Goal: Task Accomplishment & Management: Manage account settings

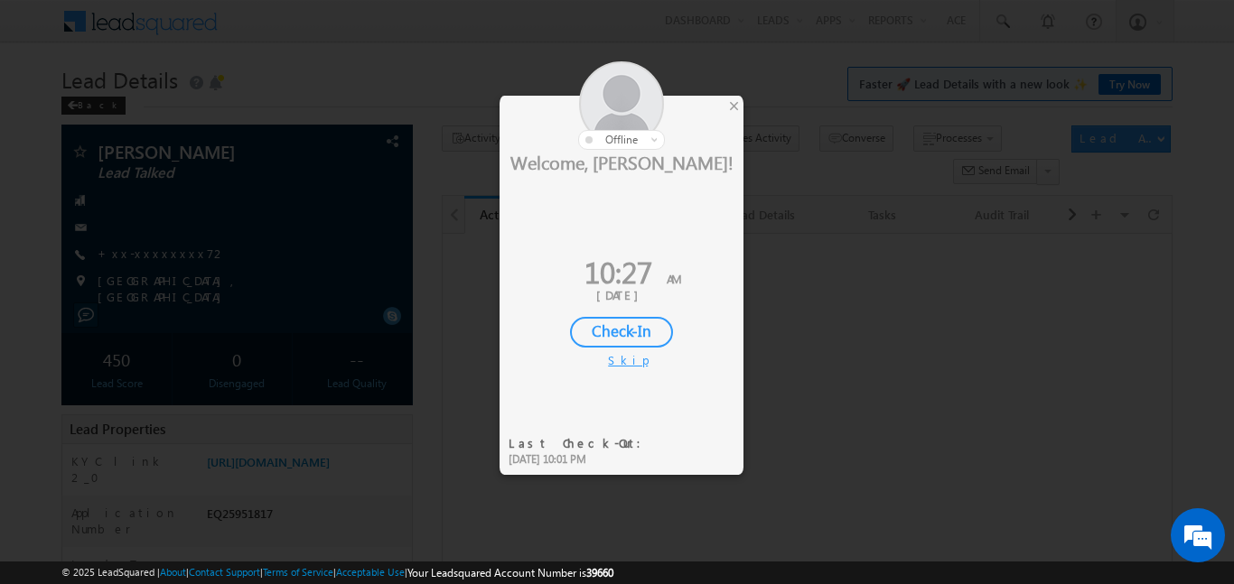
click at [667, 340] on div "Check-In" at bounding box center [621, 332] width 103 height 31
click at [635, 328] on div "Checking In..." at bounding box center [621, 332] width 103 height 31
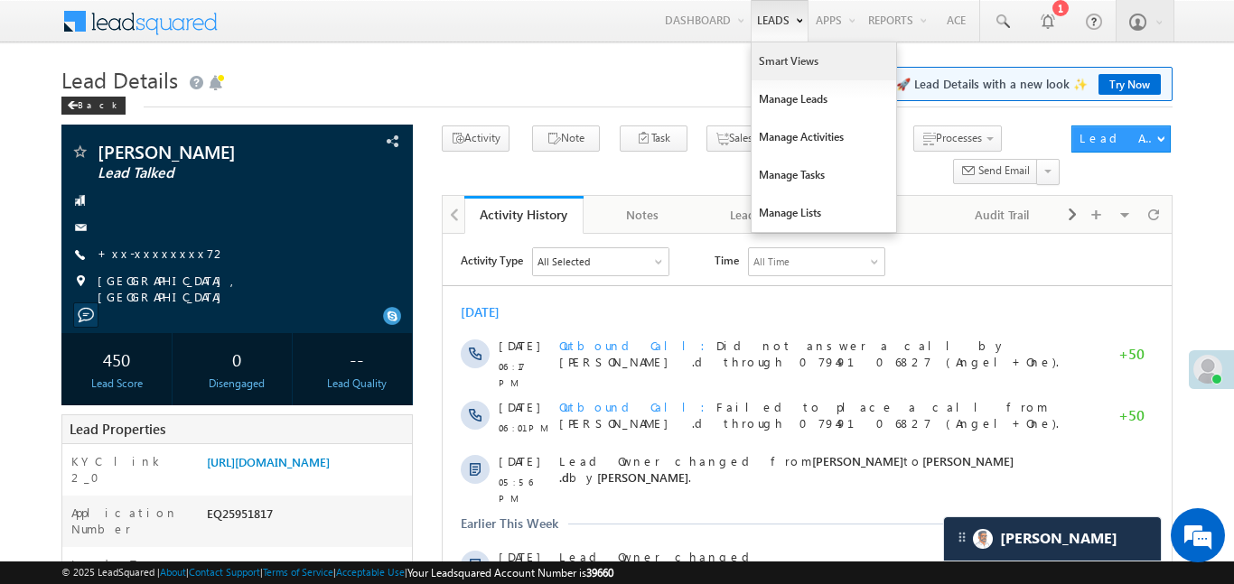
click at [782, 71] on link "Smart Views" at bounding box center [823, 61] width 145 height 38
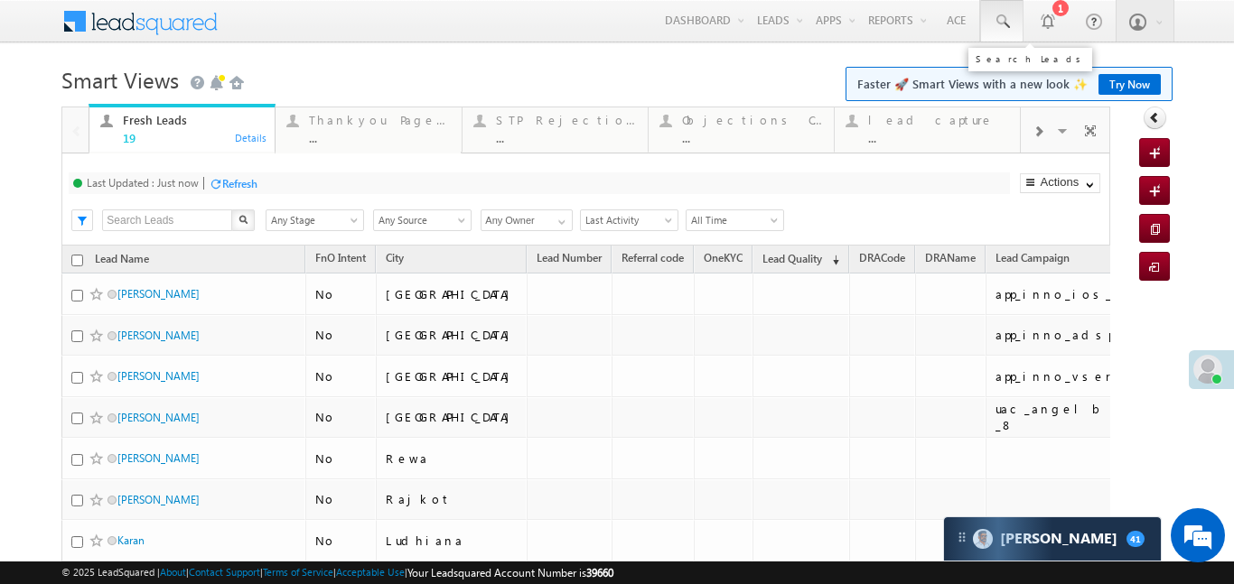
click at [1003, 16] on span at bounding box center [1002, 22] width 18 height 18
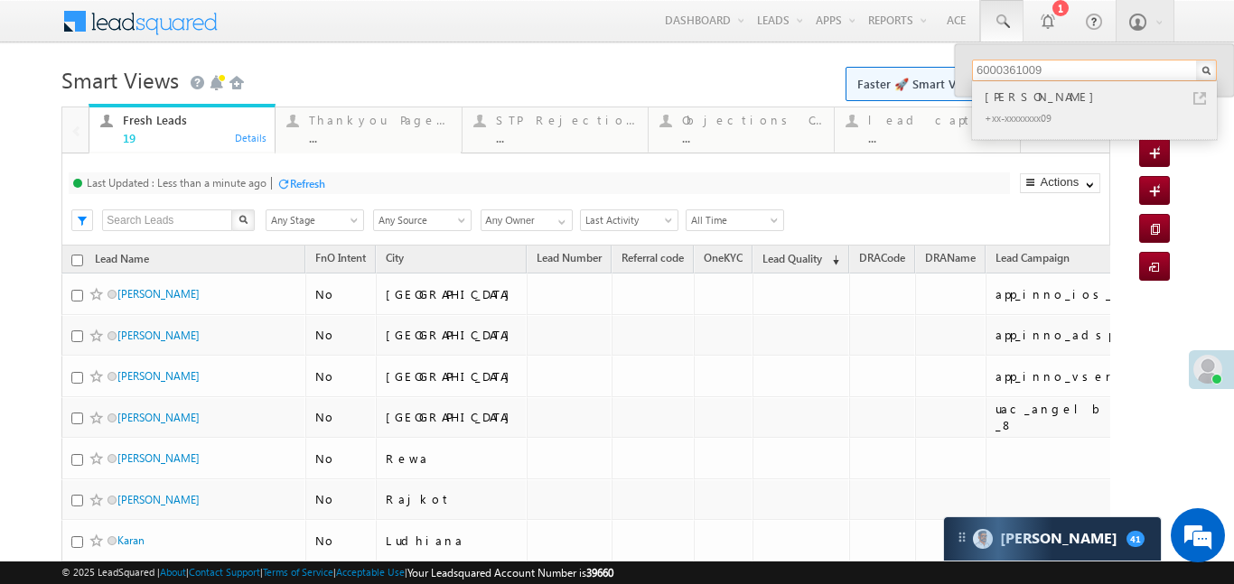
type input "6000361009"
click at [1019, 102] on div "MADHUJYA DOWERAH" at bounding box center [1102, 97] width 242 height 20
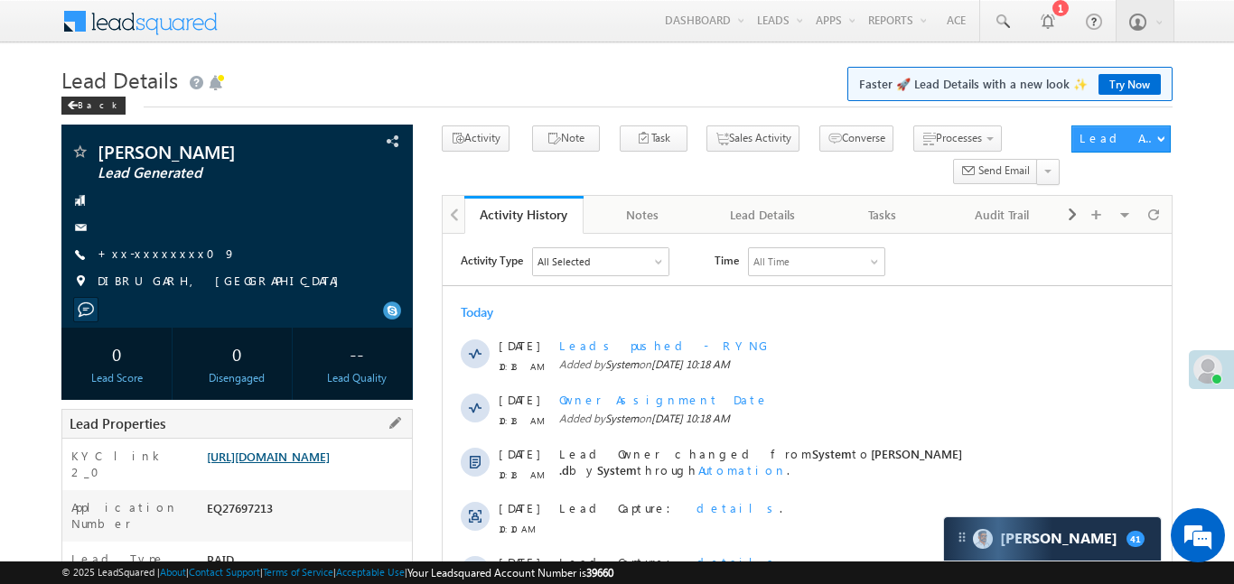
click at [316, 464] on link "https://angelbroking1-pk3em7sa.customui-test.leadsquared.com?leadId=b5f6d70c-f4…" at bounding box center [268, 456] width 123 height 15
click at [126, 253] on link "+xx-xxxxxxxx09" at bounding box center [167, 253] width 138 height 15
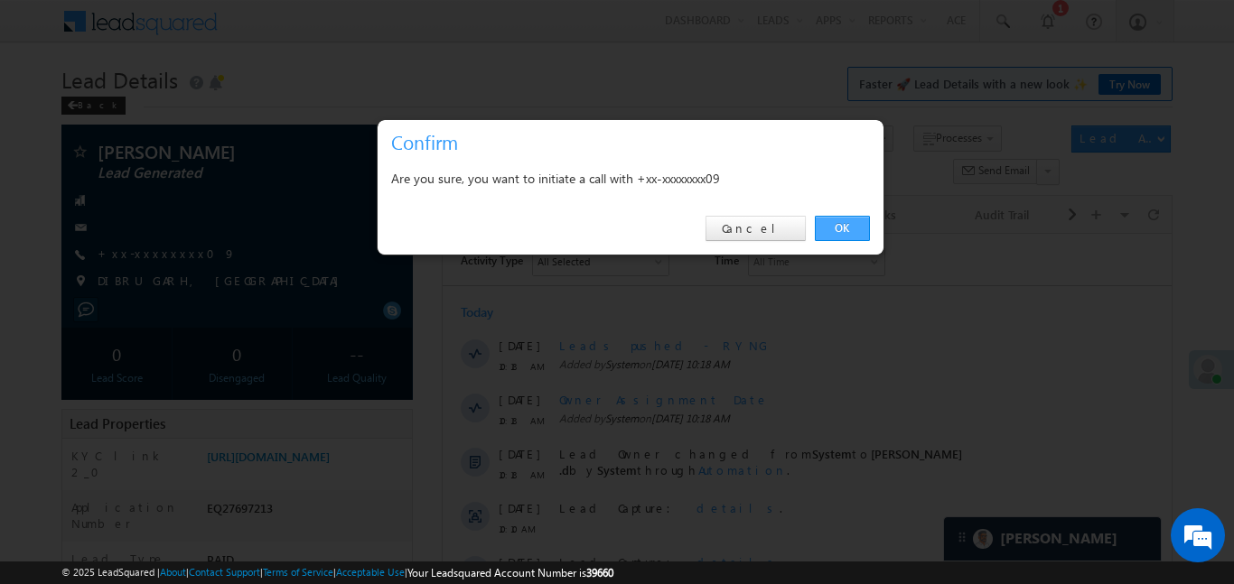
click at [825, 228] on link "OK" at bounding box center [842, 228] width 55 height 25
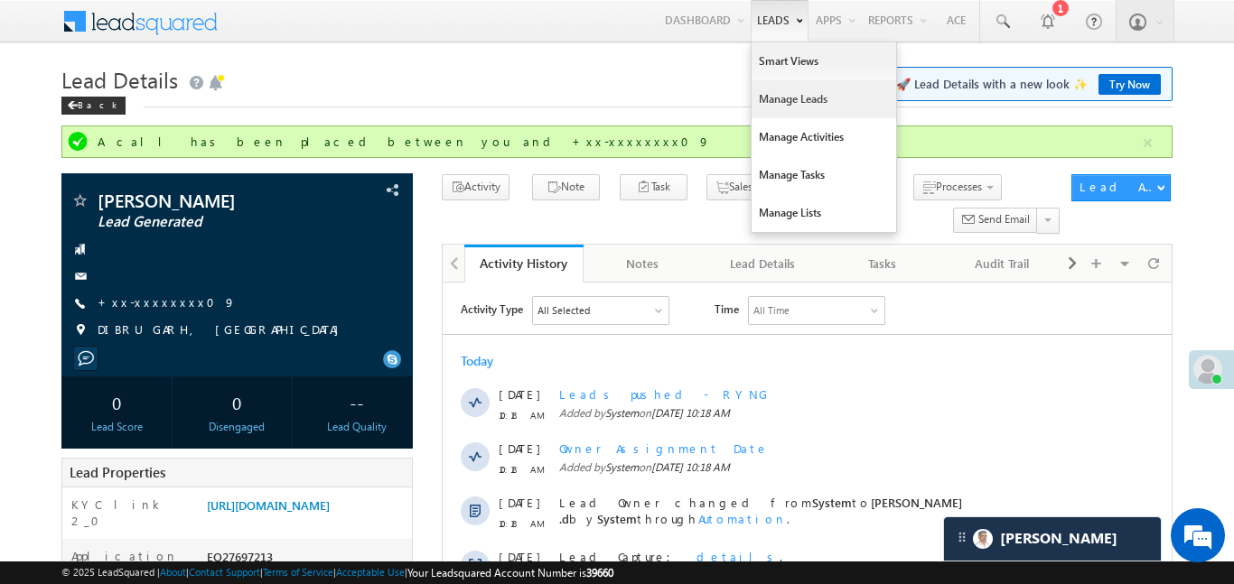
click at [795, 102] on link "Manage Leads" at bounding box center [823, 99] width 145 height 38
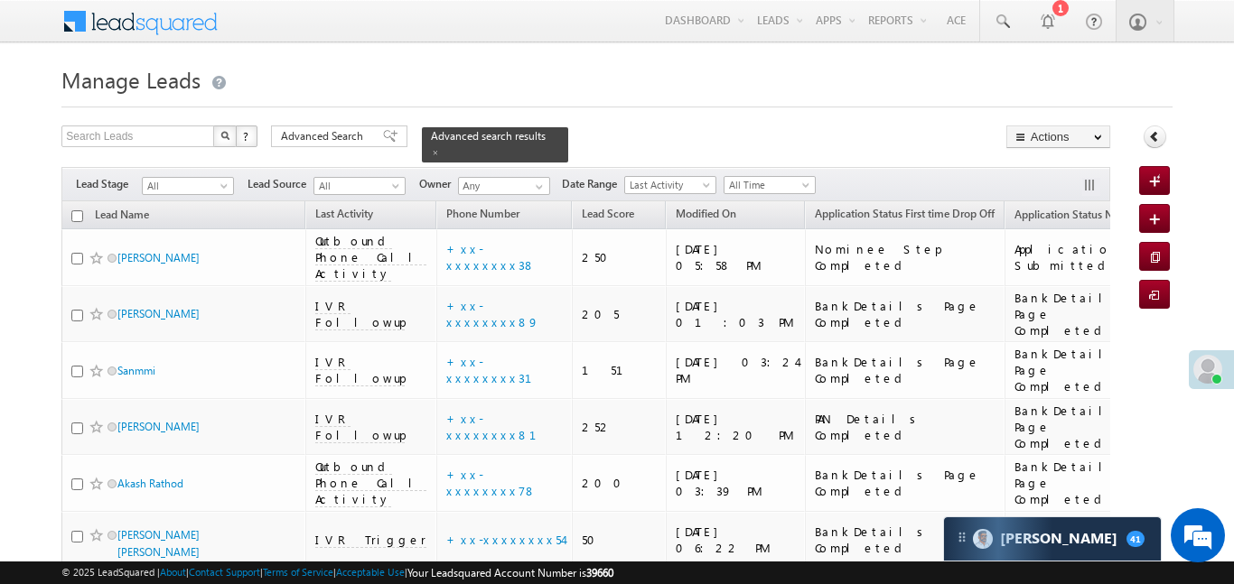
click at [212, 176] on span "All" at bounding box center [188, 183] width 92 height 15
click at [215, 178] on span "All" at bounding box center [186, 186] width 86 height 16
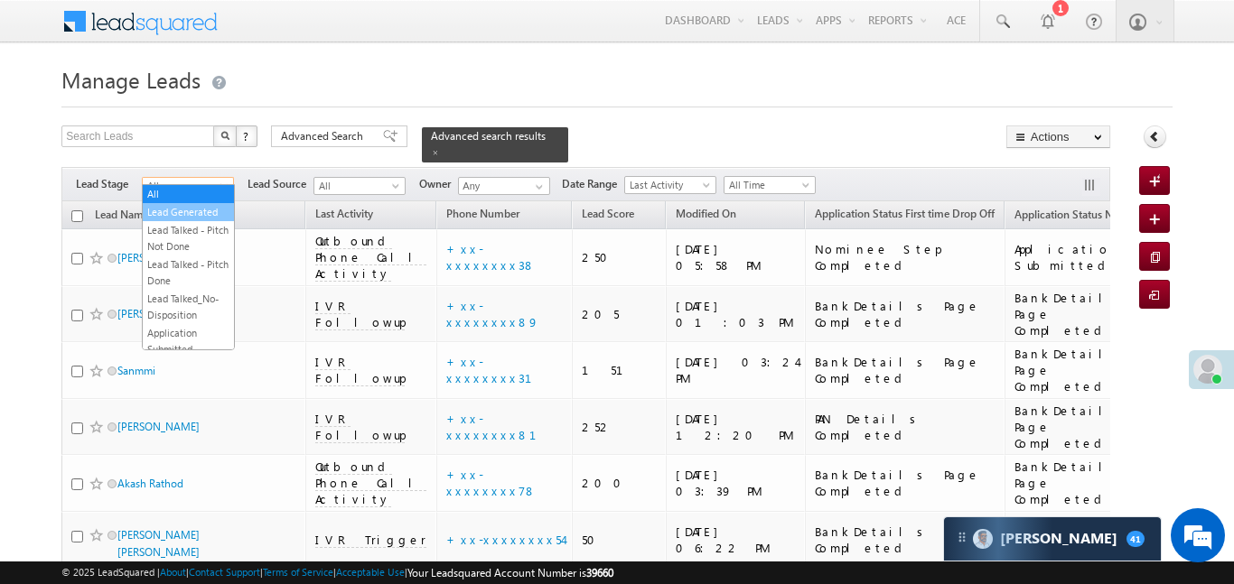
click at [199, 208] on link "Lead Generated" at bounding box center [188, 212] width 91 height 16
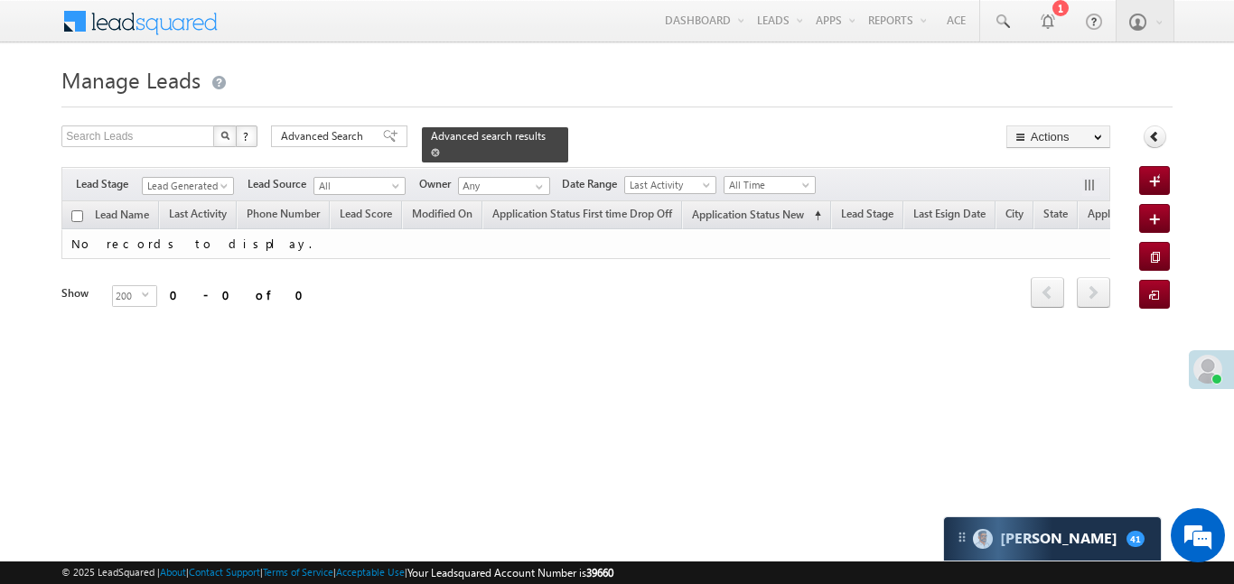
click at [440, 148] on span at bounding box center [435, 152] width 9 height 9
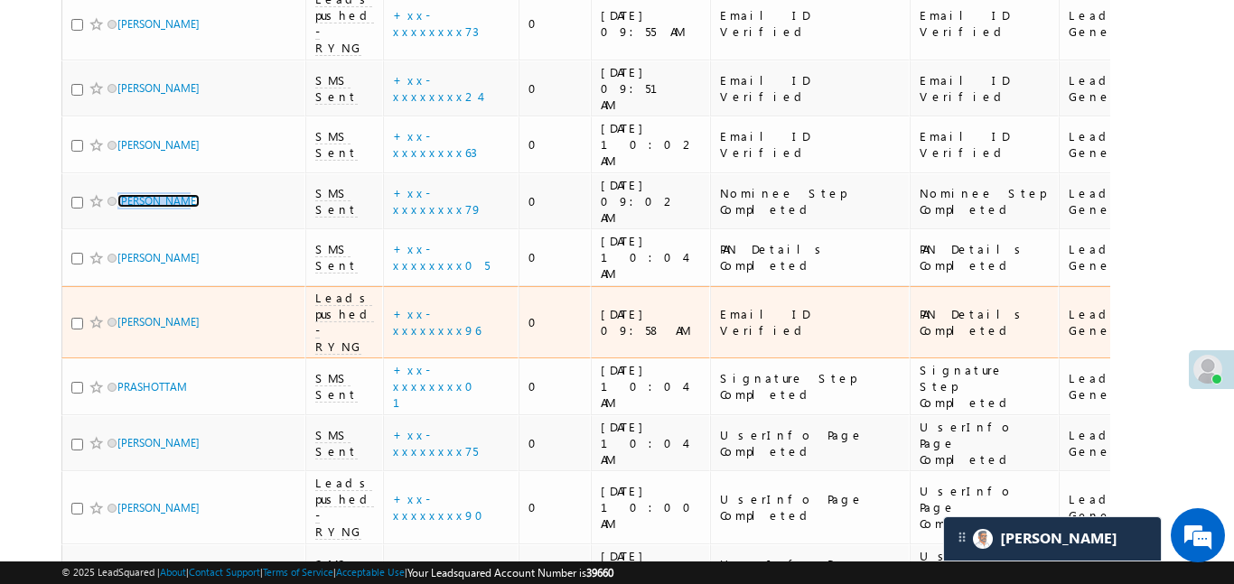
scroll to position [596, 0]
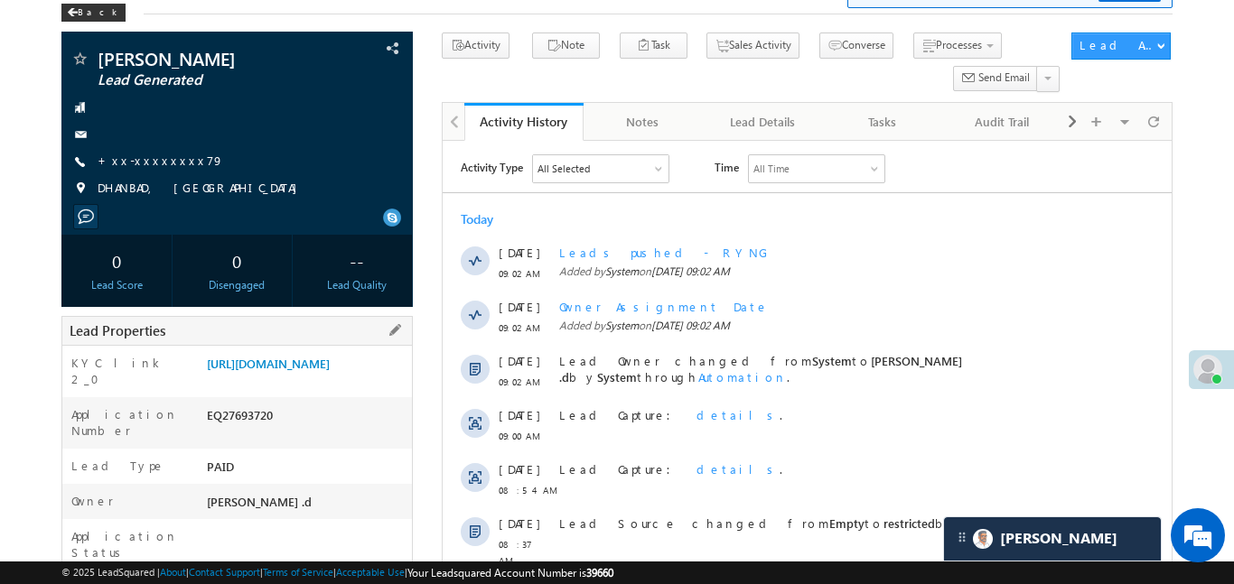
scroll to position [316, 0]
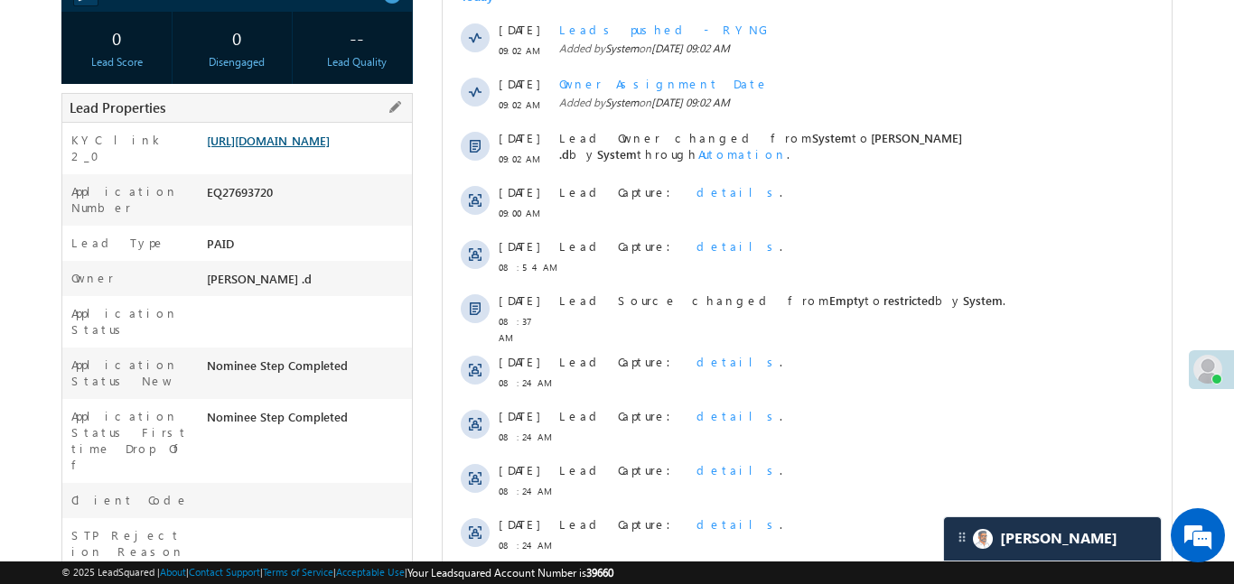
click at [330, 140] on link "https://angelbroking1-pk3em7sa.customui-test.leadsquared.com?leadId=cbf7c20f-30…" at bounding box center [268, 140] width 123 height 15
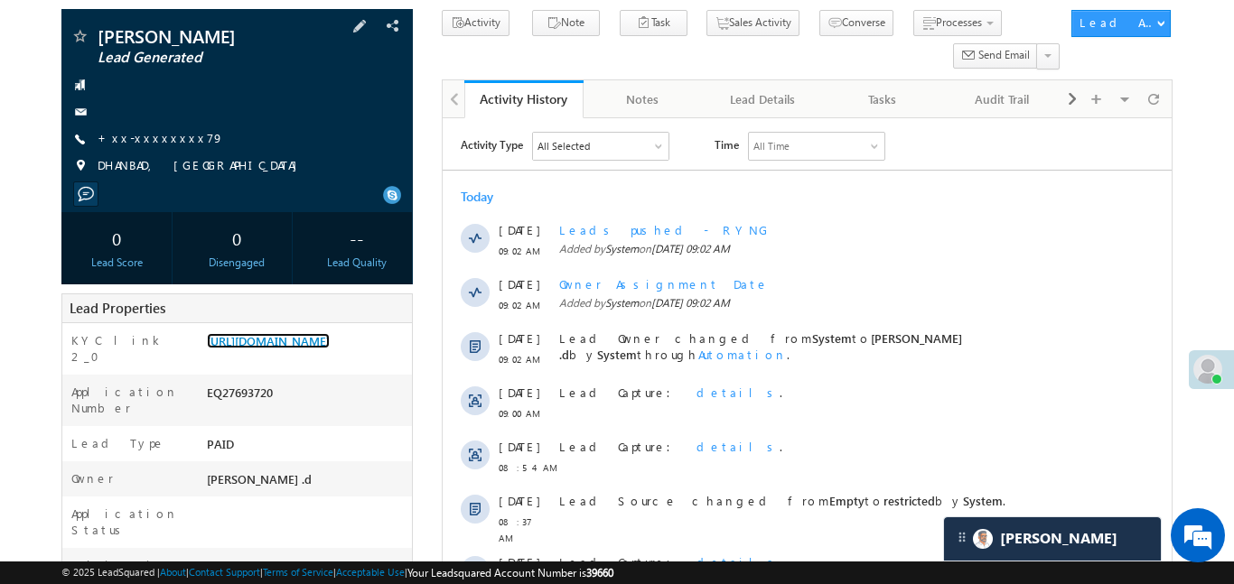
scroll to position [106, 0]
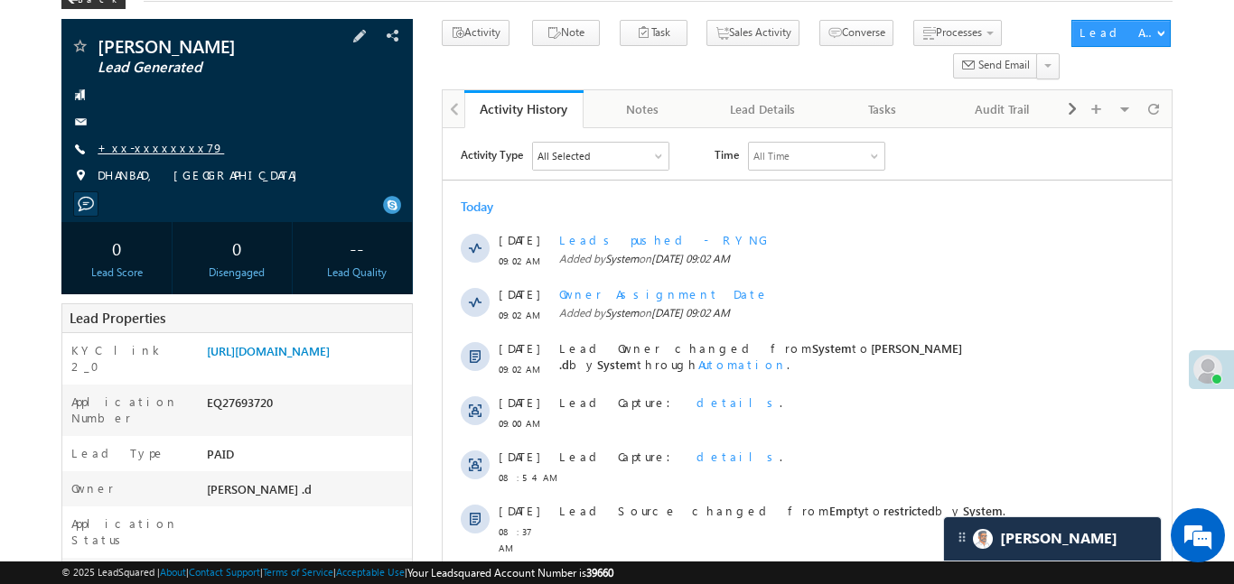
click at [151, 154] on link "+xx-xxxxxxxx79" at bounding box center [161, 147] width 126 height 15
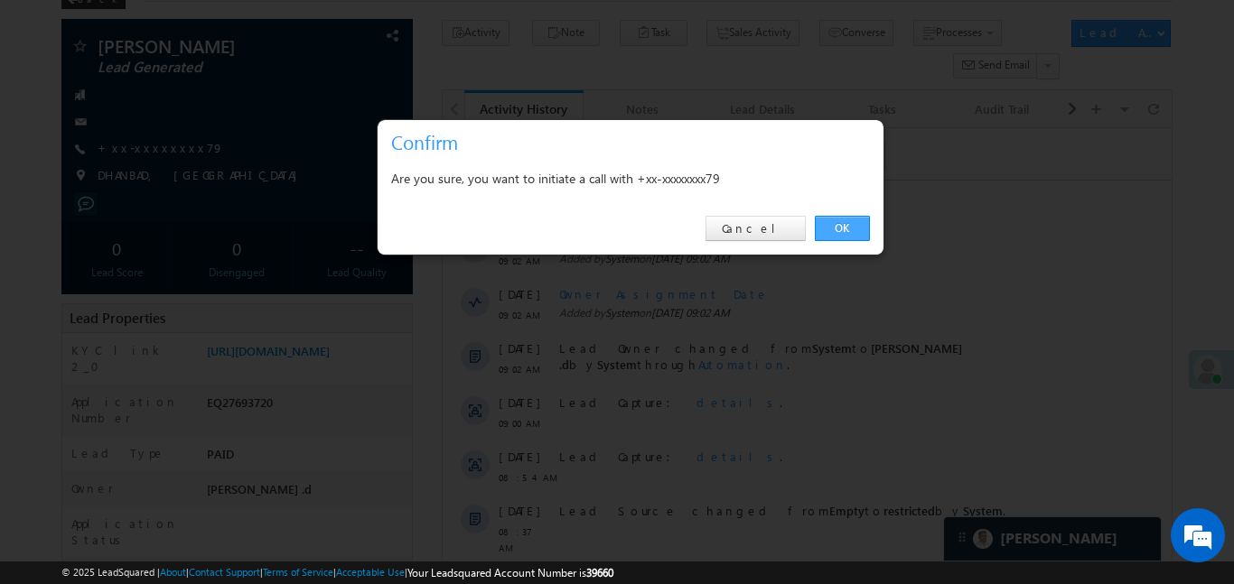
click at [835, 231] on link "OK" at bounding box center [842, 228] width 55 height 25
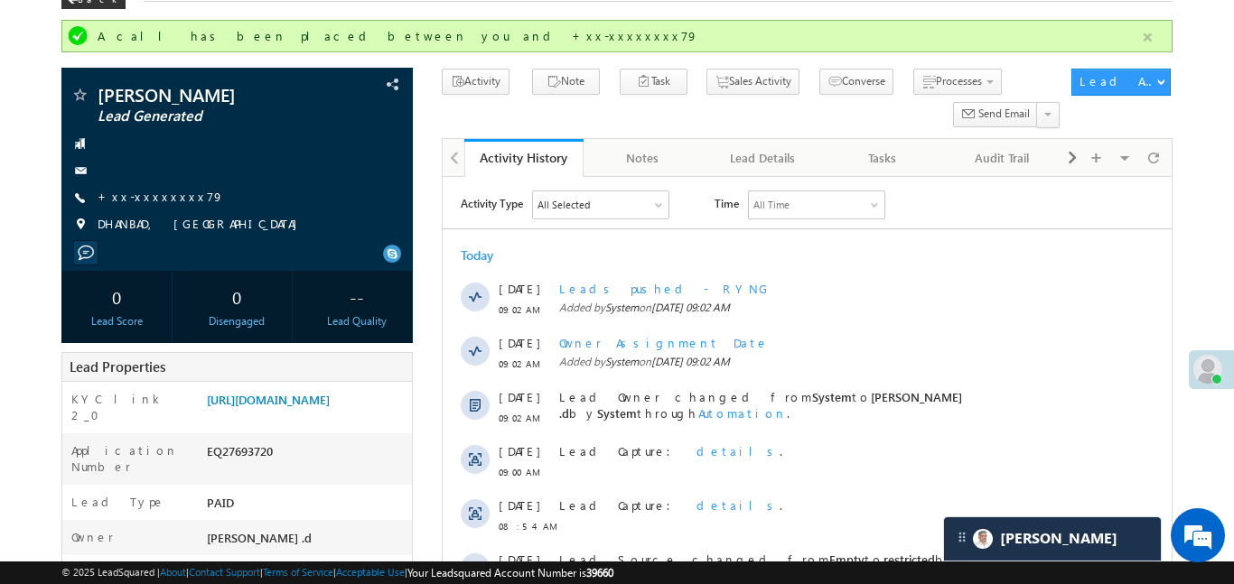
click at [1148, 37] on button "button" at bounding box center [1147, 37] width 23 height 23
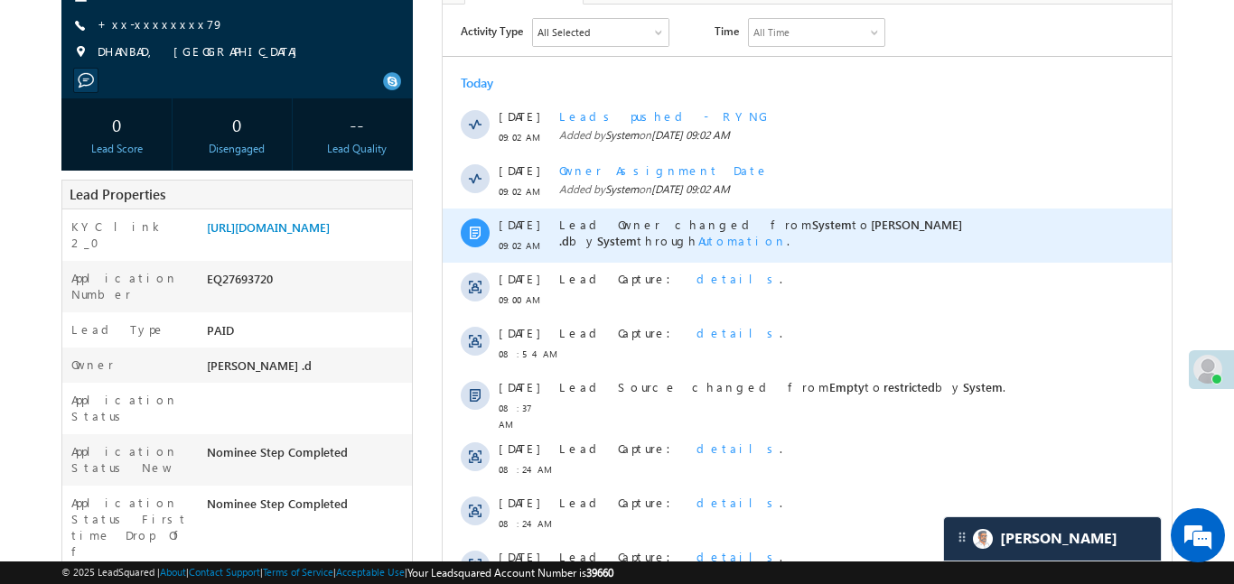
scroll to position [521, 0]
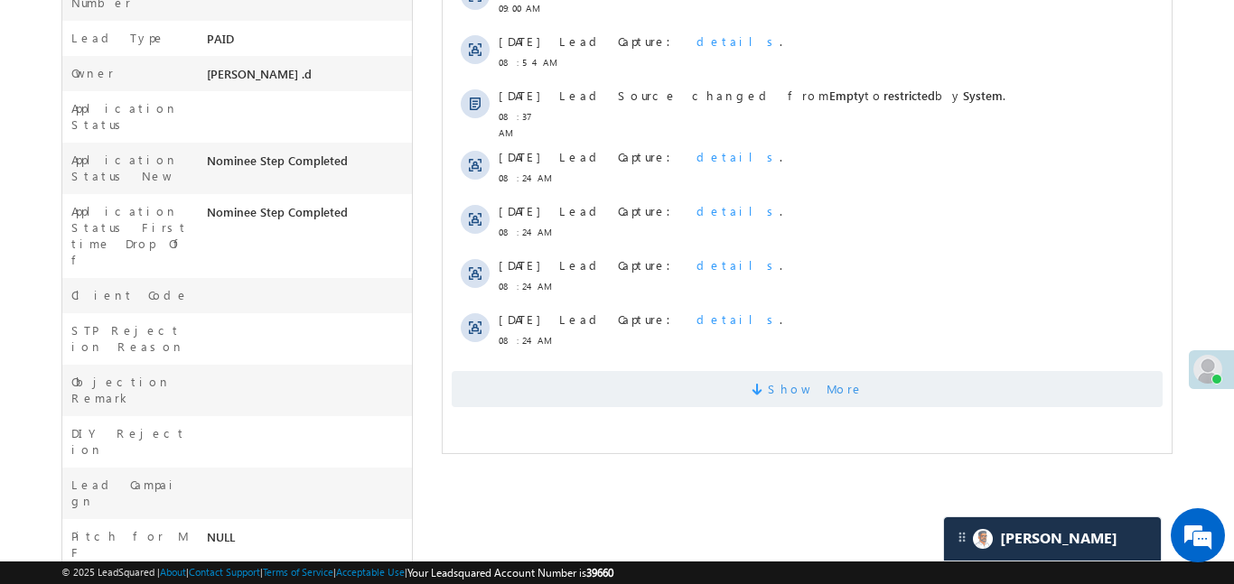
click at [690, 381] on span "Show More" at bounding box center [806, 389] width 711 height 36
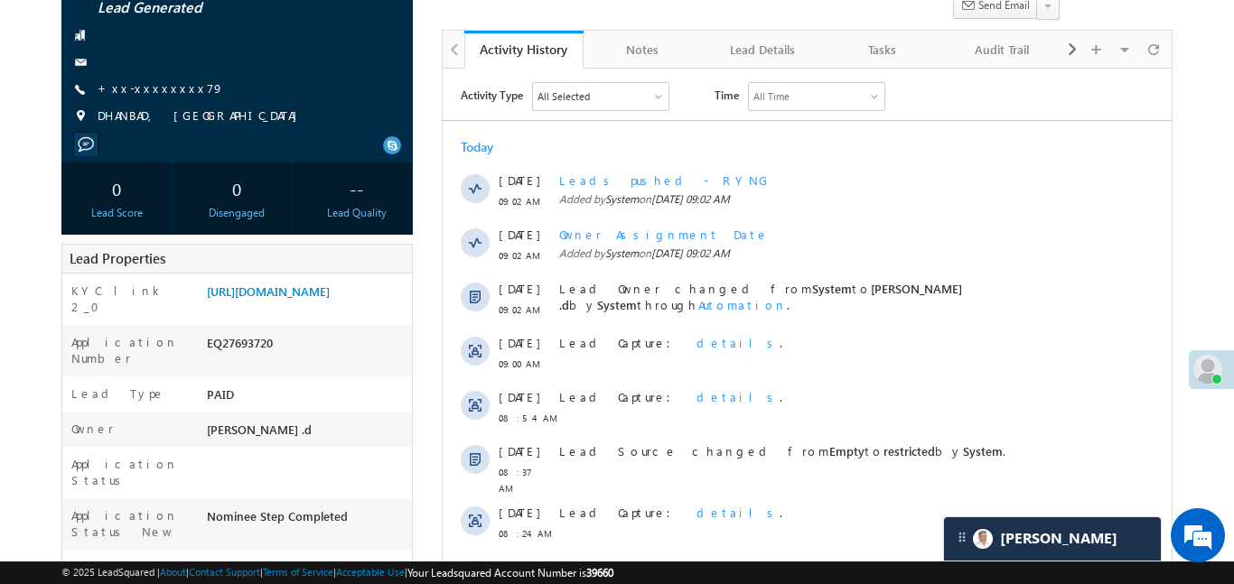
scroll to position [92, 0]
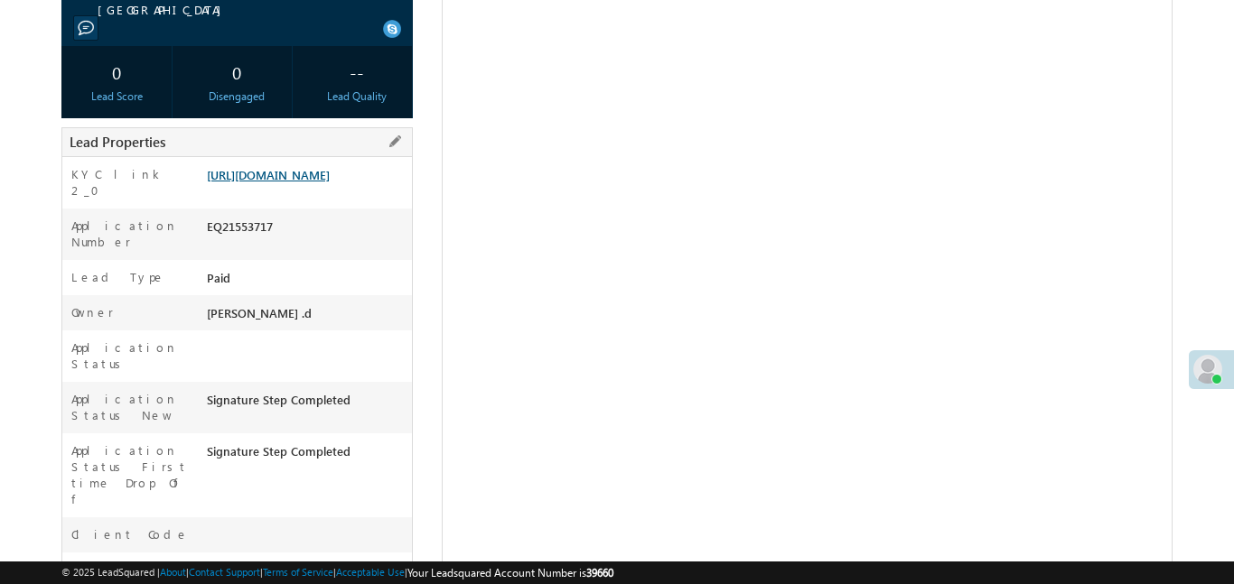
scroll to position [287, 0]
click at [312, 170] on link "[URL][DOMAIN_NAME]" at bounding box center [268, 174] width 123 height 15
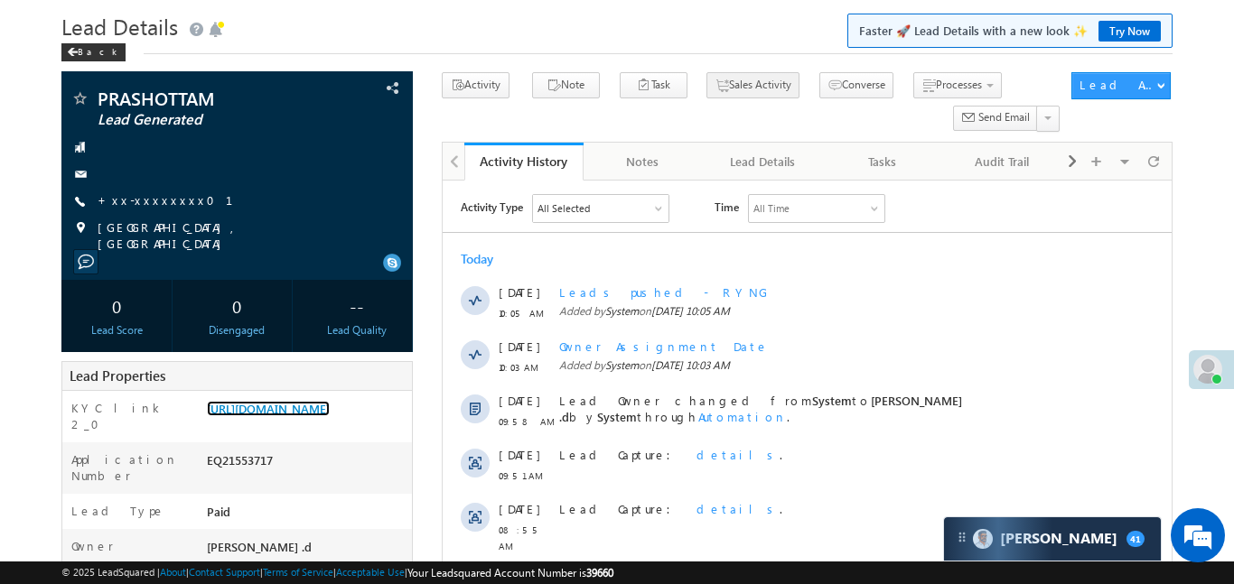
scroll to position [52, 0]
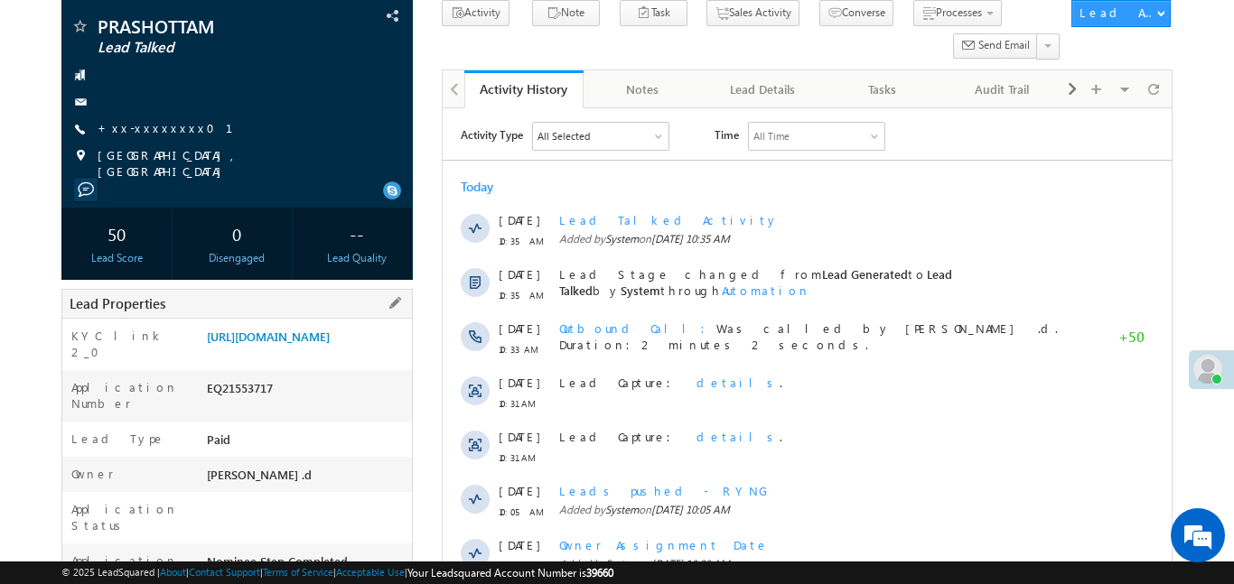
scroll to position [236, 0]
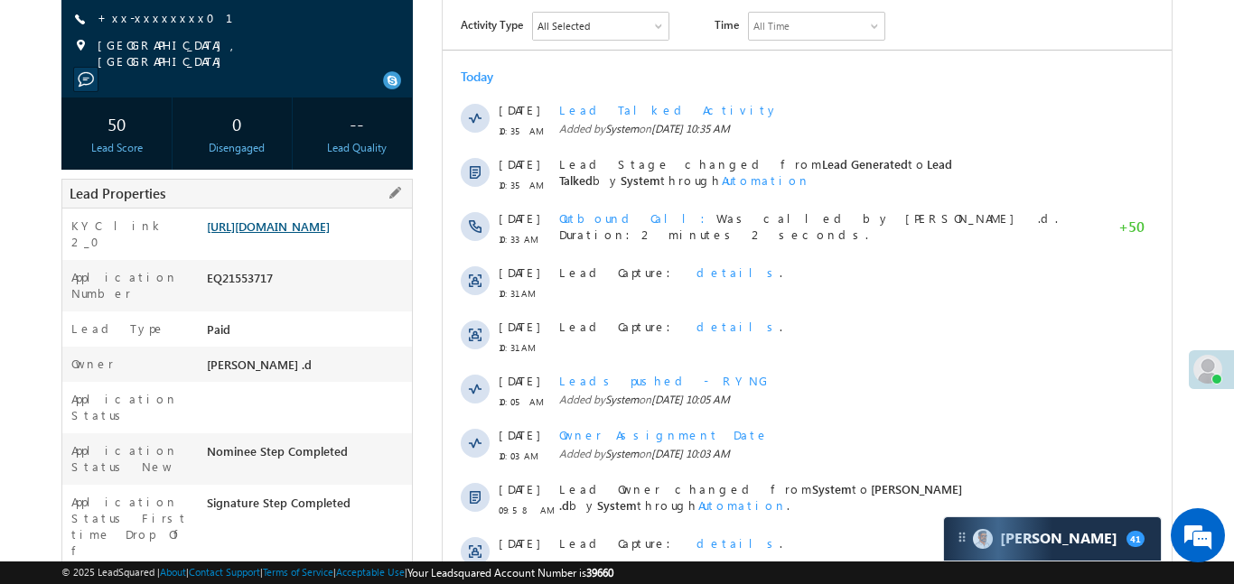
click at [328, 232] on link "[URL][DOMAIN_NAME]" at bounding box center [268, 226] width 123 height 15
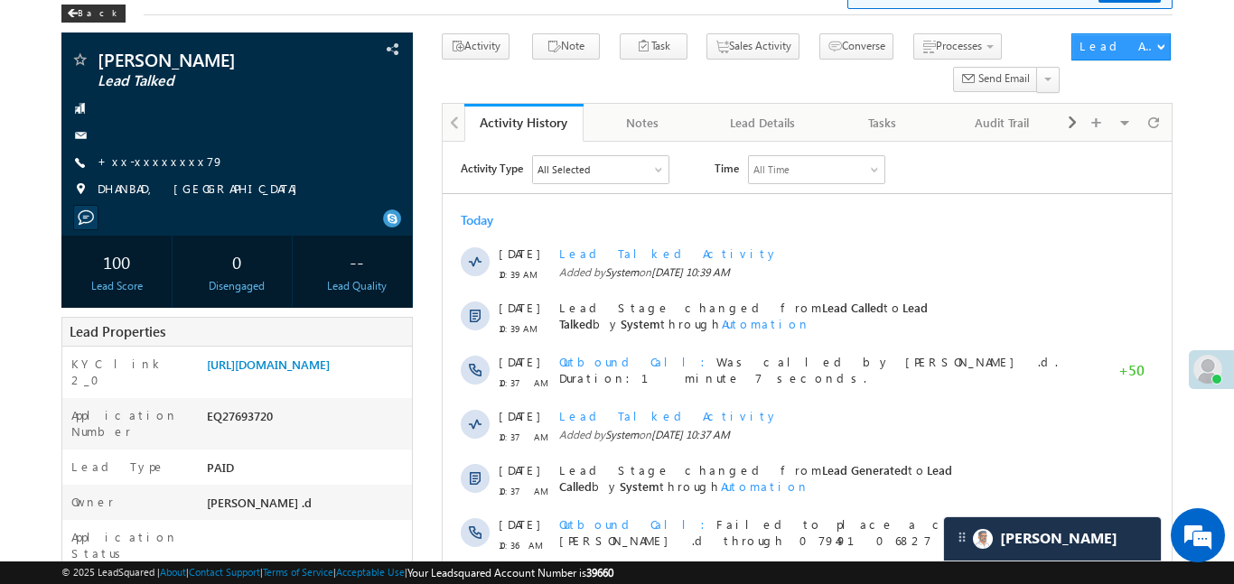
scroll to position [8657, 0]
click at [140, 162] on link "+xx-xxxxxxxx79" at bounding box center [161, 161] width 126 height 15
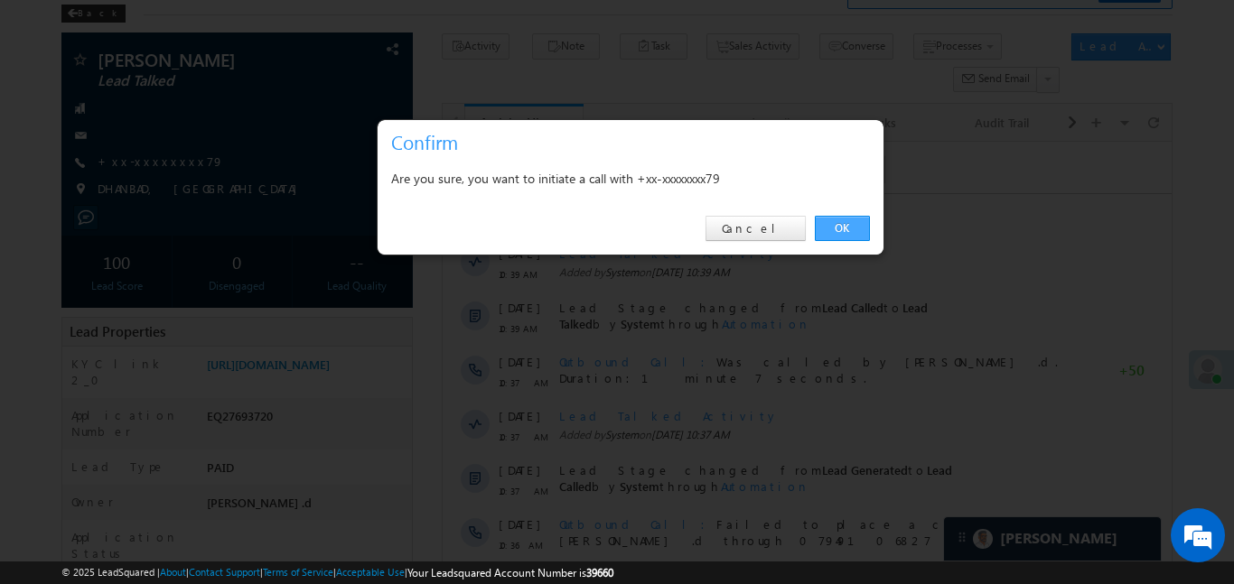
drag, startPoint x: 850, startPoint y: 218, endPoint x: 139, endPoint y: 128, distance: 716.4
click at [850, 218] on link "OK" at bounding box center [842, 228] width 55 height 25
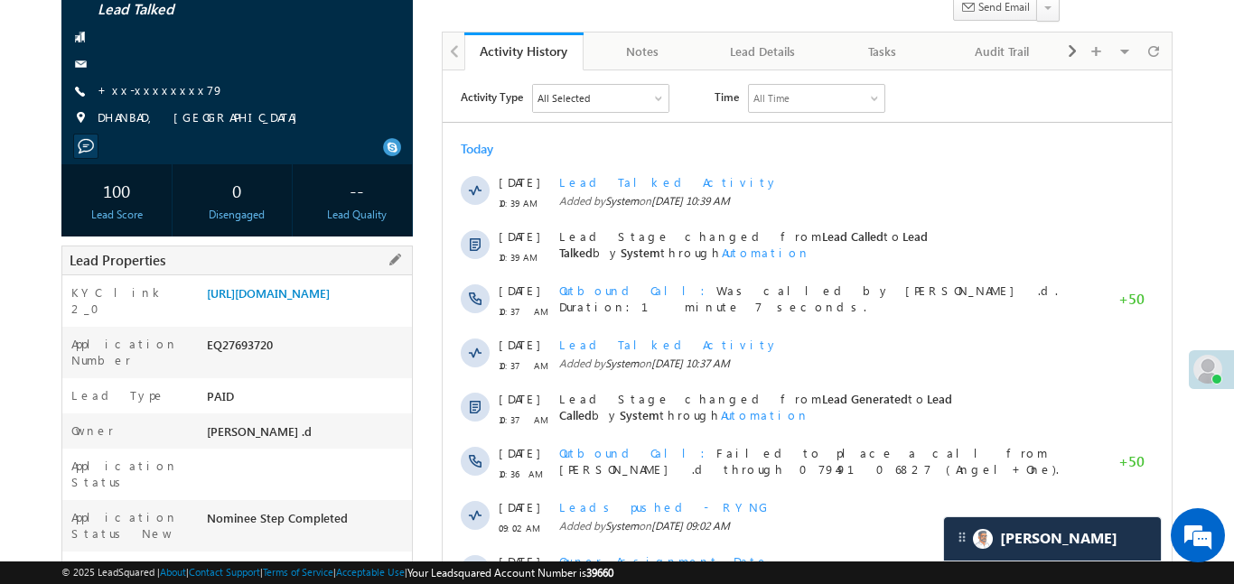
scroll to position [171, 0]
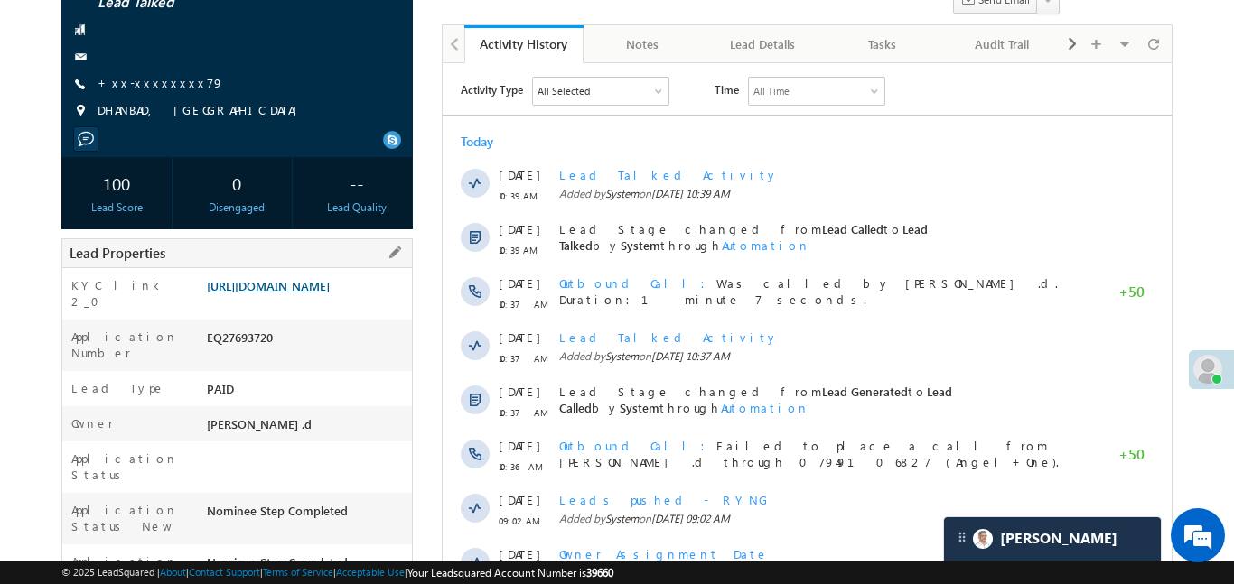
click at [320, 294] on link "https://angelbroking1-pk3em7sa.customui-test.leadsquared.com?leadId=cbf7c20f-30…" at bounding box center [268, 285] width 123 height 15
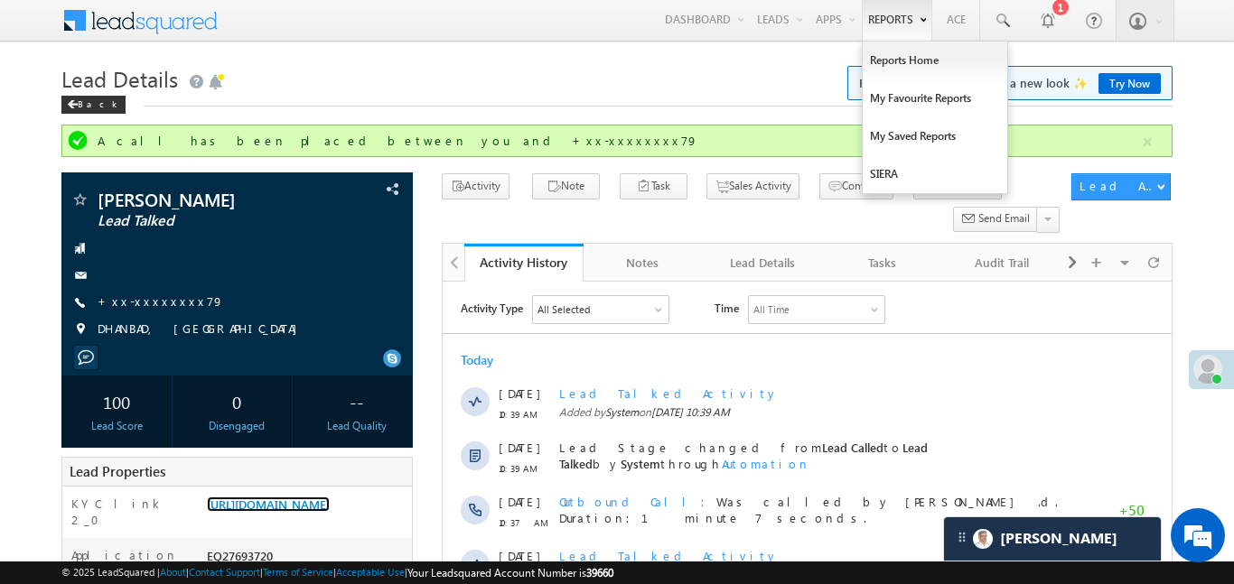
scroll to position [0, 0]
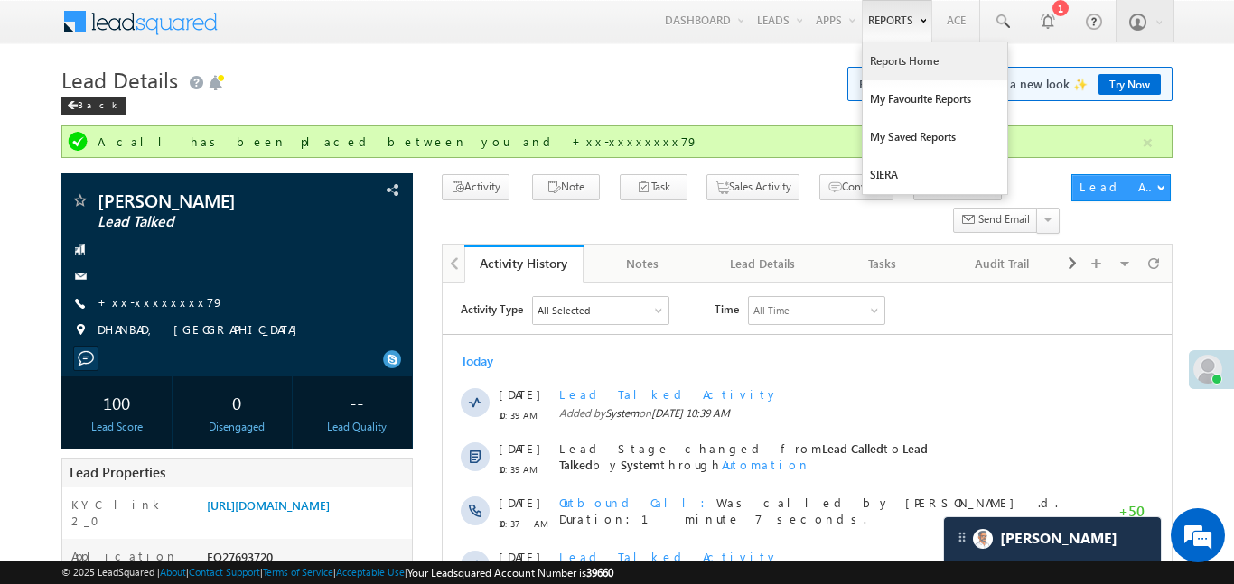
click at [908, 61] on link "Reports Home" at bounding box center [935, 61] width 145 height 38
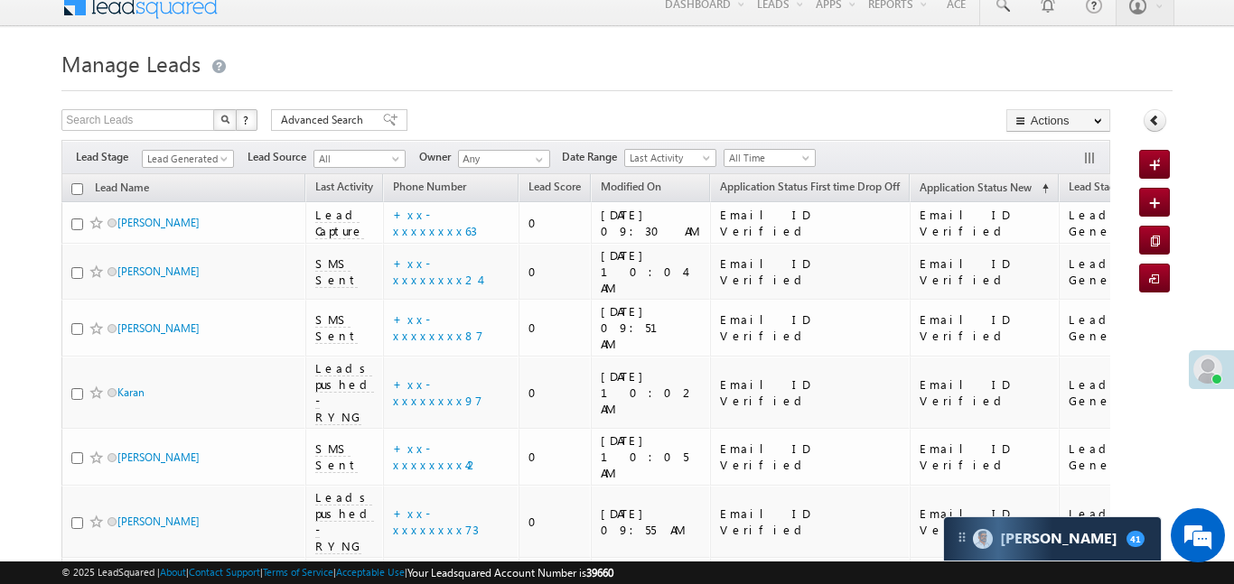
scroll to position [514, 0]
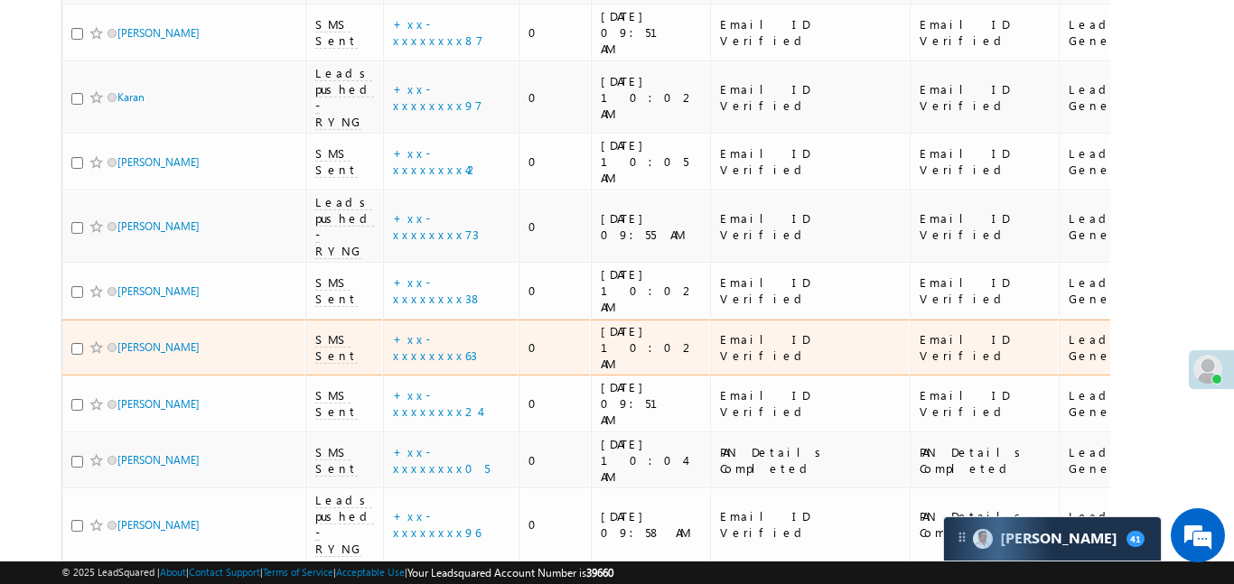
scroll to position [514, 0]
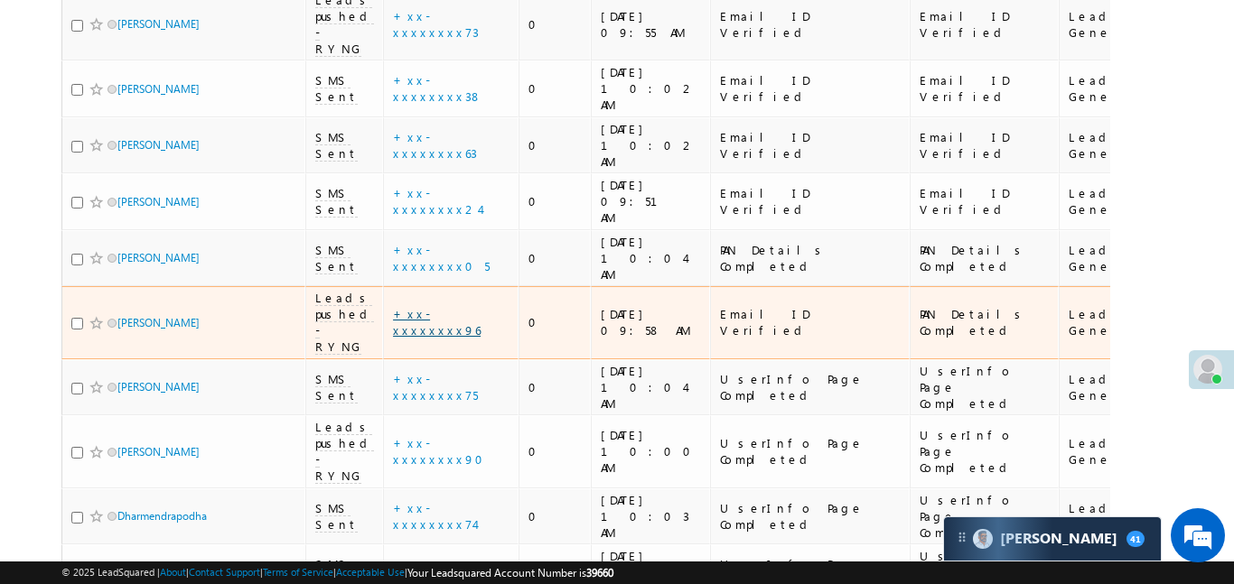
click at [449, 306] on link "+xx-xxxxxxxx96" at bounding box center [437, 322] width 88 height 32
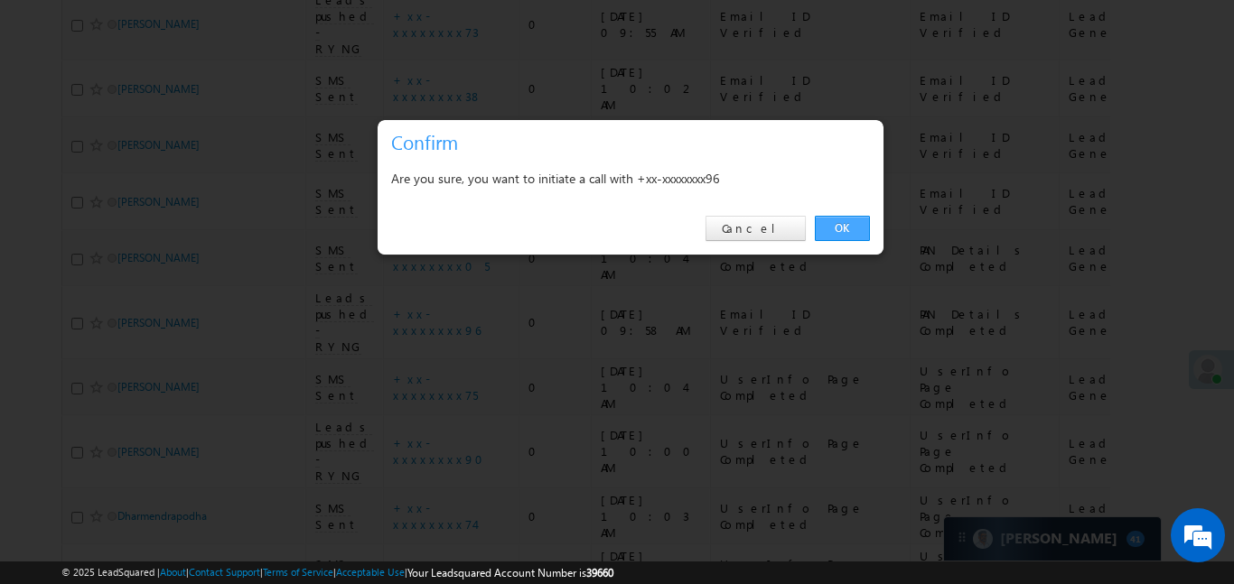
click at [852, 227] on link "OK" at bounding box center [842, 228] width 55 height 25
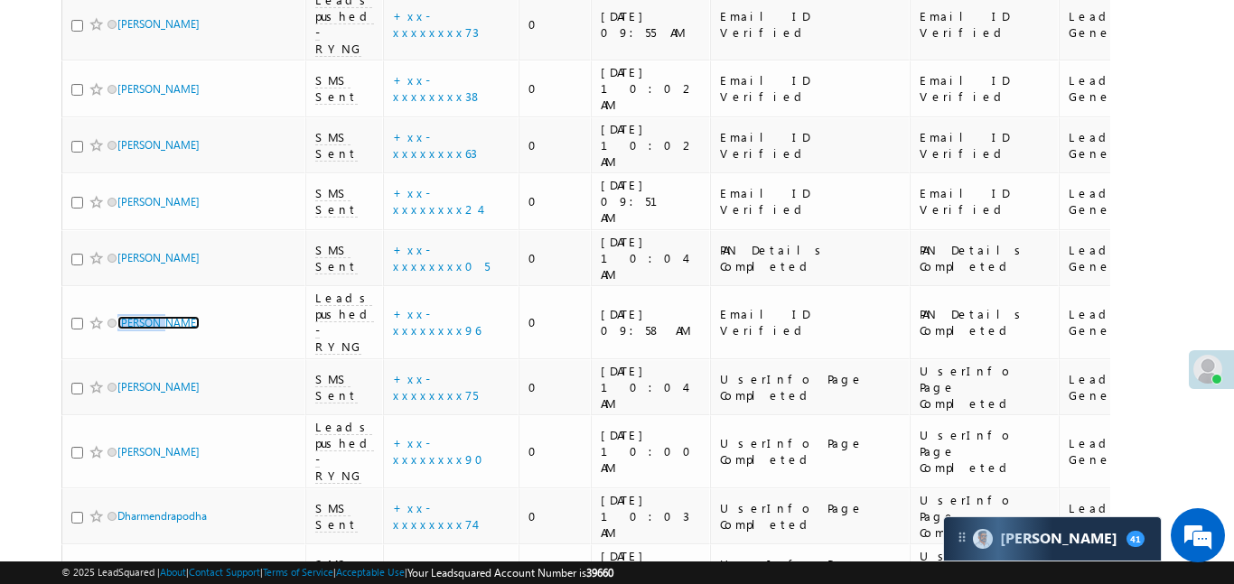
scroll to position [0, 0]
click at [1189, 192] on body "Menu Aakansha .d Aakan sha.D @ange lbrok ing.c om" at bounding box center [617, 105] width 1234 height 1337
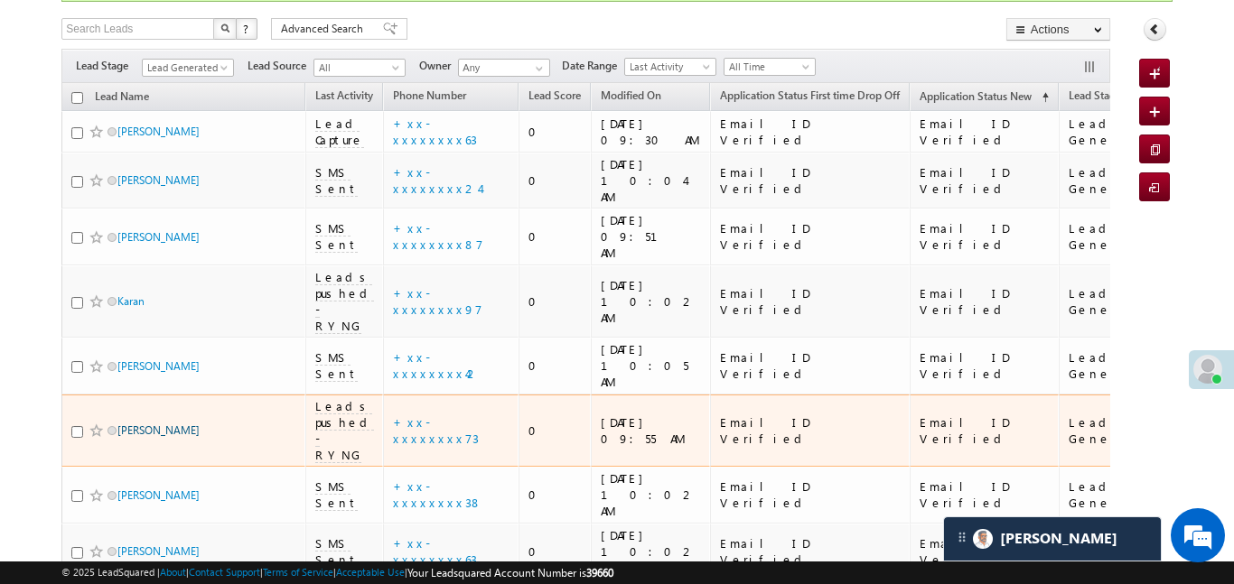
scroll to position [453, 0]
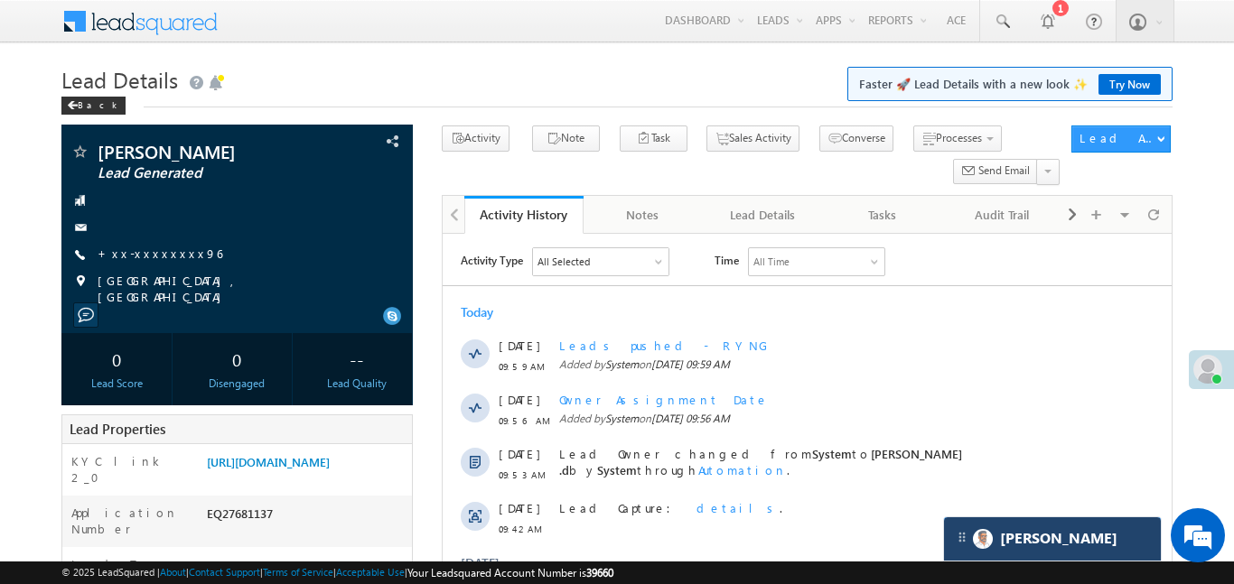
click at [1088, 533] on div "[PERSON_NAME]" at bounding box center [1052, 539] width 217 height 43
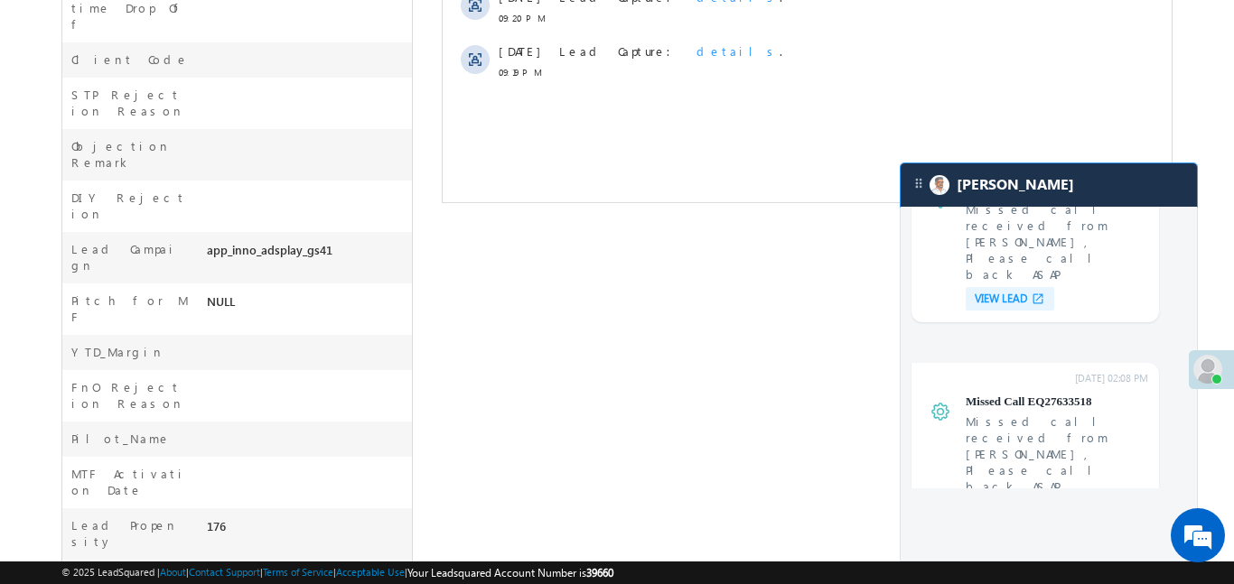
scroll to position [6926, 0]
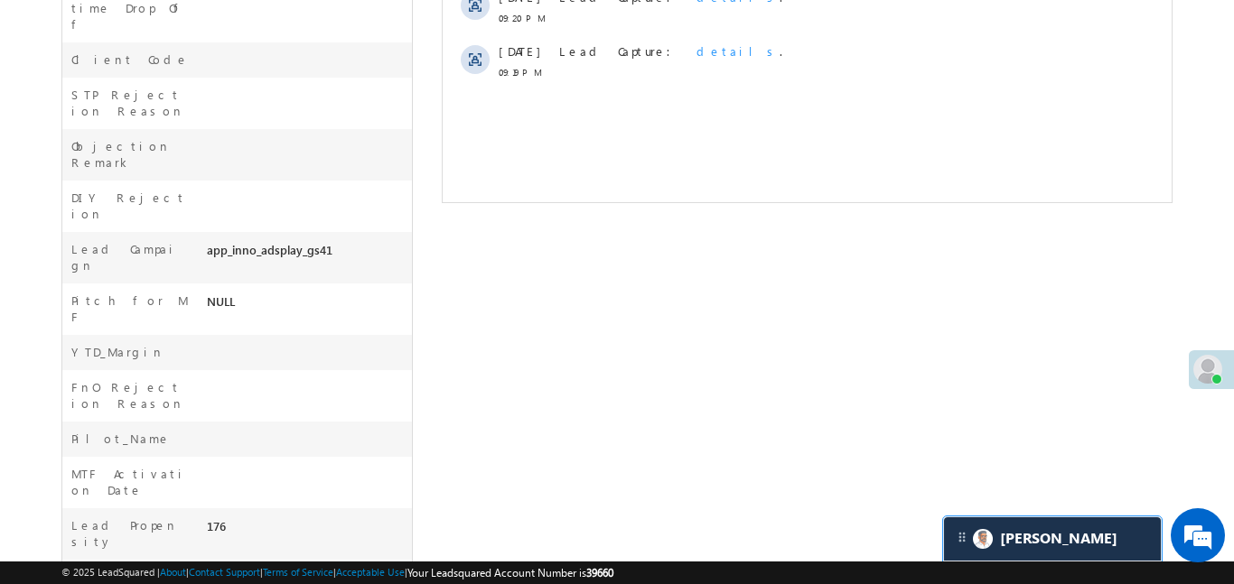
scroll to position [8657, 0]
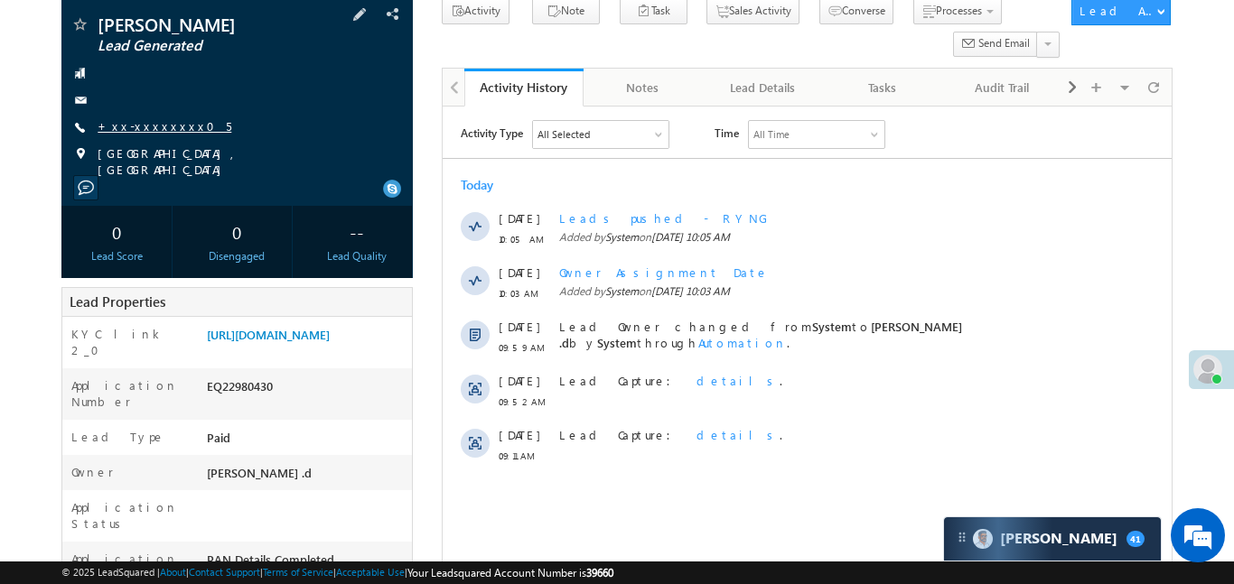
click at [149, 123] on link "+xx-xxxxxxxx05" at bounding box center [165, 125] width 134 height 15
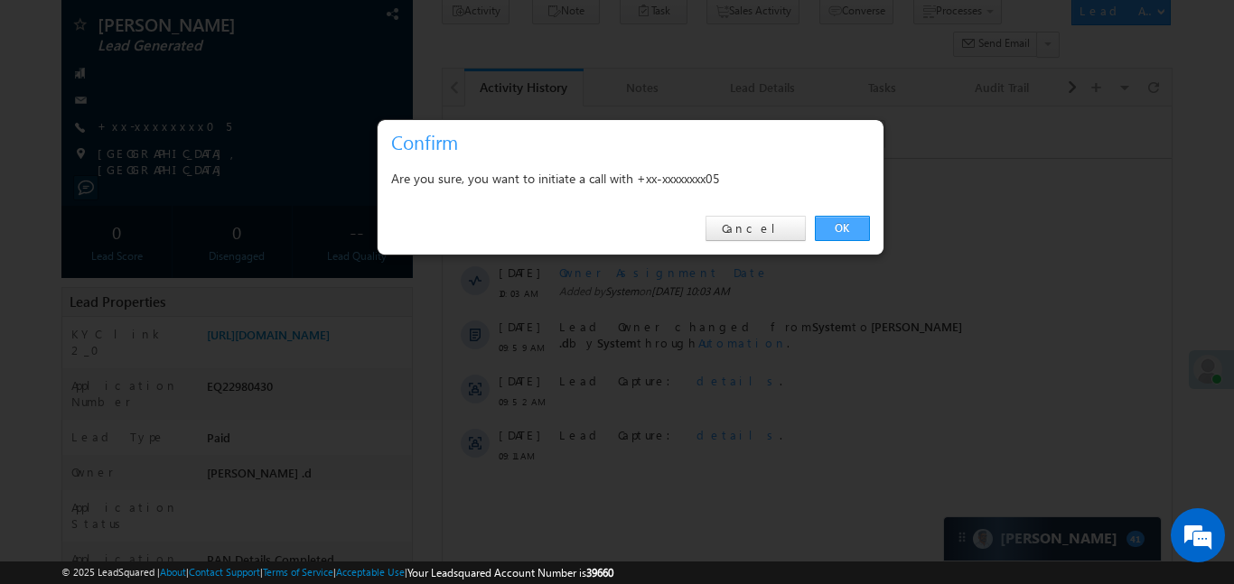
click at [824, 224] on link "OK" at bounding box center [842, 228] width 55 height 25
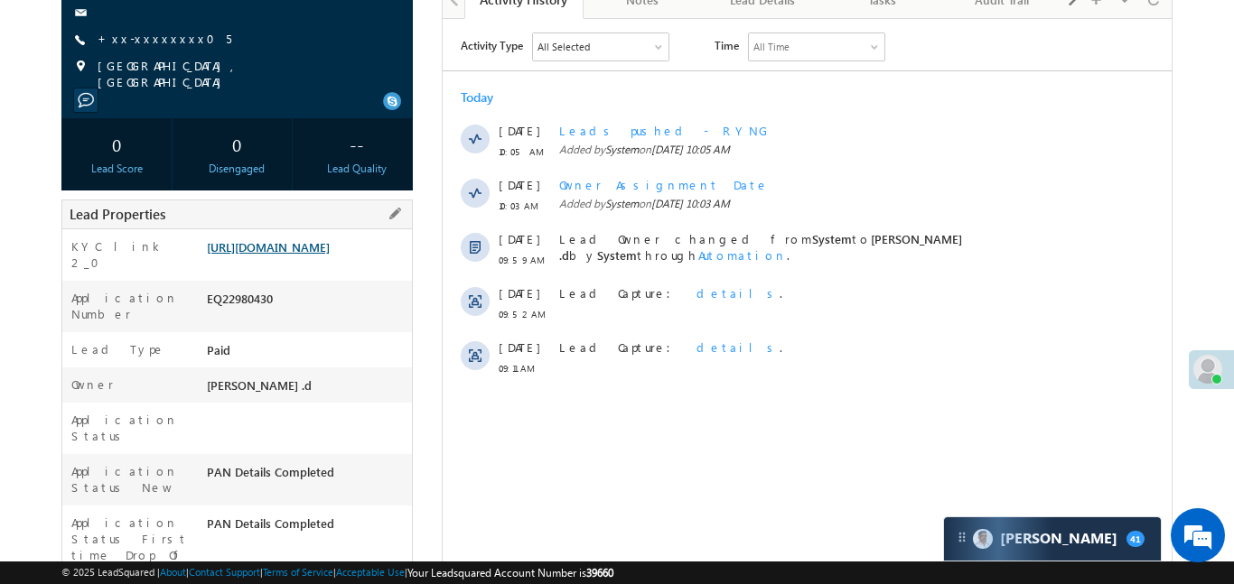
scroll to position [264, 0]
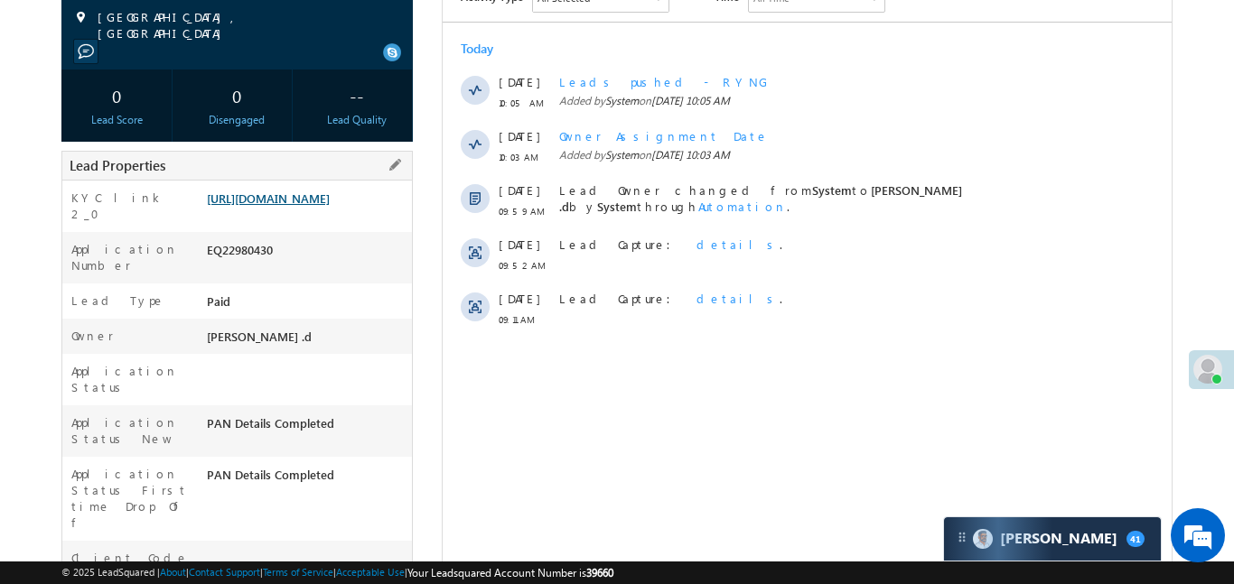
click at [330, 206] on link "[URL][DOMAIN_NAME]" at bounding box center [268, 198] width 123 height 15
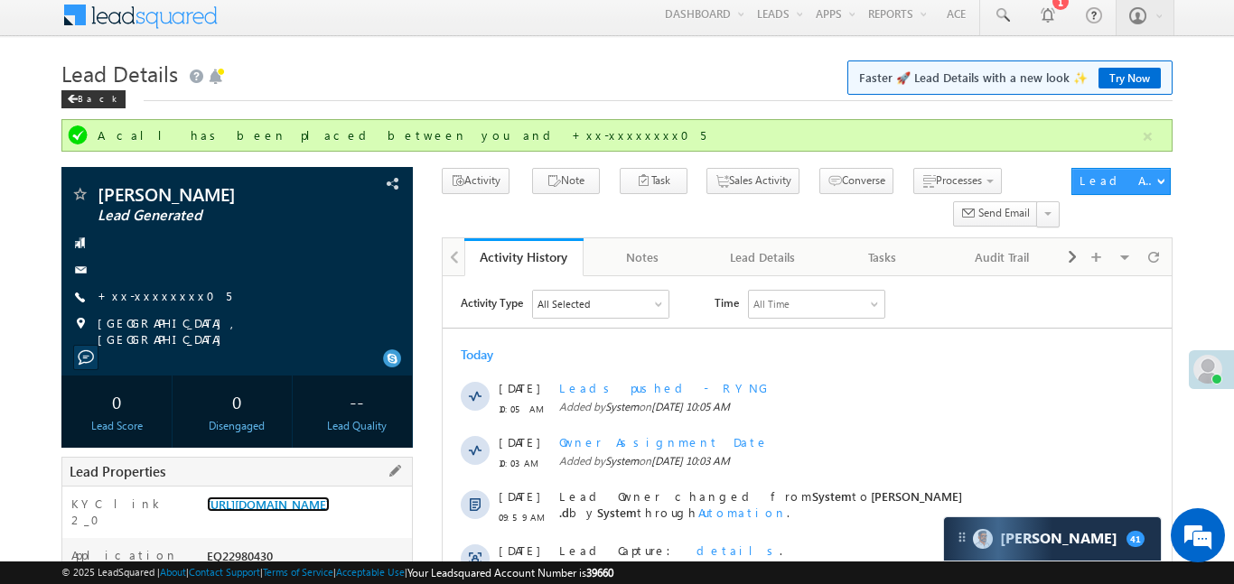
scroll to position [0, 0]
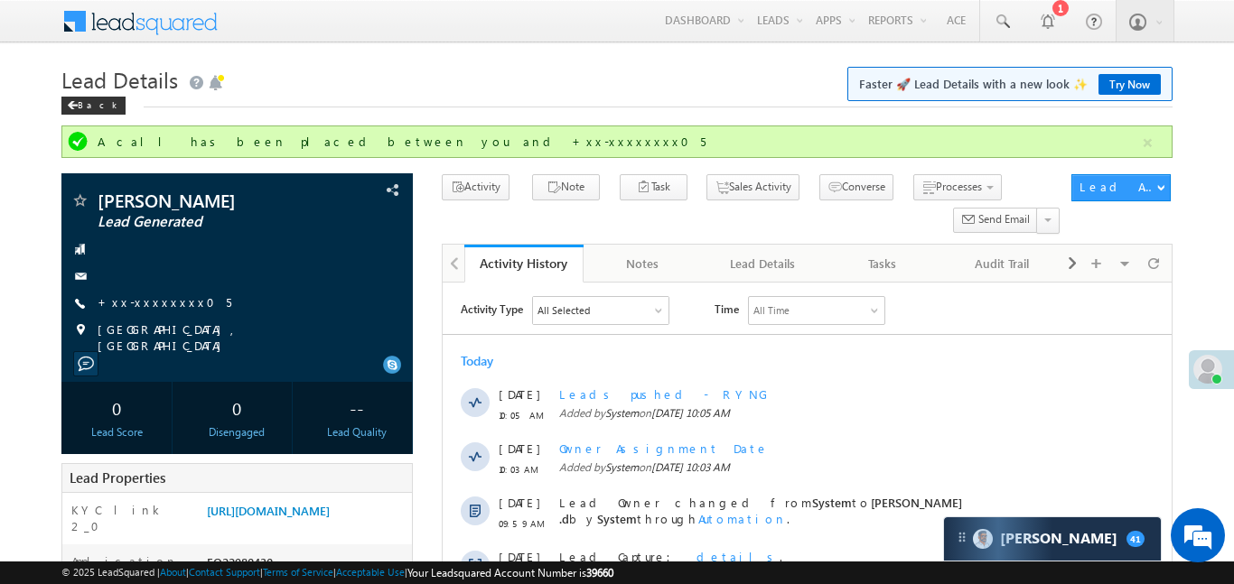
drag, startPoint x: 148, startPoint y: 303, endPoint x: 256, endPoint y: 382, distance: 133.1
click at [230, 365] on div "[PERSON_NAME] Lead Generated" at bounding box center [236, 277] width 351 height 209
click at [995, 32] on link at bounding box center [1001, 21] width 43 height 42
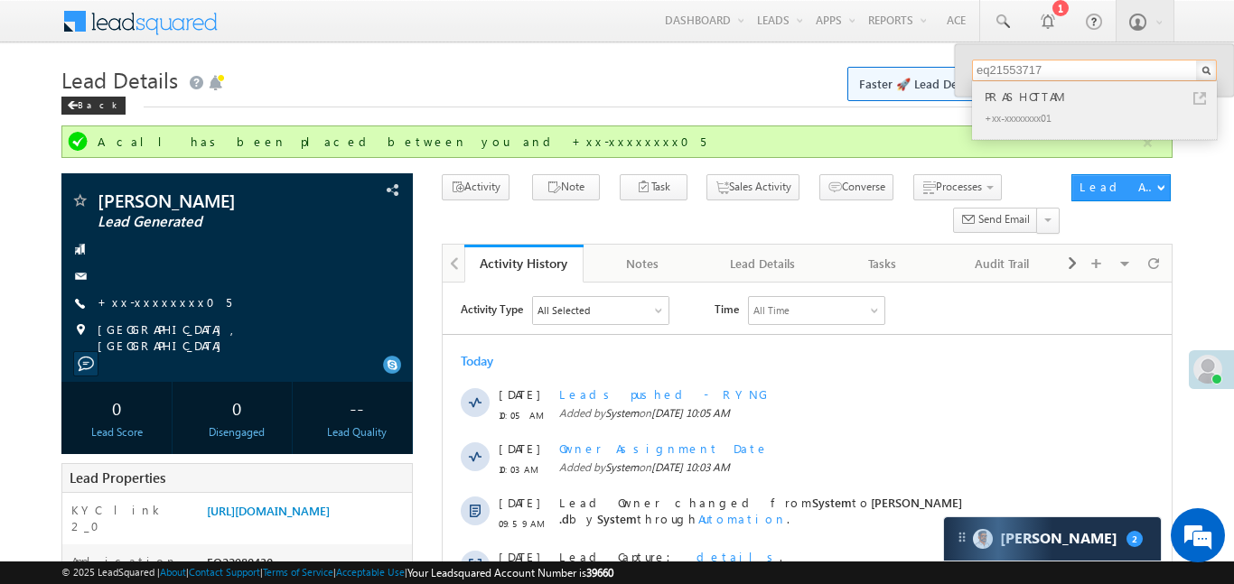
type input "eq21553717"
click at [1023, 92] on div "PRASHOTTAM" at bounding box center [1102, 97] width 242 height 20
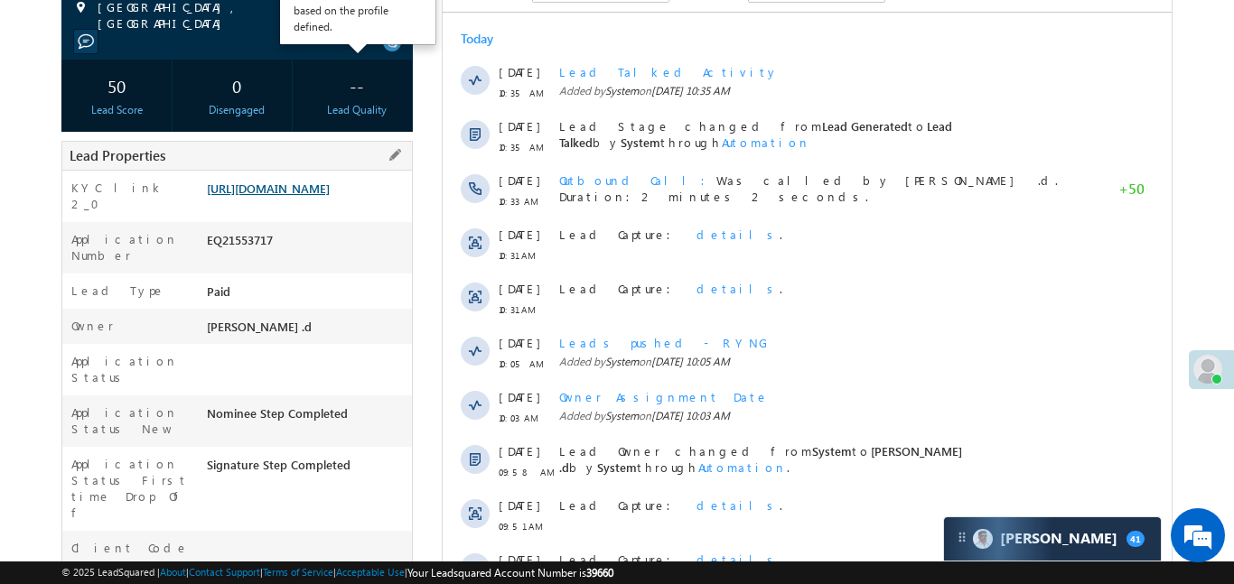
scroll to position [297, 0]
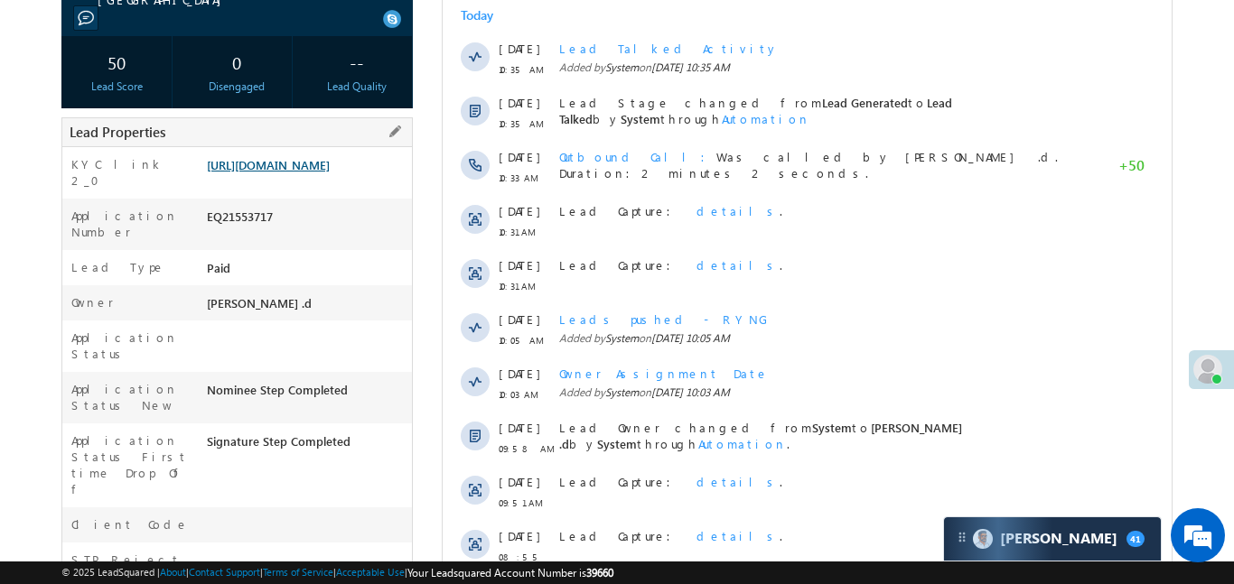
click at [330, 173] on link "[URL][DOMAIN_NAME]" at bounding box center [268, 164] width 123 height 15
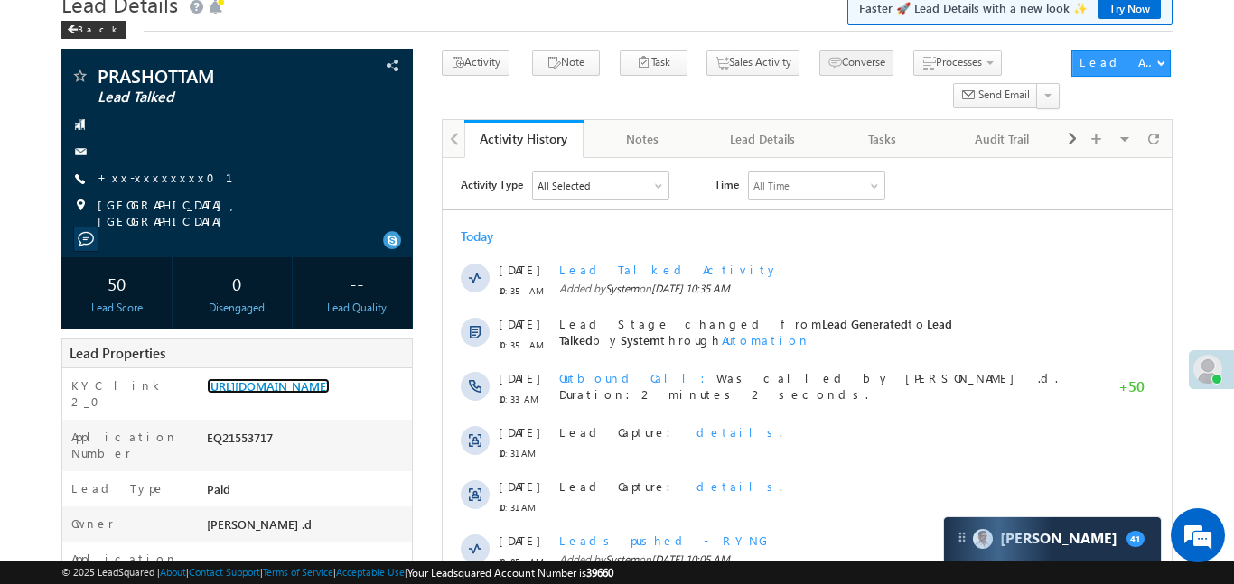
scroll to position [0, 0]
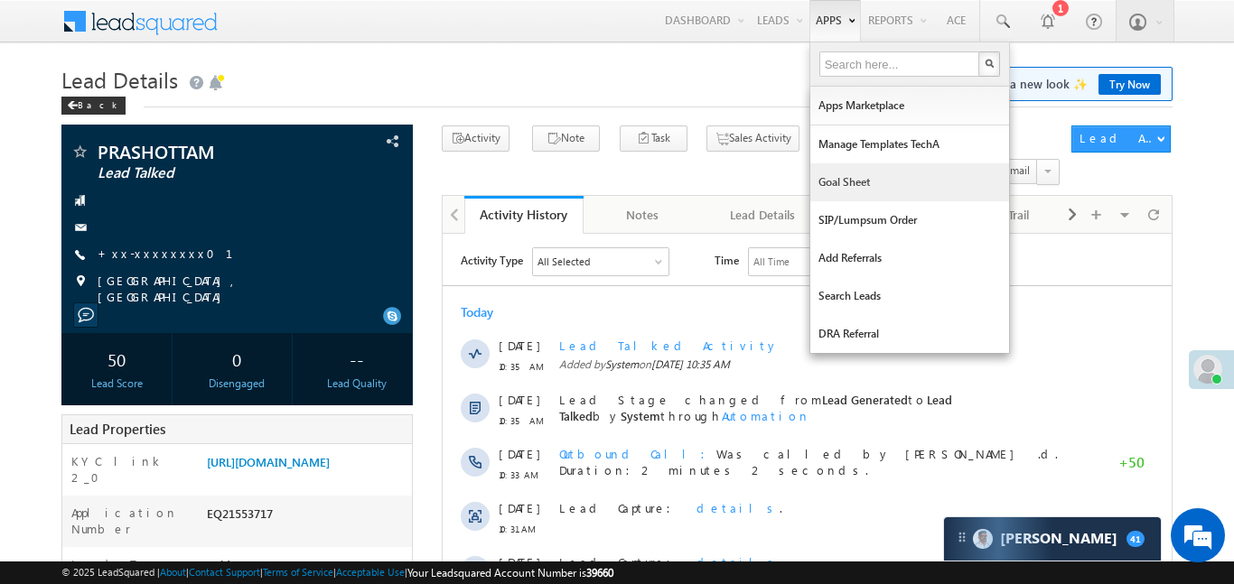
click at [860, 191] on link "Goal Sheet" at bounding box center [909, 182] width 199 height 38
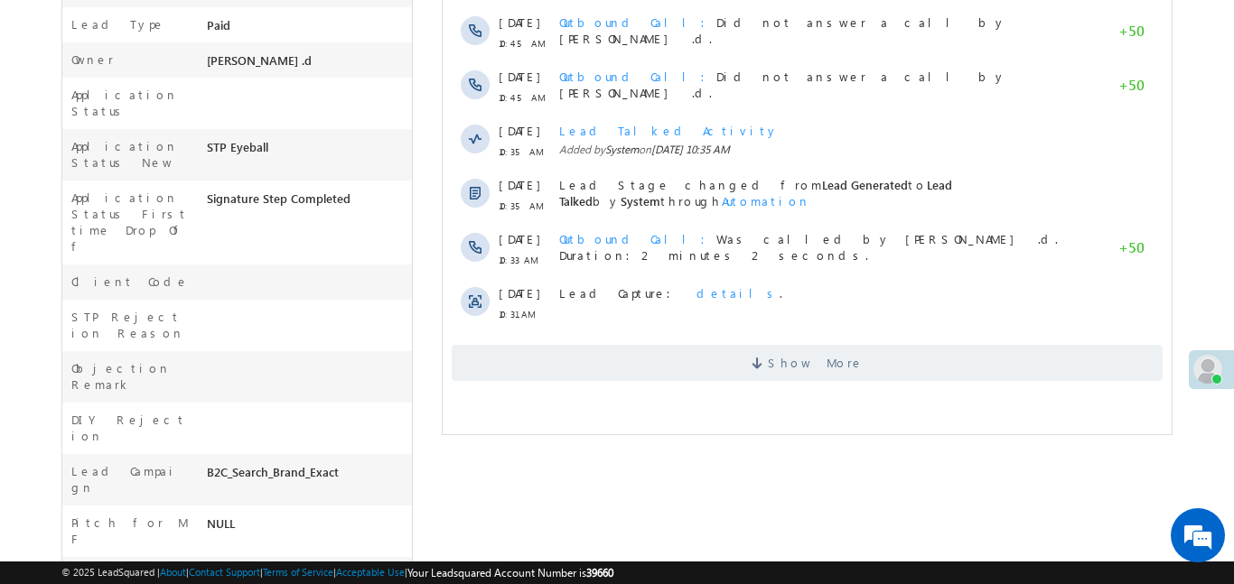
scroll to position [299, 0]
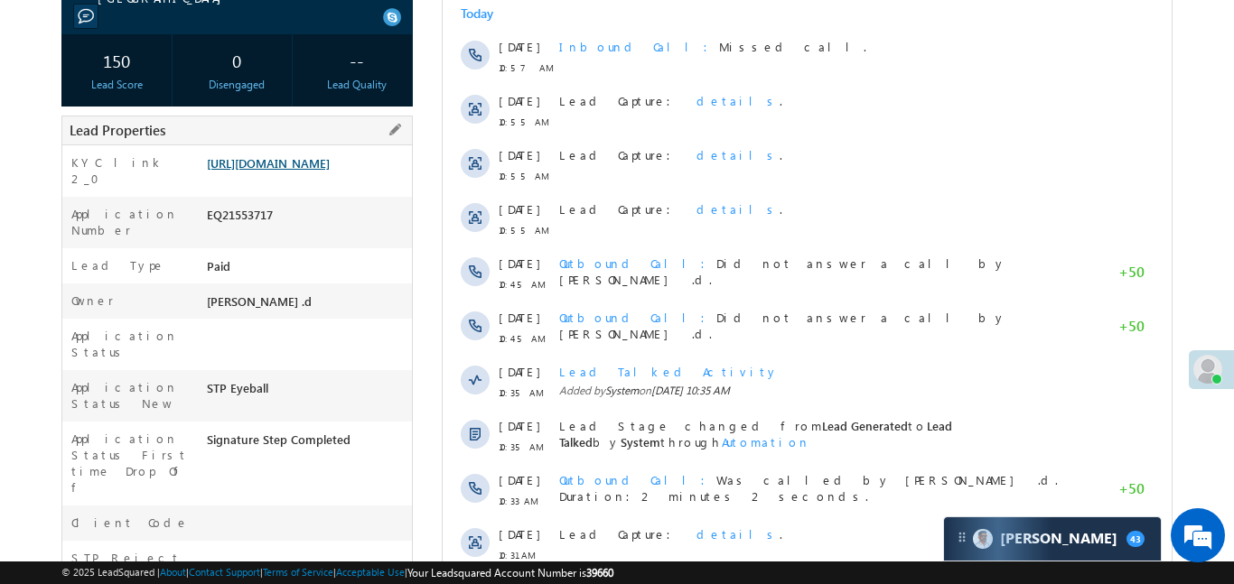
click at [298, 171] on link "https://angelbroking1-pk3em7sa.customui-test.leadsquared.com?leadId=dec84b64-5e…" at bounding box center [268, 162] width 123 height 15
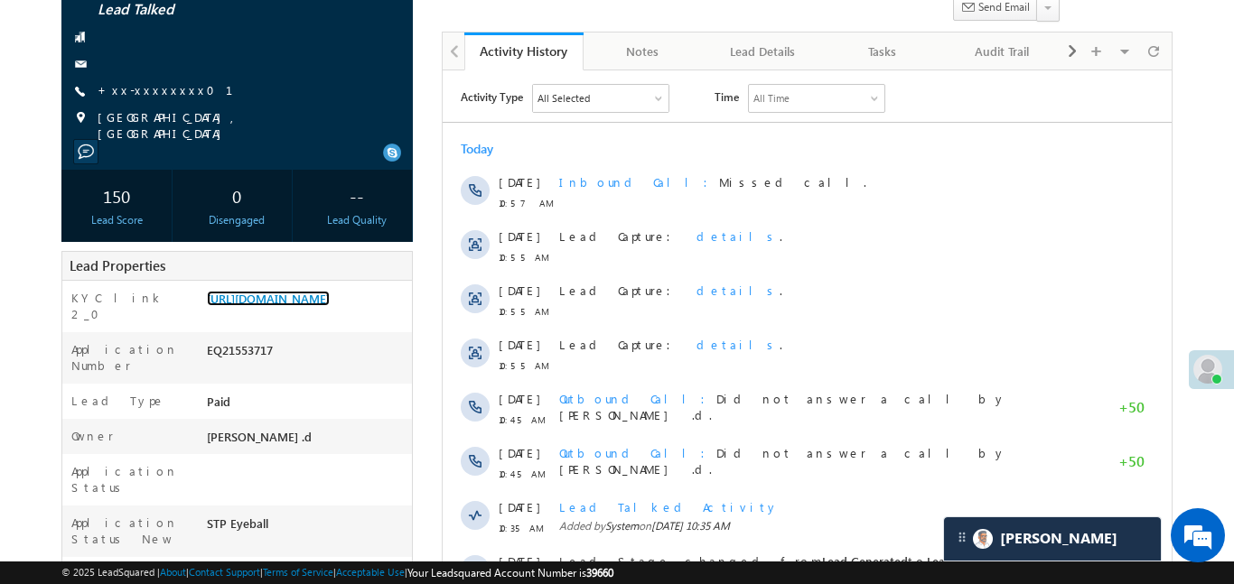
scroll to position [0, 0]
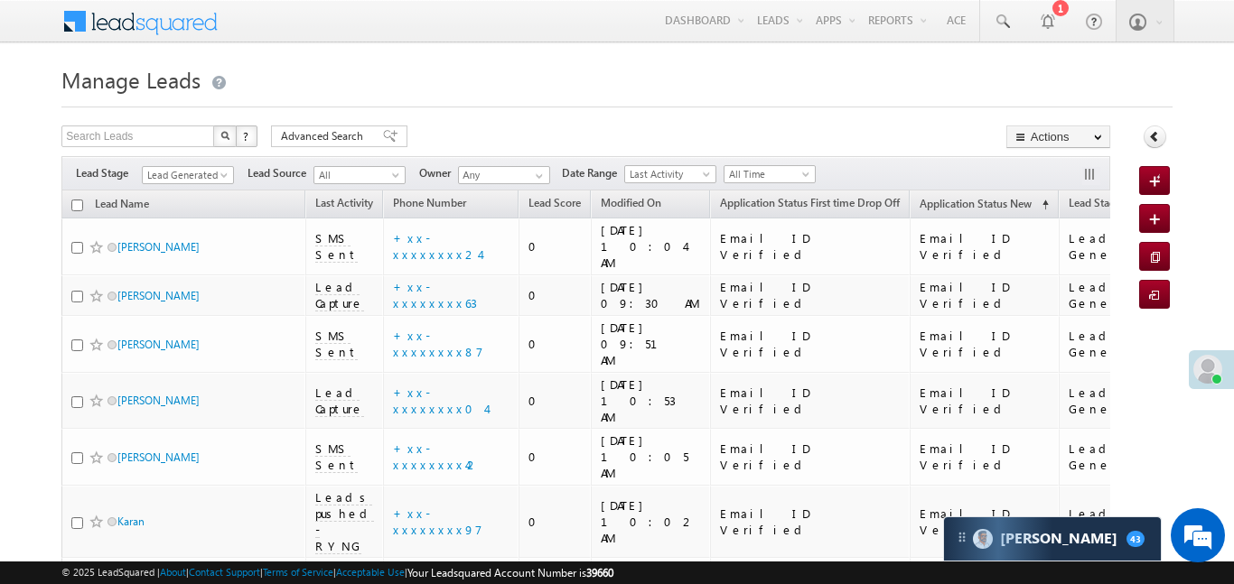
scroll to position [457, 0]
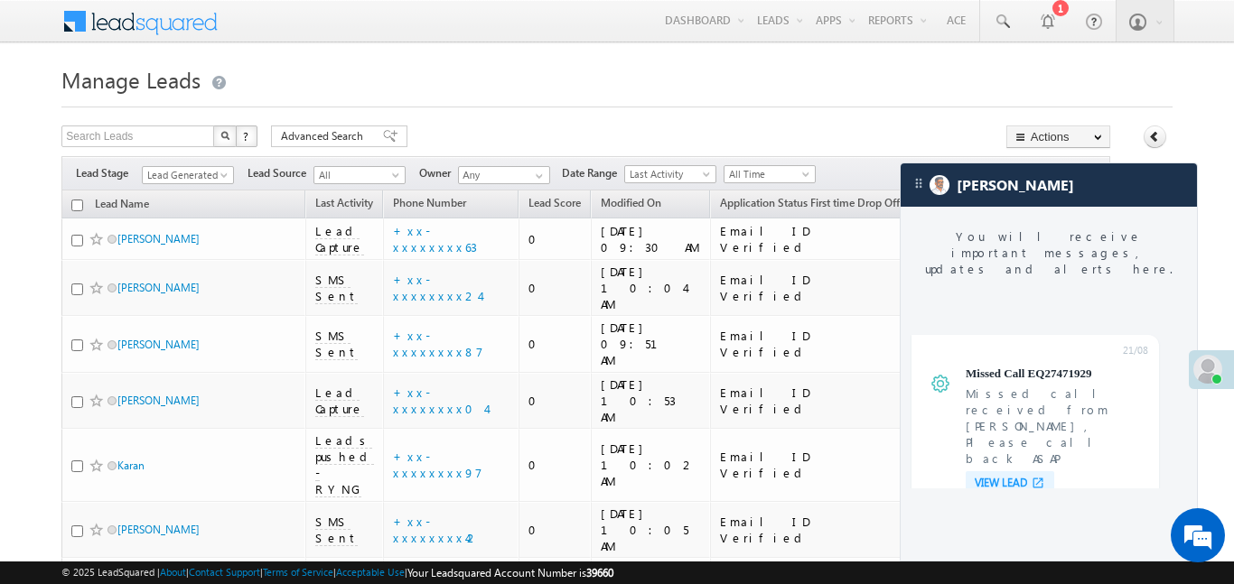
scroll to position [7027, 0]
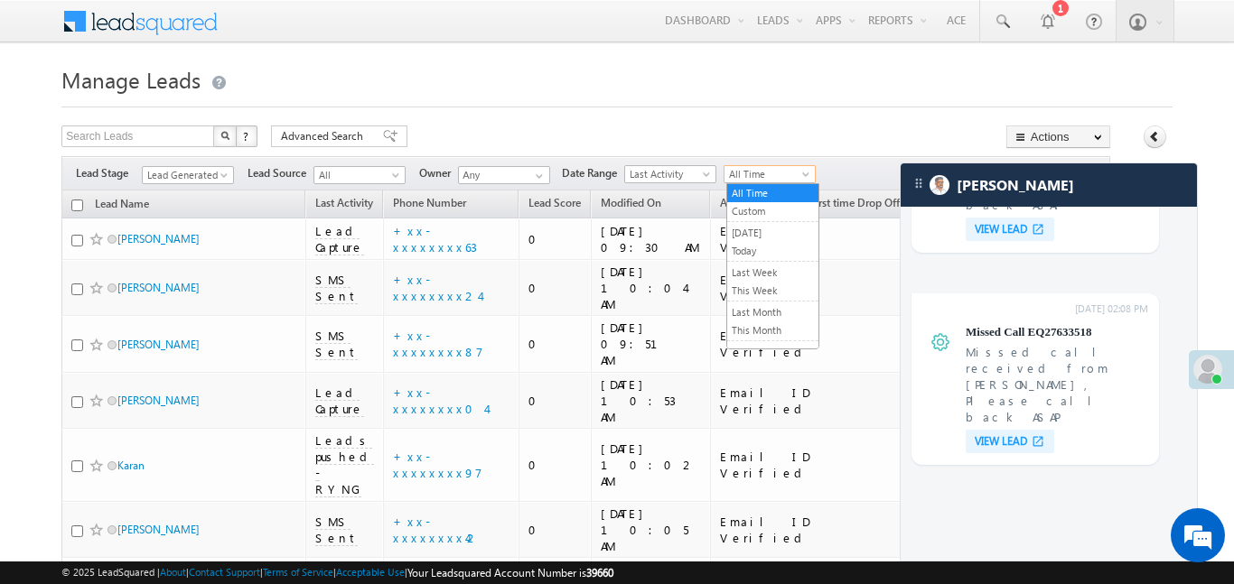
click at [772, 169] on span "All Time" at bounding box center [767, 174] width 86 height 16
click at [778, 227] on link "[DATE]" at bounding box center [772, 233] width 91 height 16
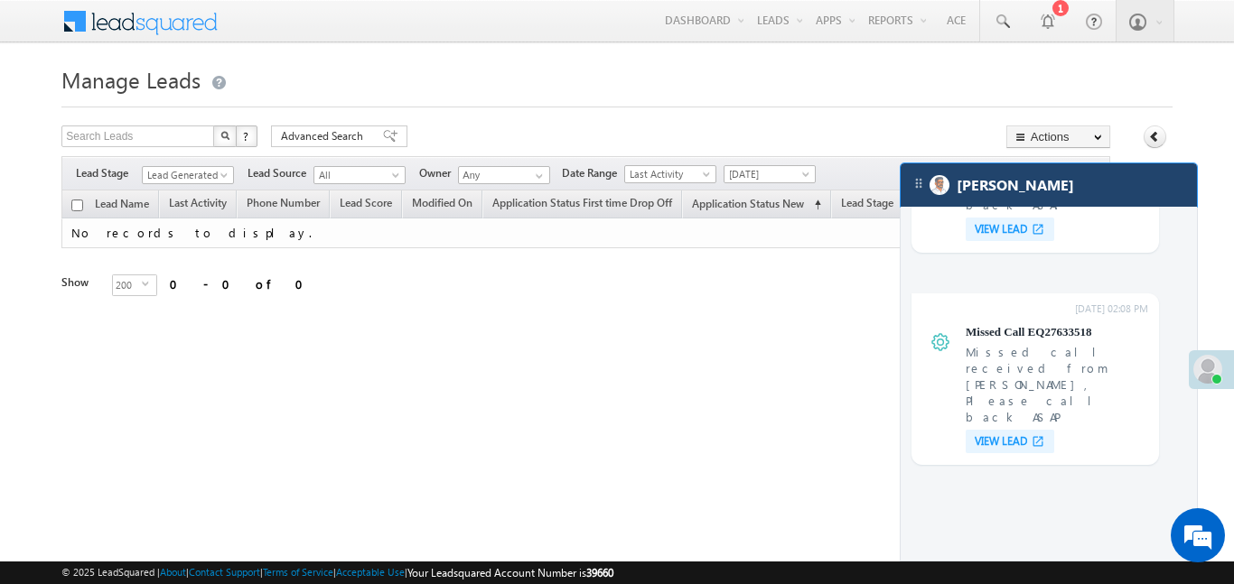
click at [1092, 191] on div "[PERSON_NAME]" at bounding box center [1048, 184] width 296 height 43
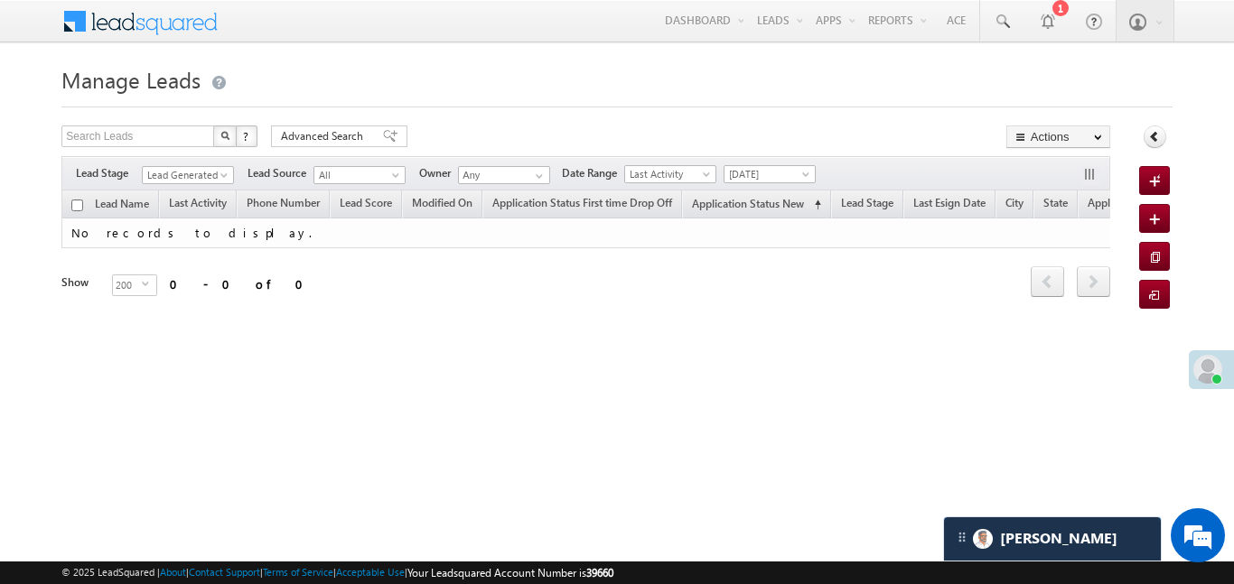
scroll to position [7129, 0]
click at [193, 171] on span "Lead Generated" at bounding box center [186, 175] width 86 height 16
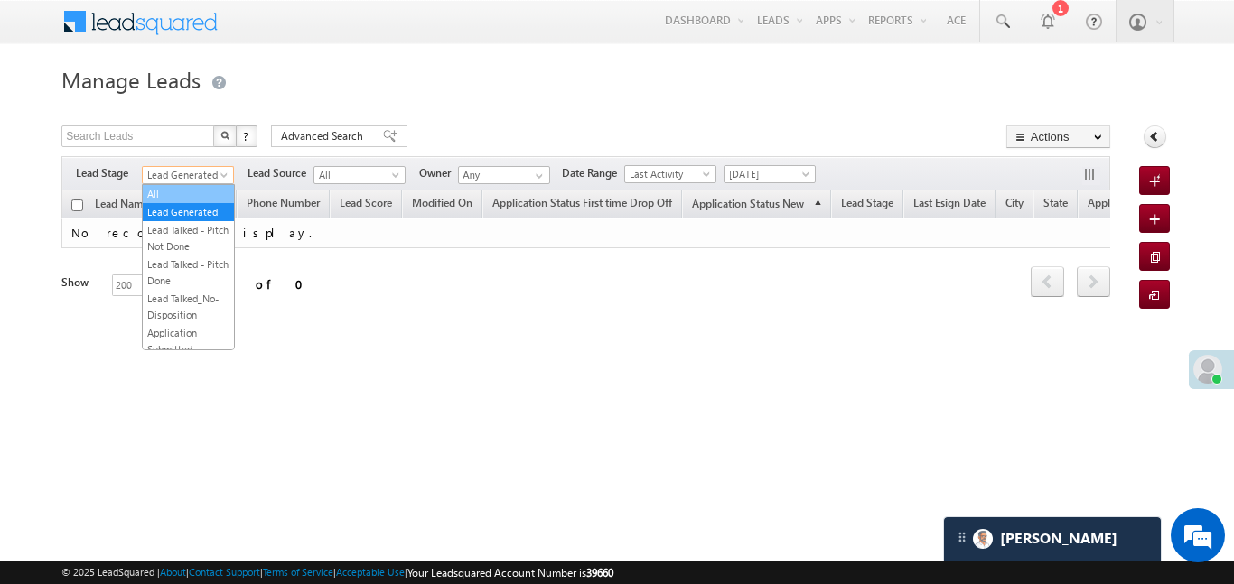
click at [192, 188] on link "All" at bounding box center [188, 194] width 91 height 16
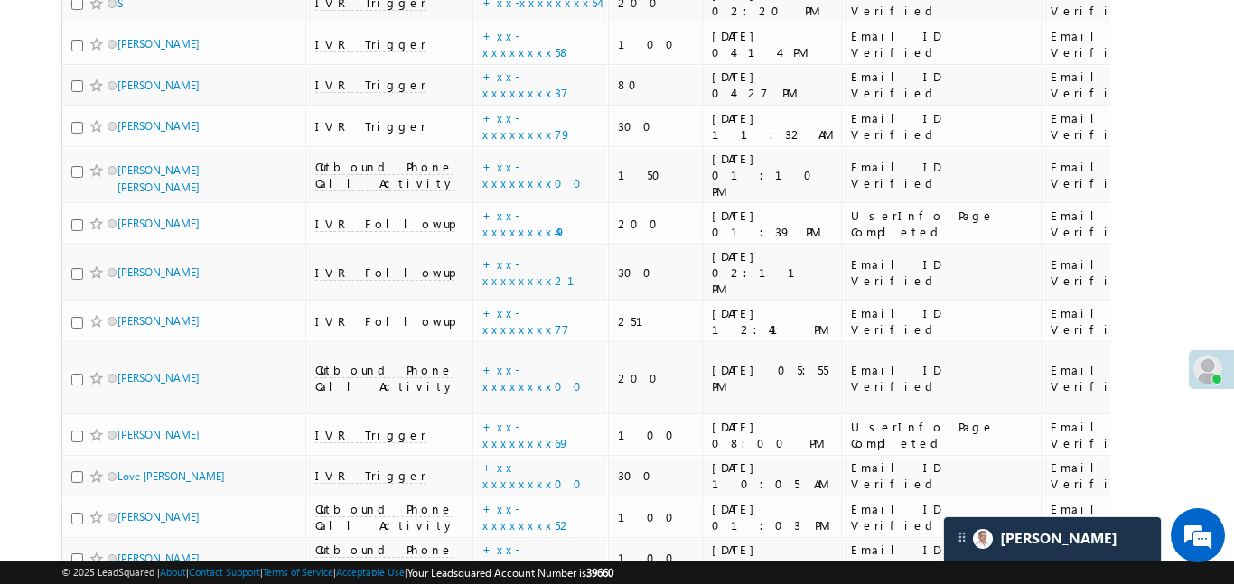
scroll to position [9614, 0]
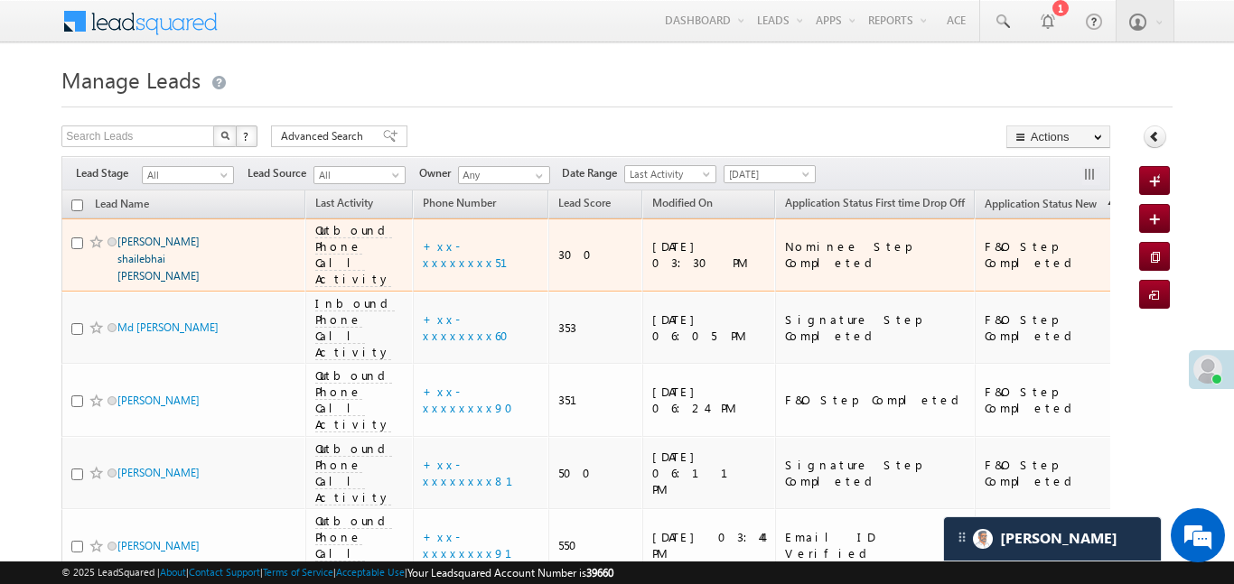
scroll to position [9, 0]
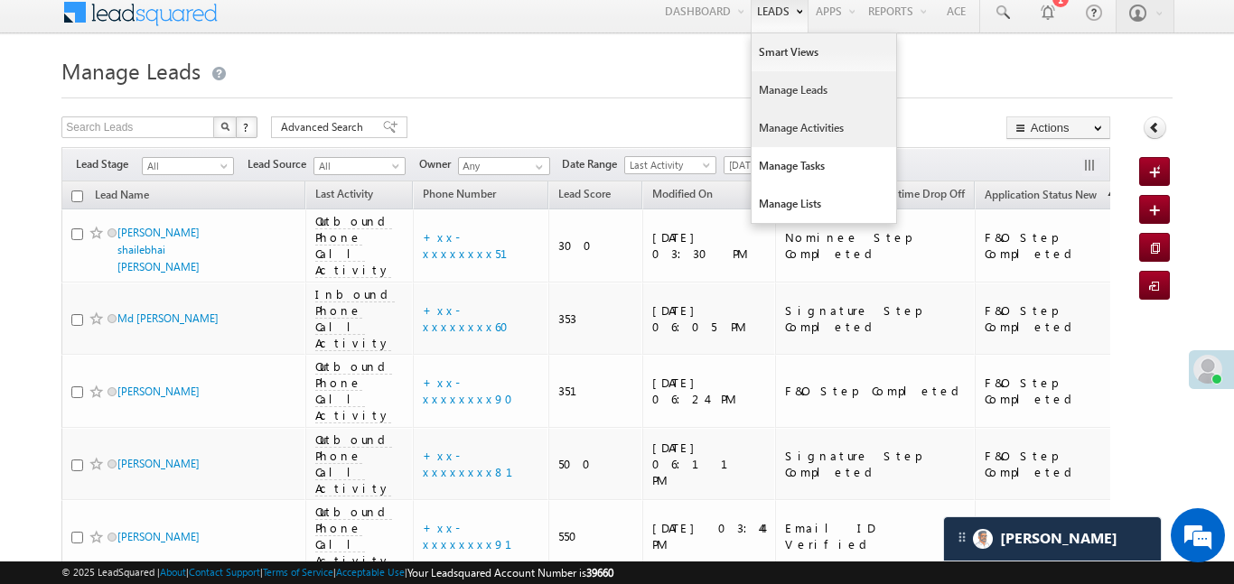
click at [779, 128] on link "Manage Activities" at bounding box center [823, 128] width 145 height 38
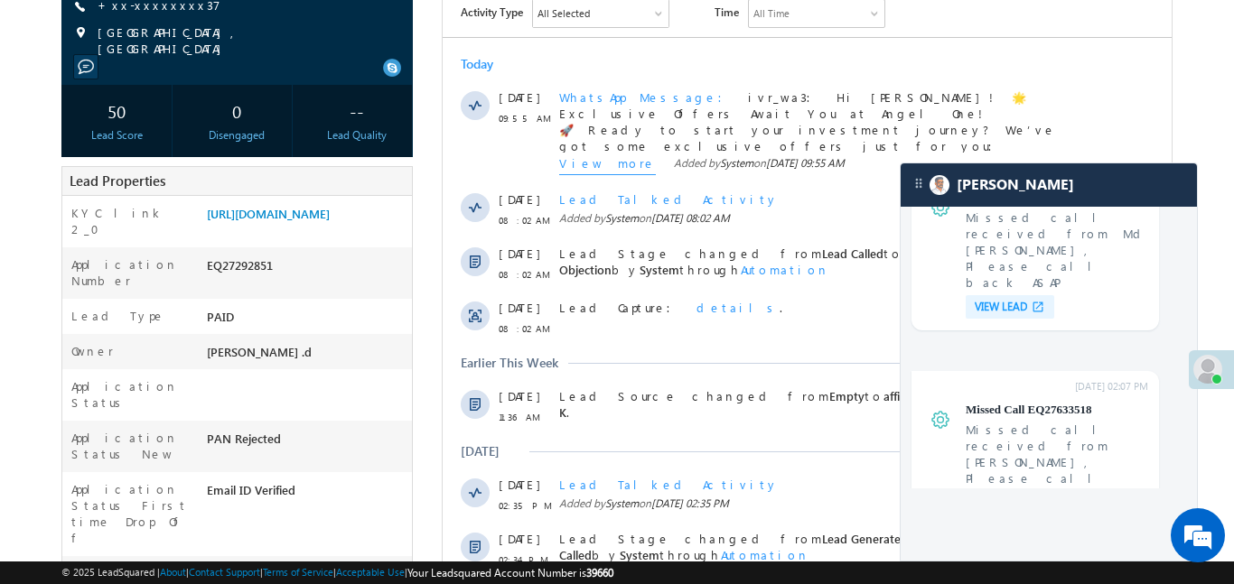
scroll to position [6648, 0]
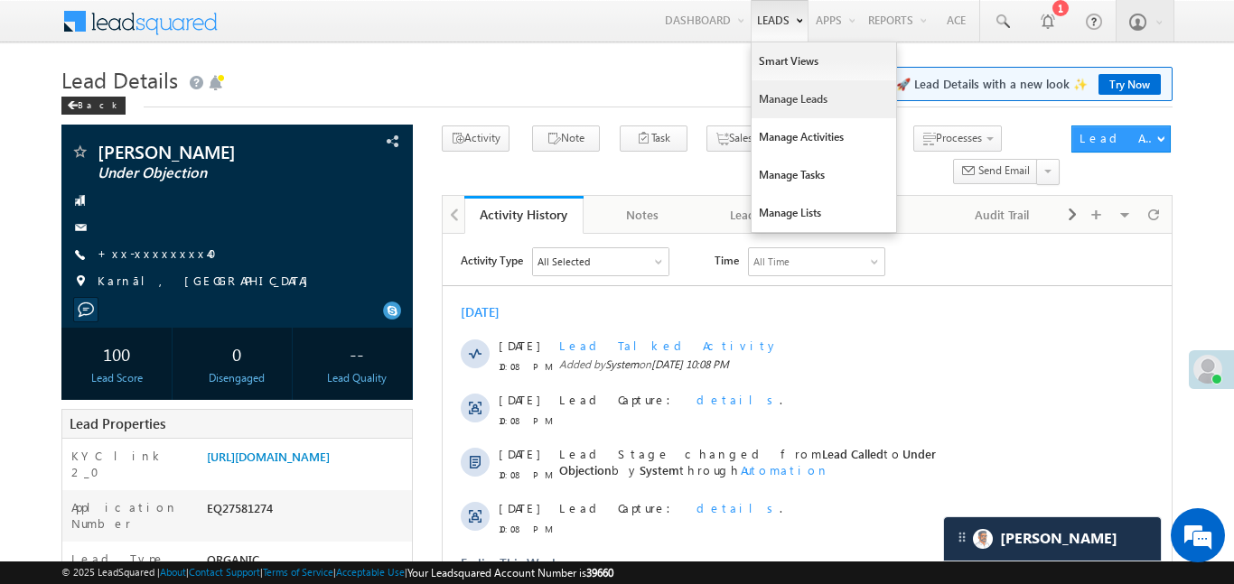
click at [797, 99] on link "Manage Leads" at bounding box center [823, 99] width 145 height 38
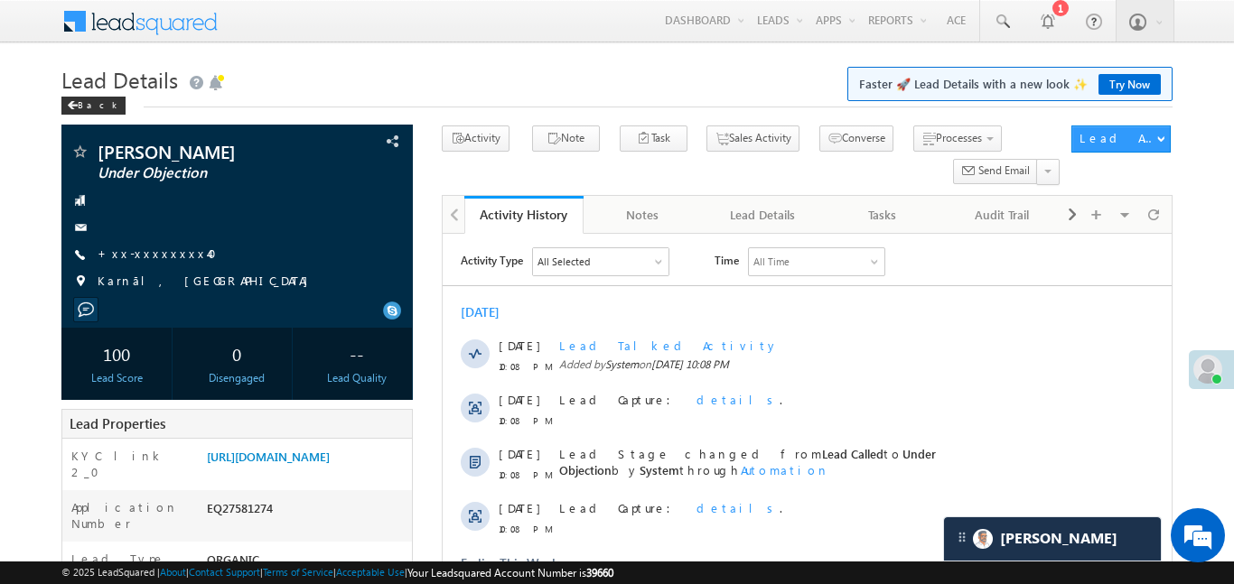
drag, startPoint x: 797, startPoint y: 99, endPoint x: 709, endPoint y: 79, distance: 90.0
click at [0, 0] on link "Manage Leads" at bounding box center [0, 0] width 0 height 0
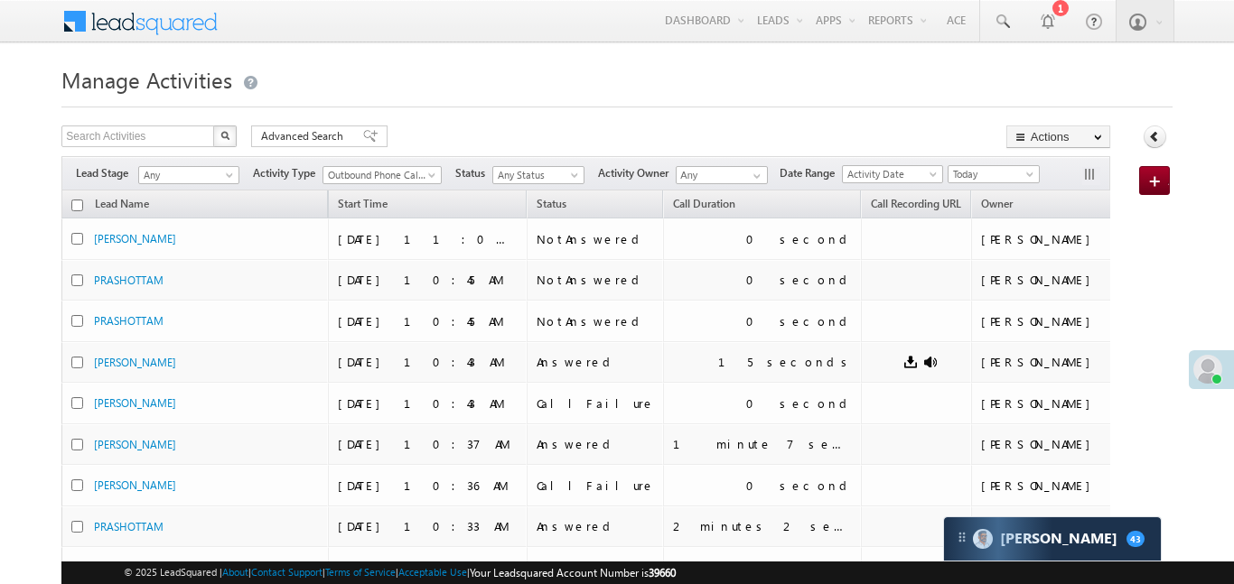
scroll to position [8538, 0]
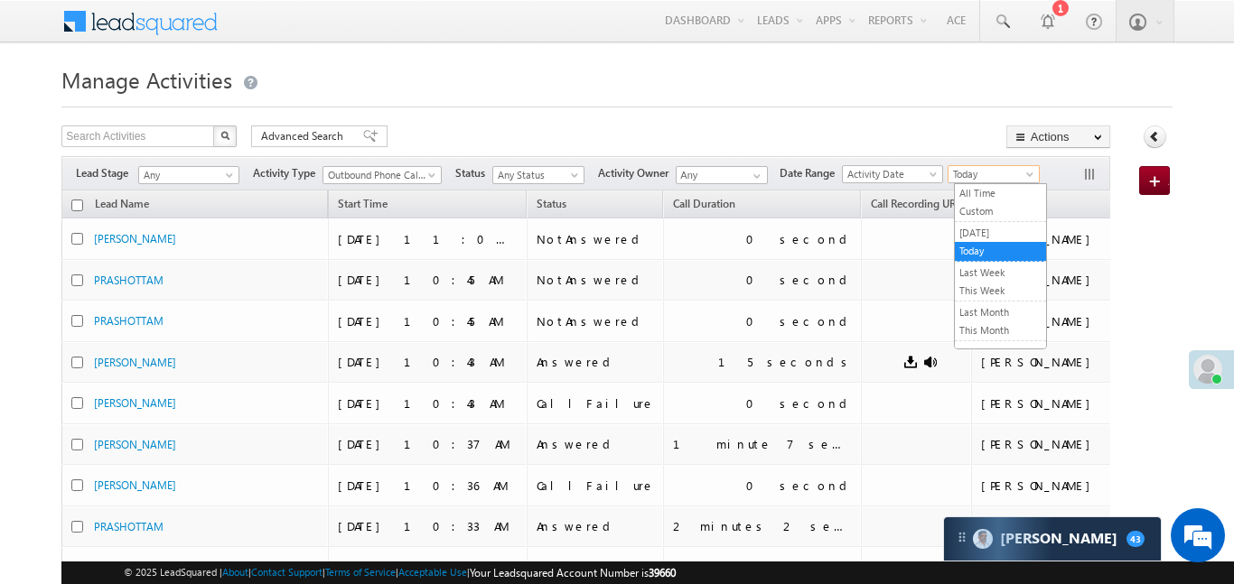
click at [1012, 180] on span "Today" at bounding box center [991, 174] width 86 height 16
click at [977, 233] on link "[DATE]" at bounding box center [1000, 233] width 91 height 16
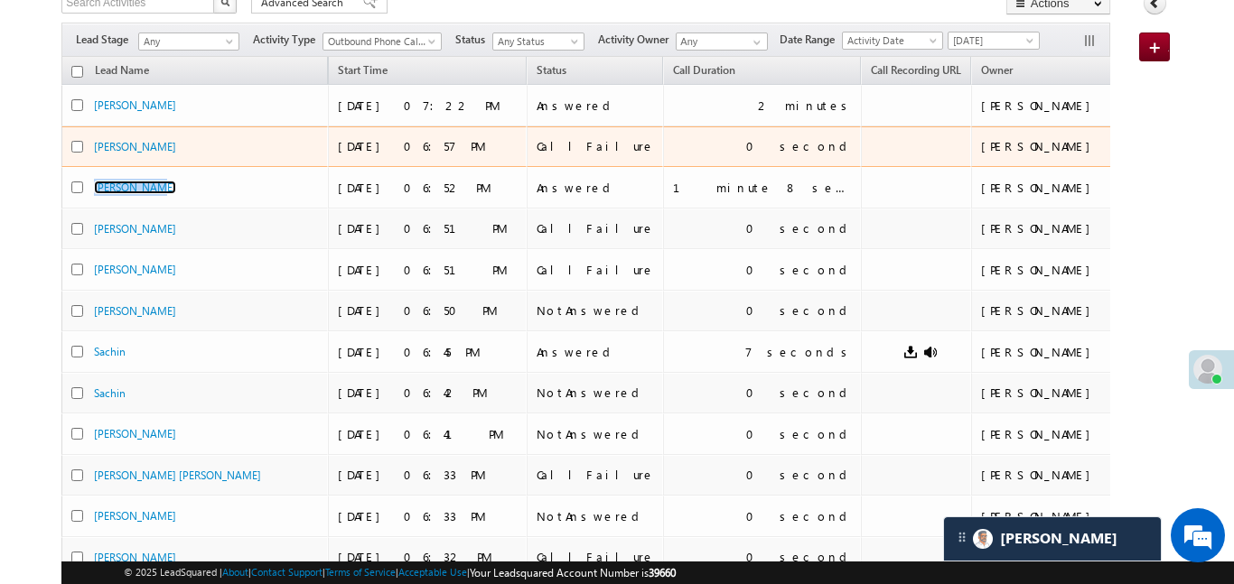
scroll to position [0, 0]
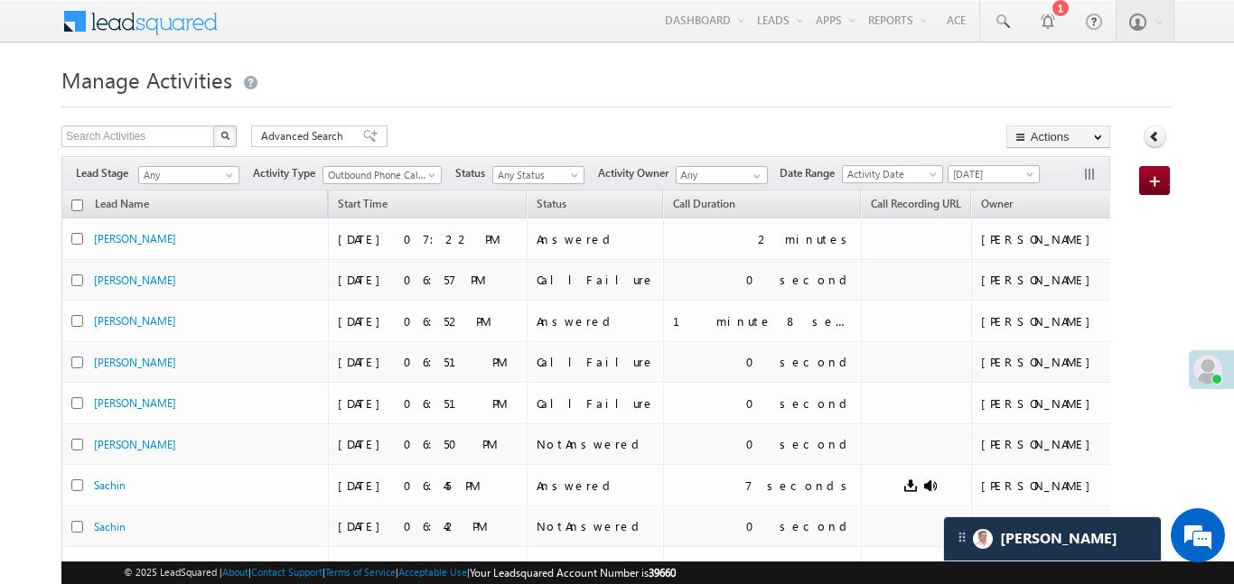
click at [984, 183] on div "Date Range Go 23/08/25 23/08/25 All Time Custom Yesterday Today Last Week This …" at bounding box center [909, 175] width 260 height 20
click at [981, 180] on span "Yesterday" at bounding box center [991, 174] width 86 height 16
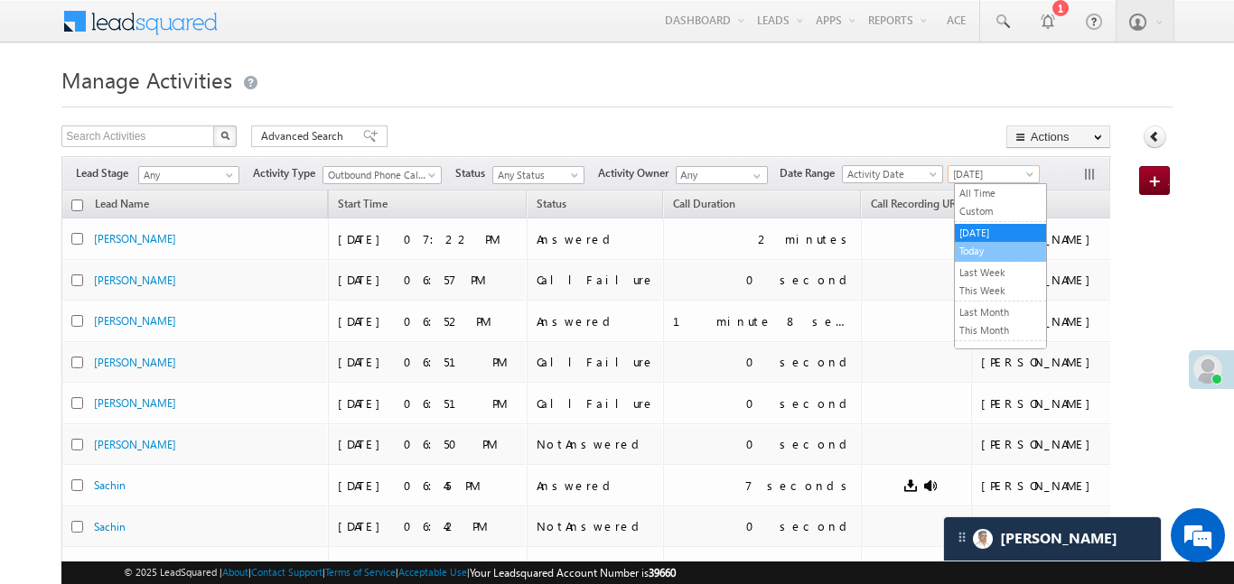
click at [985, 256] on link "Today" at bounding box center [1000, 251] width 91 height 16
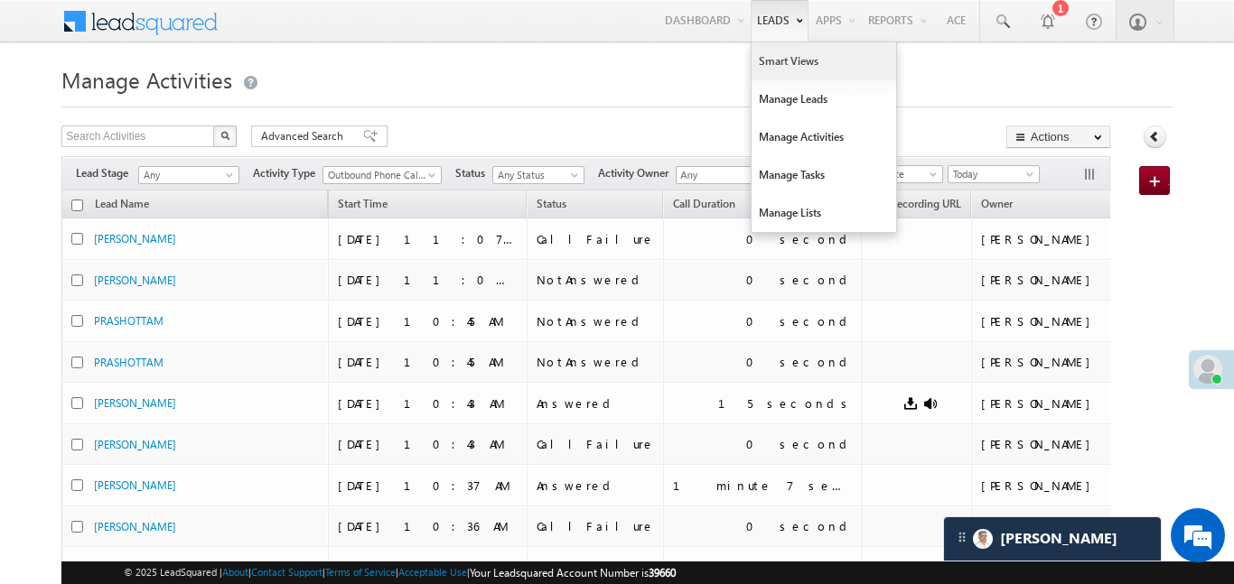
click at [771, 70] on link "Smart Views" at bounding box center [823, 61] width 145 height 38
drag, startPoint x: 771, startPoint y: 70, endPoint x: 761, endPoint y: 8, distance: 62.2
click at [771, 69] on link "Smart Views" at bounding box center [823, 61] width 145 height 38
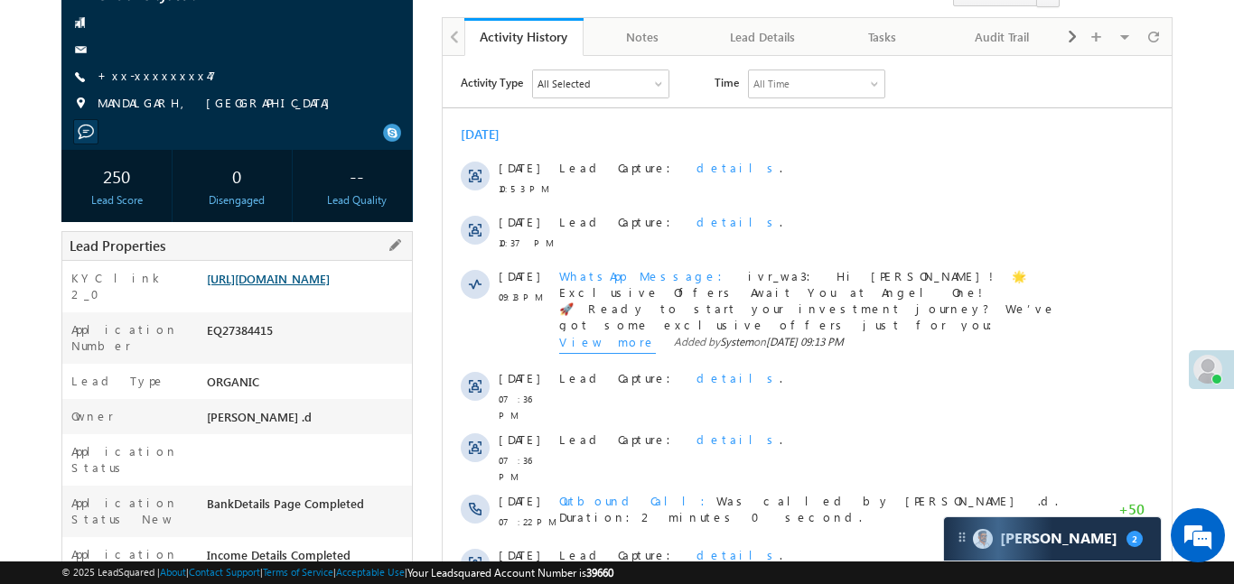
scroll to position [190, 0]
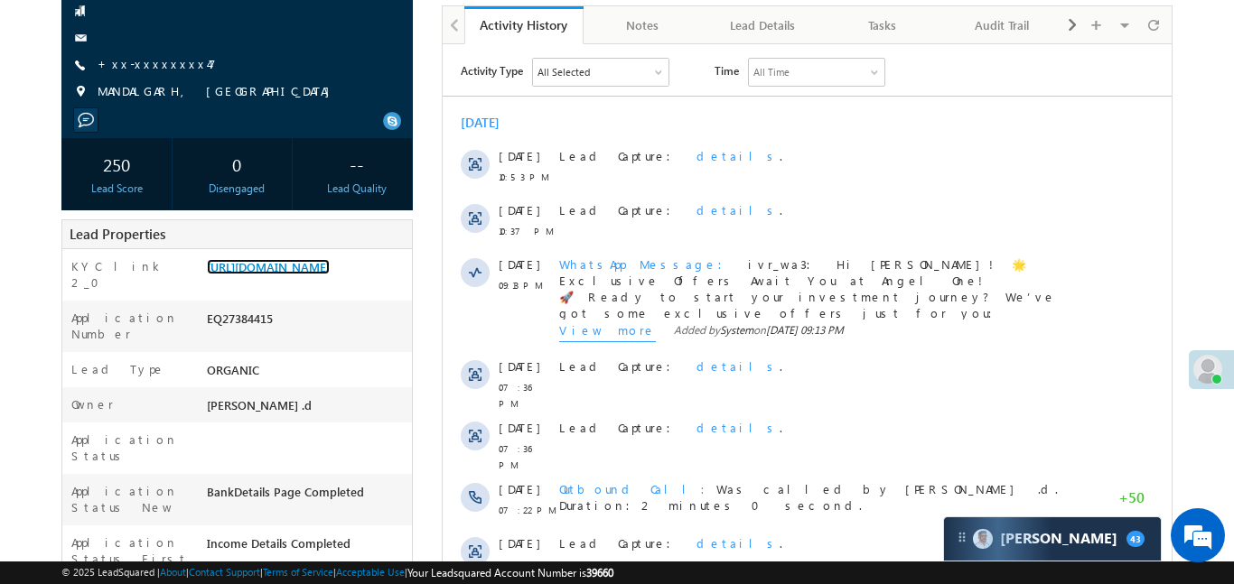
drag, startPoint x: 298, startPoint y: 280, endPoint x: 303, endPoint y: 99, distance: 180.7
click at [300, 275] on link "[URL][DOMAIN_NAME]" at bounding box center [268, 266] width 123 height 15
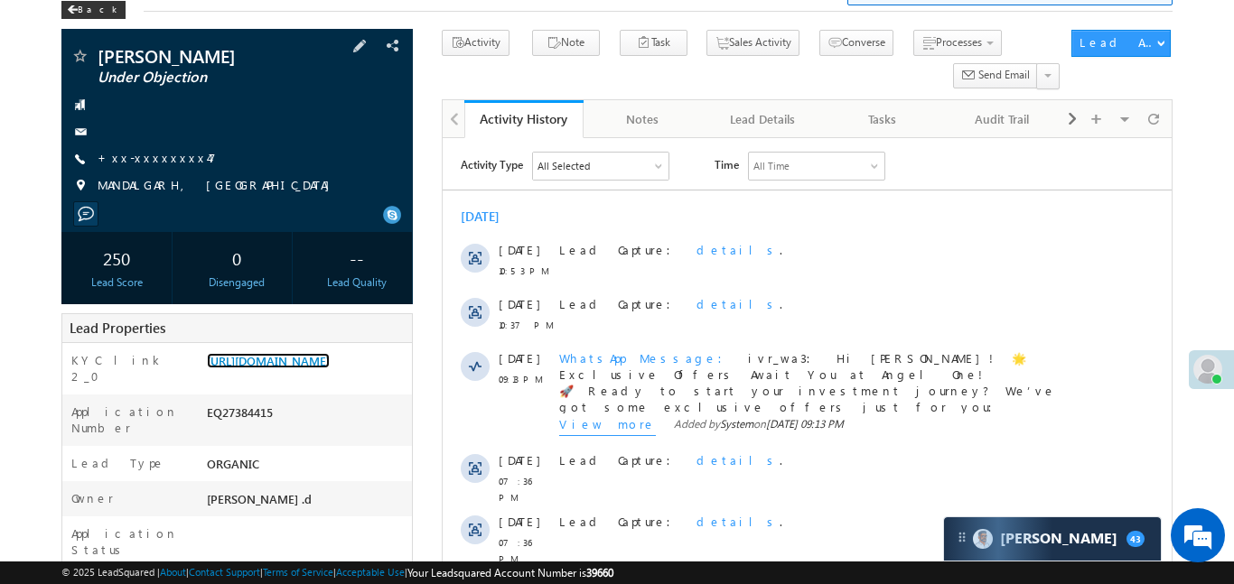
scroll to position [0, 0]
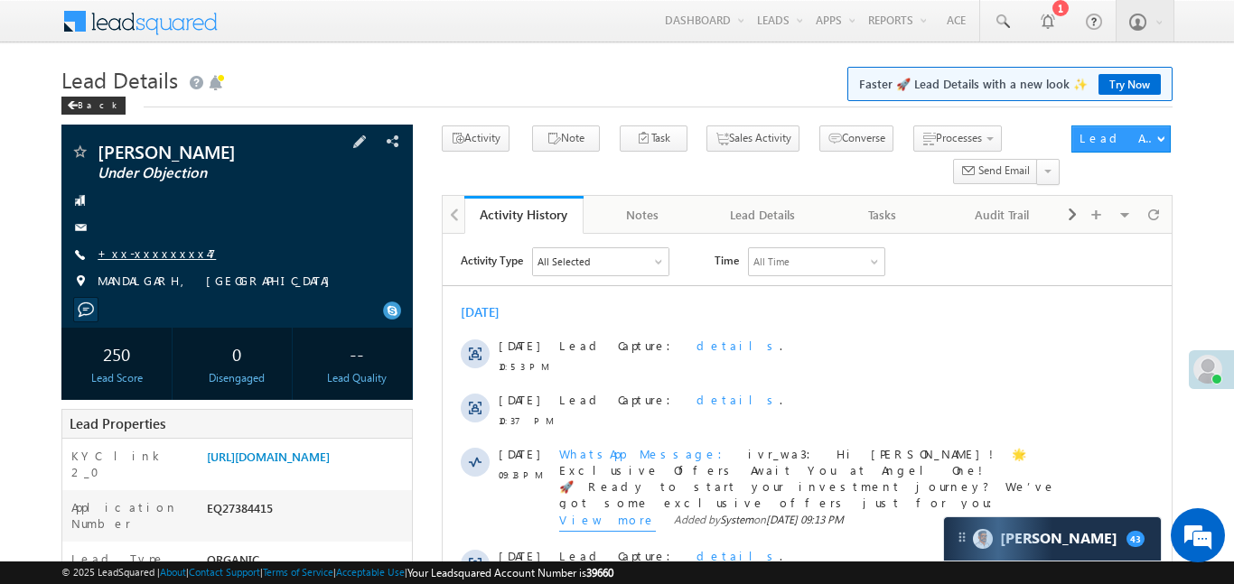
click at [169, 259] on link "+xx-xxxxxxxx47" at bounding box center [157, 253] width 118 height 15
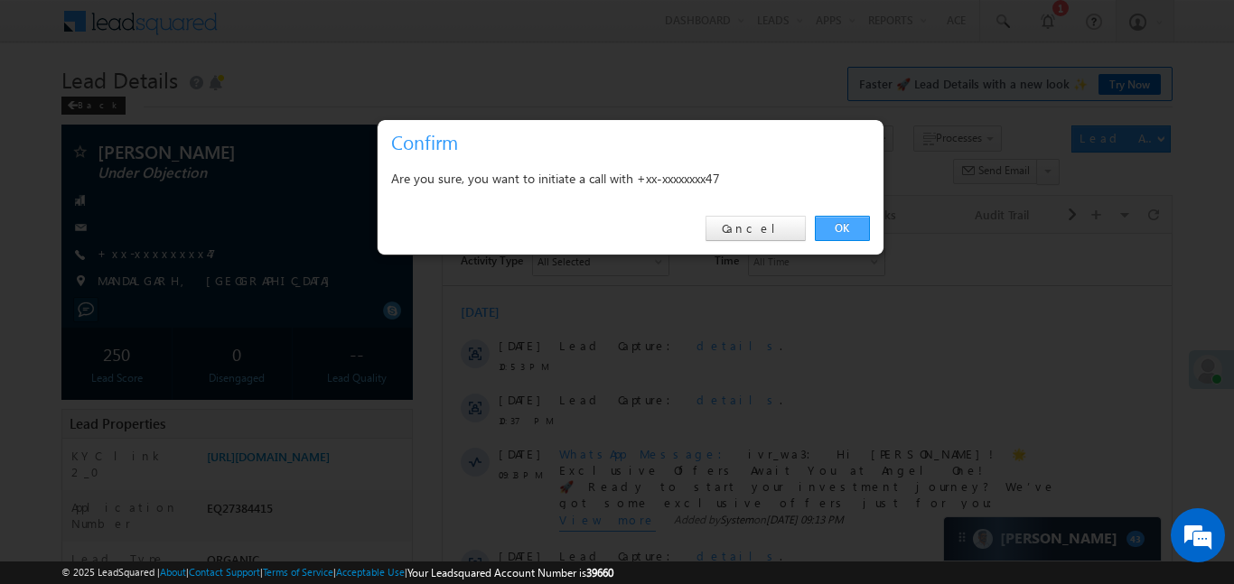
click at [858, 231] on link "OK" at bounding box center [842, 228] width 55 height 25
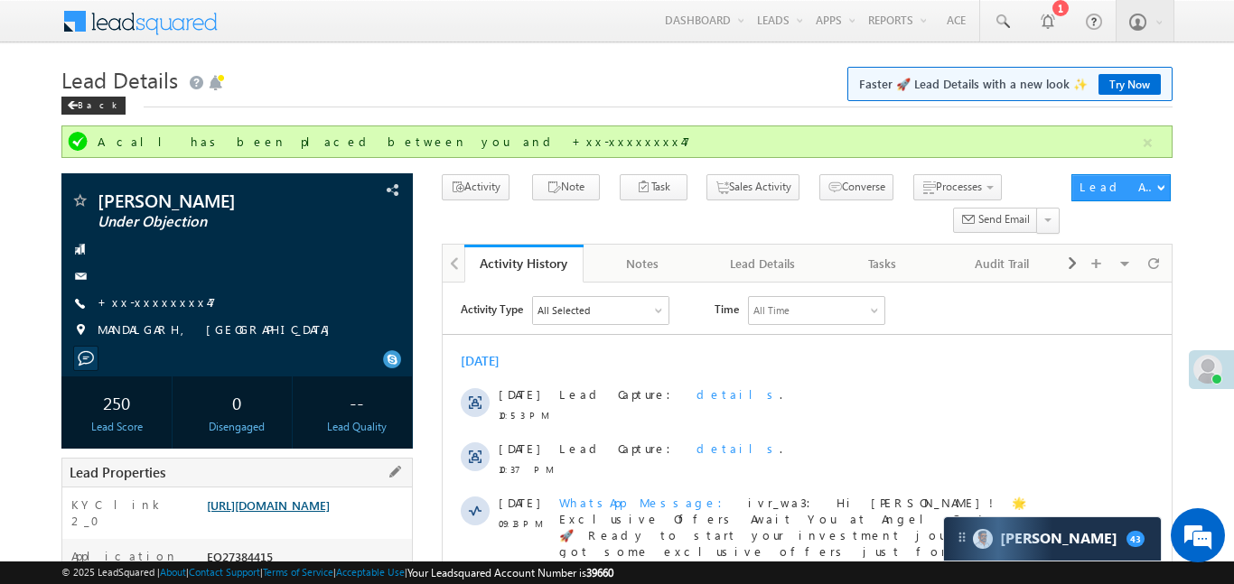
click at [330, 513] on link "[URL][DOMAIN_NAME]" at bounding box center [268, 505] width 123 height 15
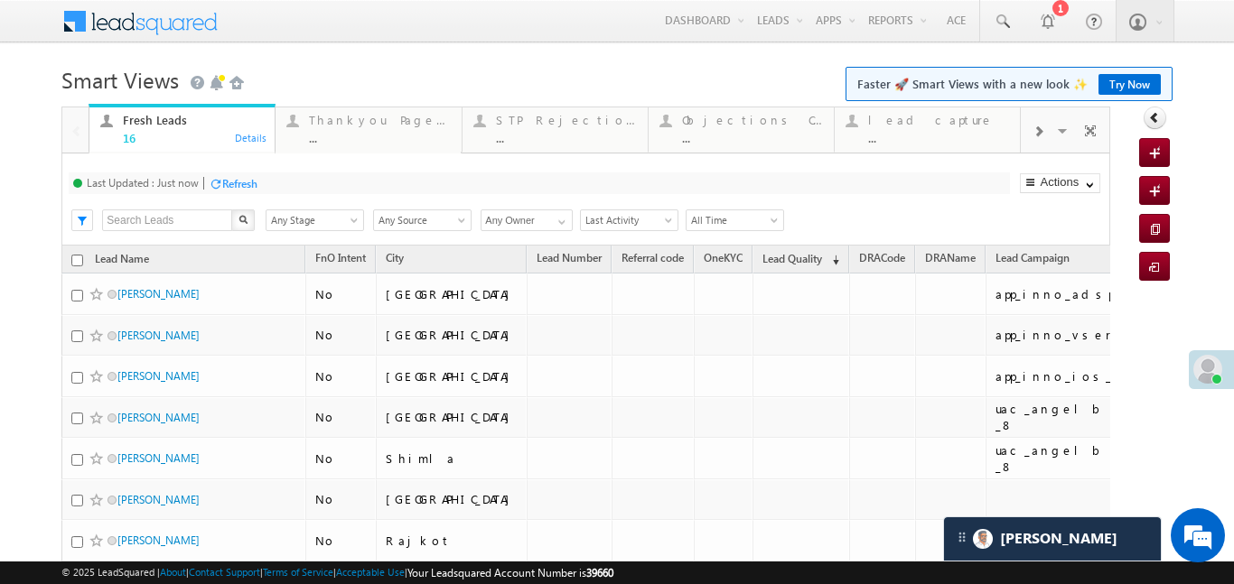
click at [1049, 127] on div at bounding box center [1038, 130] width 34 height 41
click at [953, 133] on div "..." at bounding box center [938, 138] width 141 height 14
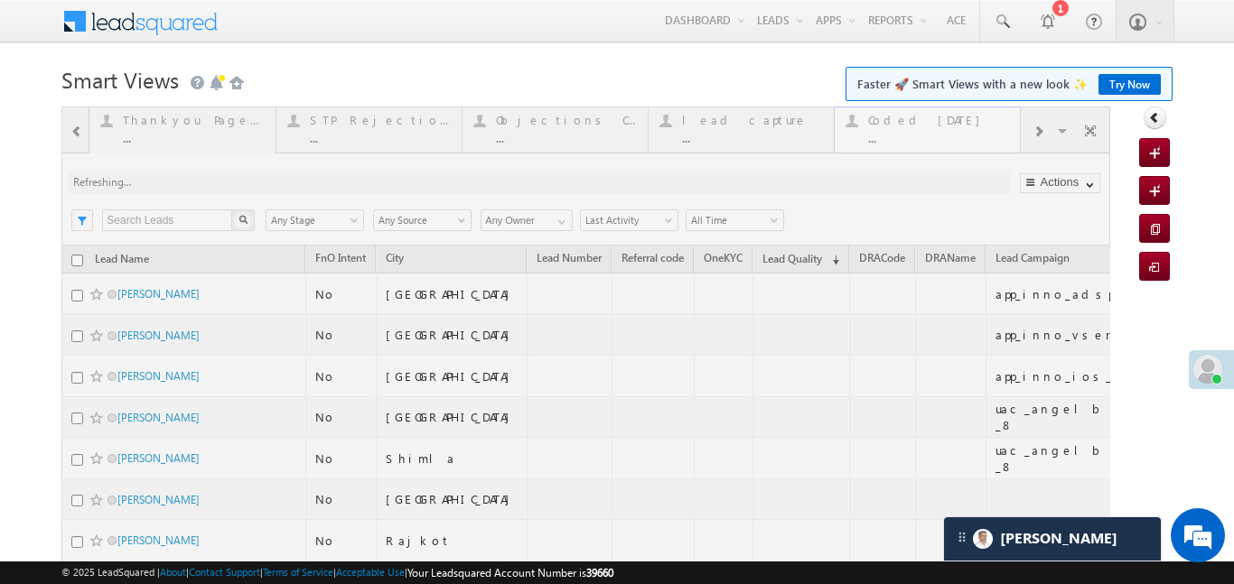
click at [953, 133] on div at bounding box center [585, 569] width 1049 height 925
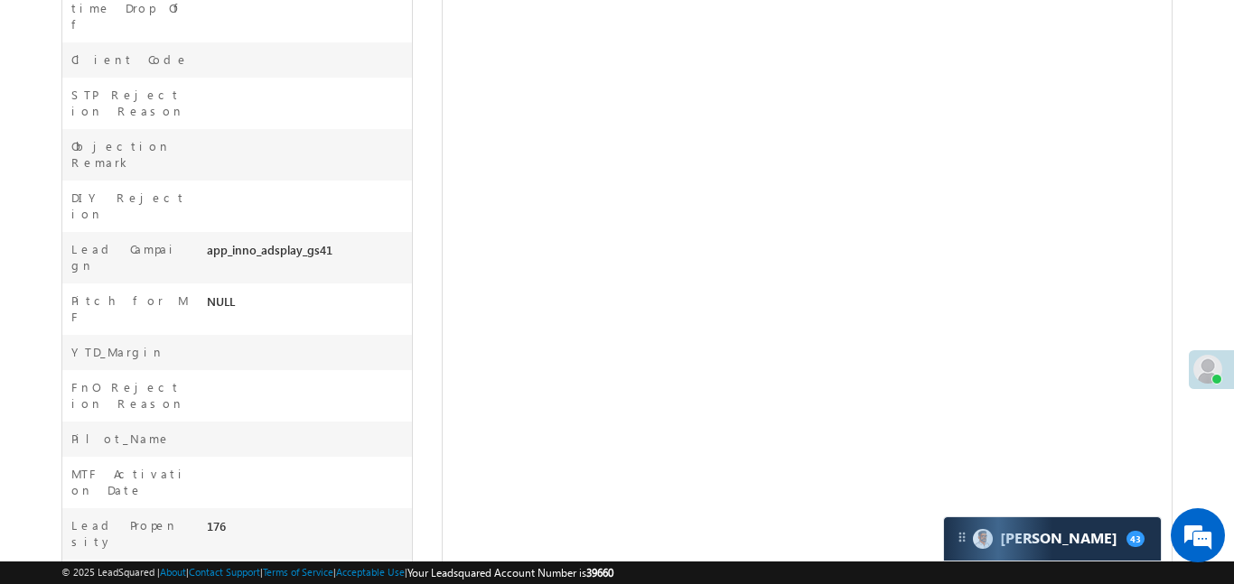
scroll to position [8538, 0]
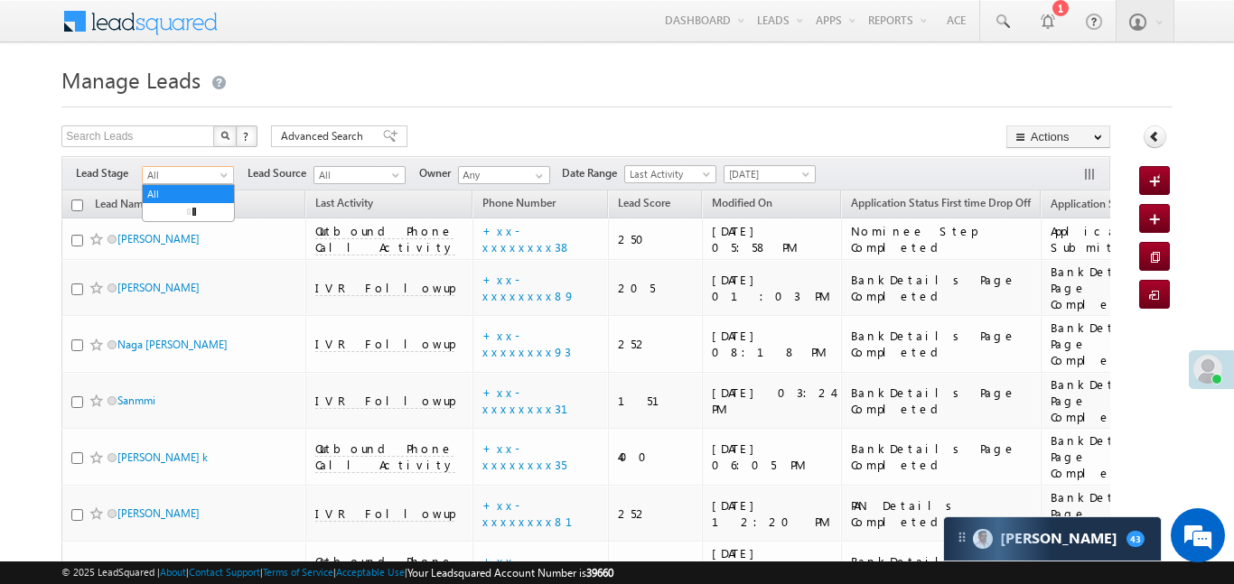
click at [193, 173] on span "All" at bounding box center [186, 175] width 86 height 16
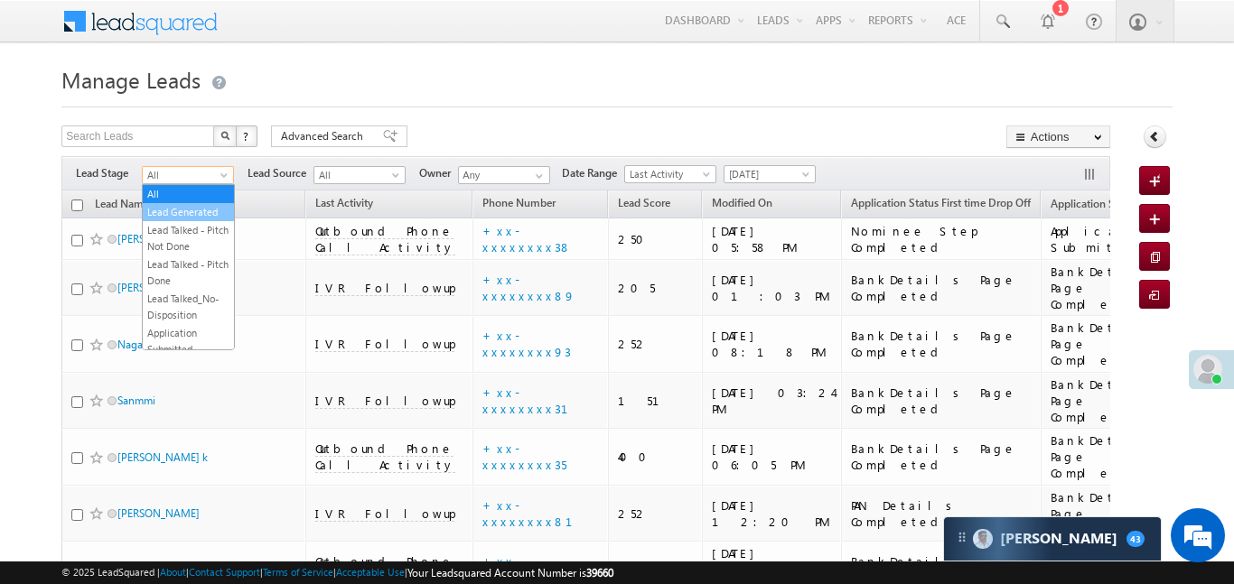
click at [192, 217] on link "Lead Generated" at bounding box center [188, 212] width 91 height 16
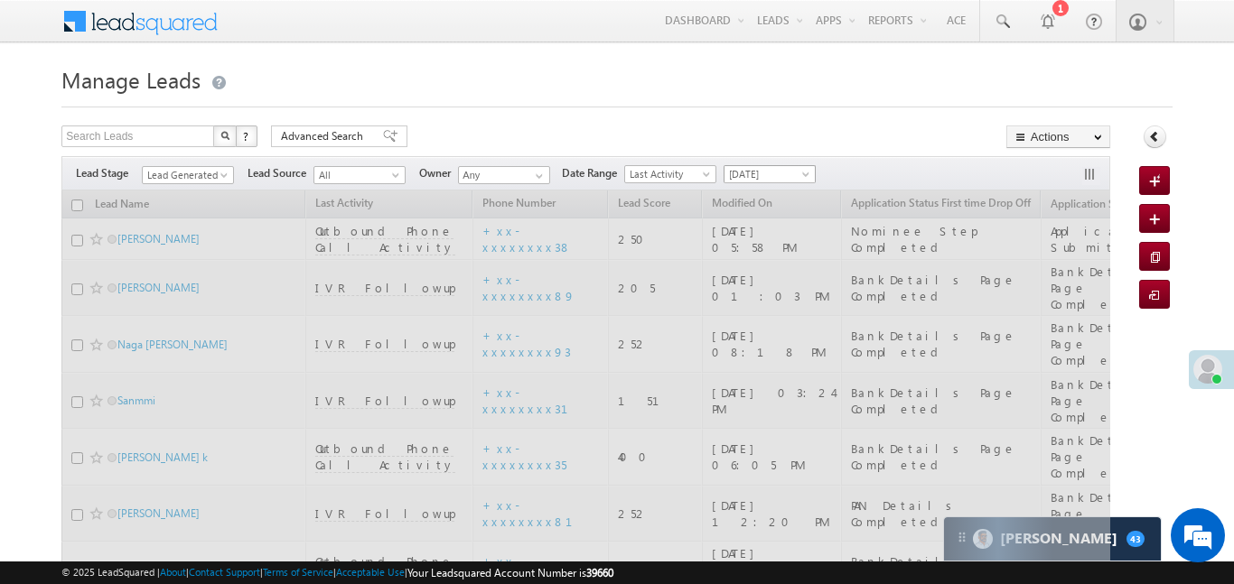
click at [786, 178] on span "[DATE]" at bounding box center [767, 174] width 86 height 16
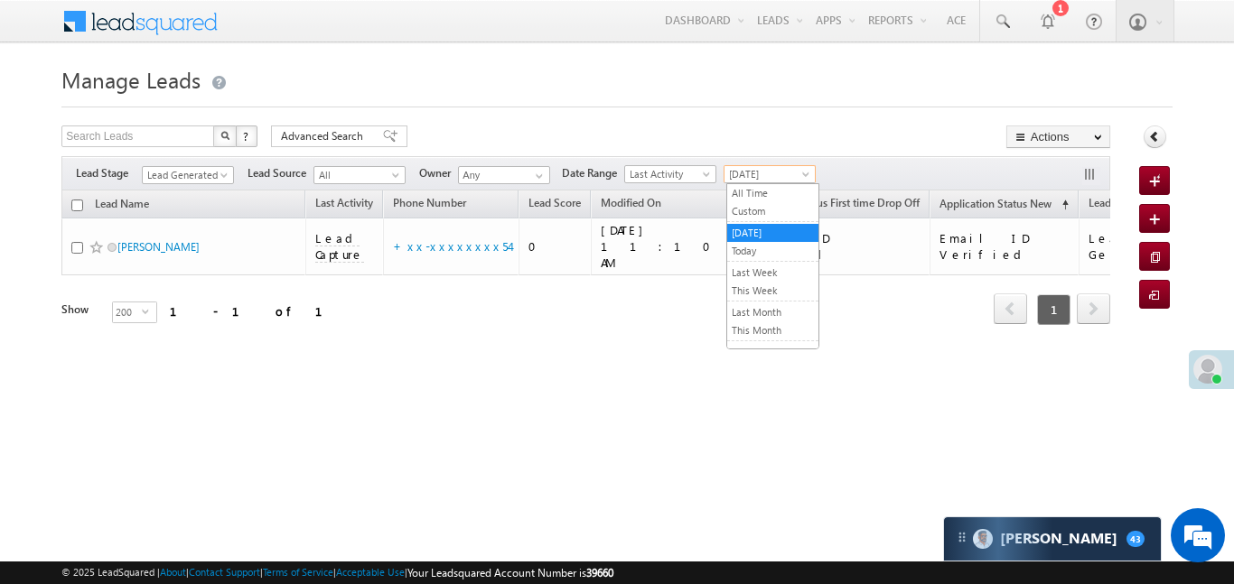
click at [778, 170] on span "[DATE]" at bounding box center [767, 174] width 86 height 16
click at [770, 192] on link "All Time" at bounding box center [772, 193] width 91 height 16
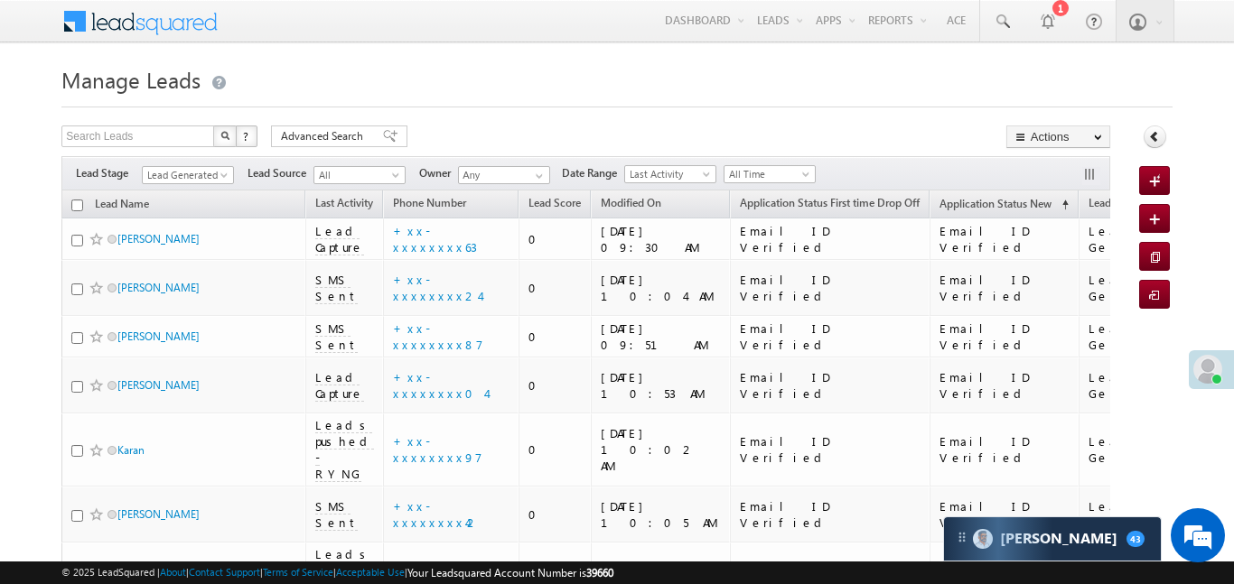
scroll to position [499, 0]
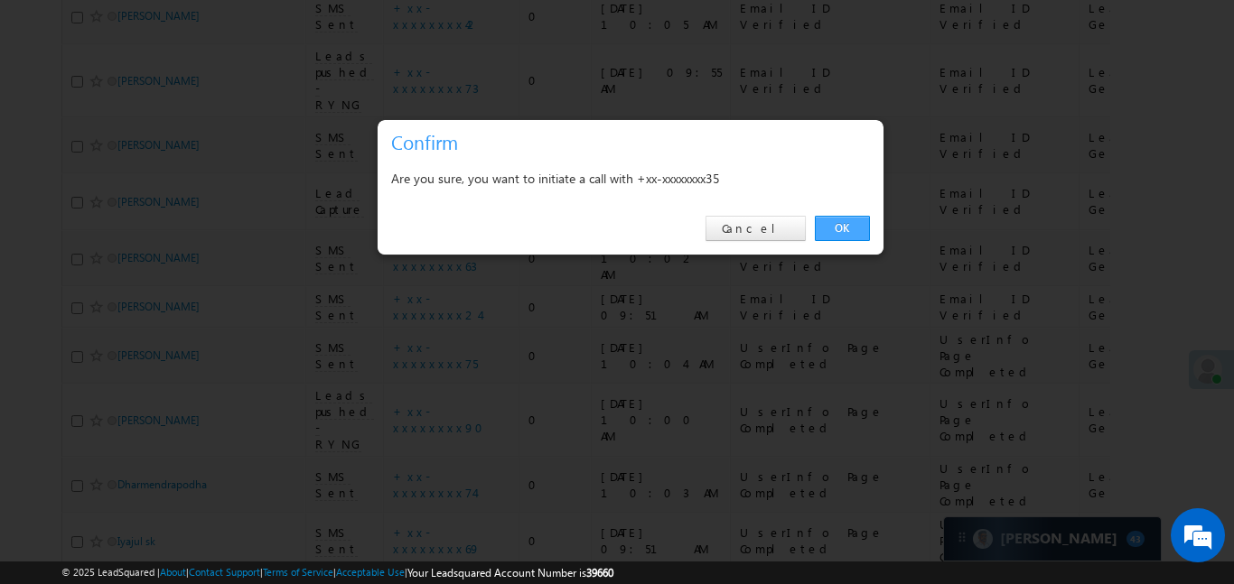
click at [849, 225] on link "OK" at bounding box center [842, 228] width 55 height 25
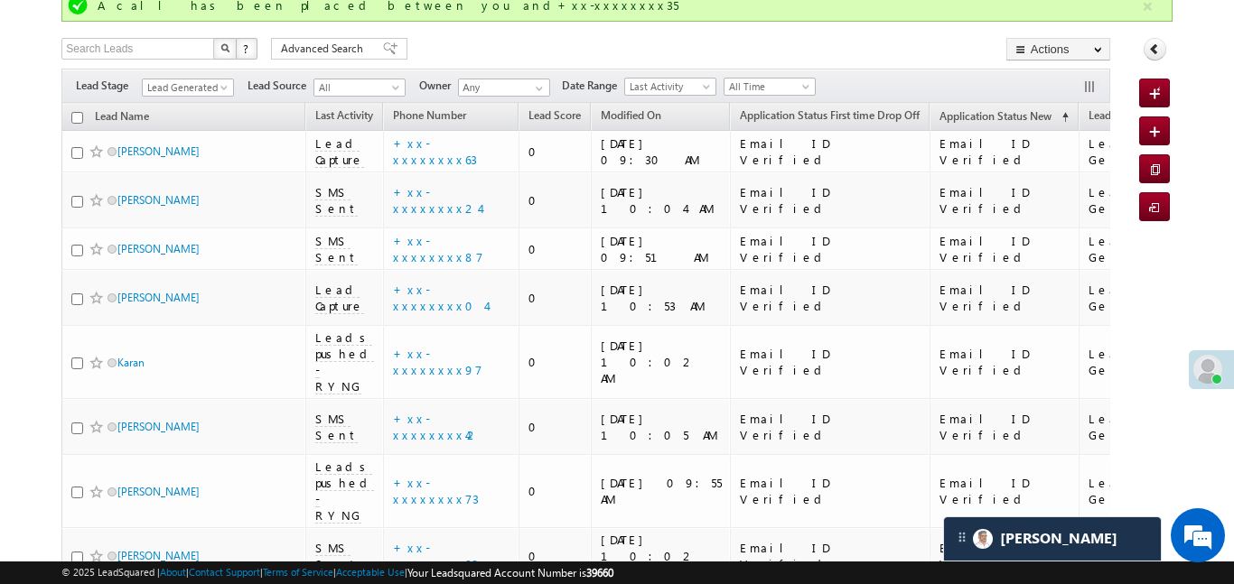
scroll to position [547, 0]
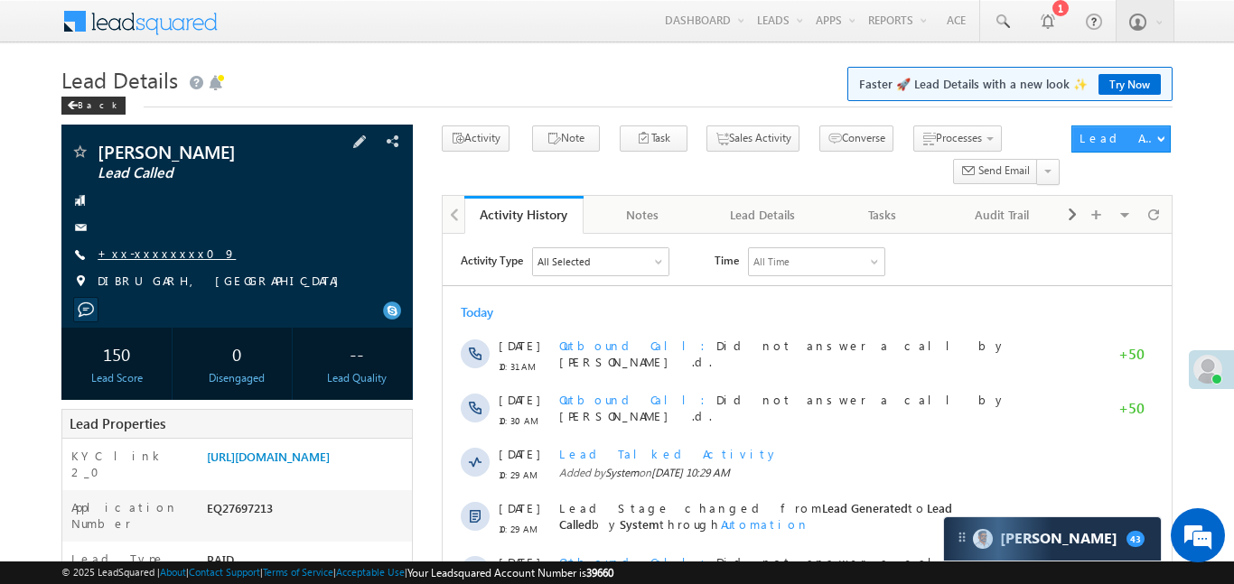
click at [172, 259] on link "+xx-xxxxxxxx09" at bounding box center [167, 253] width 138 height 15
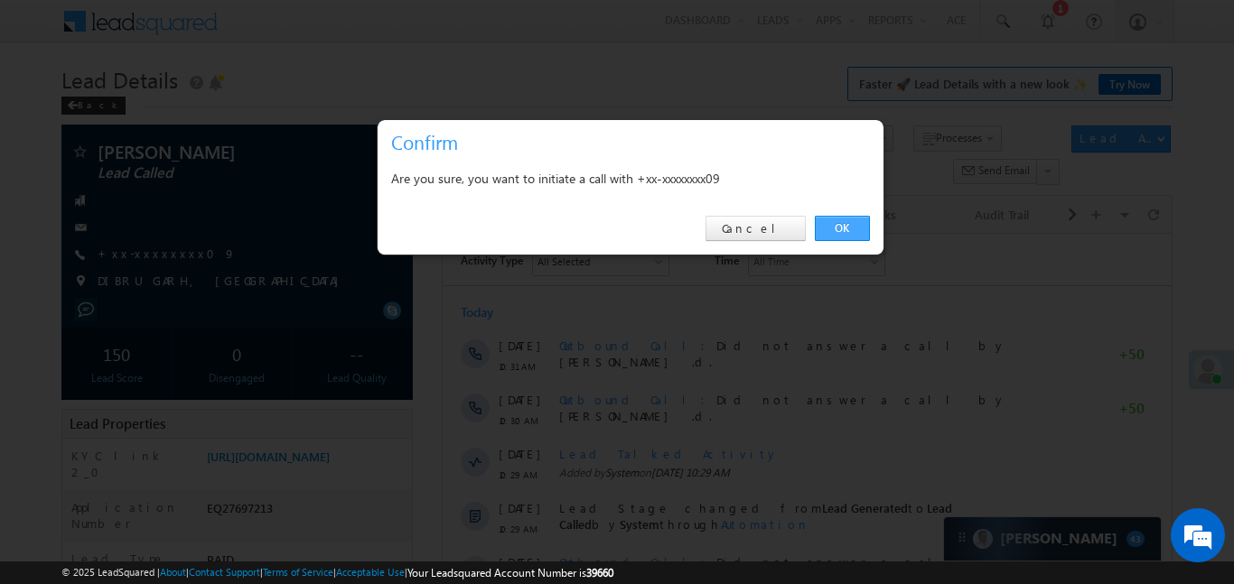
click at [853, 221] on link "OK" at bounding box center [842, 228] width 55 height 25
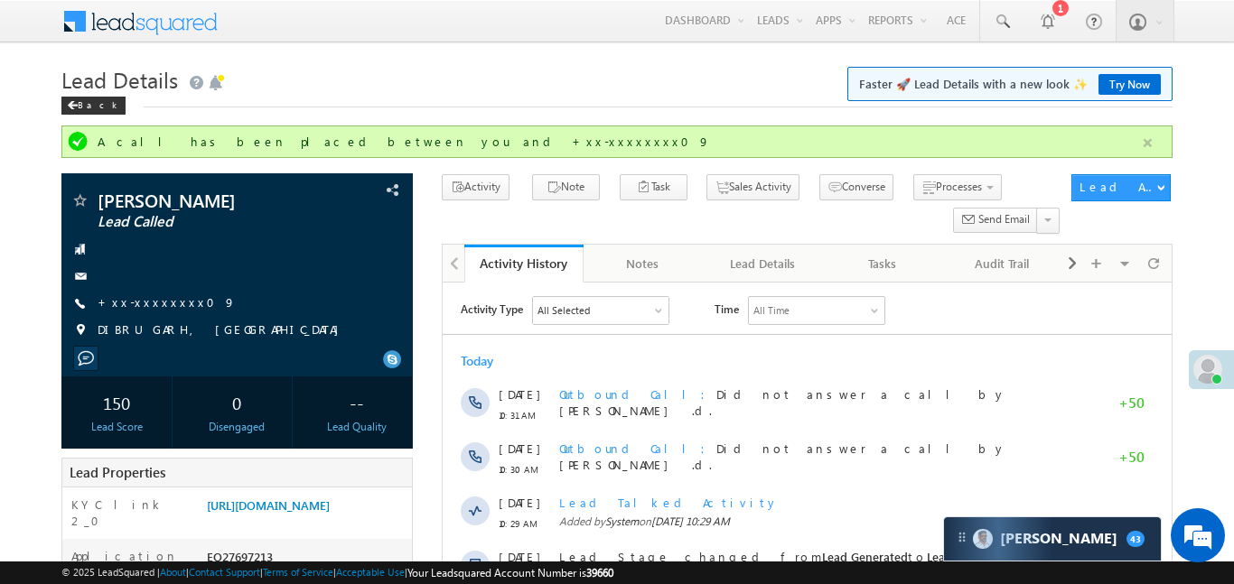
click at [1145, 135] on button "button" at bounding box center [1147, 143] width 23 height 23
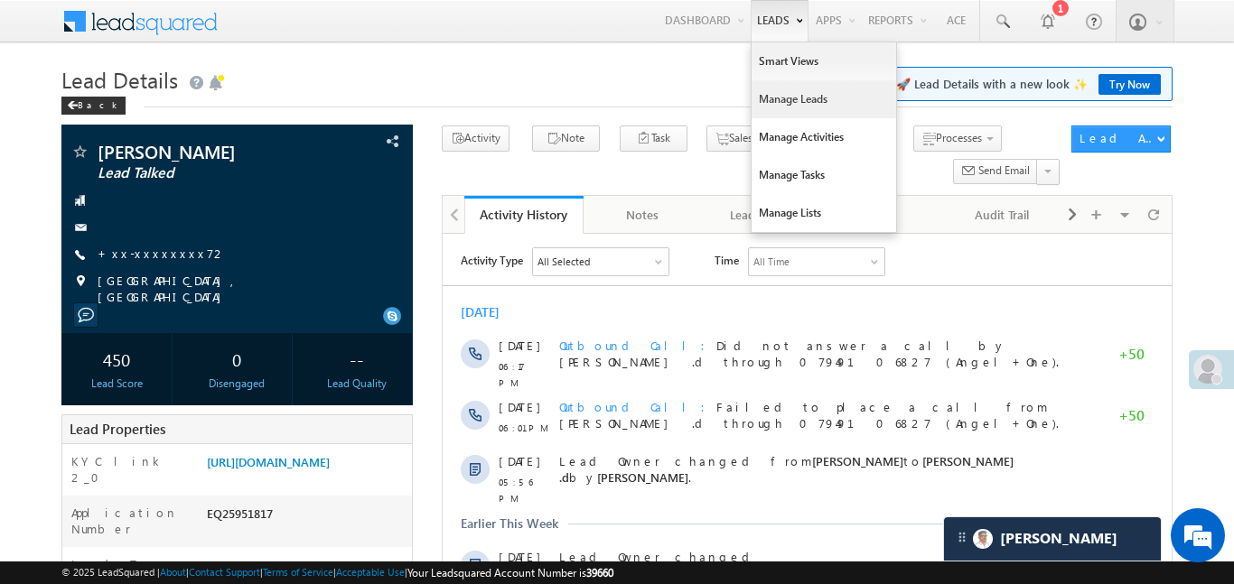
click at [790, 102] on link "Manage Leads" at bounding box center [823, 99] width 145 height 38
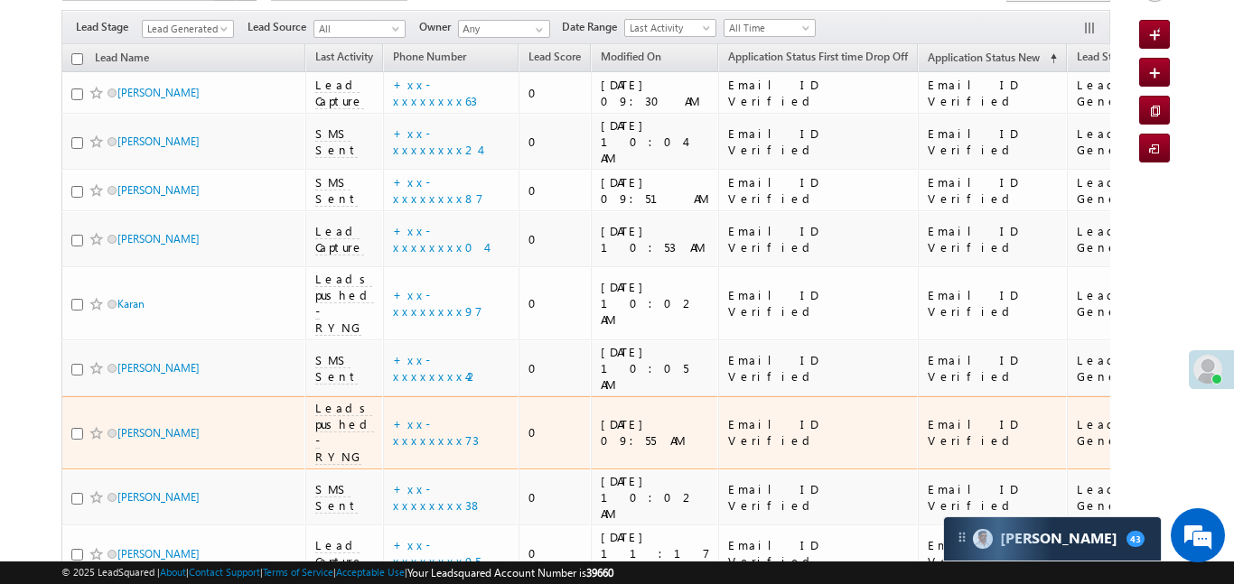
scroll to position [302, 0]
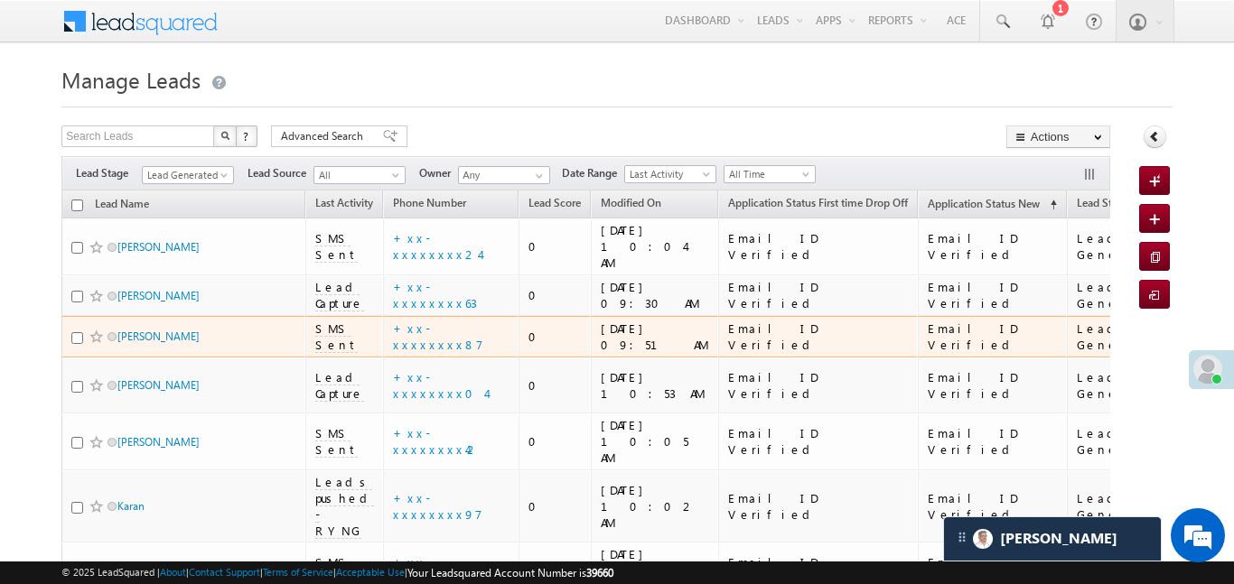
scroll to position [565, 0]
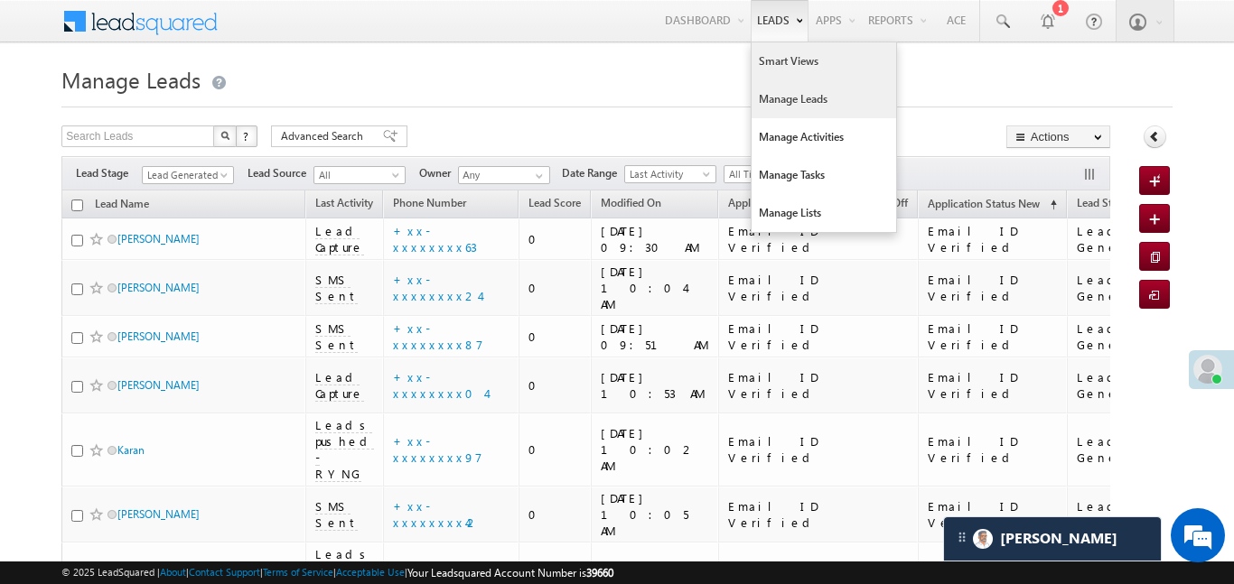
click at [782, 68] on link "Smart Views" at bounding box center [823, 61] width 145 height 38
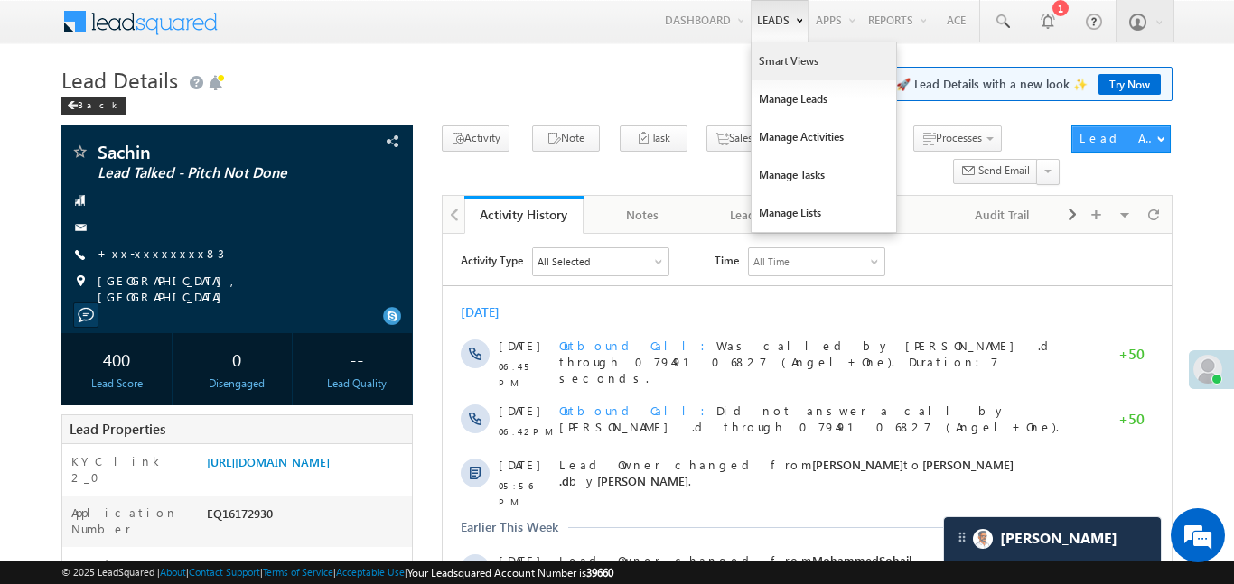
click at [773, 58] on link "Smart Views" at bounding box center [823, 61] width 145 height 38
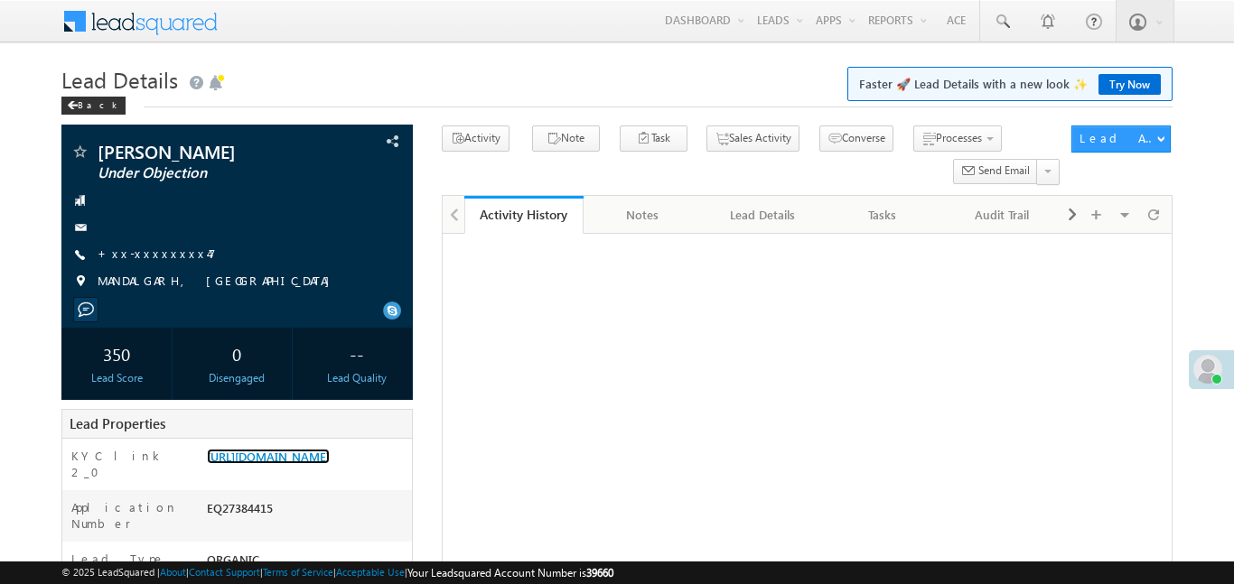
click at [330, 449] on link "[URL][DOMAIN_NAME]" at bounding box center [268, 456] width 123 height 15
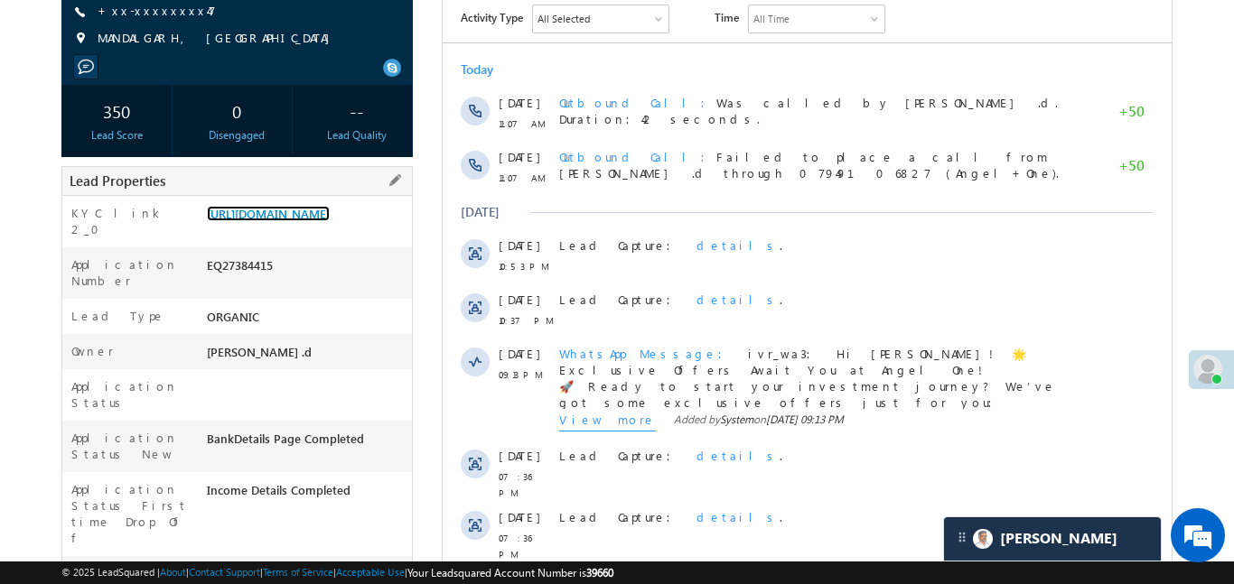
scroll to position [208, 0]
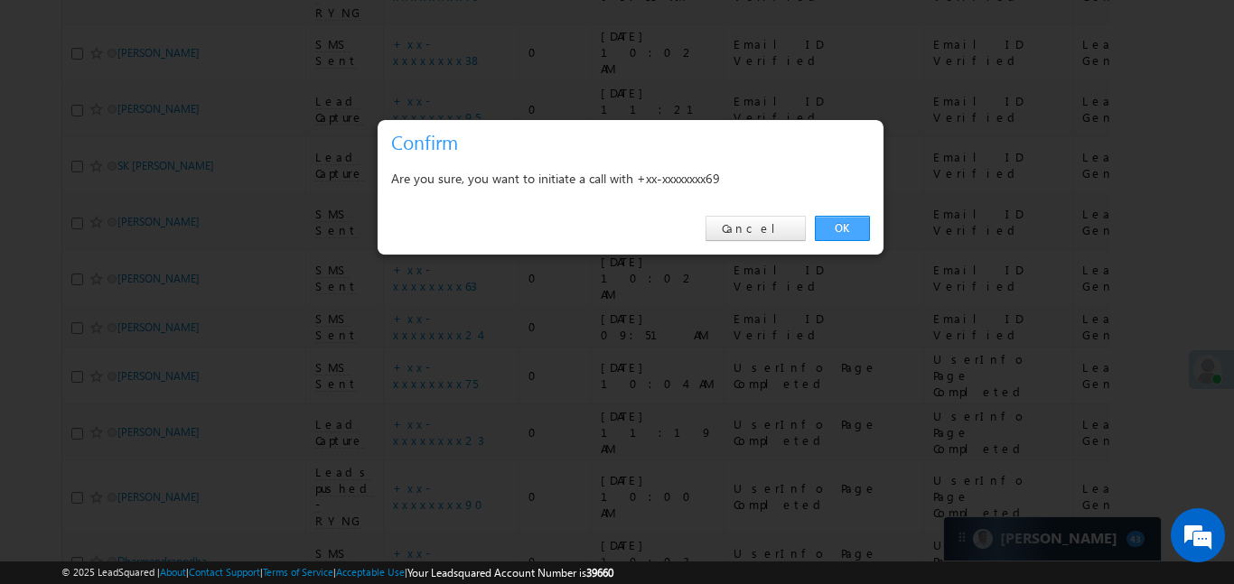
click at [849, 226] on link "OK" at bounding box center [842, 228] width 55 height 25
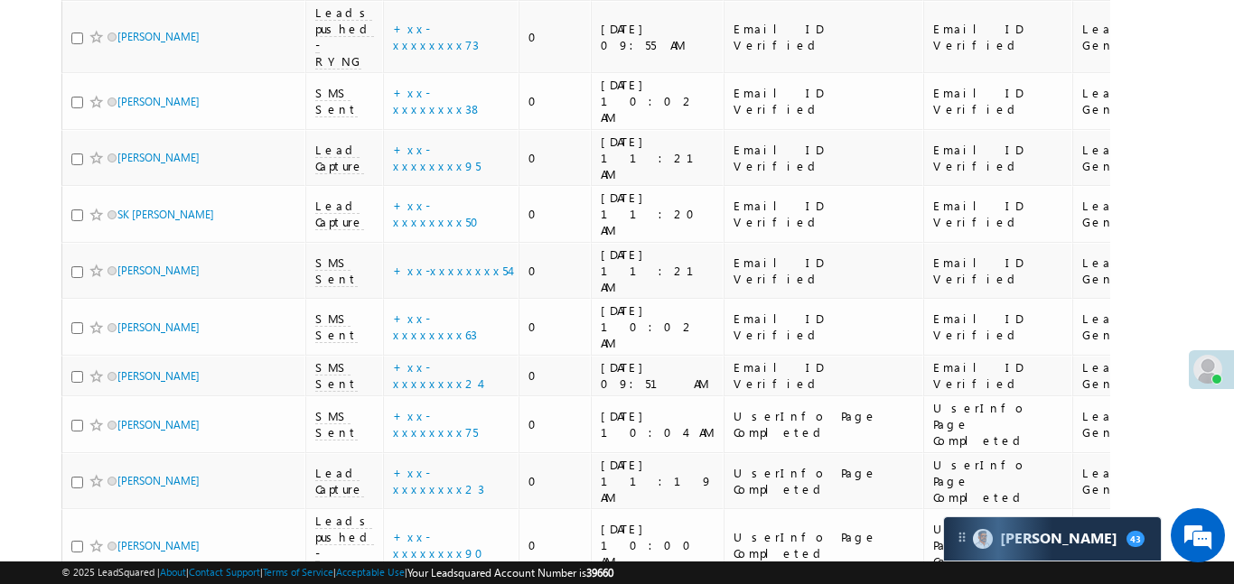
scroll to position [696, 0]
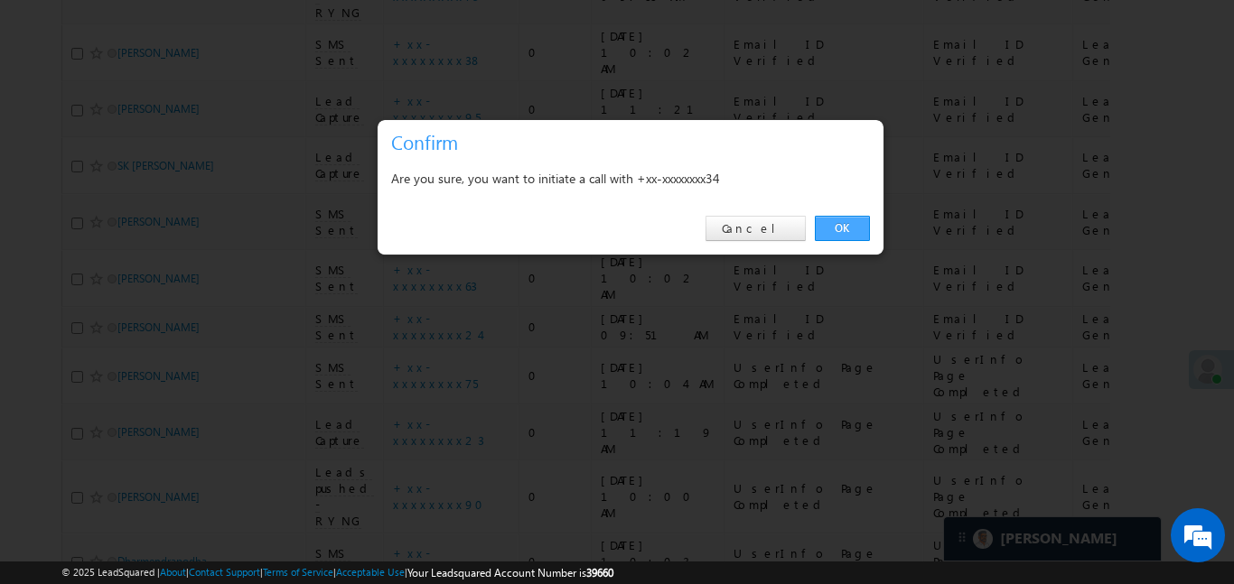
click at [835, 230] on link "OK" at bounding box center [842, 228] width 55 height 25
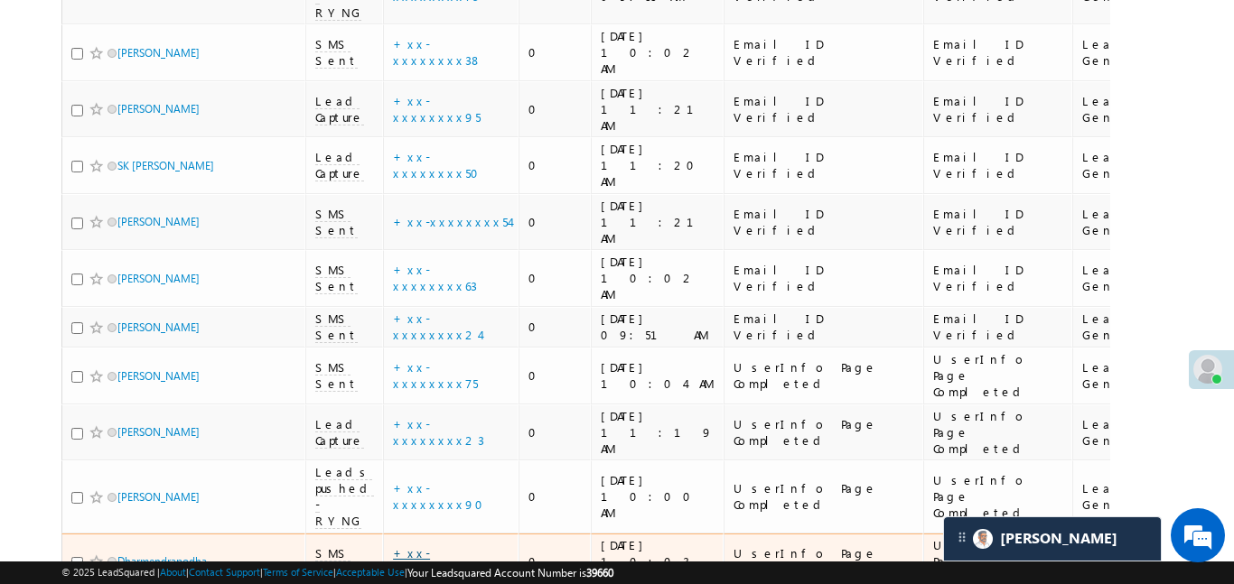
click at [461, 546] on link "+xx-xxxxxxxx74" at bounding box center [433, 562] width 81 height 32
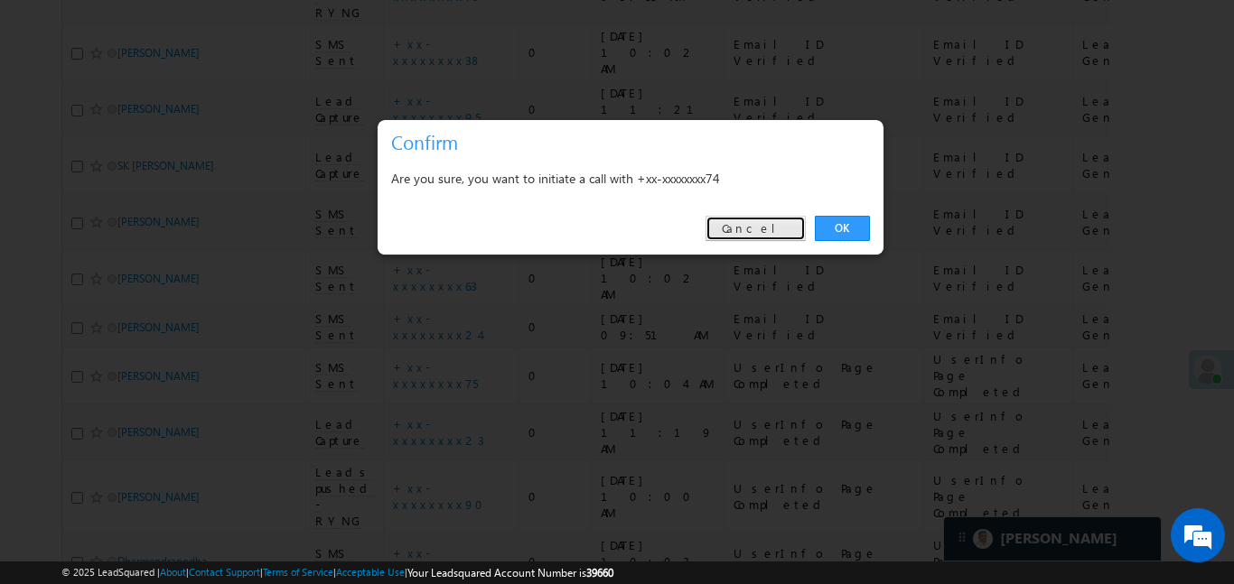
click at [753, 234] on link "Cancel" at bounding box center [755, 228] width 100 height 25
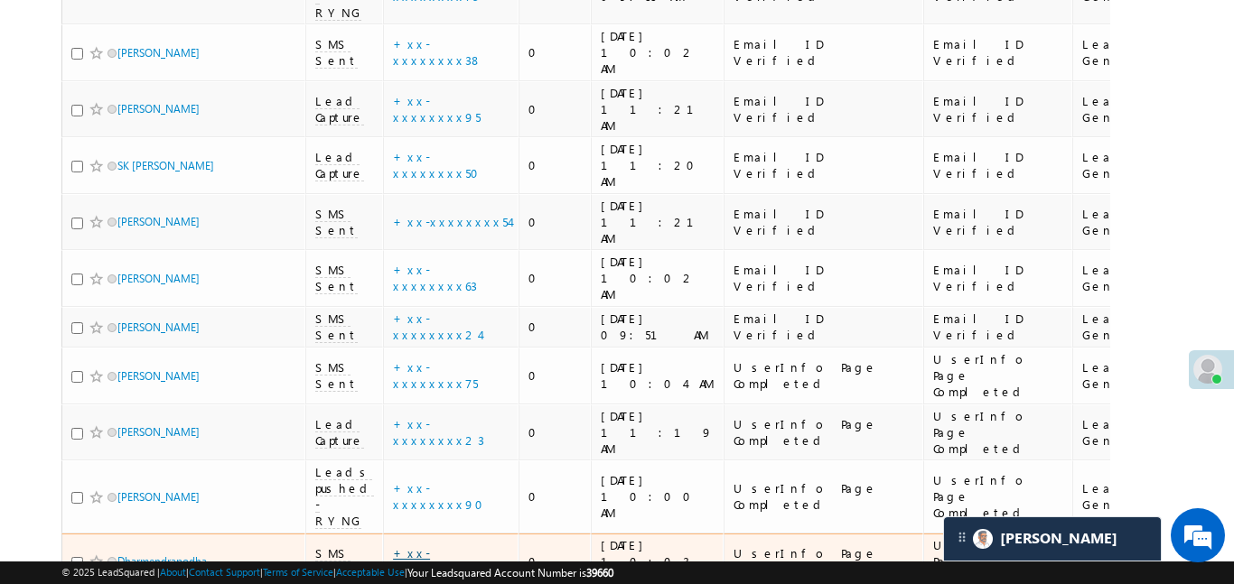
click at [438, 546] on link "+xx-xxxxxxxx74" at bounding box center [433, 562] width 81 height 32
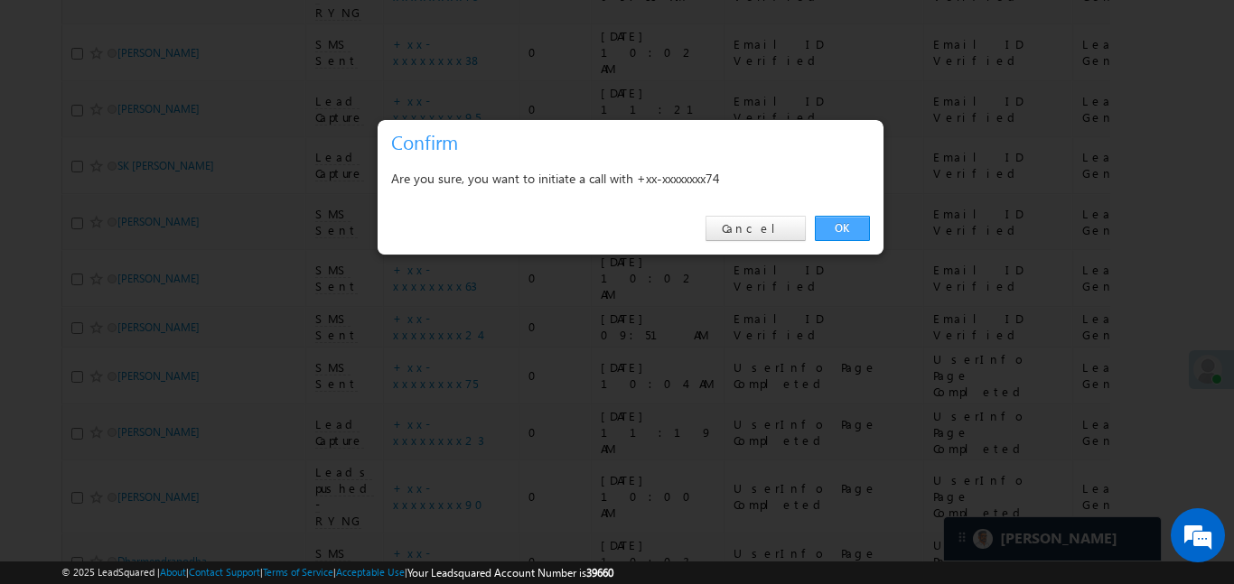
click at [830, 235] on link "OK" at bounding box center [842, 228] width 55 height 25
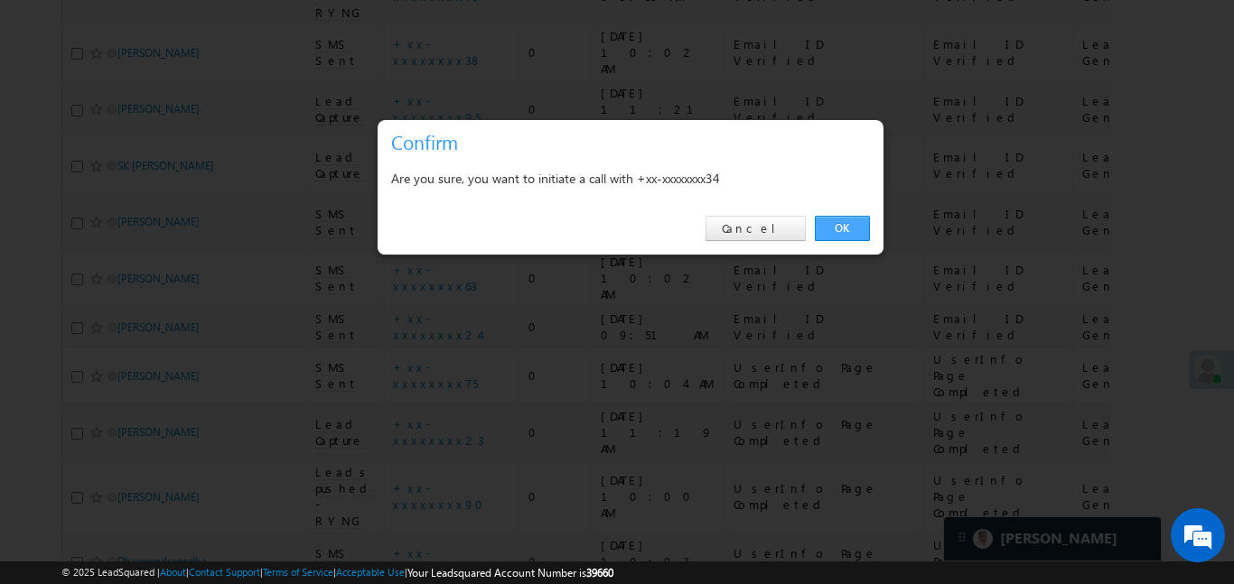
click at [849, 230] on link "OK" at bounding box center [842, 228] width 55 height 25
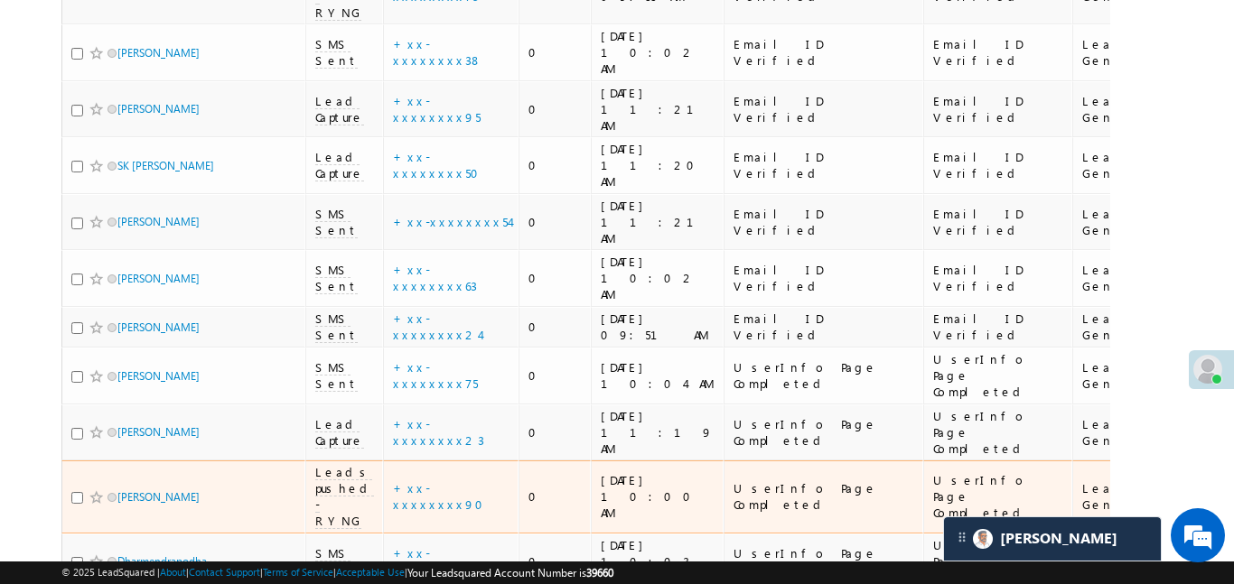
scroll to position [687, 0]
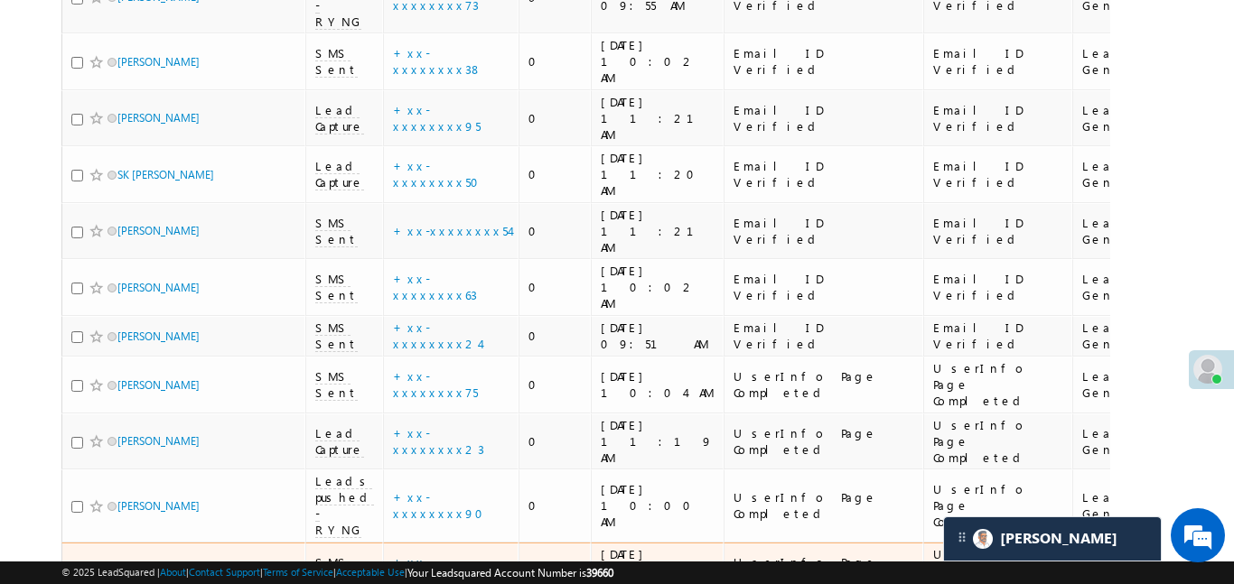
click at [471, 555] on link "+xx-xxxxxxxx74" at bounding box center [433, 571] width 81 height 32
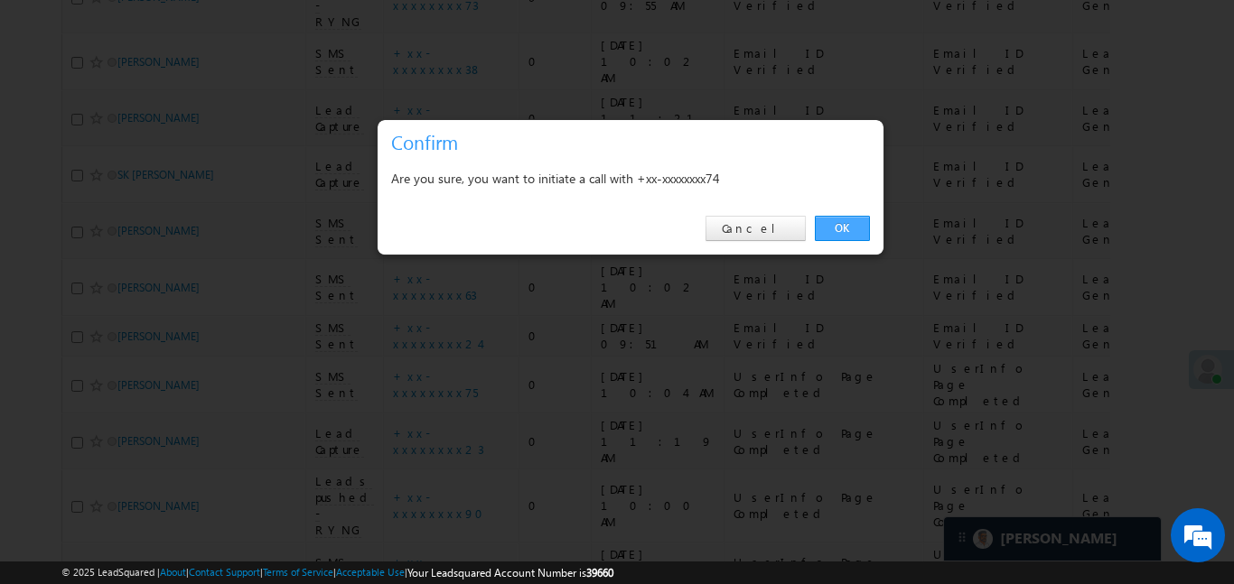
click at [853, 226] on link "OK" at bounding box center [842, 228] width 55 height 25
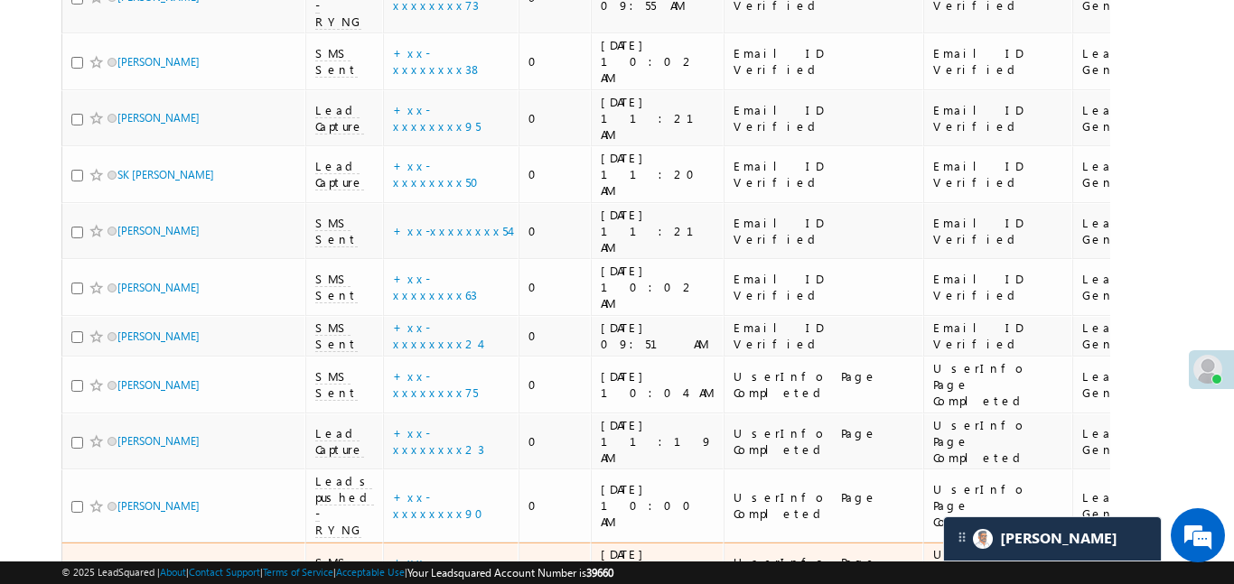
drag, startPoint x: 168, startPoint y: 352, endPoint x: 155, endPoint y: 340, distance: 17.3
drag, startPoint x: 173, startPoint y: 326, endPoint x: 1106, endPoint y: 45, distance: 975.2
click at [1143, 56] on div "Search Leads X ? 20 results found Advanced Search Advanced Search Advanced sear…" at bounding box center [616, 149] width 1110 height 1325
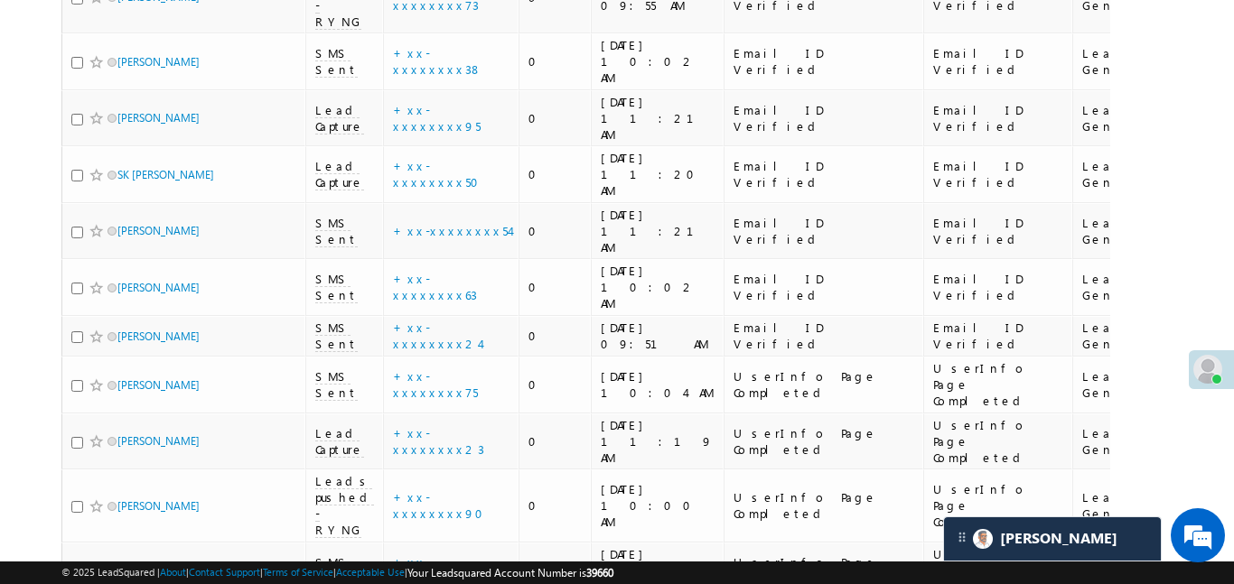
click at [1155, 112] on div "Search Leads X ? 20 results found Advanced Search Advanced Search Advanced sear…" at bounding box center [616, 149] width 1110 height 1325
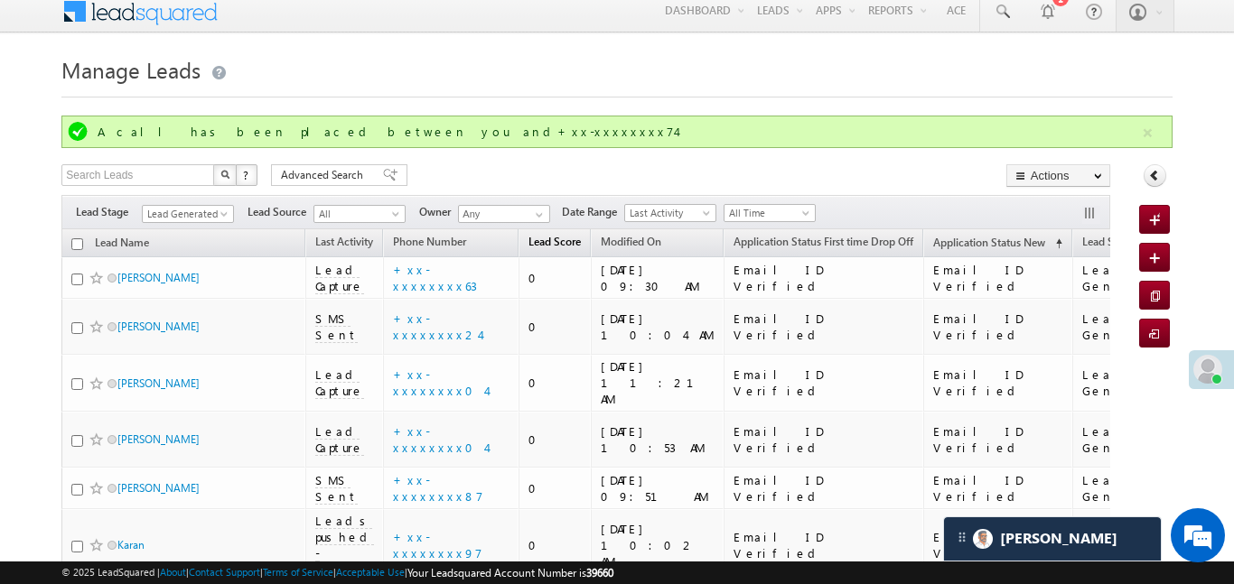
scroll to position [0, 0]
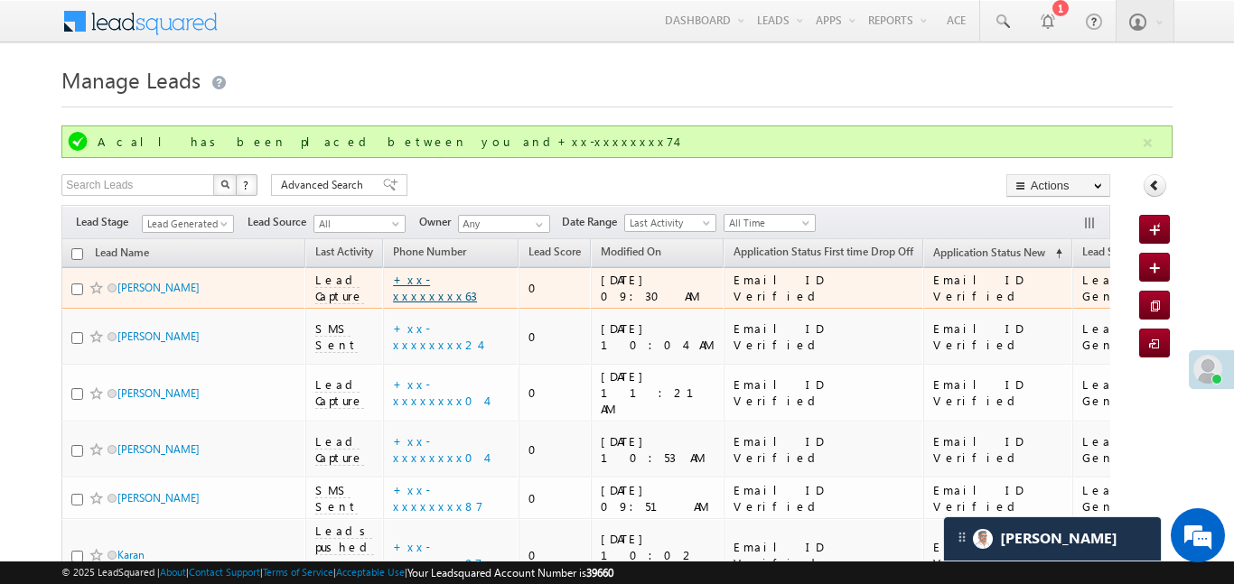
click at [447, 293] on link "+xx-xxxxxxxx63" at bounding box center [435, 288] width 84 height 32
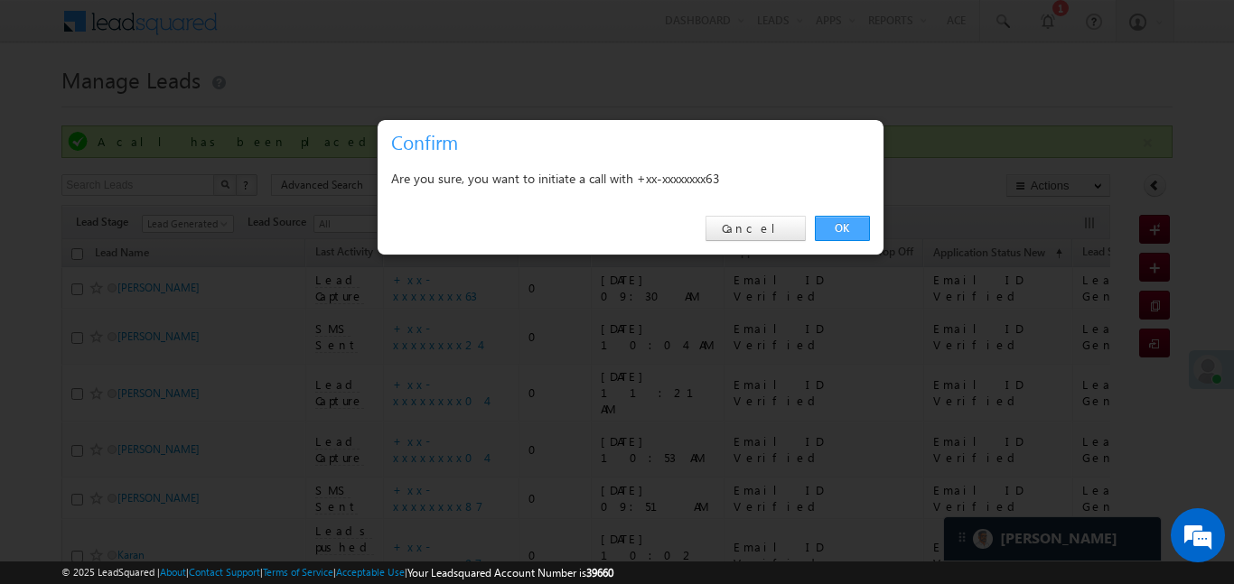
click at [831, 231] on link "OK" at bounding box center [842, 228] width 55 height 25
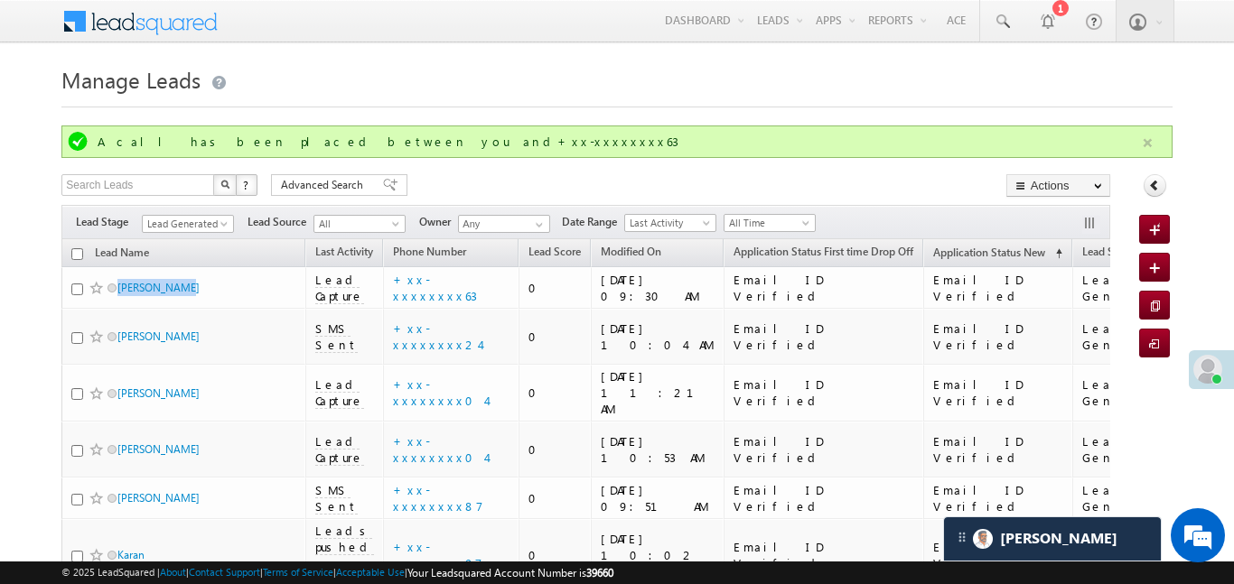
click at [1153, 139] on button "button" at bounding box center [1147, 143] width 23 height 23
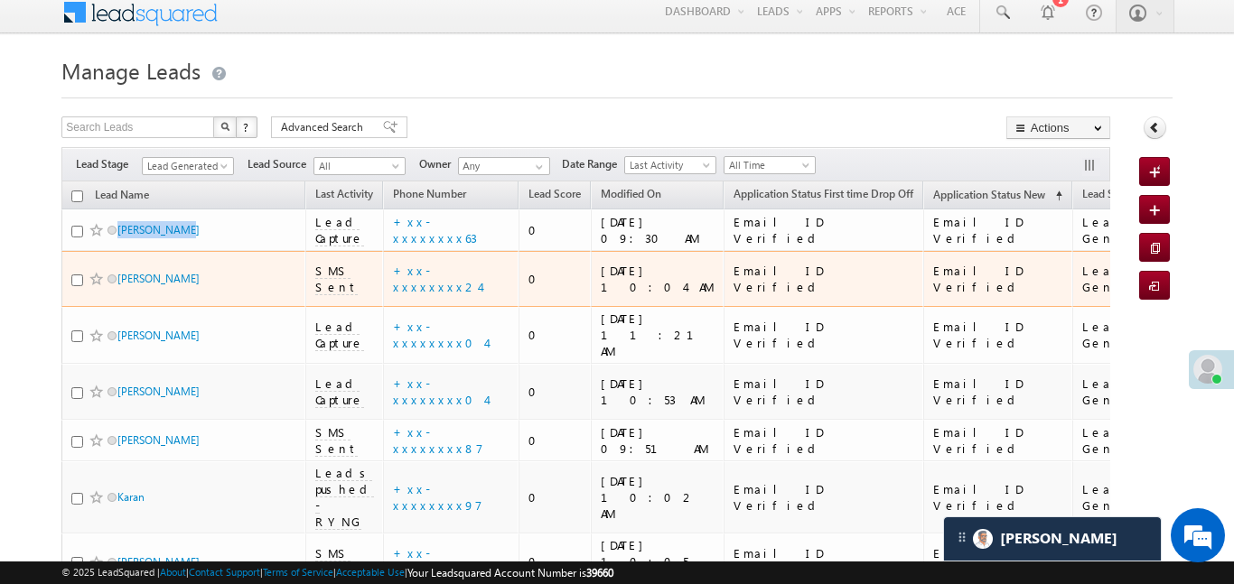
scroll to position [18, 0]
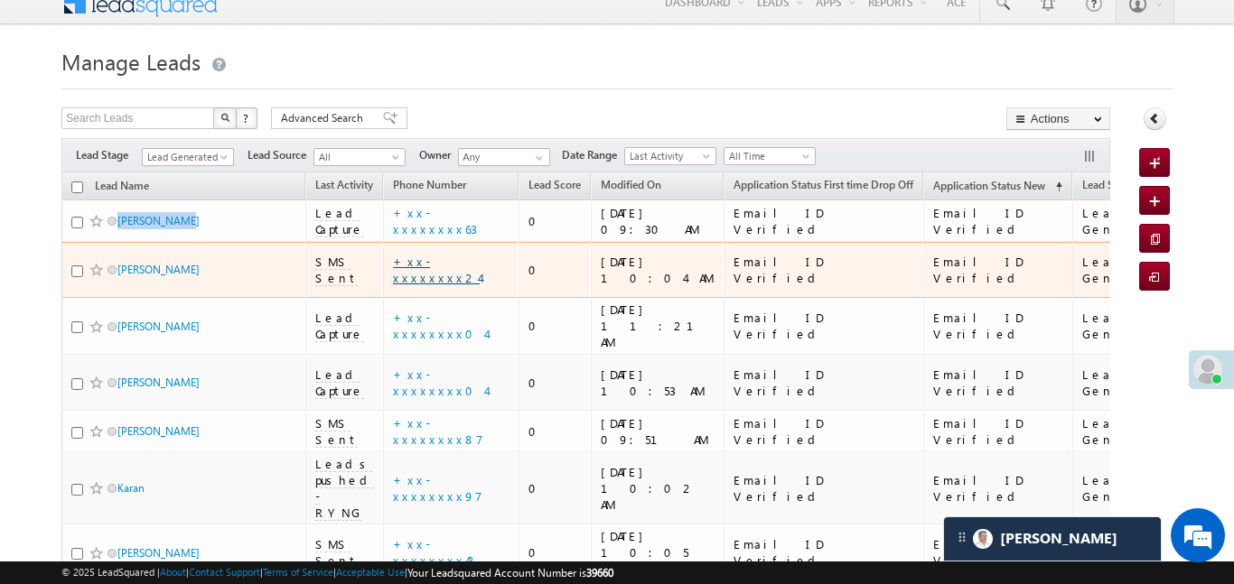
click at [439, 257] on link "+xx-xxxxxxxx24" at bounding box center [436, 270] width 87 height 32
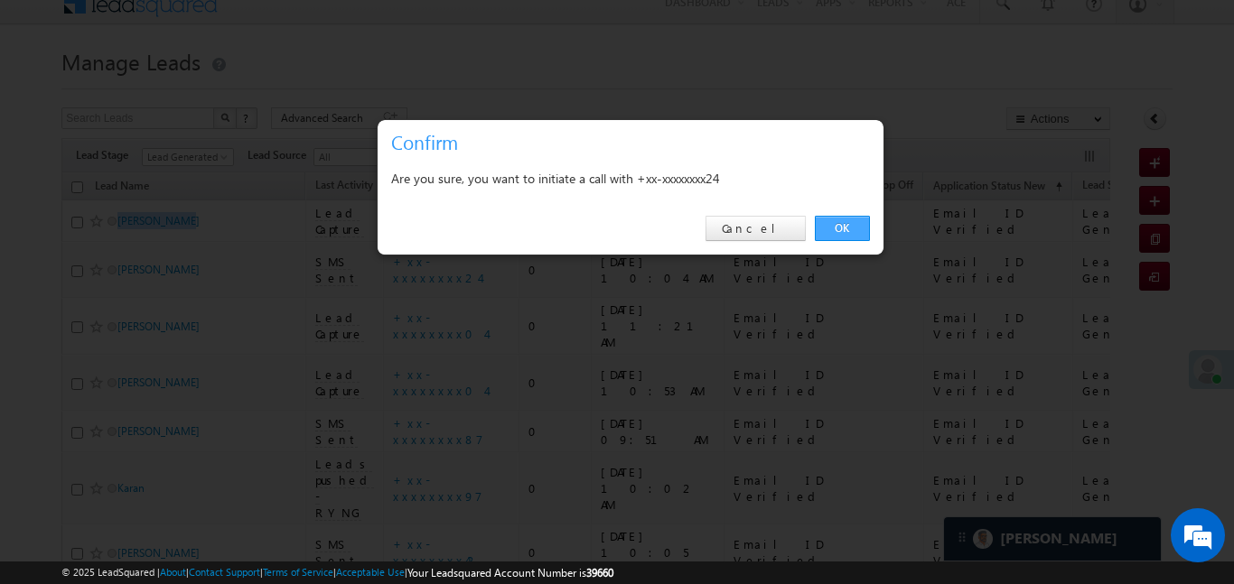
click at [840, 227] on link "OK" at bounding box center [842, 228] width 55 height 25
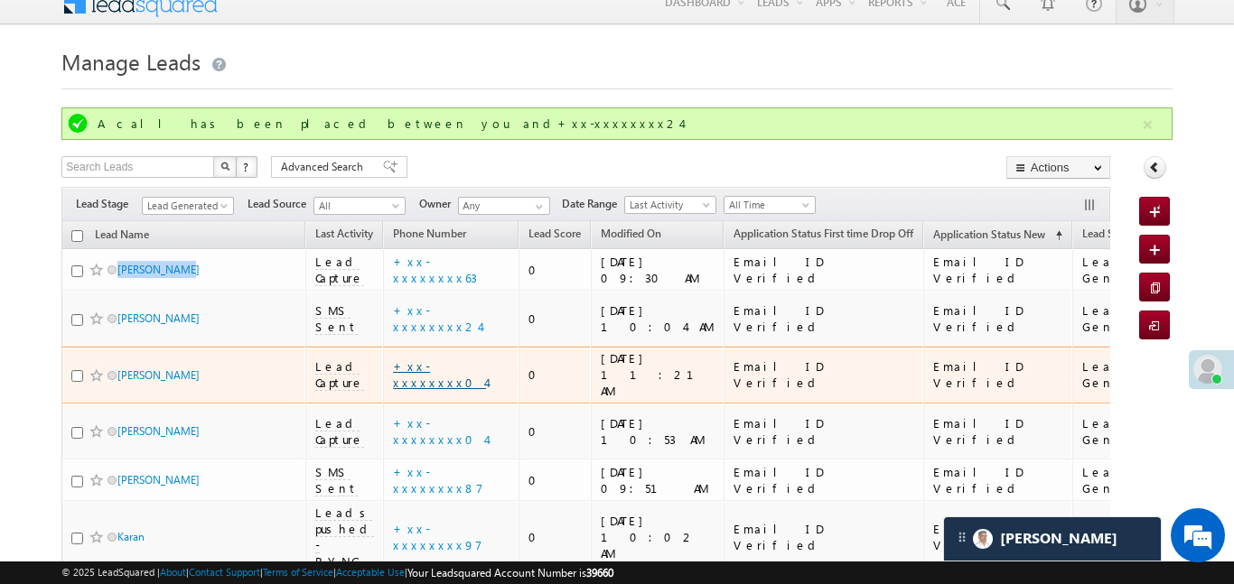
click at [465, 359] on link "+xx-xxxxxxxx04" at bounding box center [439, 375] width 93 height 32
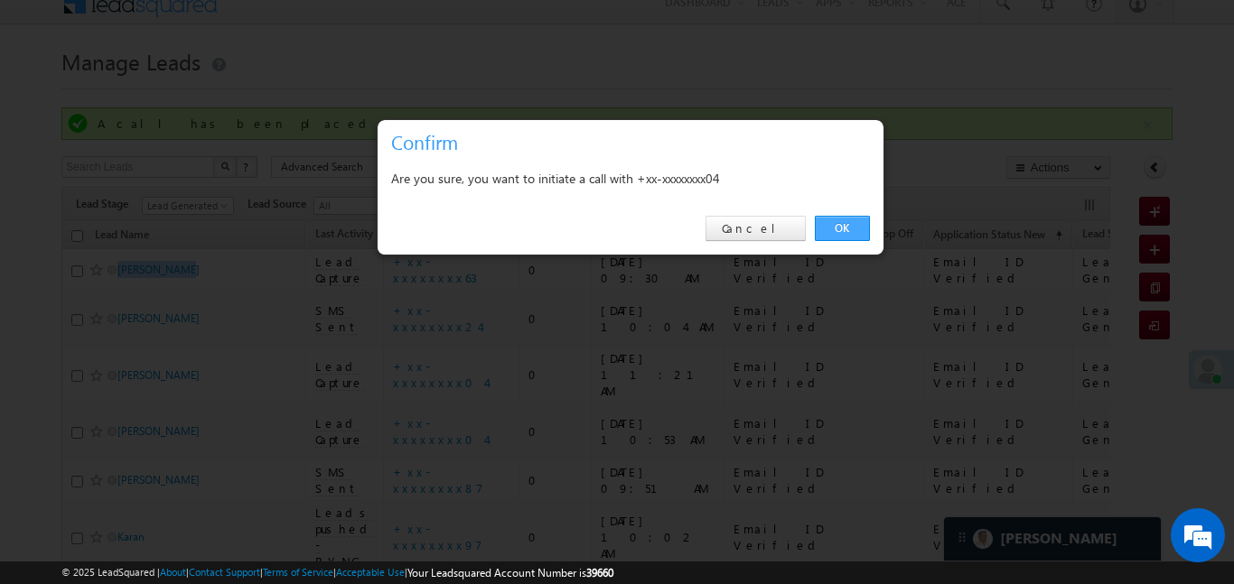
click at [854, 227] on link "OK" at bounding box center [842, 228] width 55 height 25
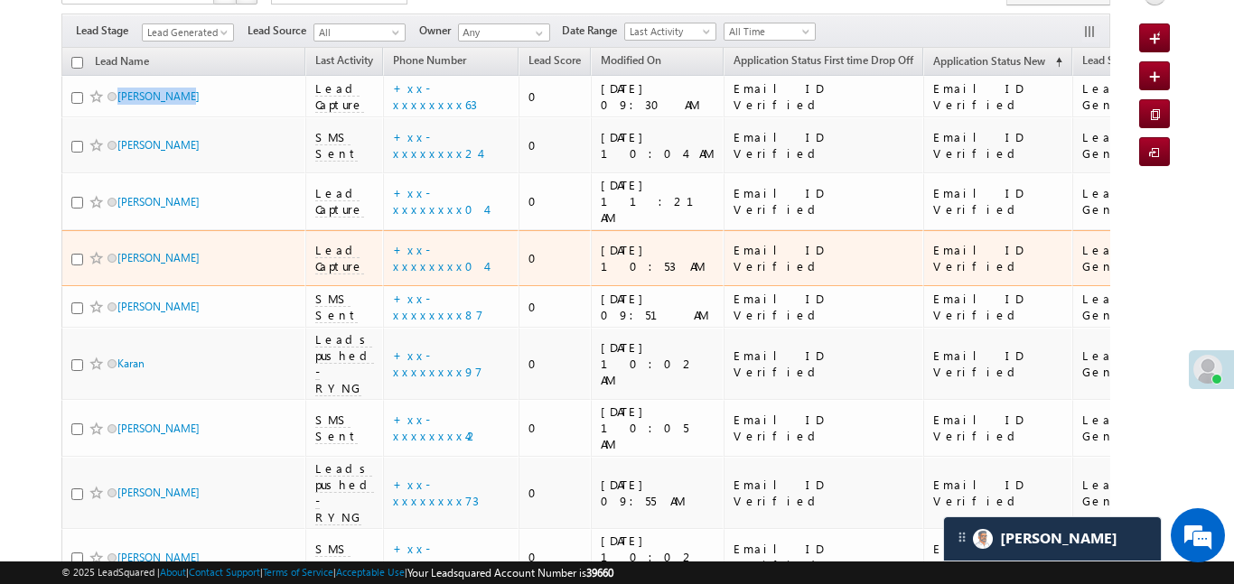
scroll to position [221, 0]
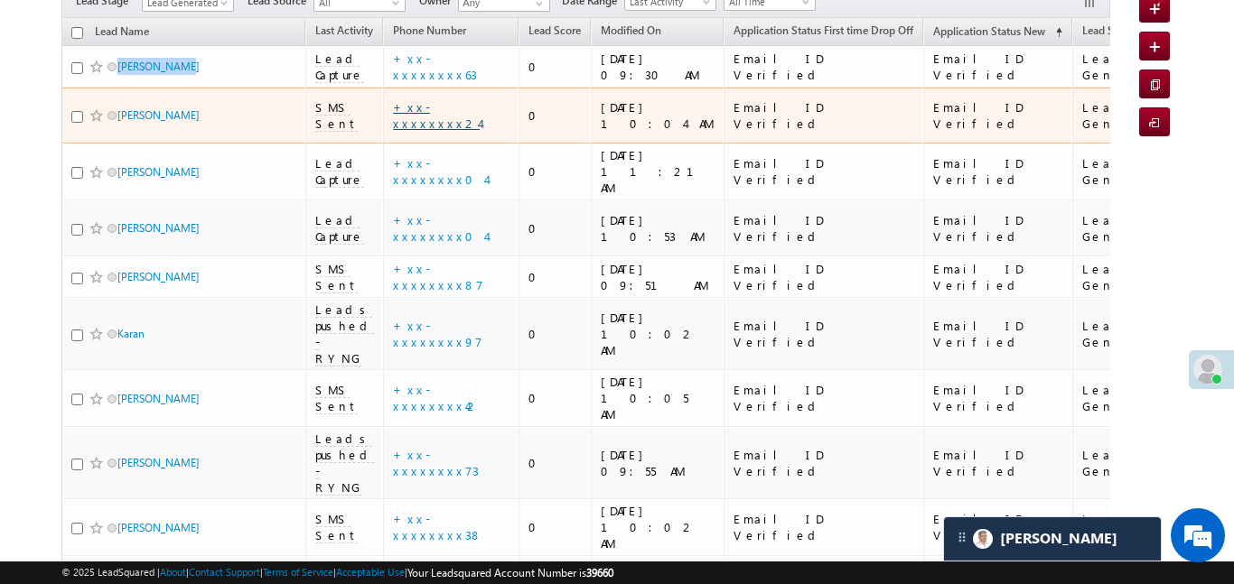
click at [460, 108] on link "+xx-xxxxxxxx24" at bounding box center [436, 115] width 87 height 32
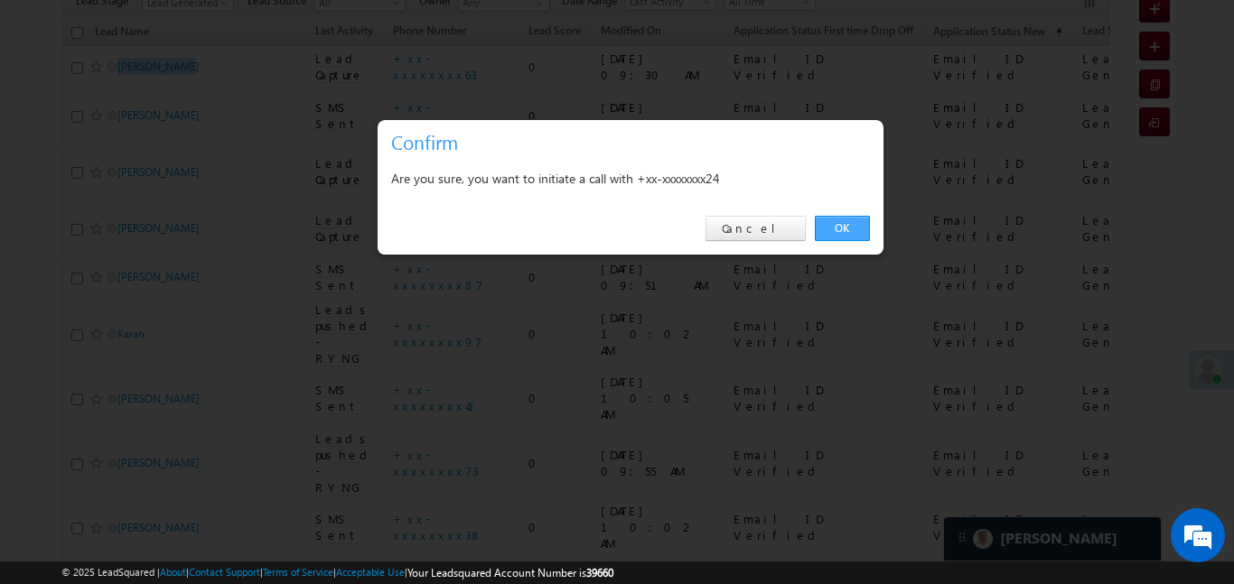
click at [852, 232] on link "OK" at bounding box center [842, 228] width 55 height 25
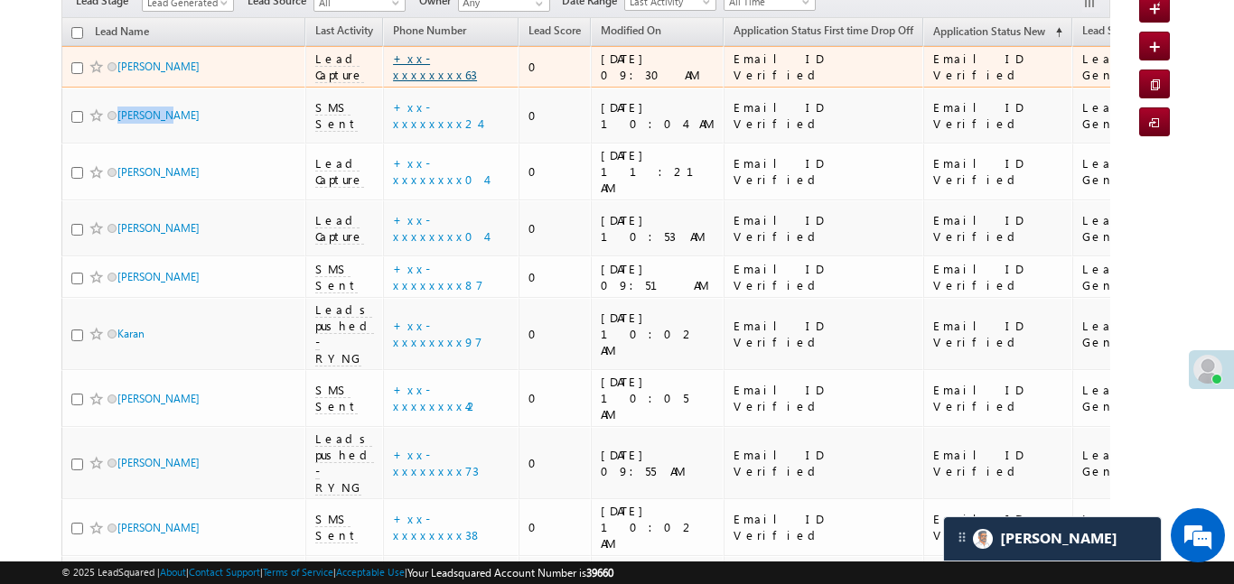
click at [449, 67] on link "+xx-xxxxxxxx63" at bounding box center [435, 67] width 84 height 32
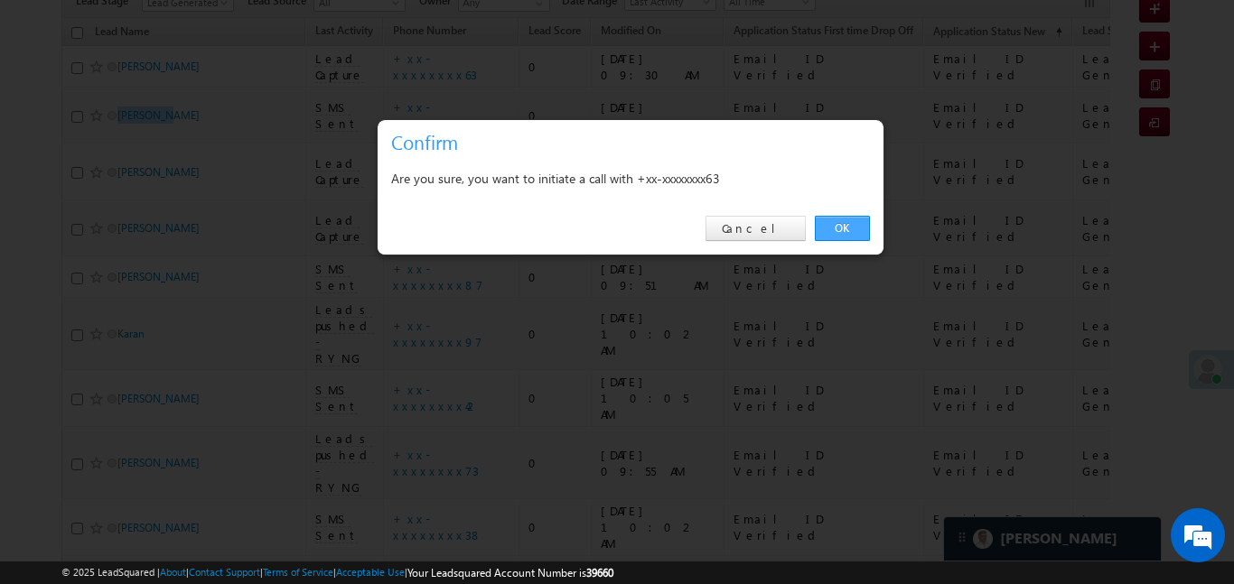
click at [844, 224] on link "OK" at bounding box center [842, 228] width 55 height 25
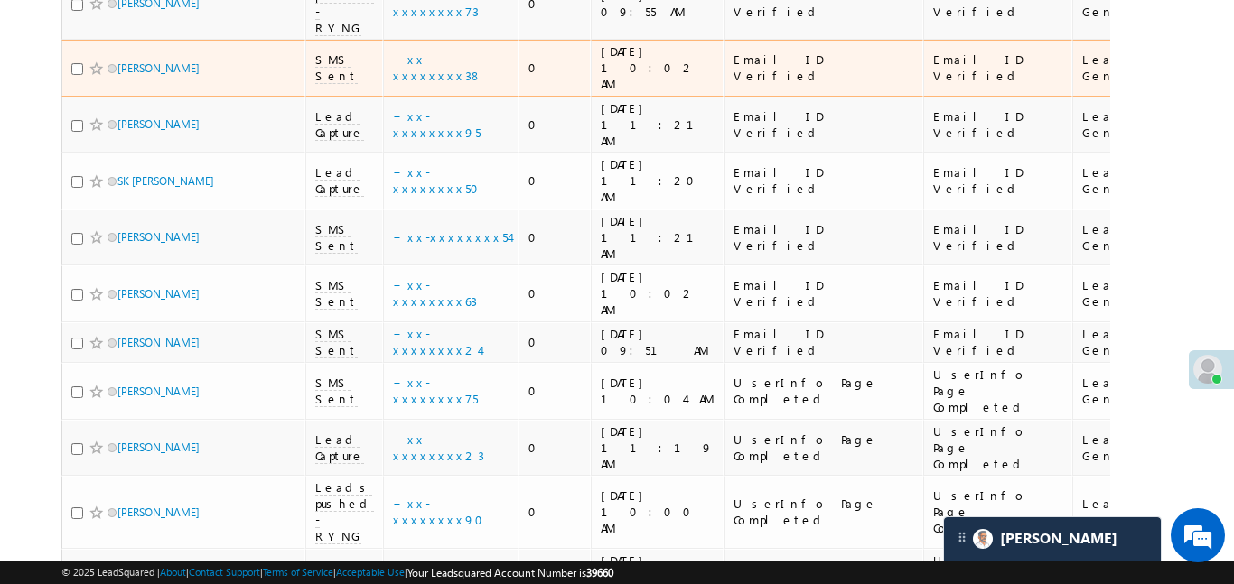
scroll to position [696, 0]
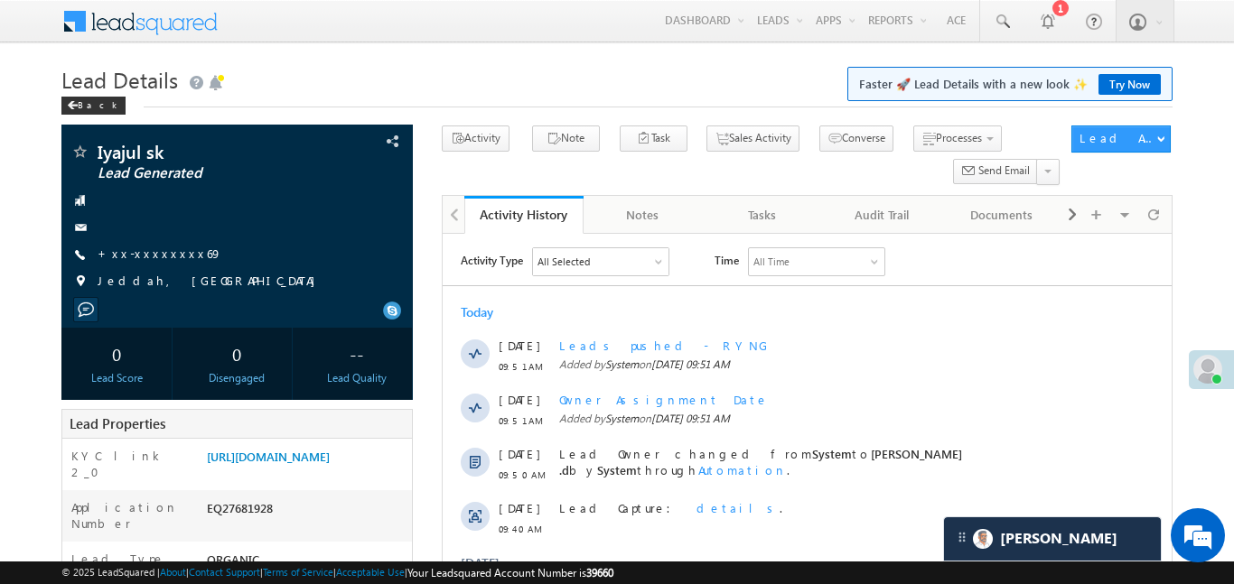
scroll to position [8777, 0]
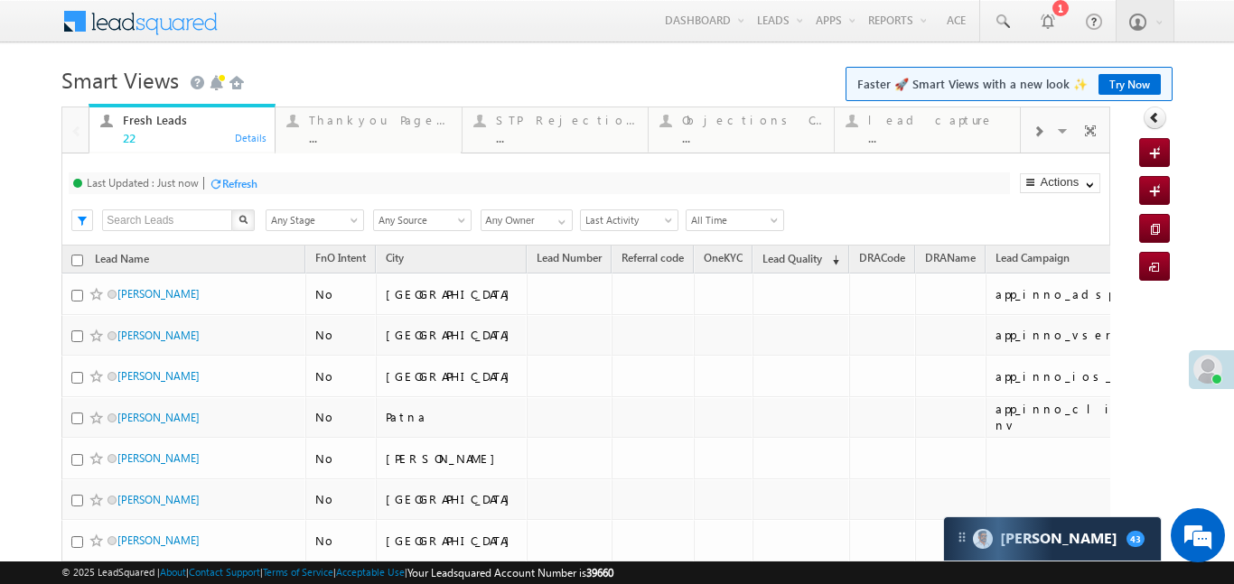
click at [1040, 129] on span at bounding box center [1037, 132] width 11 height 14
click at [914, 125] on div "Coded [DATE]" at bounding box center [938, 120] width 141 height 14
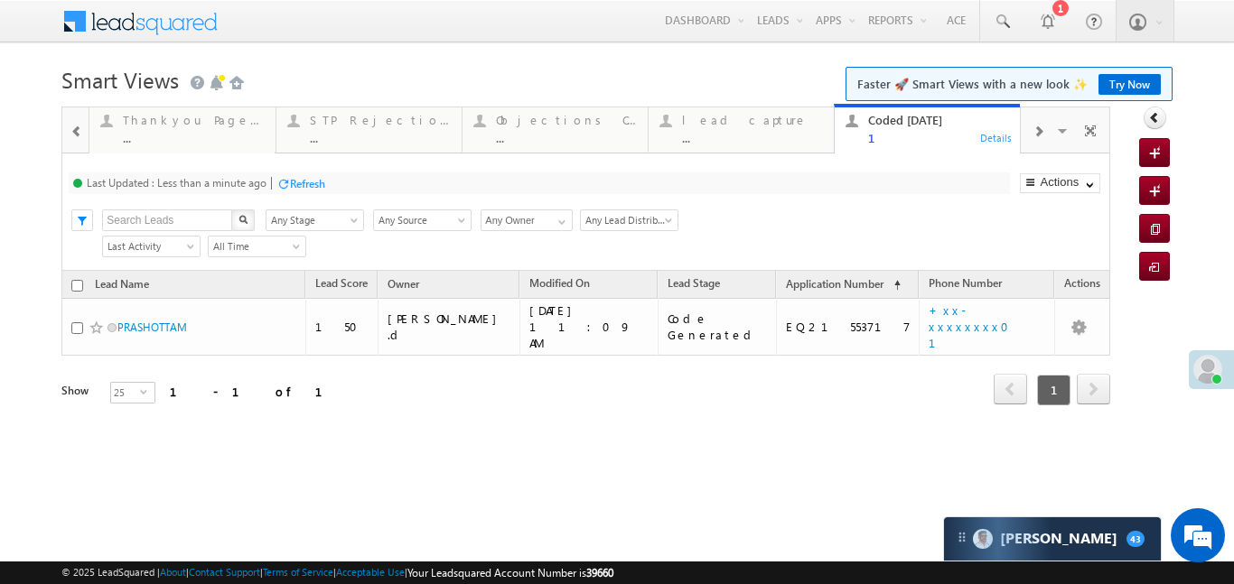
click at [76, 136] on span at bounding box center [76, 132] width 13 height 14
click at [78, 135] on span at bounding box center [76, 132] width 13 height 14
click at [78, 135] on div at bounding box center [75, 128] width 26 height 43
click at [132, 127] on div "Thankyou Page leads ..." at bounding box center [193, 126] width 141 height 35
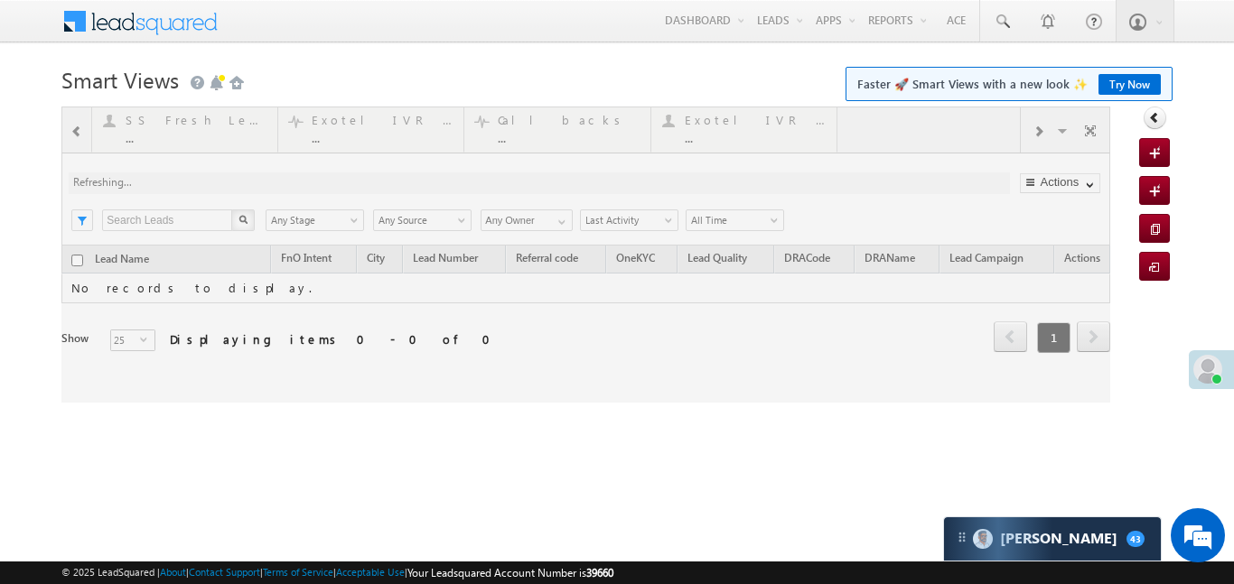
scroll to position [8538, 0]
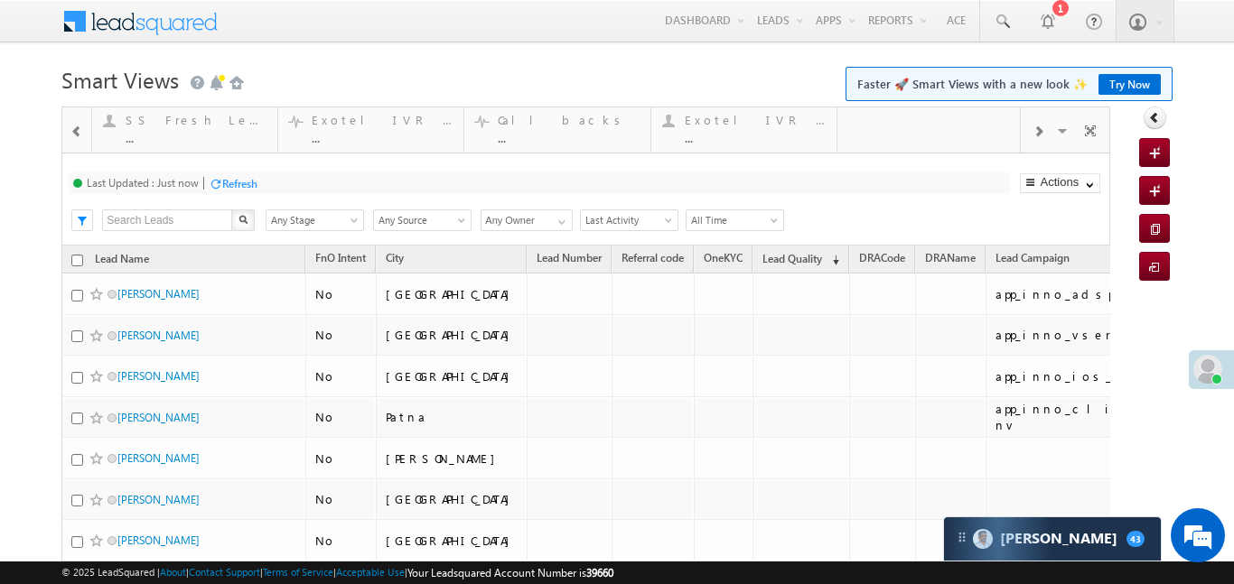
click at [65, 133] on div at bounding box center [76, 130] width 23 height 41
click at [79, 131] on span at bounding box center [76, 132] width 13 height 14
click at [1051, 118] on div at bounding box center [1038, 130] width 34 height 41
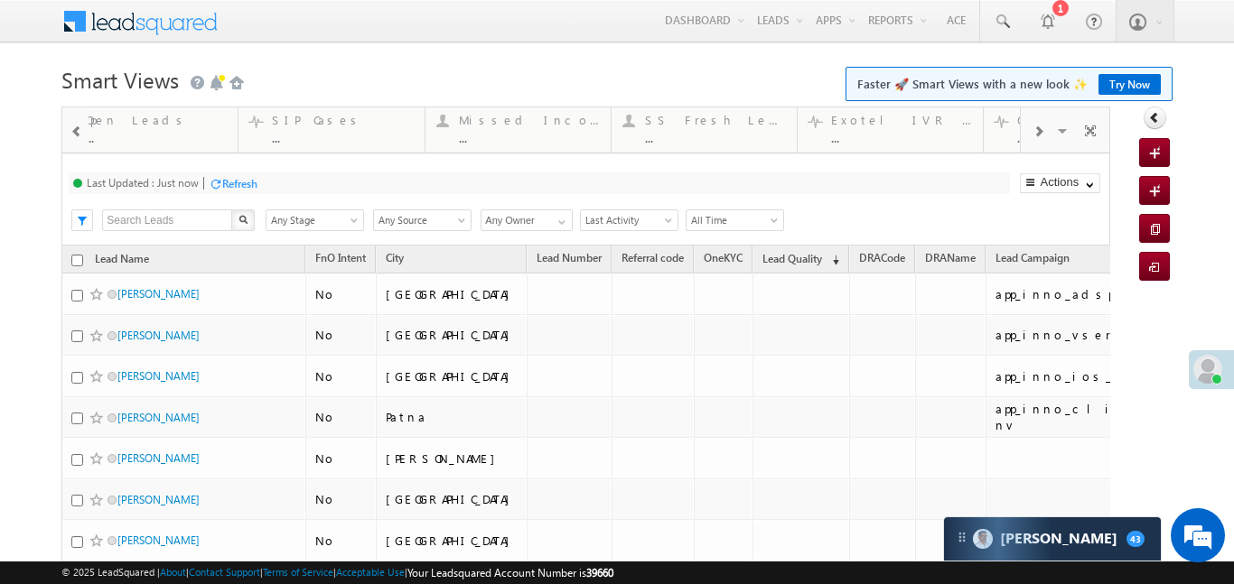
click at [1047, 122] on div at bounding box center [1038, 130] width 34 height 41
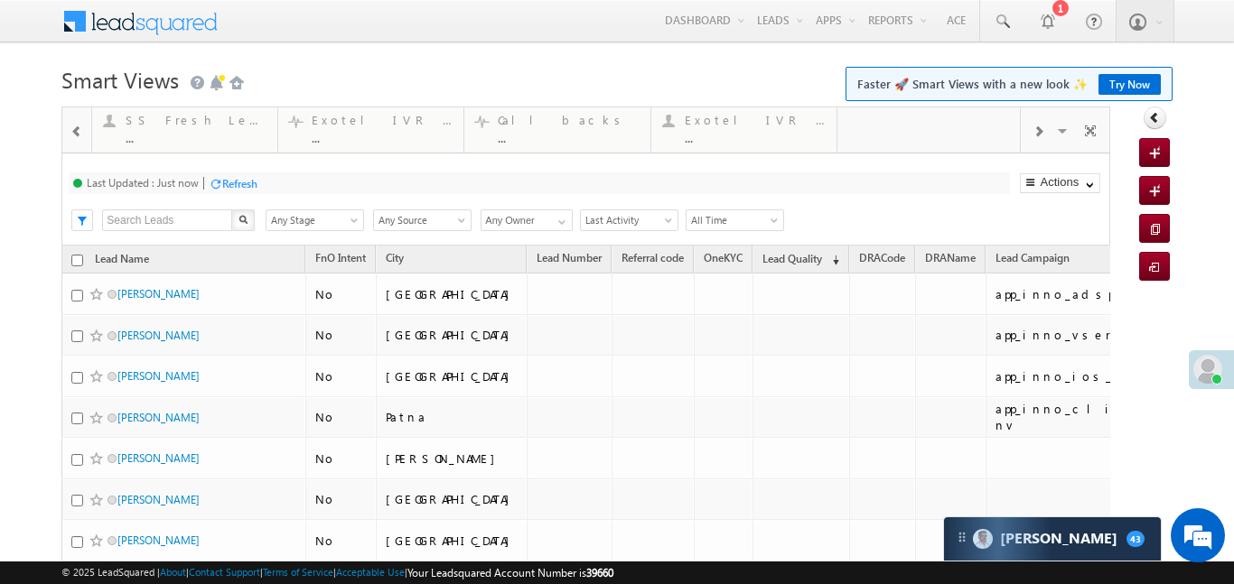
click at [1047, 122] on div at bounding box center [1038, 130] width 34 height 41
drag, startPoint x: 731, startPoint y: 104, endPoint x: 178, endPoint y: 113, distance: 552.8
click at [78, 134] on span at bounding box center [76, 132] width 13 height 14
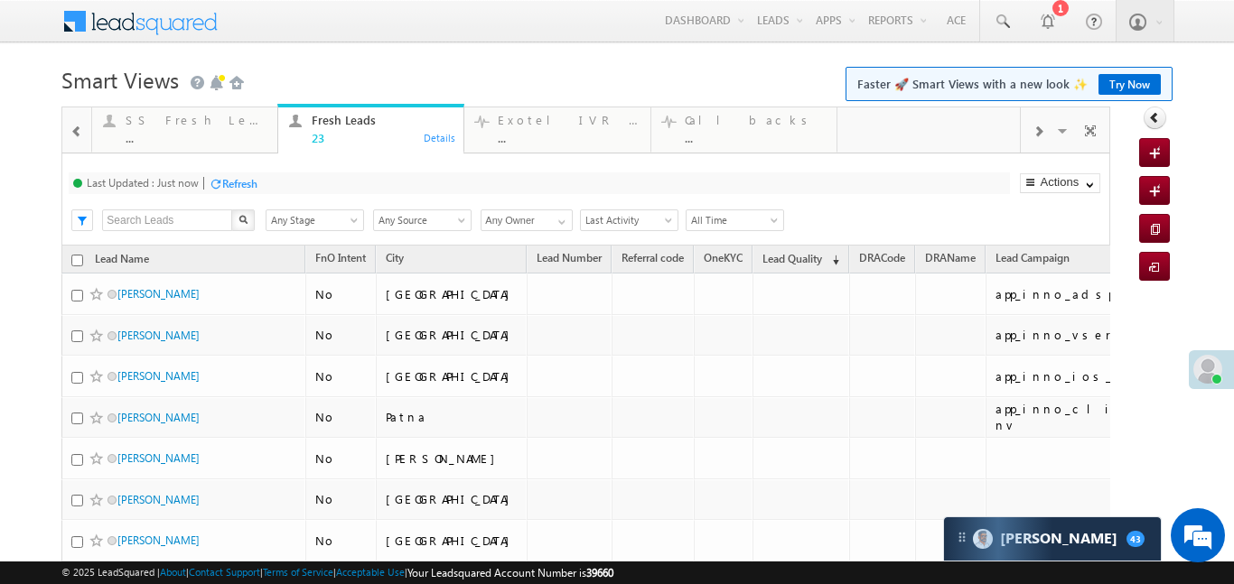
click at [78, 134] on span at bounding box center [76, 132] width 13 height 14
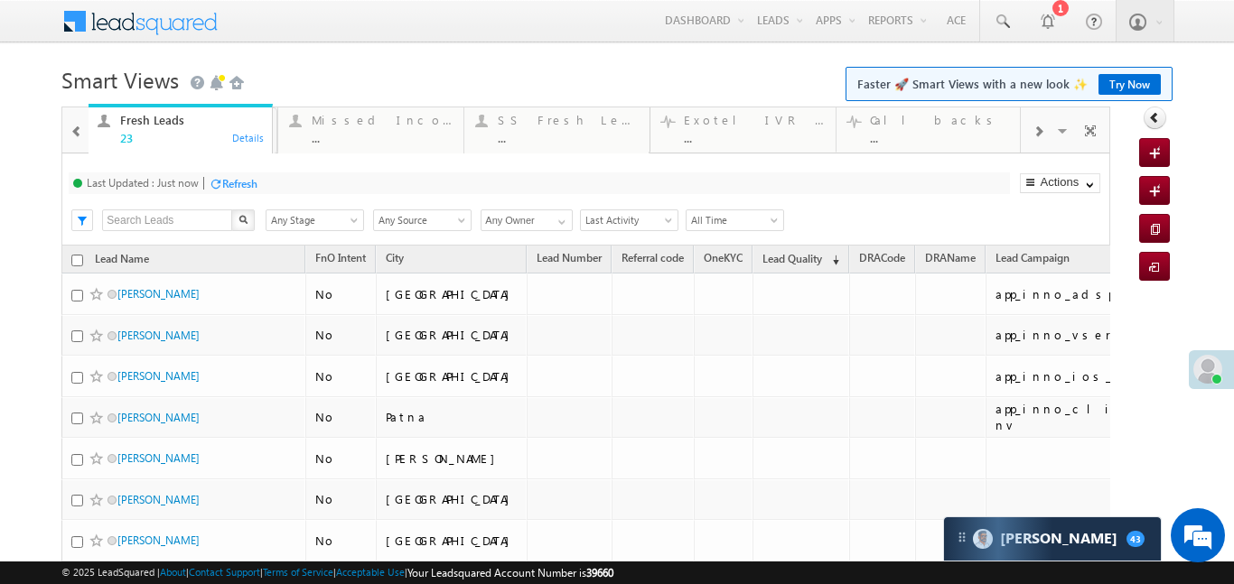
drag, startPoint x: 486, startPoint y: 133, endPoint x: 93, endPoint y: 133, distance: 392.9
click at [84, 126] on div at bounding box center [76, 130] width 23 height 41
click at [83, 126] on div at bounding box center [76, 130] width 23 height 41
drag, startPoint x: 471, startPoint y: 136, endPoint x: 123, endPoint y: 165, distance: 349.8
click at [81, 127] on span at bounding box center [76, 132] width 13 height 14
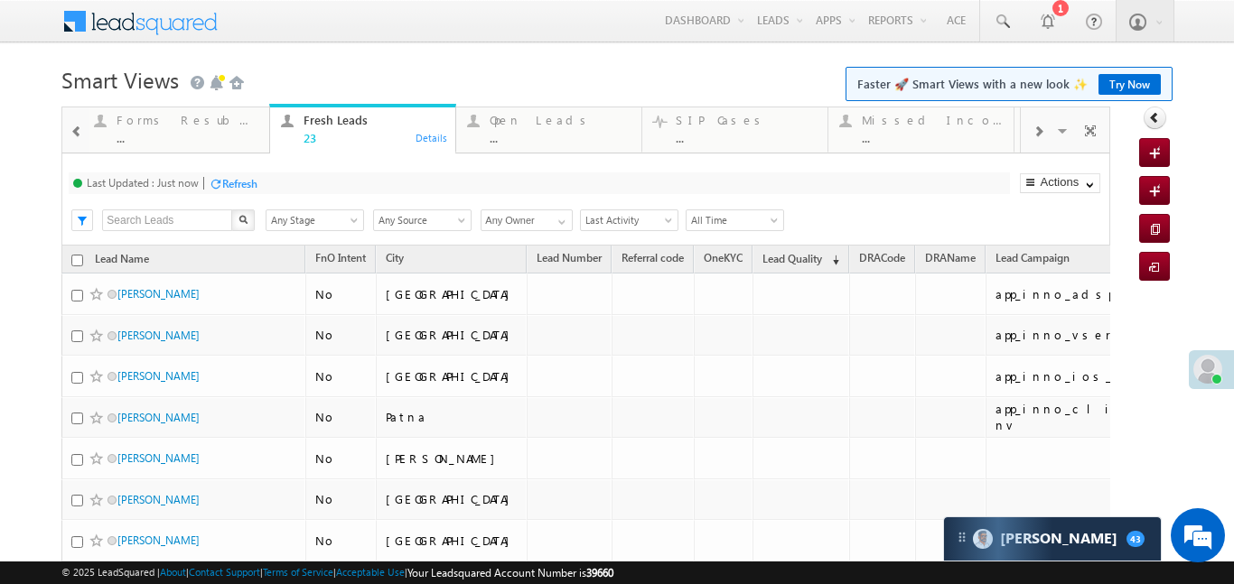
click at [81, 127] on span at bounding box center [76, 132] width 13 height 14
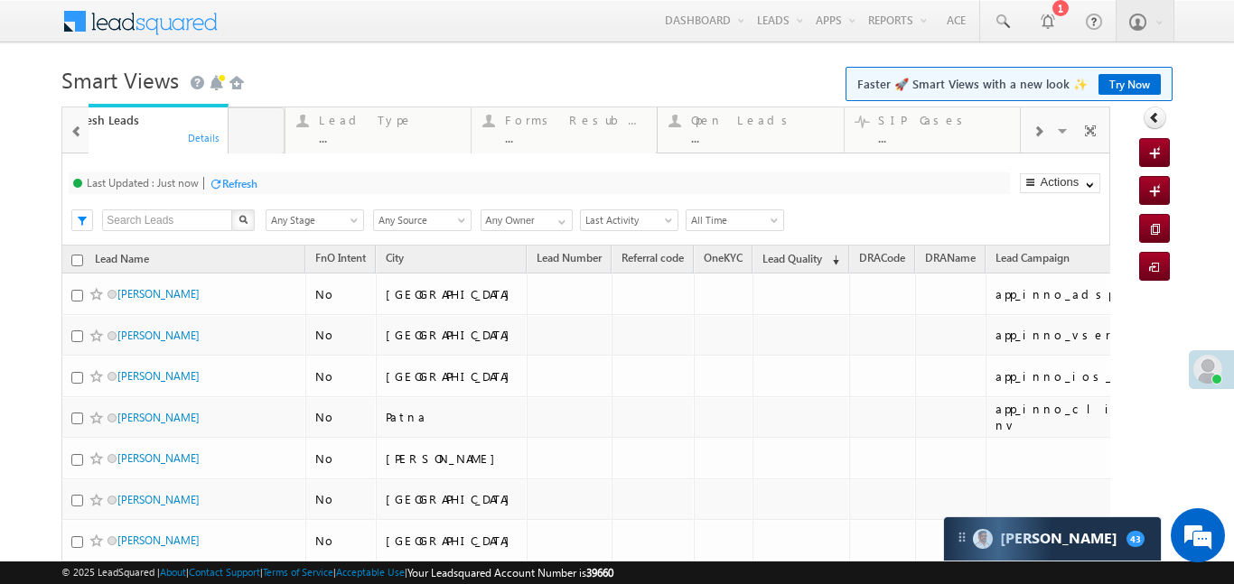
drag, startPoint x: 535, startPoint y: 133, endPoint x: 89, endPoint y: 165, distance: 446.5
click at [1052, 126] on div at bounding box center [1038, 130] width 34 height 41
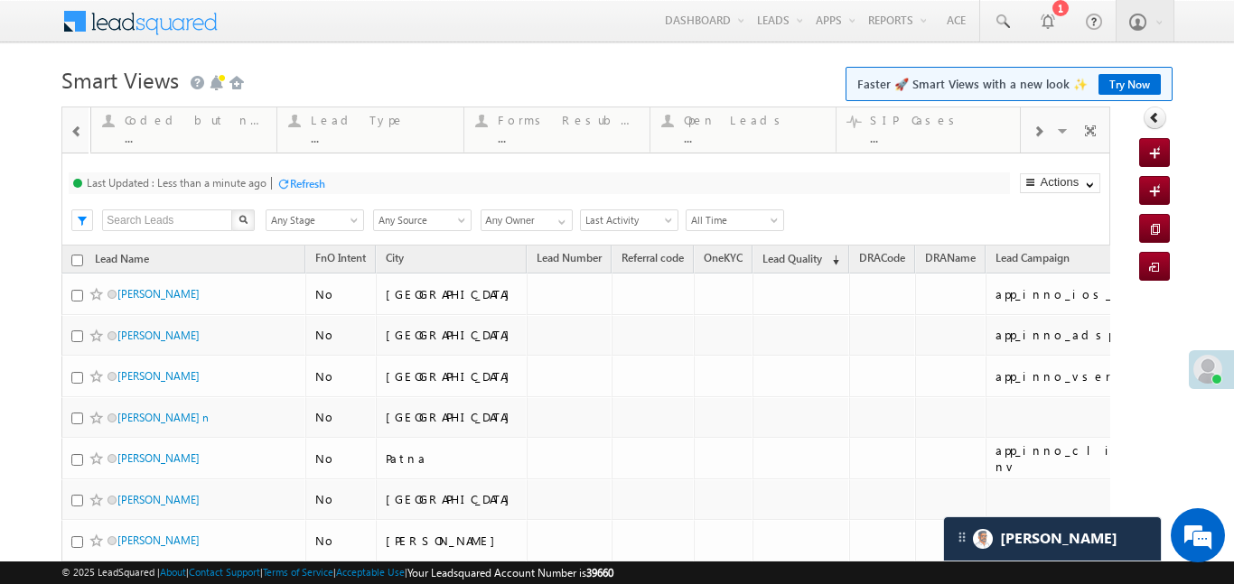
click at [1036, 132] on span at bounding box center [1037, 132] width 11 height 14
drag, startPoint x: 948, startPoint y: 137, endPoint x: 973, endPoint y: 180, distance: 49.0
click at [1040, 135] on span at bounding box center [1037, 132] width 11 height 14
click at [1038, 134] on span at bounding box center [1037, 132] width 11 height 14
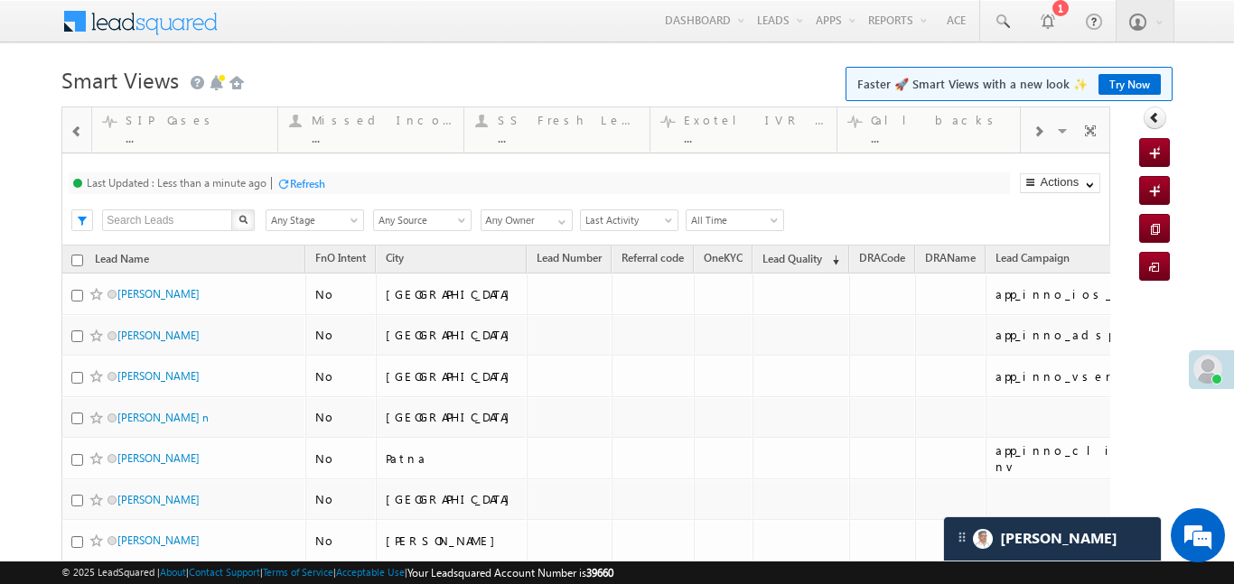
click at [1038, 134] on span at bounding box center [1037, 132] width 11 height 14
click at [72, 133] on span at bounding box center [76, 132] width 13 height 14
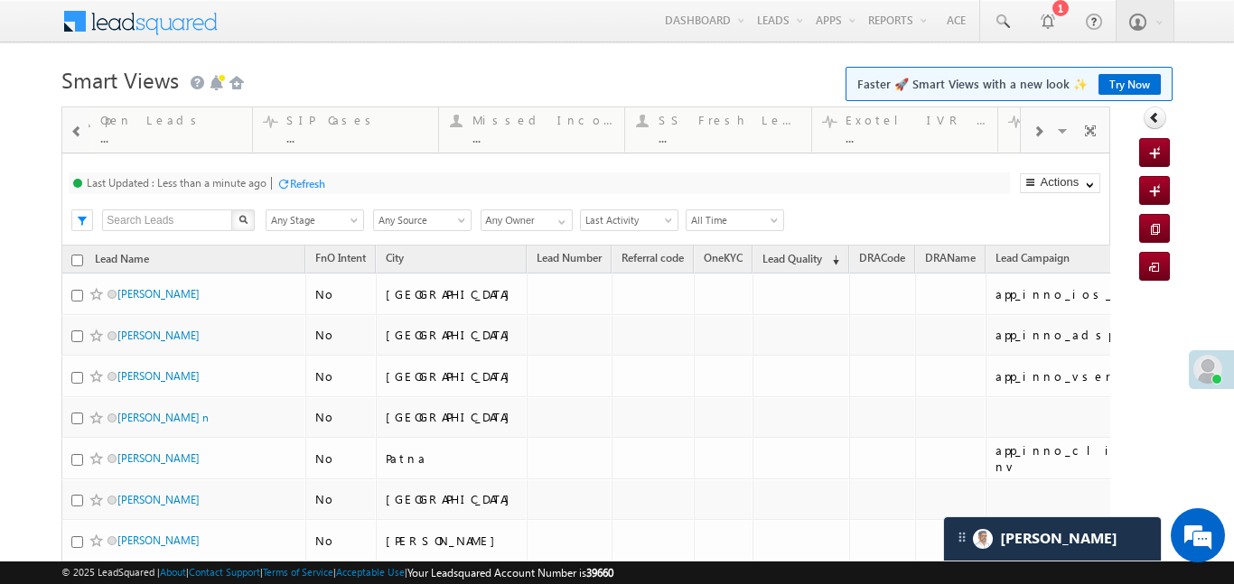
click at [72, 133] on span at bounding box center [76, 132] width 13 height 14
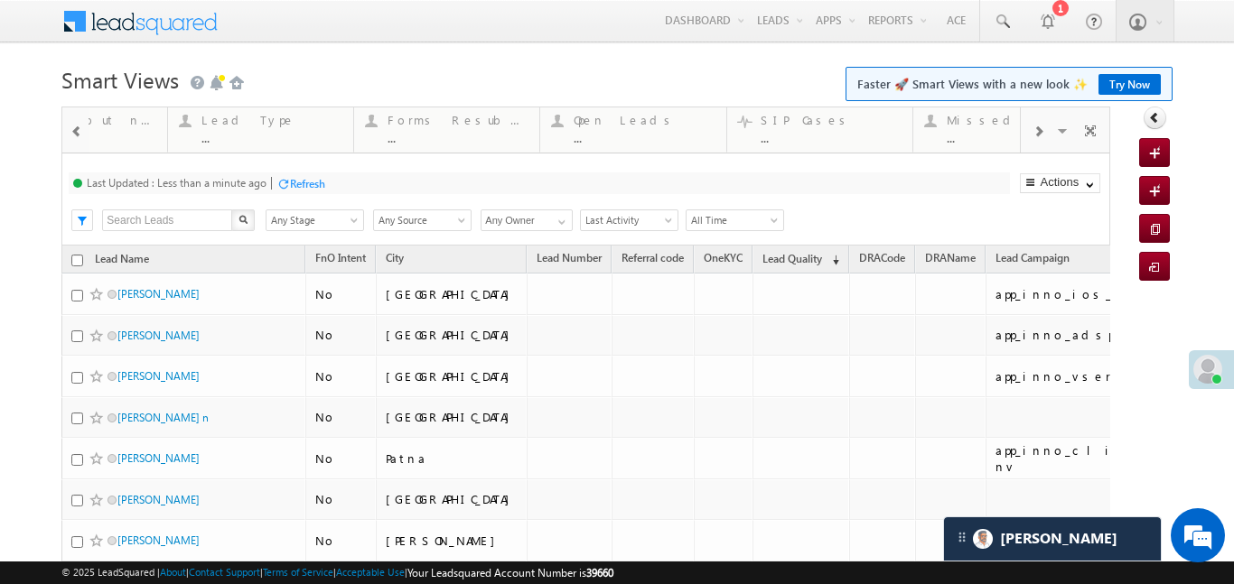
click at [72, 133] on span at bounding box center [76, 132] width 13 height 14
click at [73, 131] on span at bounding box center [76, 132] width 13 height 14
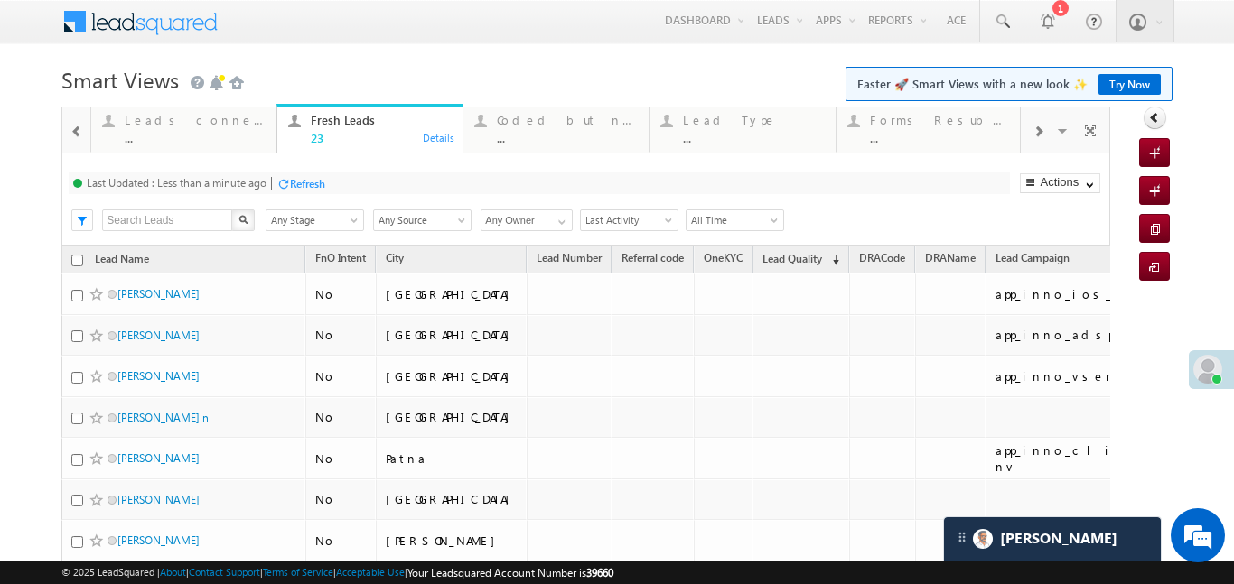
click at [73, 130] on span at bounding box center [76, 132] width 13 height 14
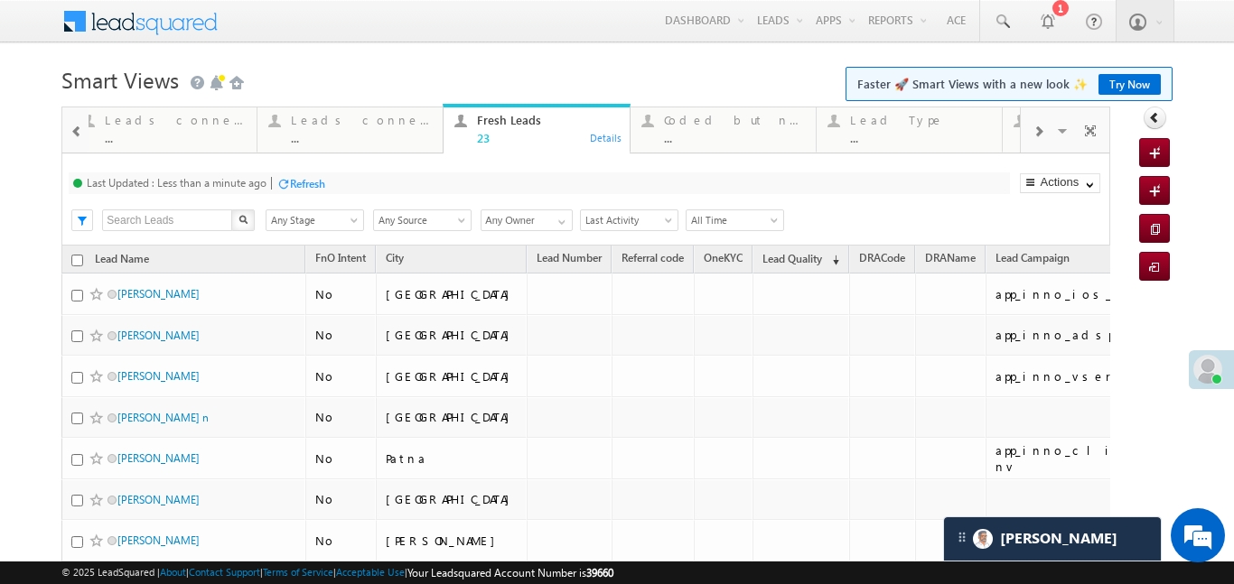
click at [73, 130] on span at bounding box center [76, 132] width 13 height 14
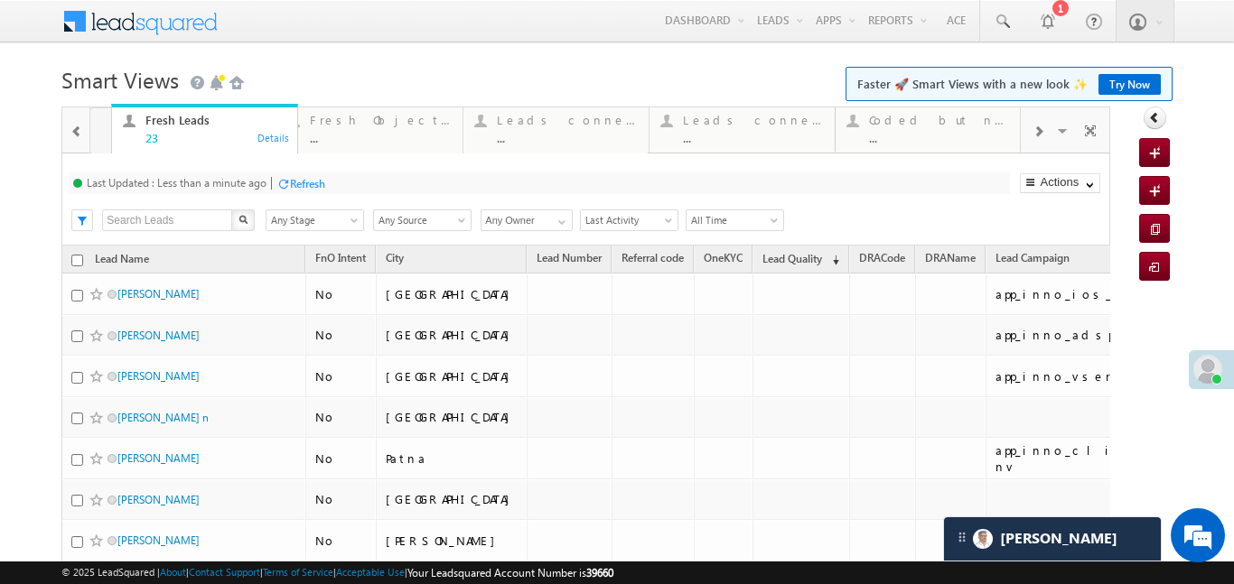
drag, startPoint x: 704, startPoint y: 137, endPoint x: 117, endPoint y: 135, distance: 588.0
click at [73, 133] on span at bounding box center [76, 132] width 13 height 14
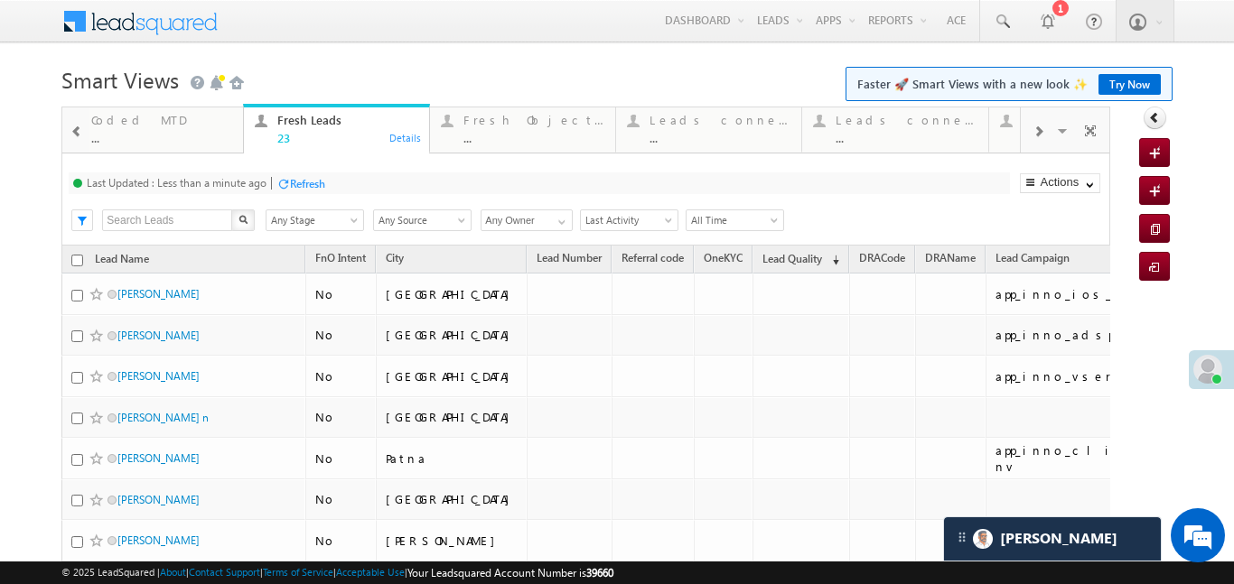
click at [70, 133] on span at bounding box center [76, 132] width 13 height 14
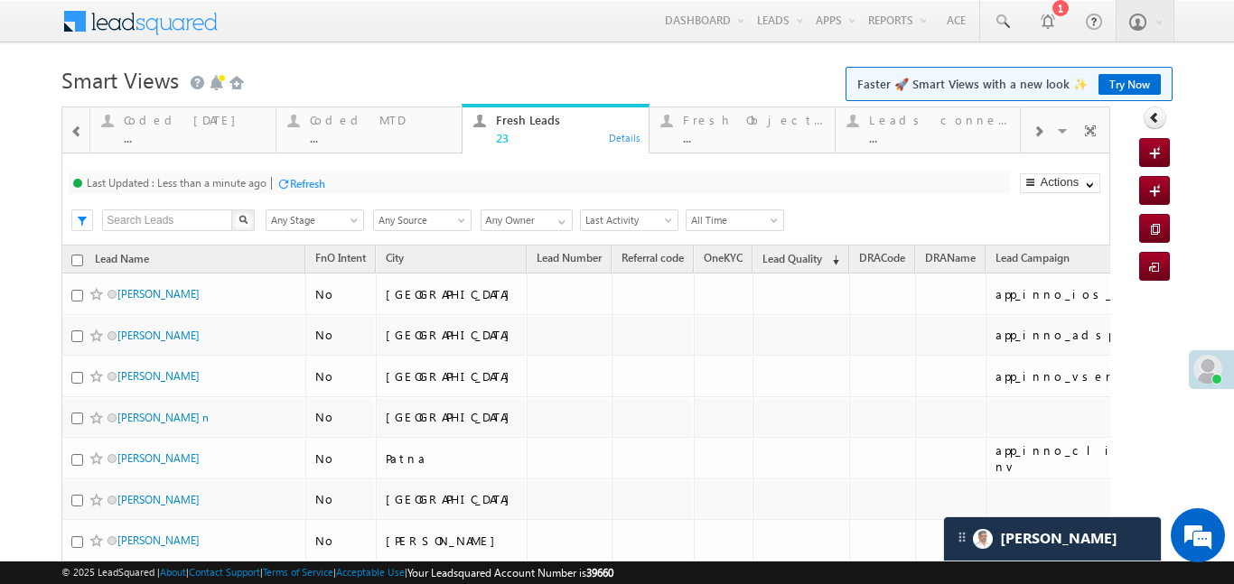
click at [70, 133] on span at bounding box center [76, 132] width 13 height 14
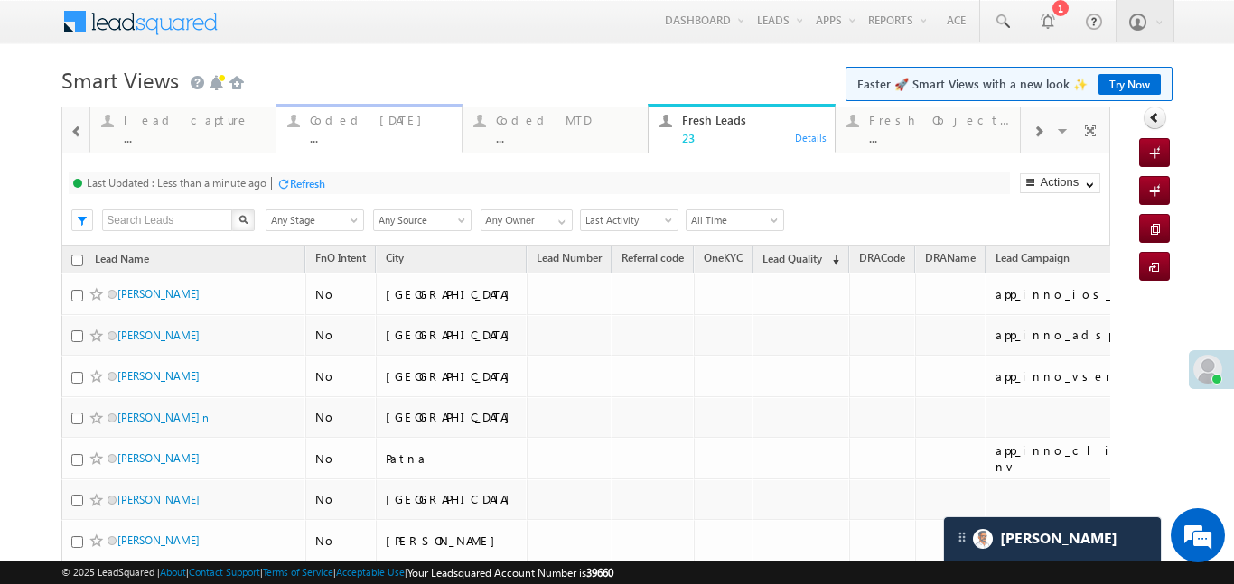
click at [345, 136] on div "..." at bounding box center [380, 138] width 141 height 14
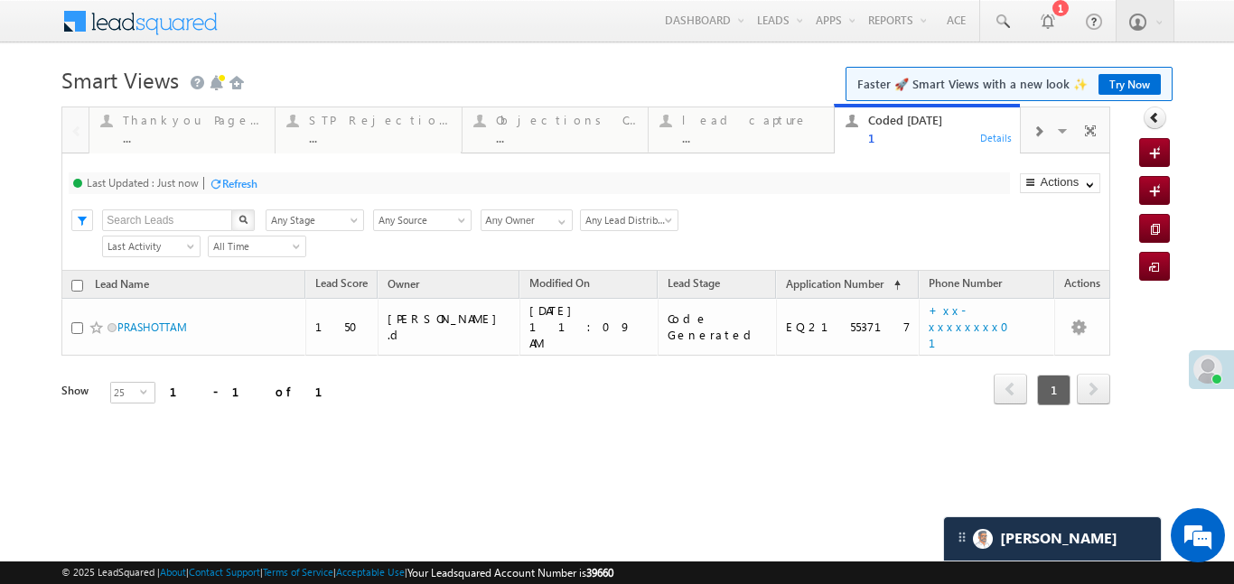
click at [1047, 133] on div at bounding box center [1038, 130] width 34 height 41
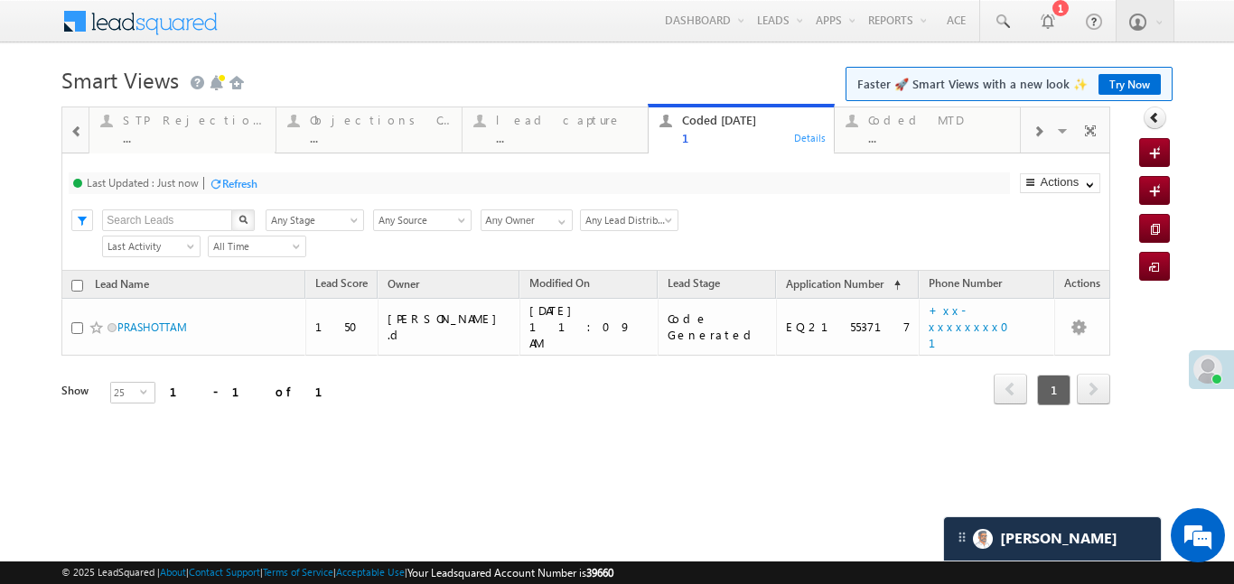
click at [1028, 128] on div at bounding box center [1038, 130] width 34 height 41
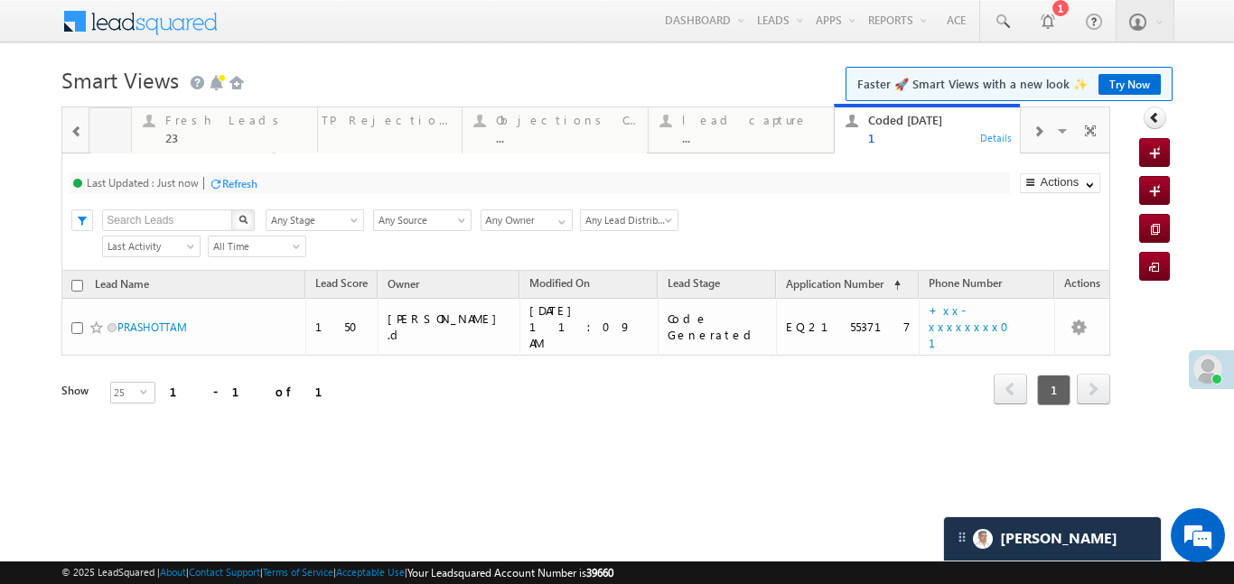
drag, startPoint x: 754, startPoint y: 127, endPoint x: 64, endPoint y: 143, distance: 690.2
click at [89, 121] on link "Fresh Leads 23 Details" at bounding box center [182, 128] width 187 height 49
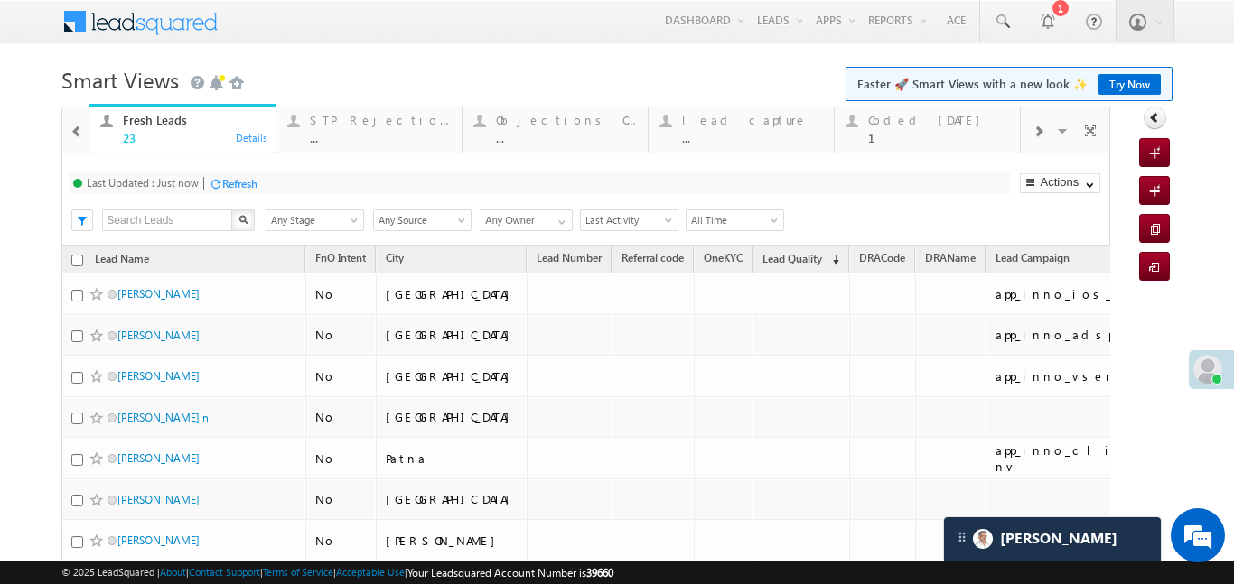
click at [79, 122] on div at bounding box center [76, 130] width 23 height 41
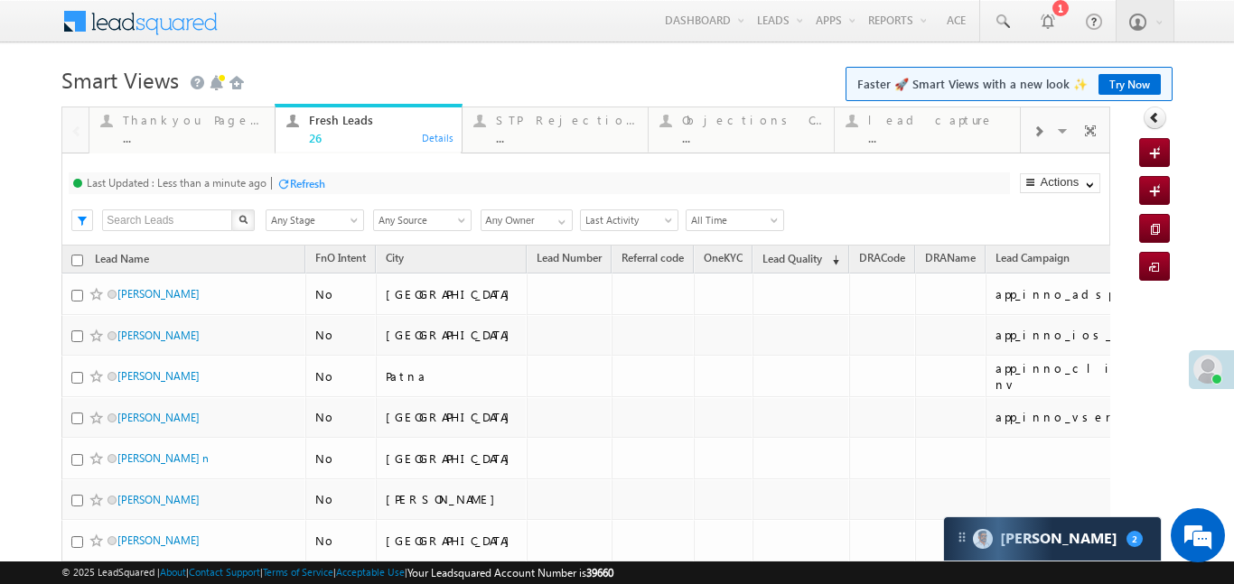
scroll to position [8777, 0]
drag, startPoint x: 380, startPoint y: 122, endPoint x: 29, endPoint y: 123, distance: 351.3
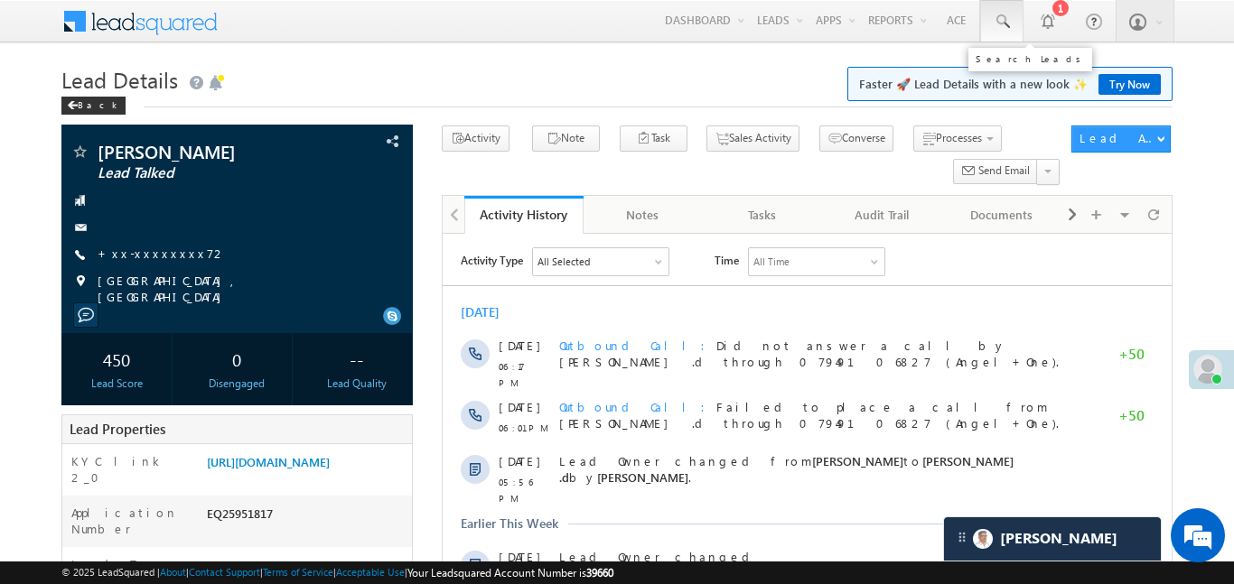
click at [982, 21] on link at bounding box center [1001, 21] width 43 height 42
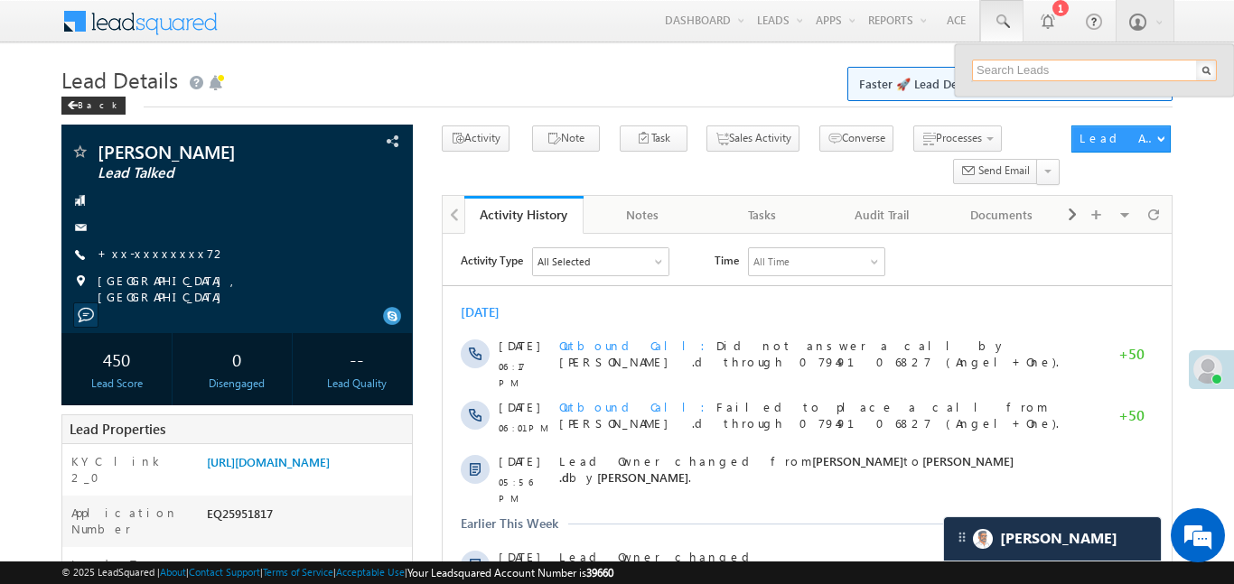
paste input "EQ27690668"
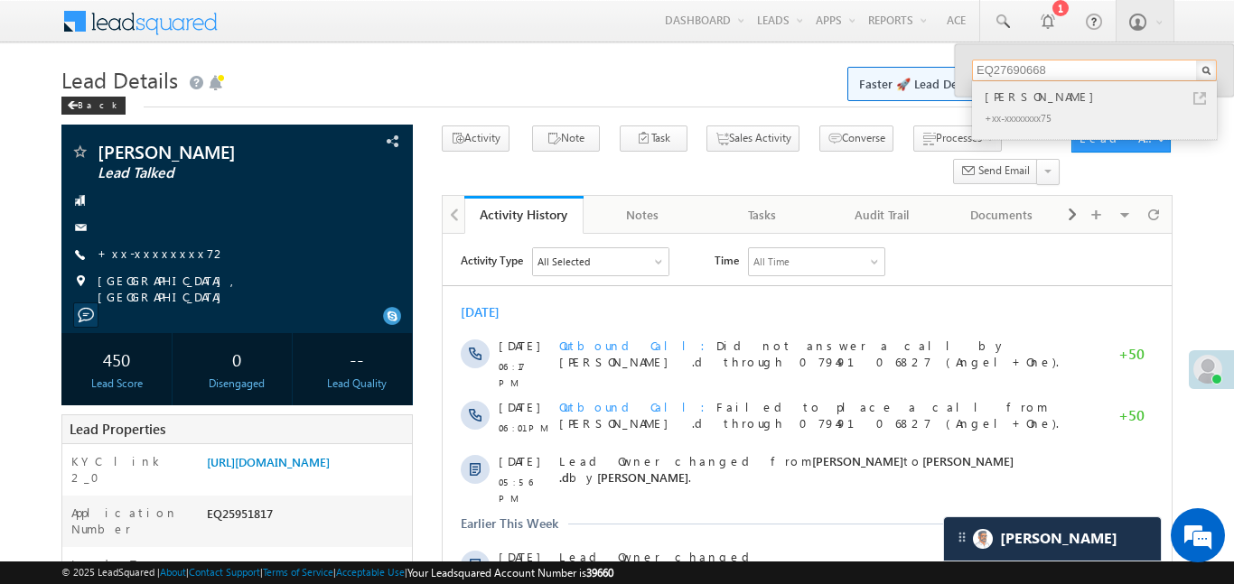
type input "EQ27690668"
click at [1017, 100] on div "Madhav Goud" at bounding box center [1102, 97] width 242 height 20
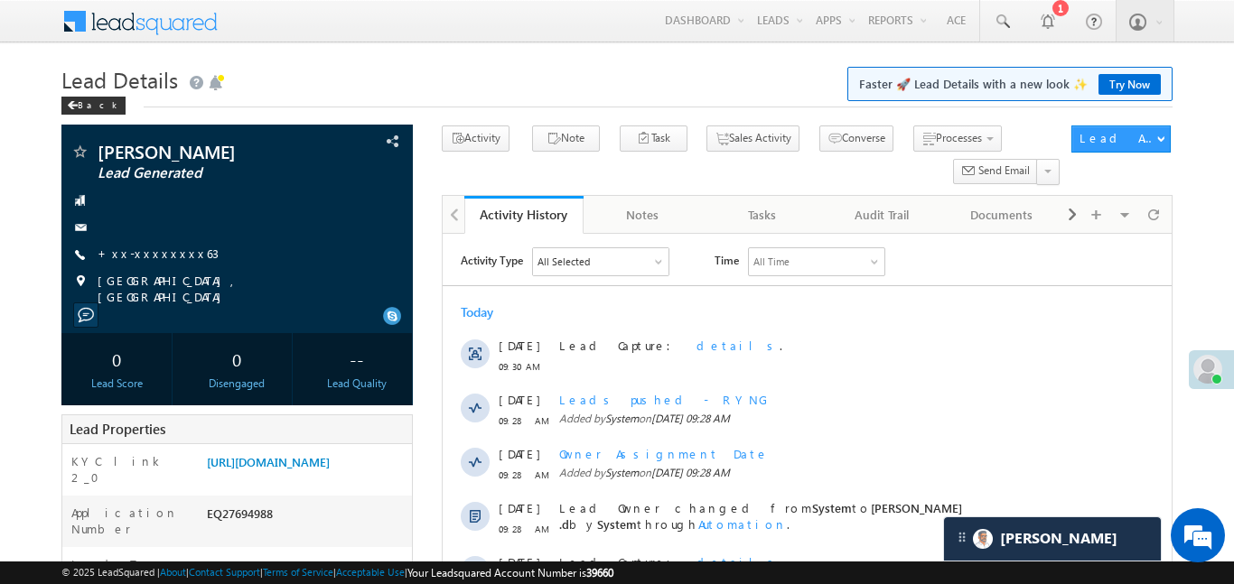
scroll to position [8777, 0]
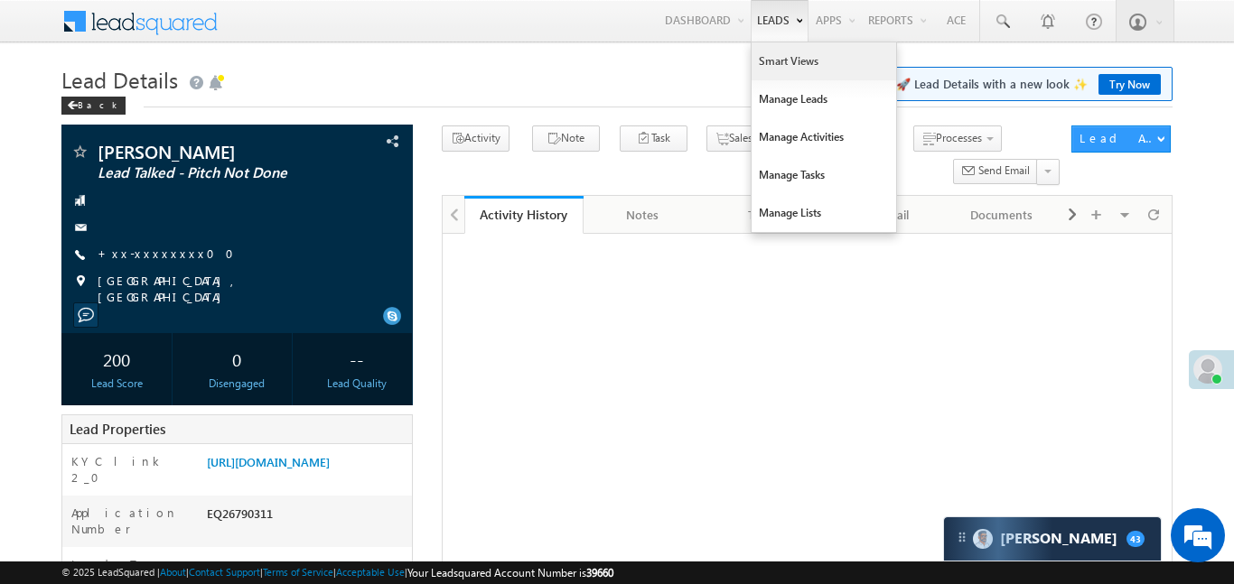
click at [770, 63] on link "Smart Views" at bounding box center [823, 61] width 145 height 38
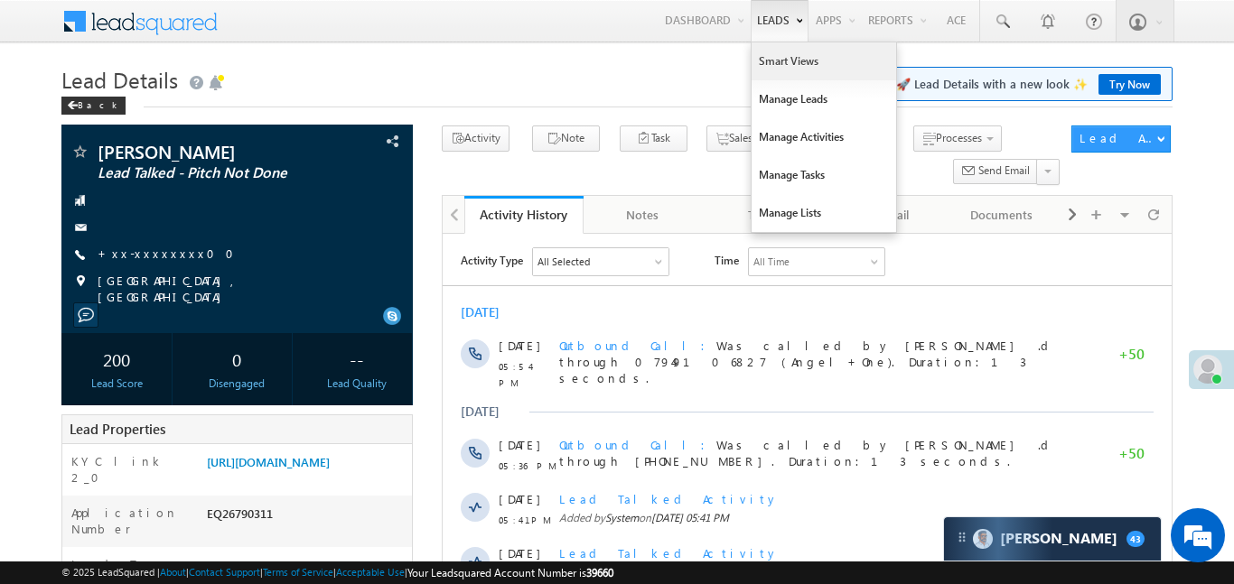
click at [770, 63] on link "Smart Views" at bounding box center [823, 61] width 145 height 38
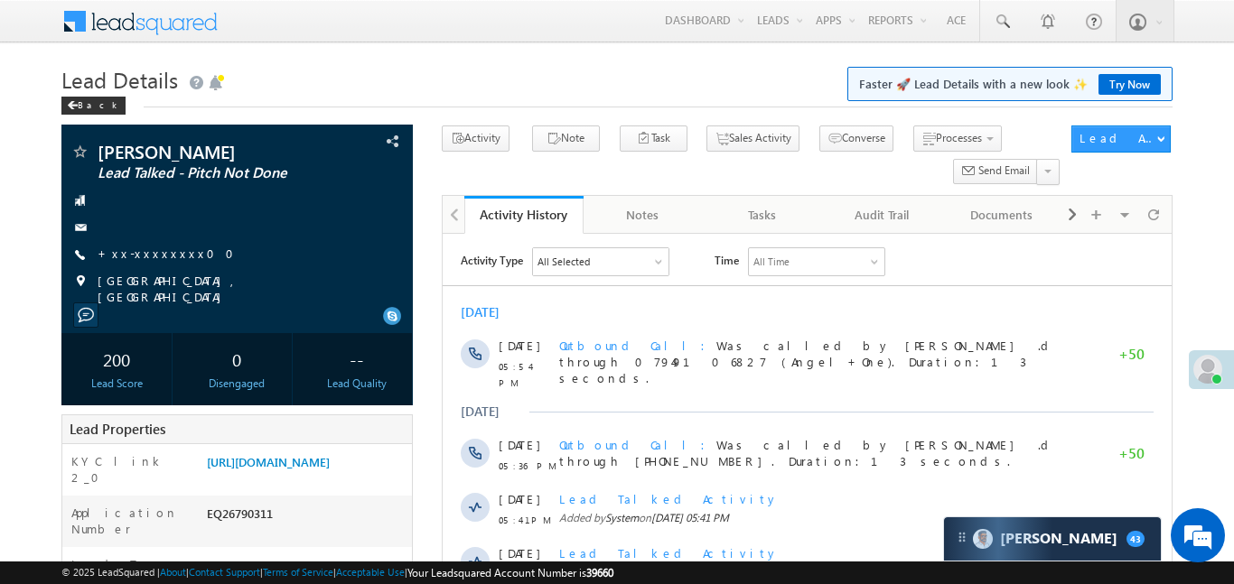
scroll to position [8538, 0]
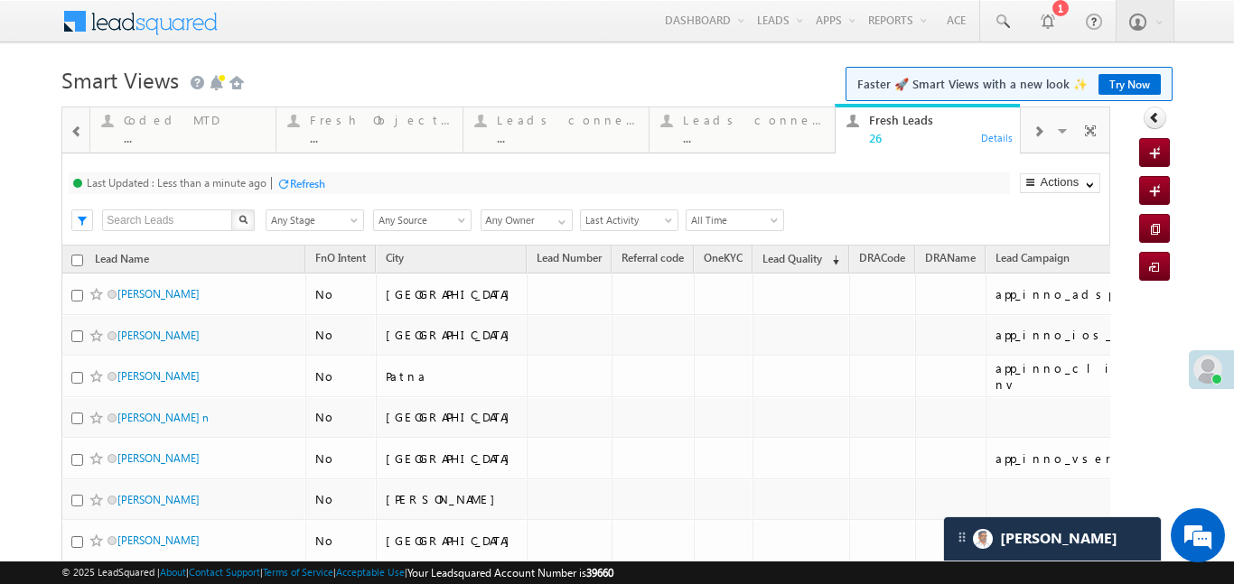
scroll to position [8777, 0]
click at [1006, 21] on span at bounding box center [1002, 22] width 18 height 18
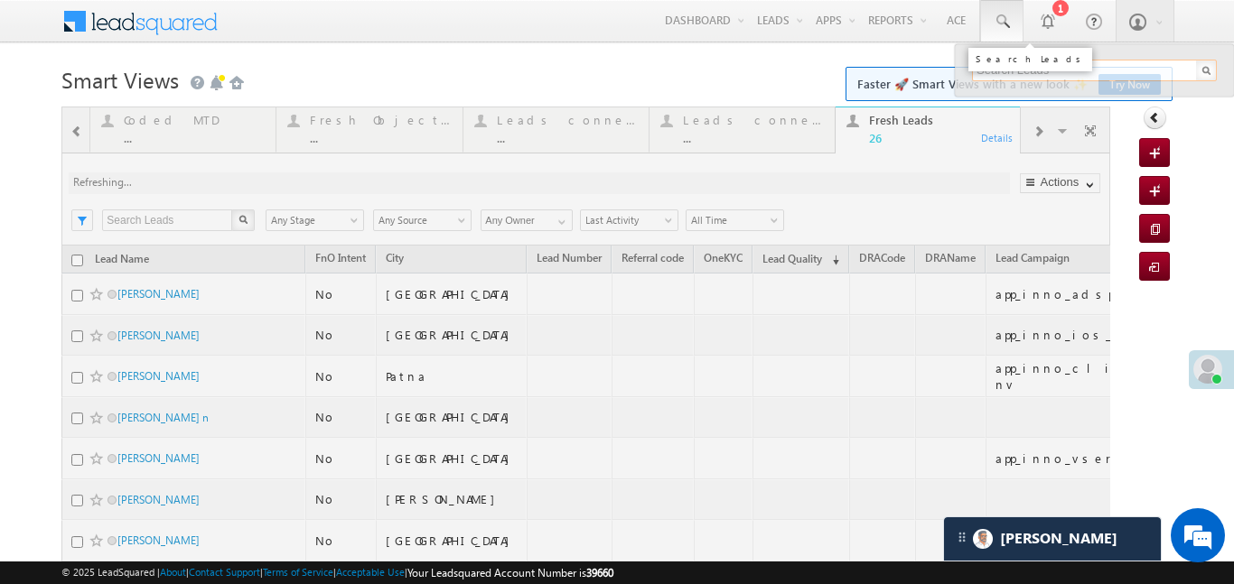
paste input "EQ27689991"
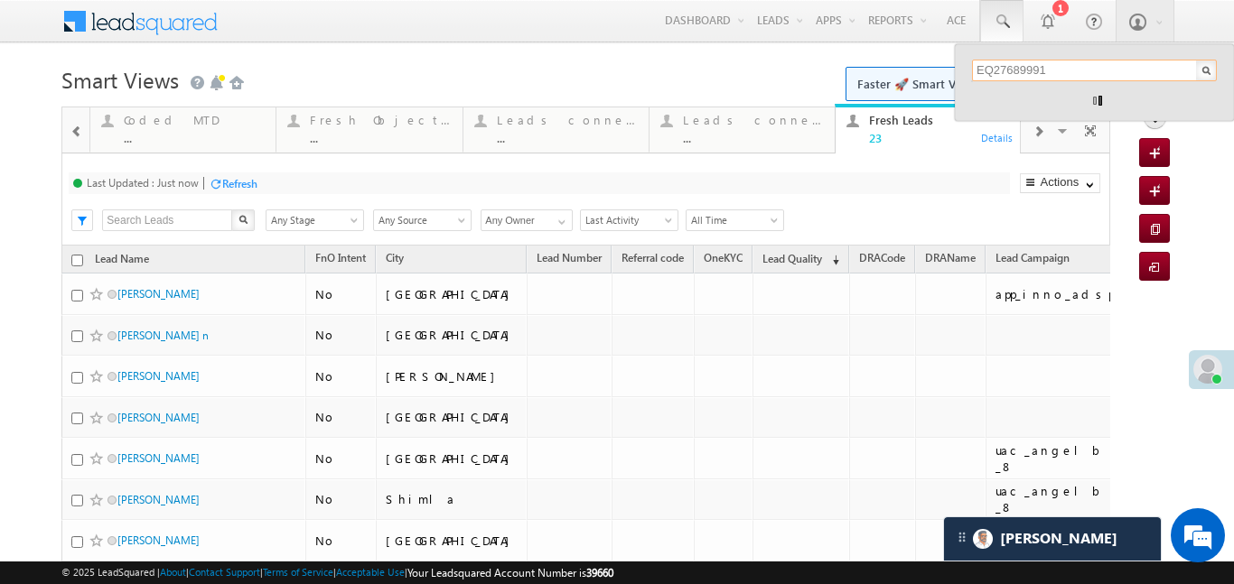
click at [1088, 71] on input "EQ27689991" at bounding box center [1094, 71] width 245 height 22
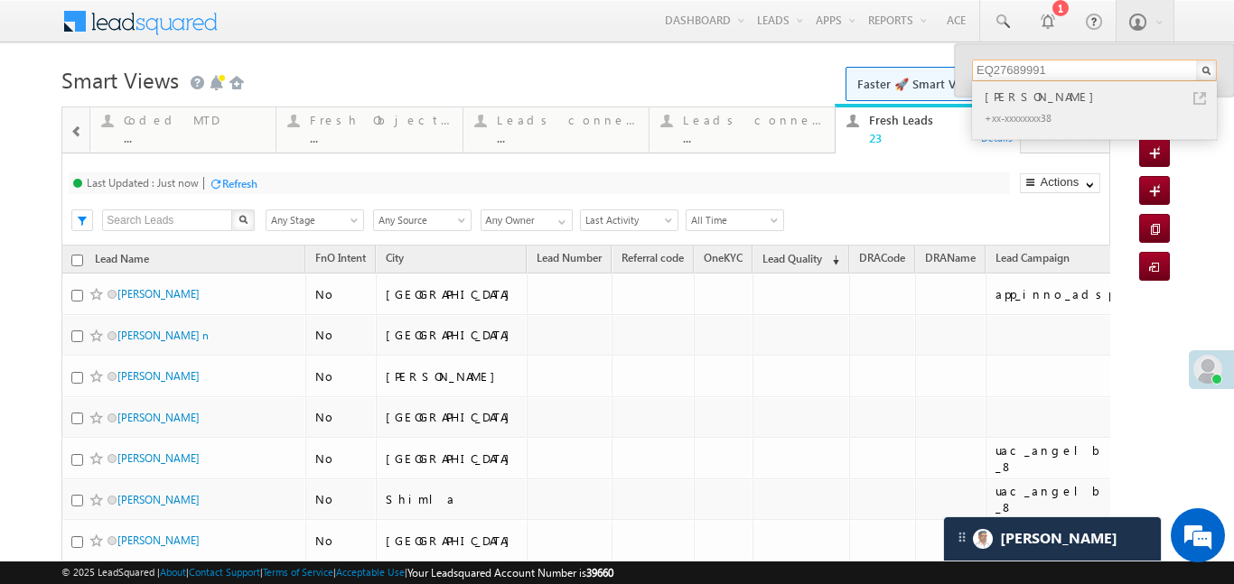
type input "EQ27689991"
click at [1031, 92] on div "[PERSON_NAME]" at bounding box center [1102, 97] width 242 height 20
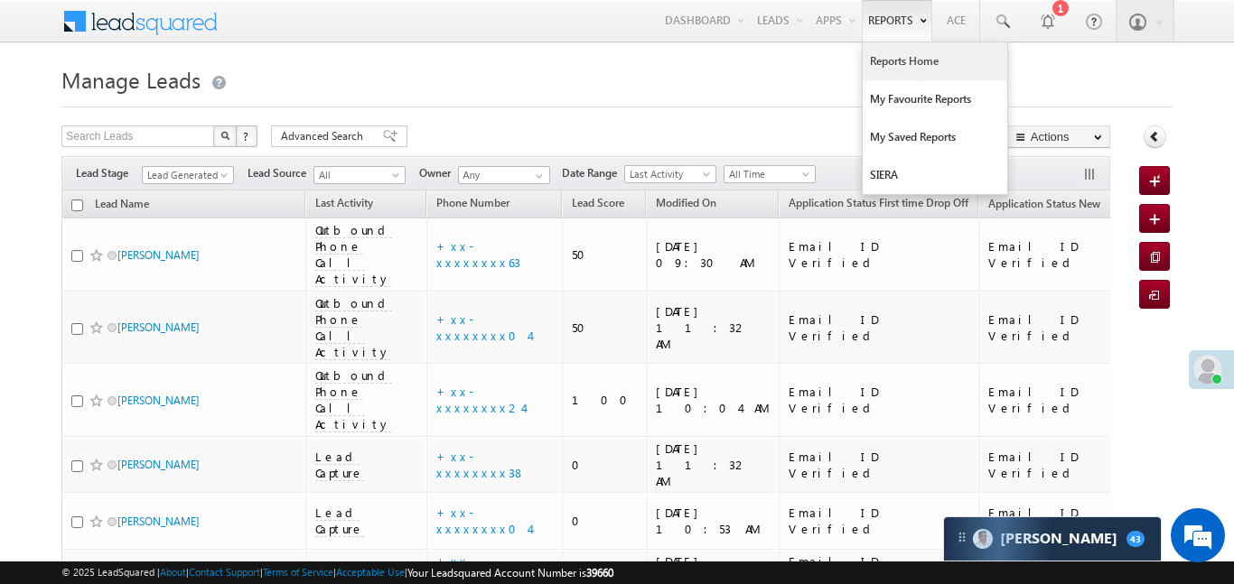
click at [902, 69] on link "Reports Home" at bounding box center [935, 61] width 145 height 38
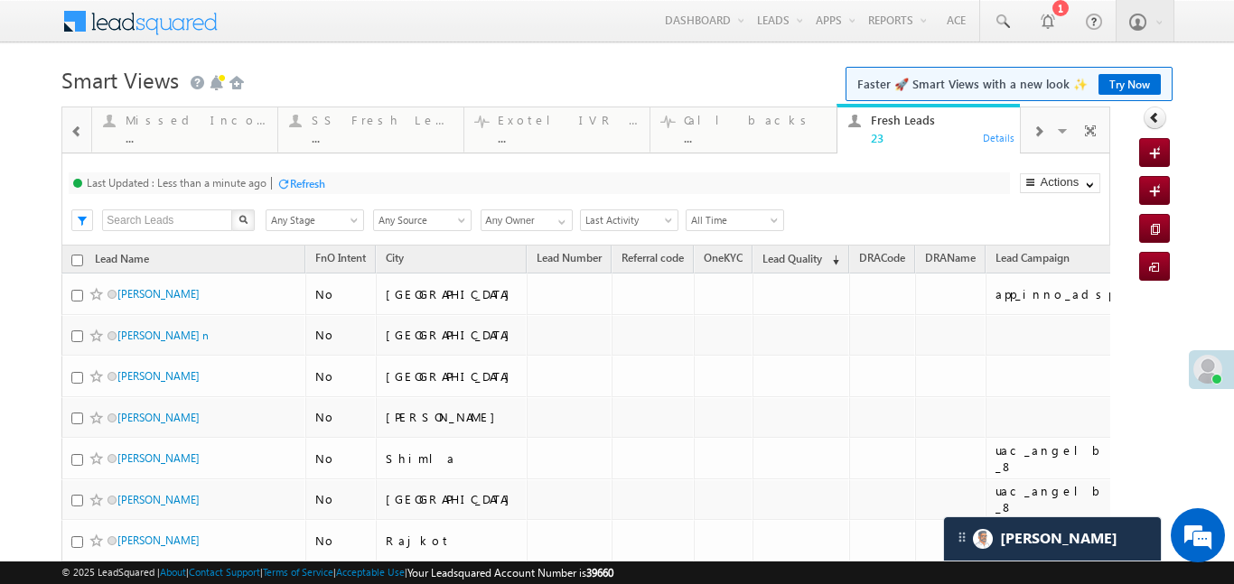
click at [80, 138] on span at bounding box center [76, 132] width 13 height 14
click at [69, 130] on div at bounding box center [76, 130] width 23 height 41
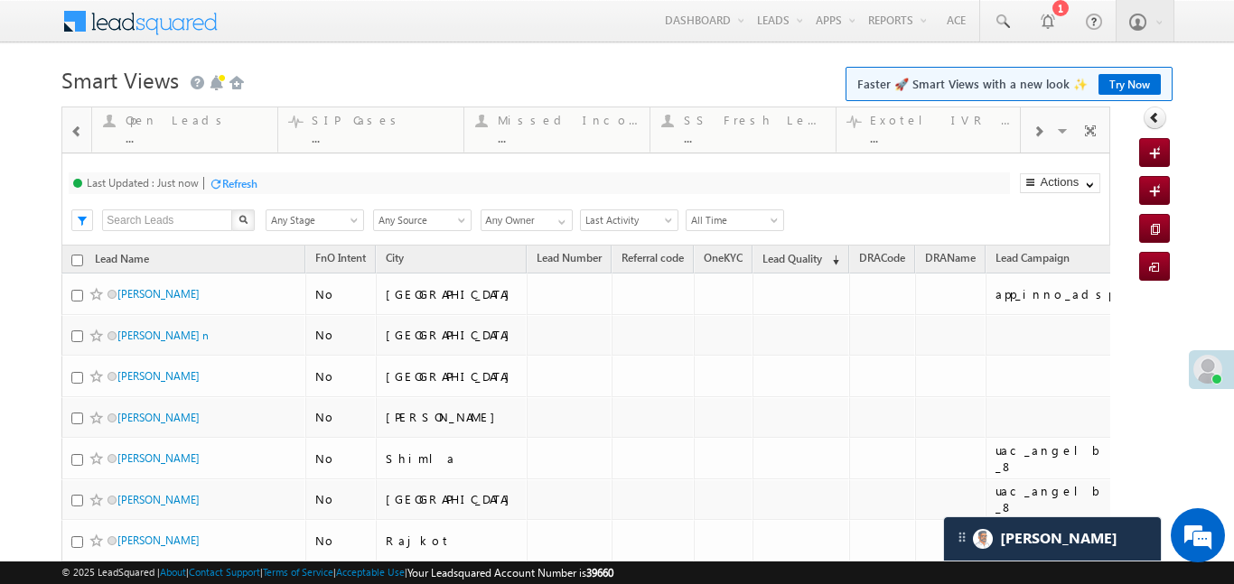
click at [69, 130] on div at bounding box center [76, 130] width 23 height 41
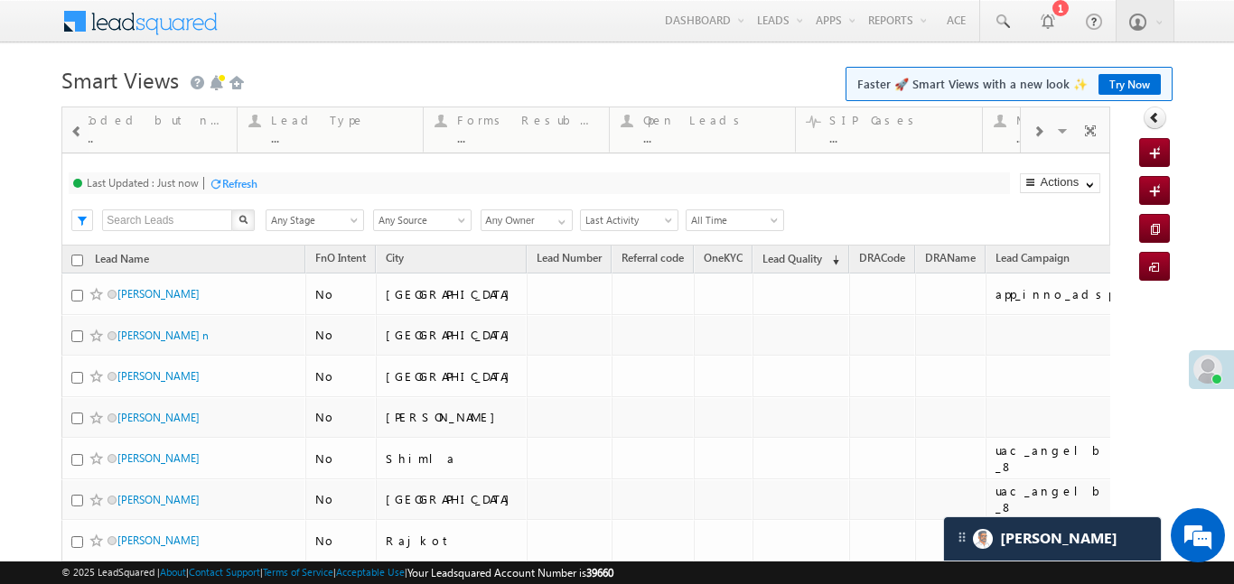
click at [69, 130] on div at bounding box center [76, 130] width 23 height 41
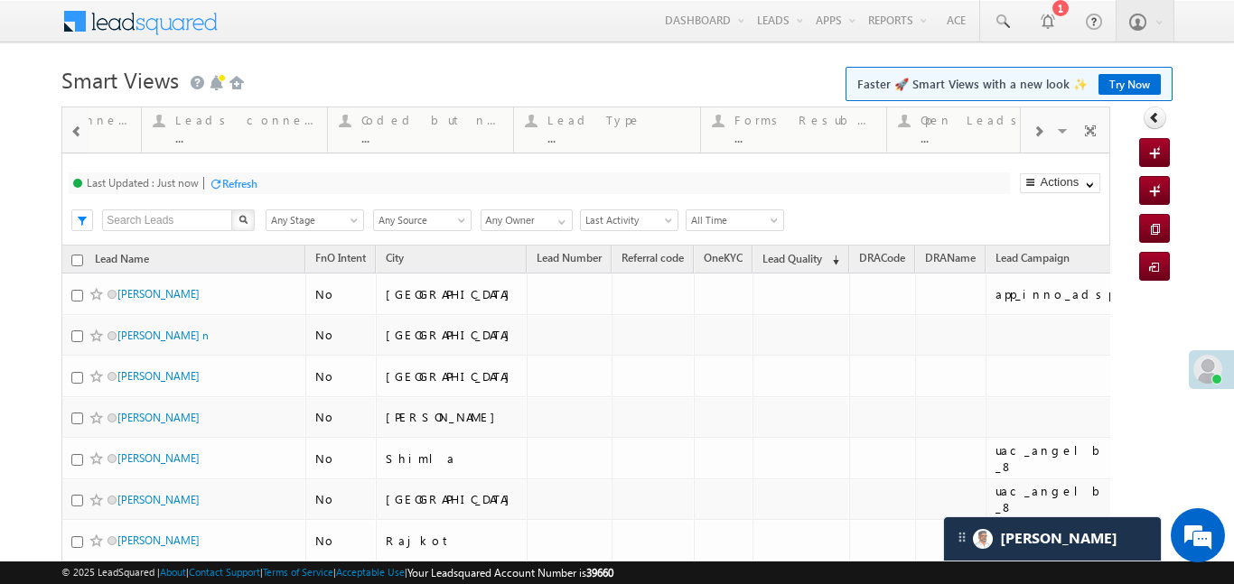
click at [69, 130] on div at bounding box center [76, 130] width 23 height 41
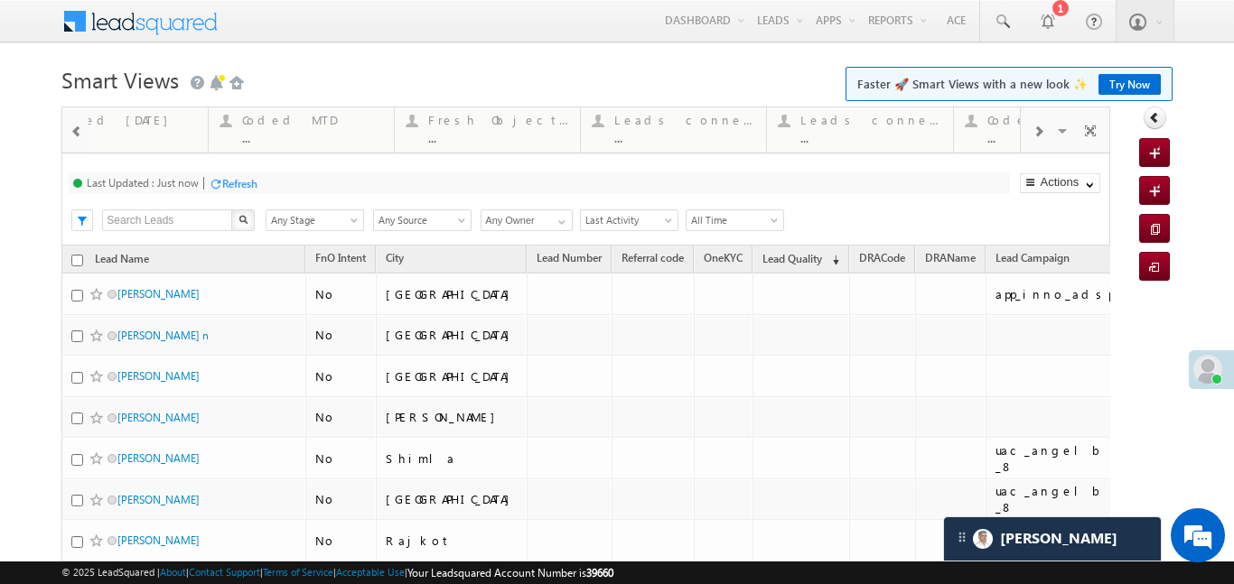
click at [69, 130] on div at bounding box center [76, 130] width 23 height 41
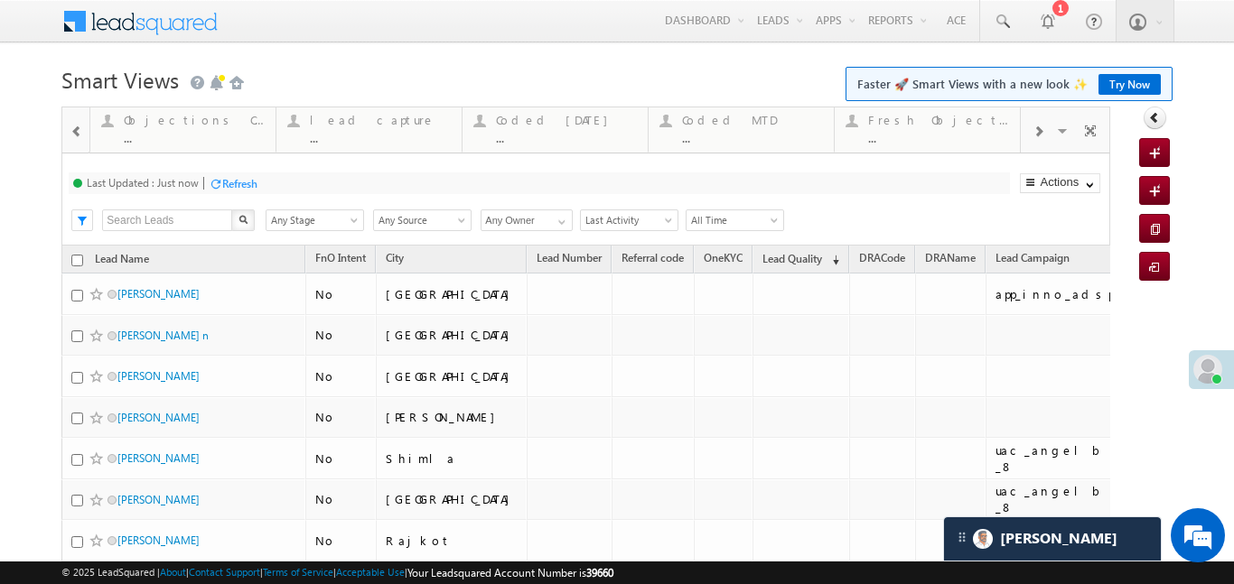
click at [69, 130] on div at bounding box center [76, 130] width 23 height 41
click at [69, 130] on div at bounding box center [75, 128] width 26 height 43
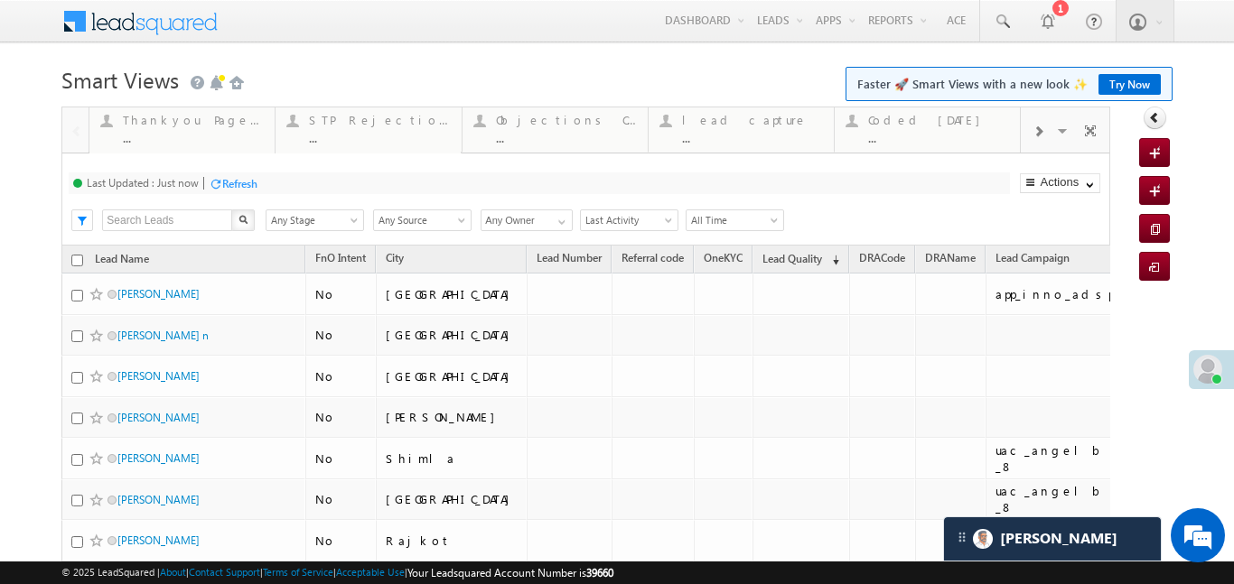
click at [69, 130] on div at bounding box center [75, 128] width 26 height 43
click at [1032, 135] on span at bounding box center [1037, 132] width 11 height 14
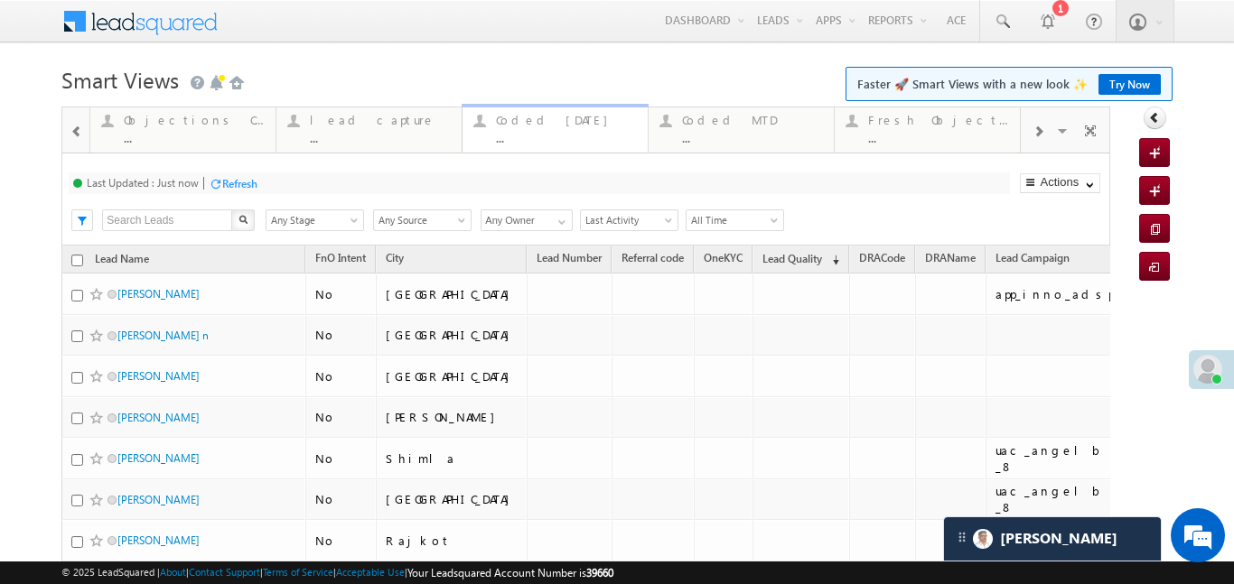
click at [580, 131] on div "..." at bounding box center [566, 138] width 141 height 14
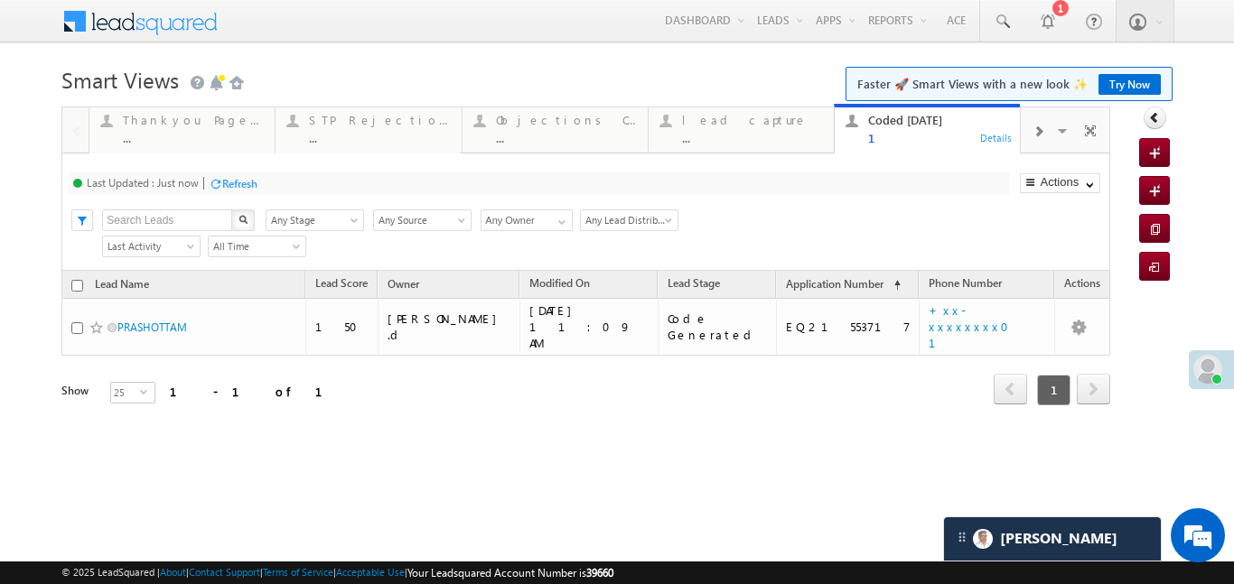
click at [1040, 126] on span at bounding box center [1037, 132] width 11 height 14
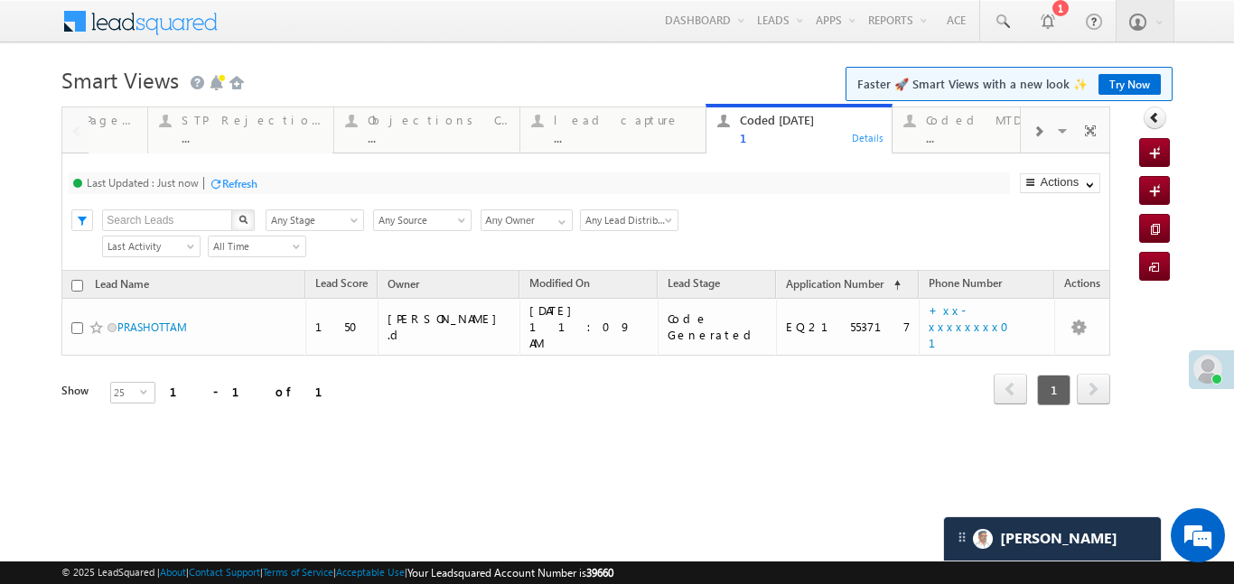
click at [1041, 126] on span at bounding box center [1037, 132] width 11 height 14
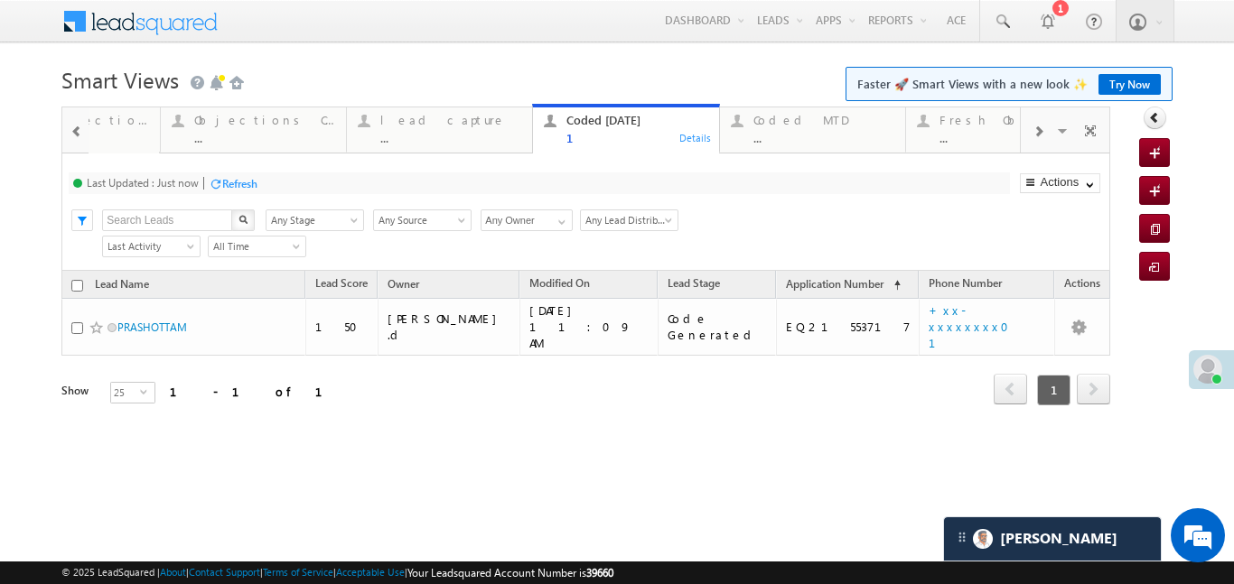
click at [1041, 126] on span at bounding box center [1037, 132] width 11 height 14
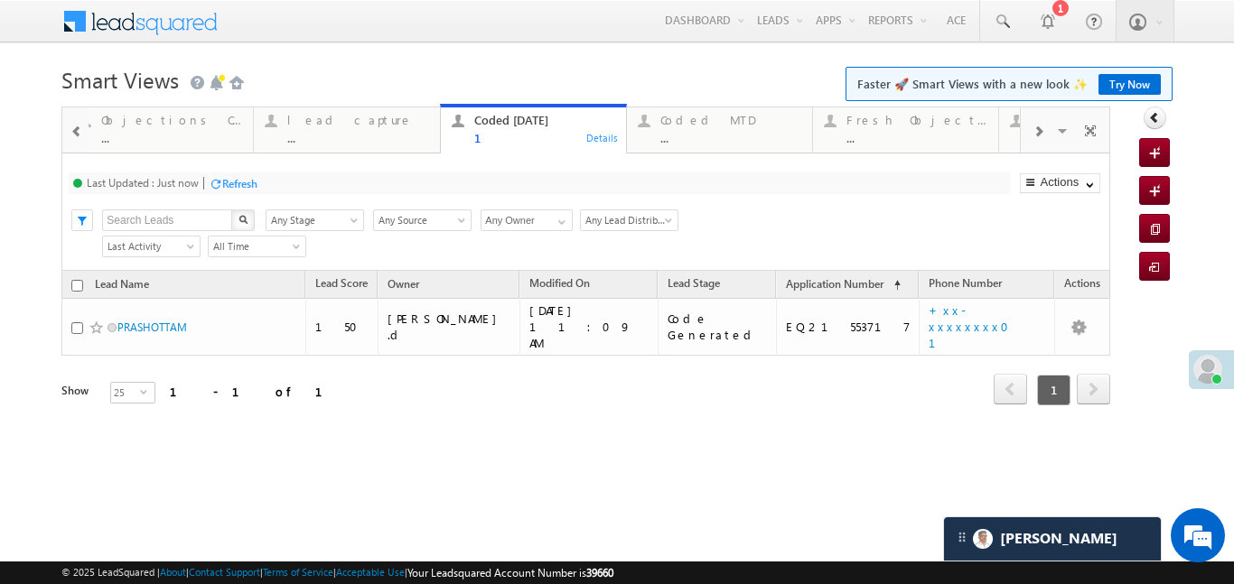
click at [1041, 126] on span at bounding box center [1037, 132] width 11 height 14
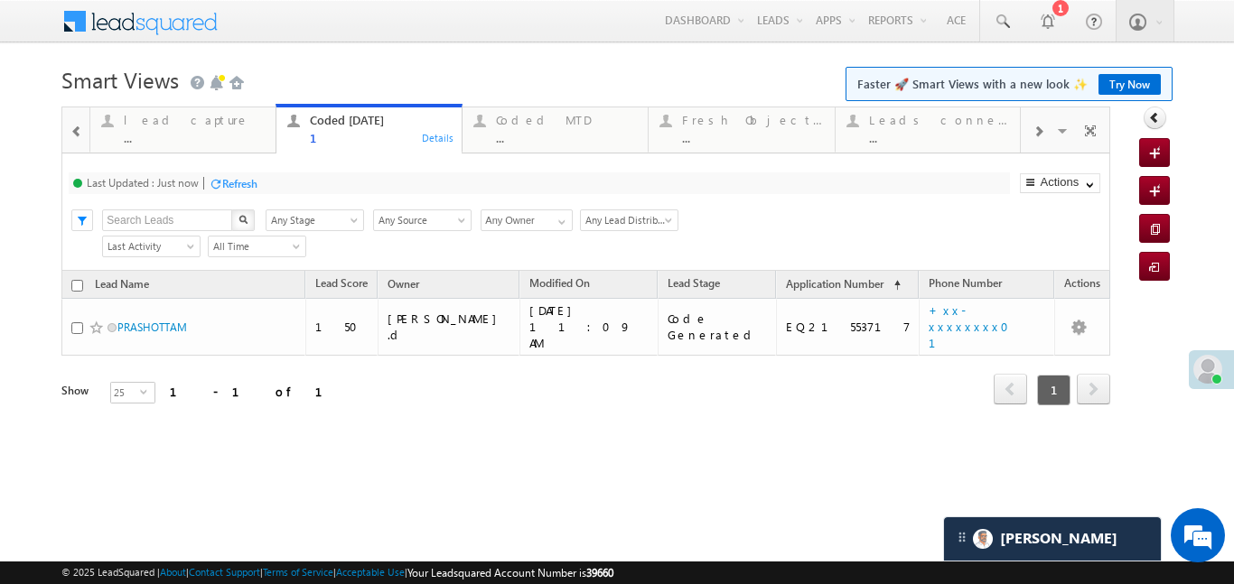
click at [1041, 126] on span at bounding box center [1037, 132] width 11 height 14
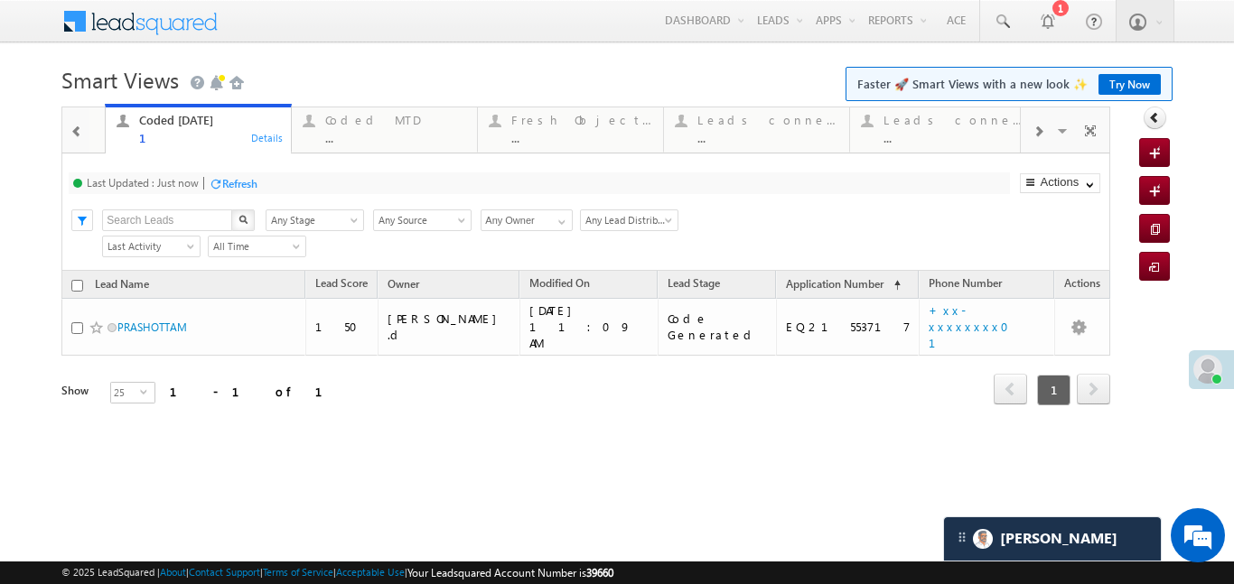
click at [1041, 126] on span at bounding box center [1037, 132] width 11 height 14
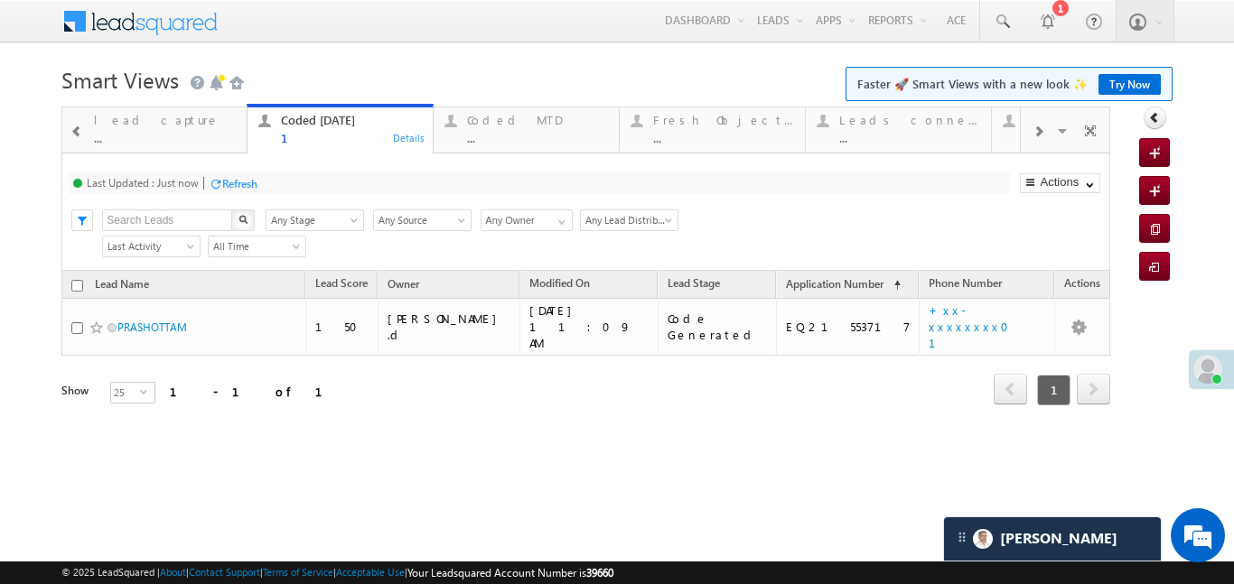
click at [1041, 126] on span at bounding box center [1037, 132] width 11 height 14
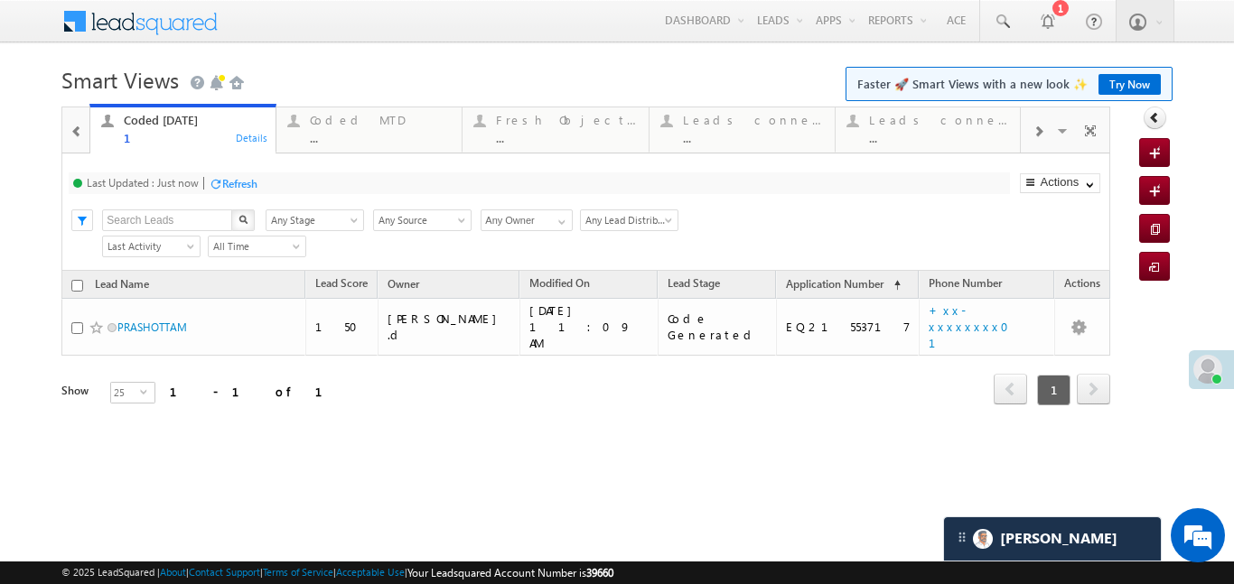
click at [1040, 125] on span at bounding box center [1037, 132] width 11 height 14
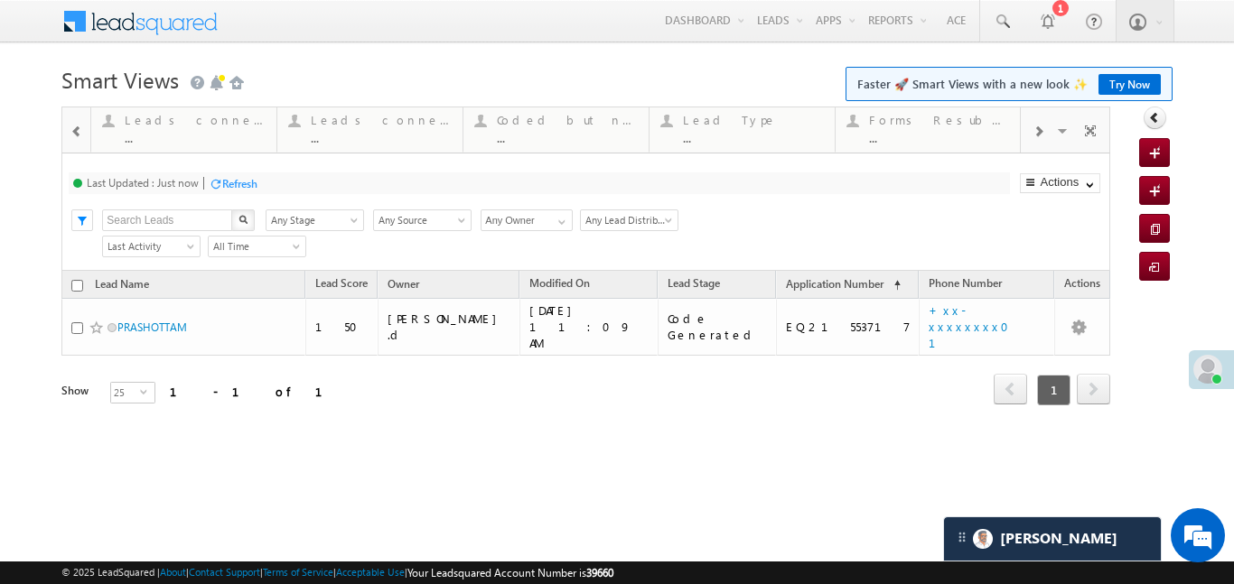
click at [1039, 125] on span at bounding box center [1037, 132] width 11 height 14
click at [1038, 125] on span at bounding box center [1037, 132] width 11 height 14
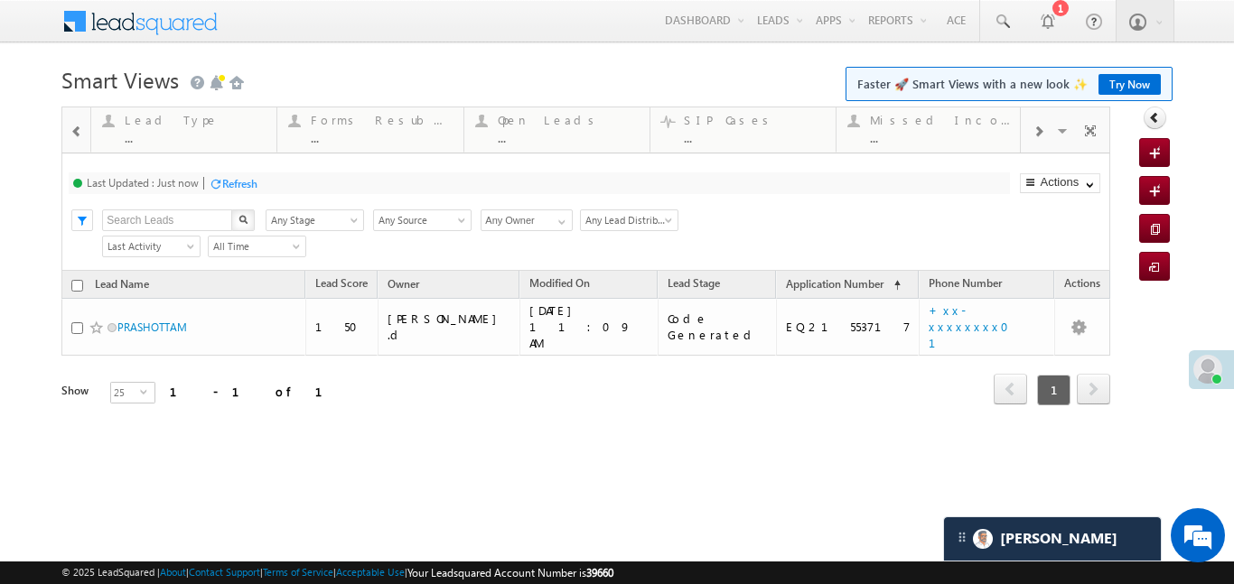
click at [1038, 125] on span at bounding box center [1037, 132] width 11 height 14
click at [1037, 125] on span at bounding box center [1037, 132] width 11 height 14
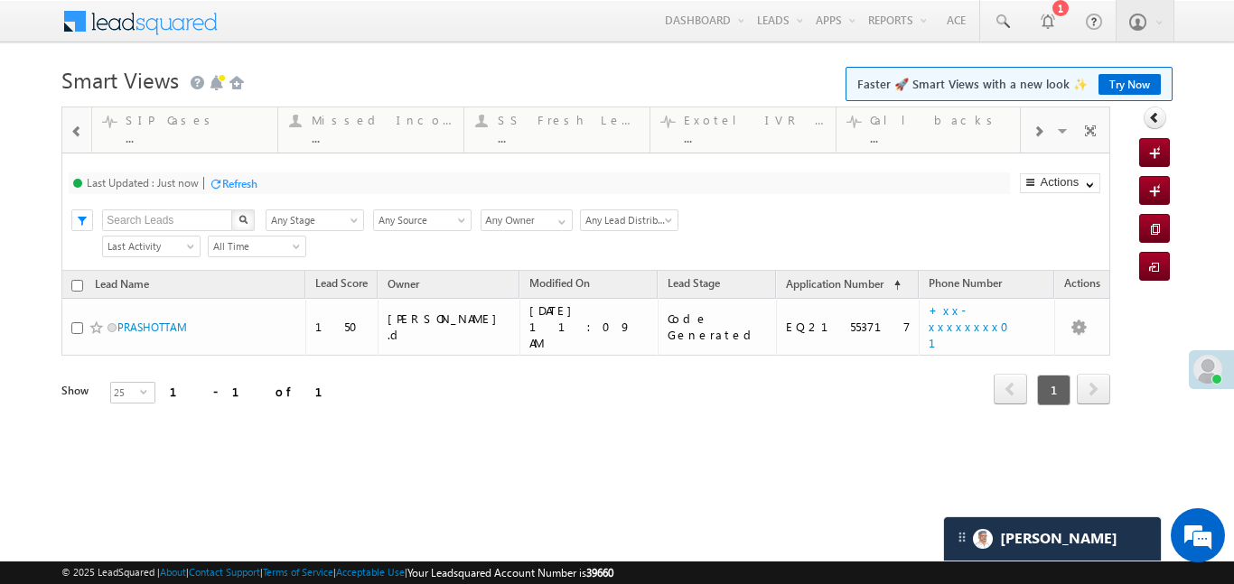
click at [1037, 125] on span at bounding box center [1037, 132] width 11 height 14
drag, startPoint x: 655, startPoint y: 129, endPoint x: 74, endPoint y: 155, distance: 581.3
click at [70, 127] on span at bounding box center [76, 132] width 13 height 14
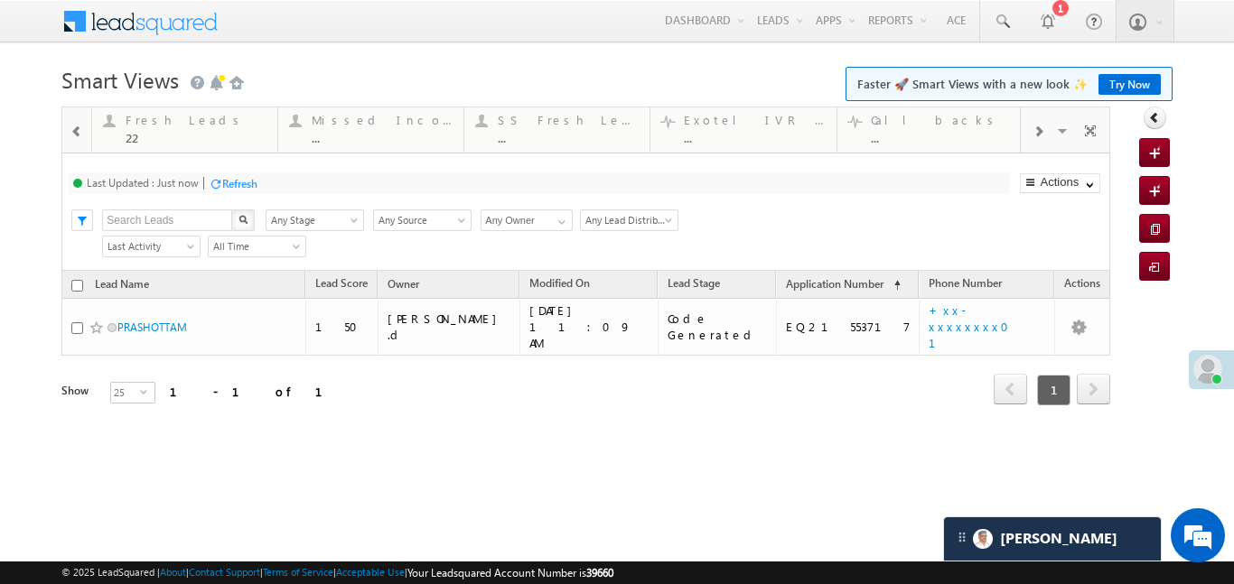
click at [70, 127] on span at bounding box center [76, 132] width 13 height 14
click at [71, 127] on span at bounding box center [76, 132] width 13 height 14
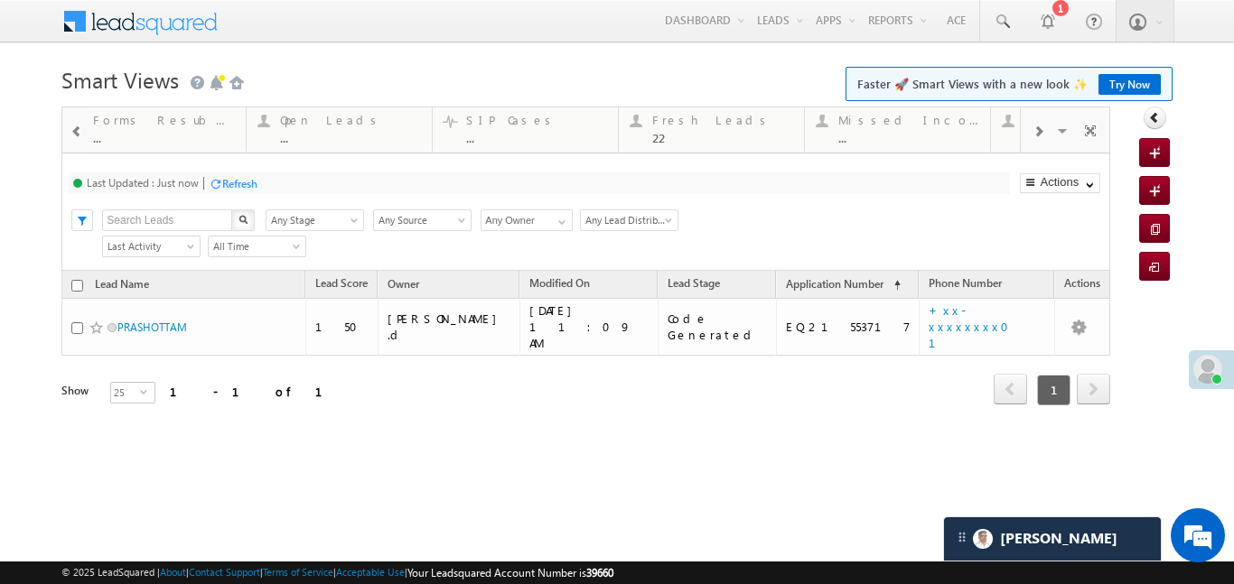
click at [71, 127] on span at bounding box center [76, 132] width 13 height 14
drag, startPoint x: 909, startPoint y: 119, endPoint x: 123, endPoint y: 107, distance: 785.9
click at [78, 117] on div at bounding box center [76, 130] width 23 height 41
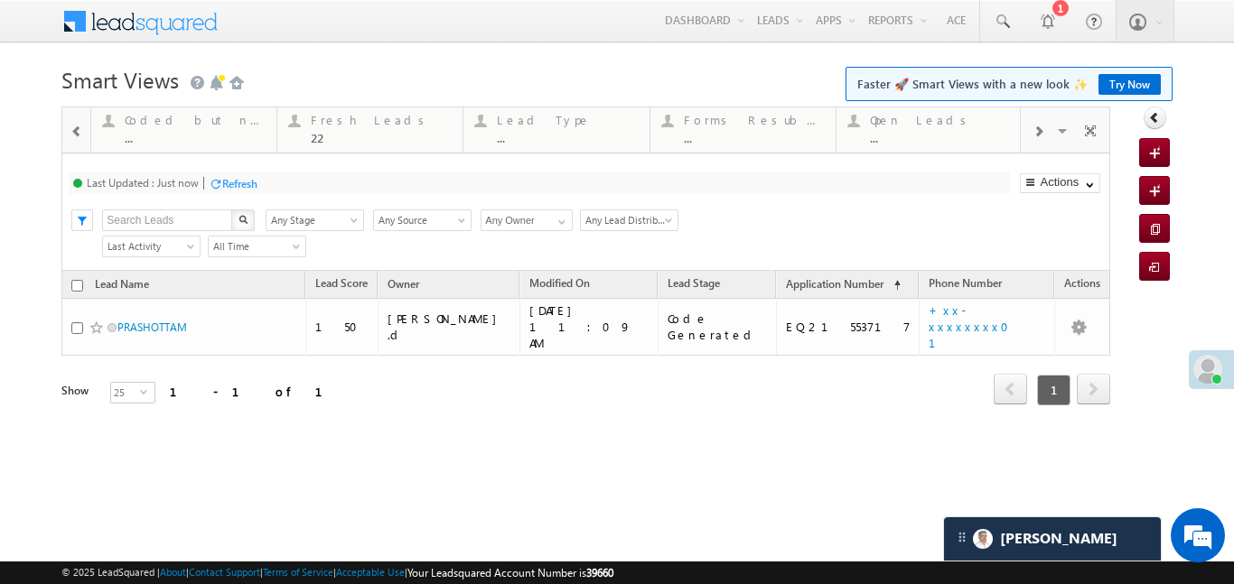
click at [78, 117] on div at bounding box center [76, 130] width 23 height 41
drag, startPoint x: 778, startPoint y: 129, endPoint x: 142, endPoint y: 135, distance: 635.9
click at [84, 126] on div at bounding box center [76, 130] width 23 height 41
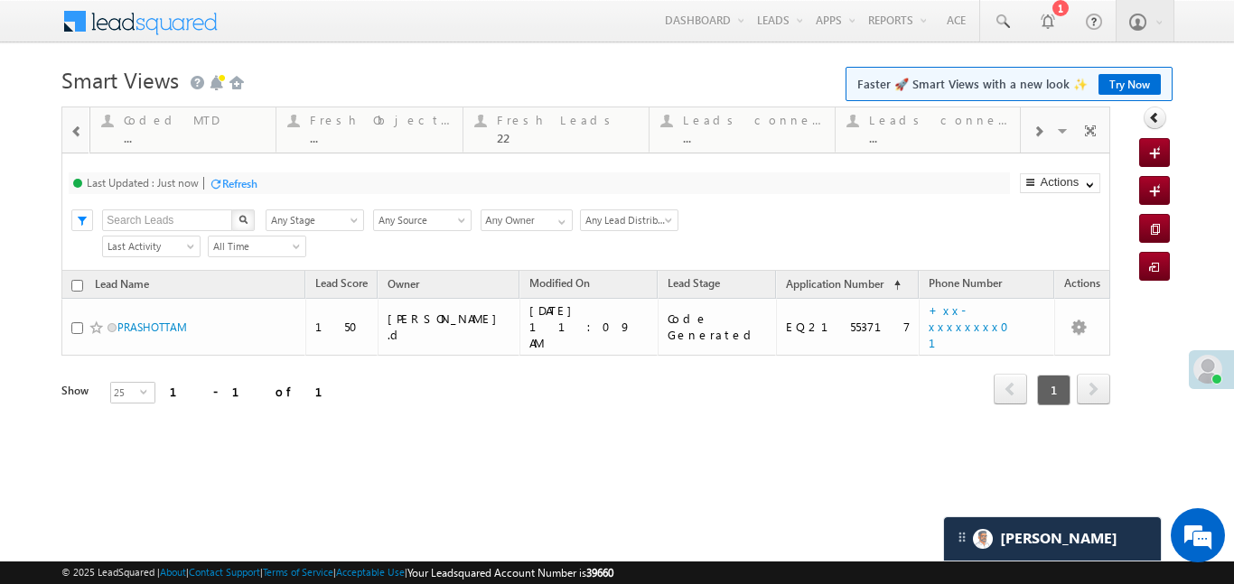
click at [84, 126] on div at bounding box center [76, 130] width 23 height 41
drag, startPoint x: 739, startPoint y: 134, endPoint x: 105, endPoint y: 153, distance: 634.3
click at [79, 134] on span at bounding box center [76, 132] width 13 height 14
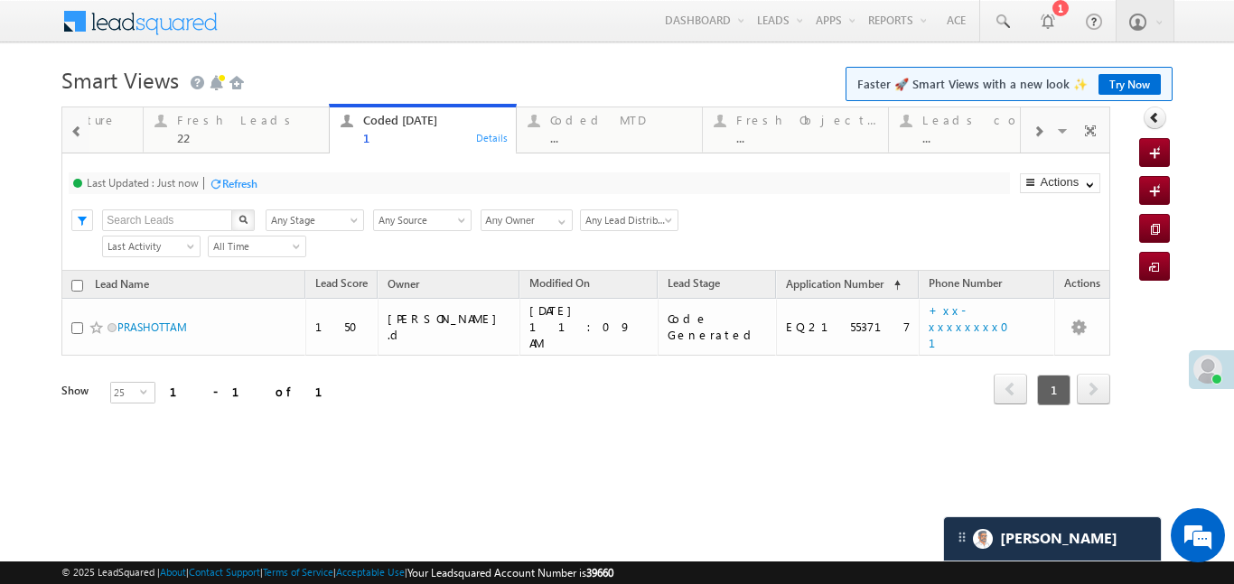
click at [79, 134] on span at bounding box center [76, 132] width 13 height 14
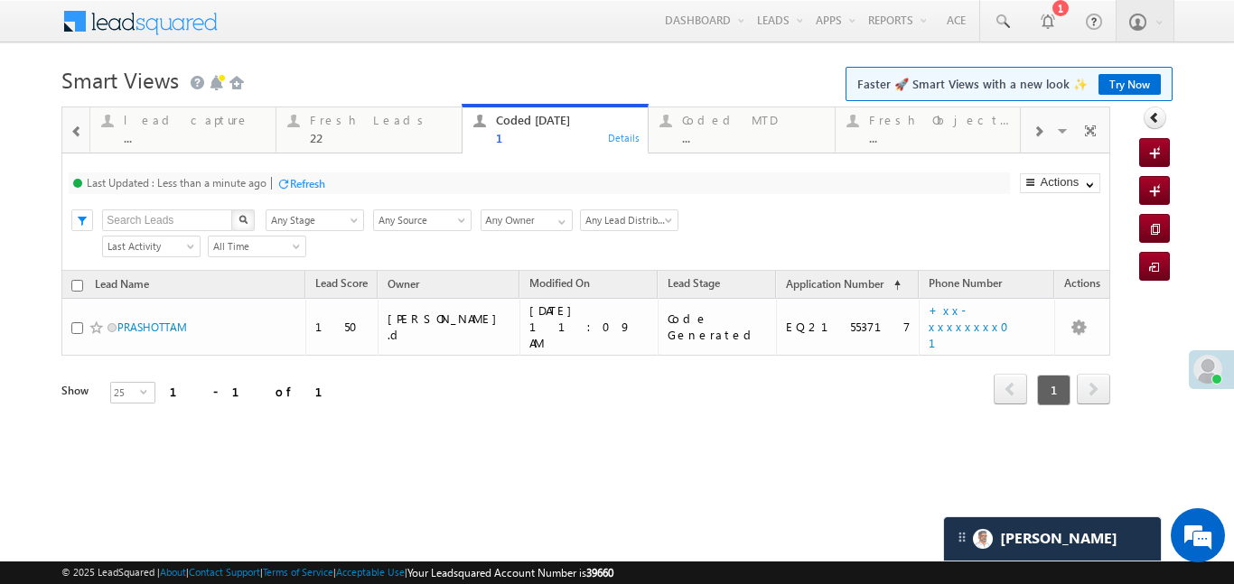
click at [79, 134] on span at bounding box center [76, 132] width 13 height 14
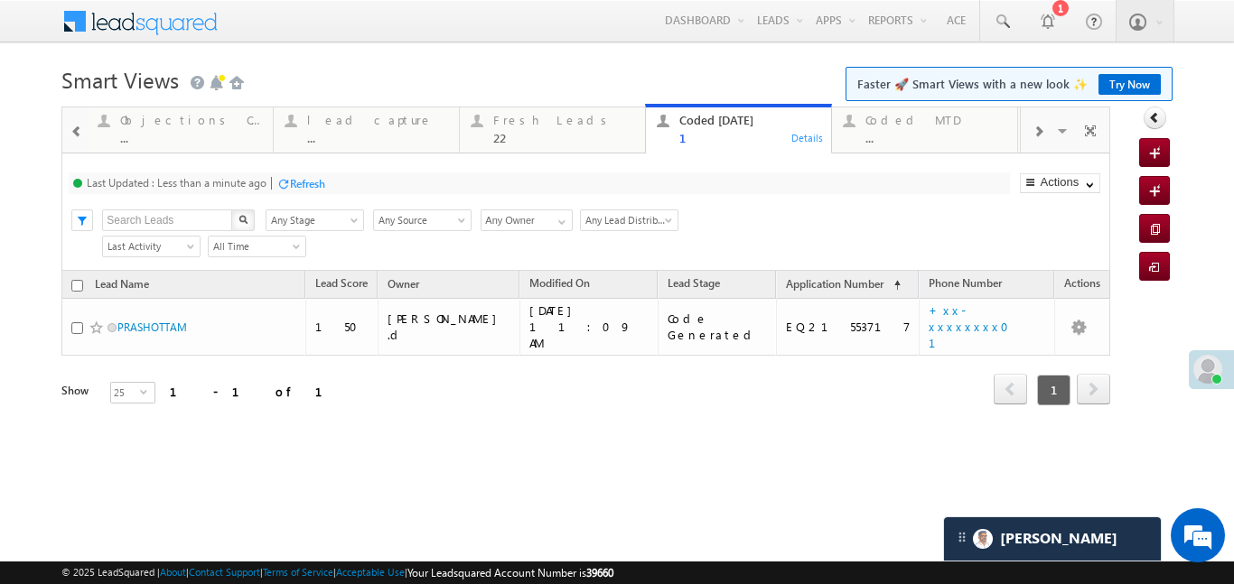
click at [79, 134] on span at bounding box center [76, 132] width 13 height 14
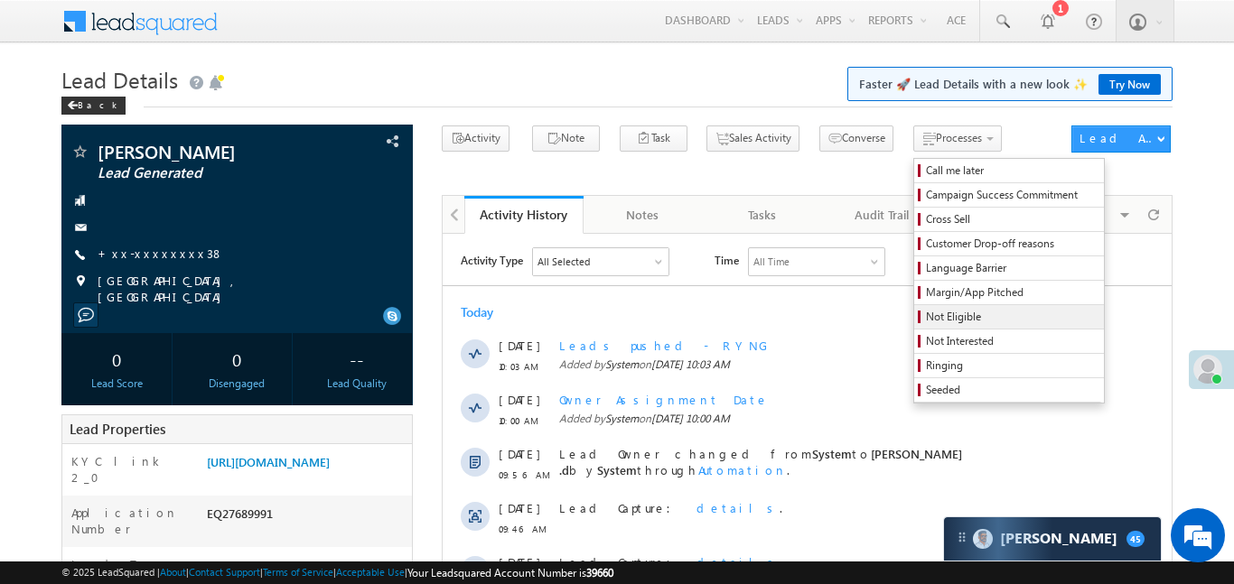
click at [934, 320] on span "Not Eligible" at bounding box center [1012, 317] width 172 height 16
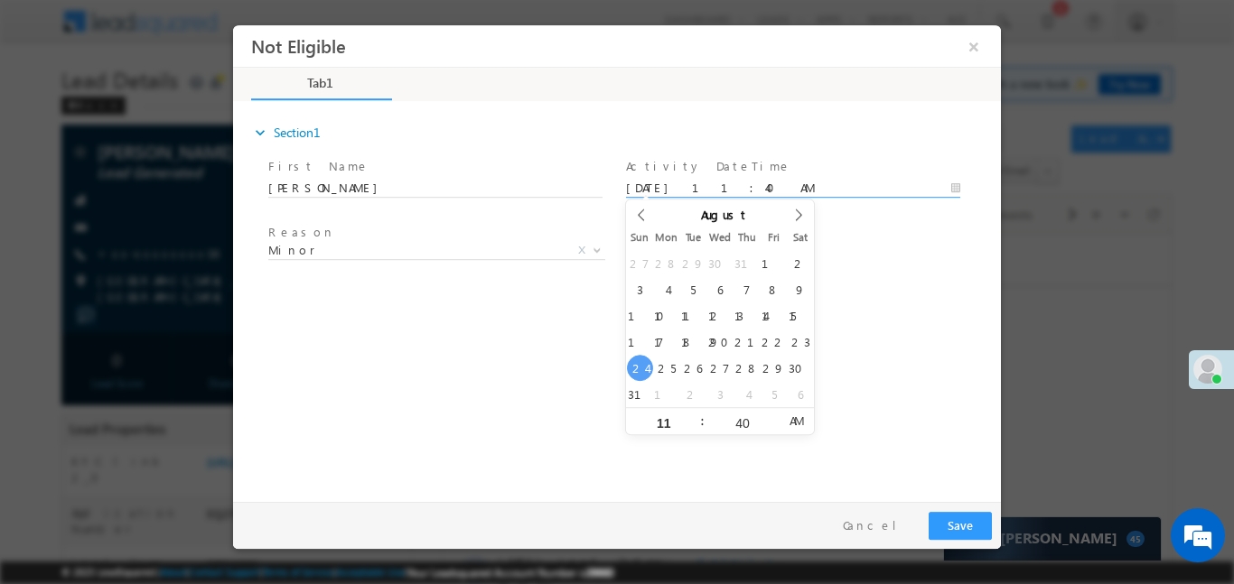
click at [727, 187] on input "[DATE] 11:40 AM" at bounding box center [793, 188] width 334 height 18
type input "[DATE] 11:40 AM"
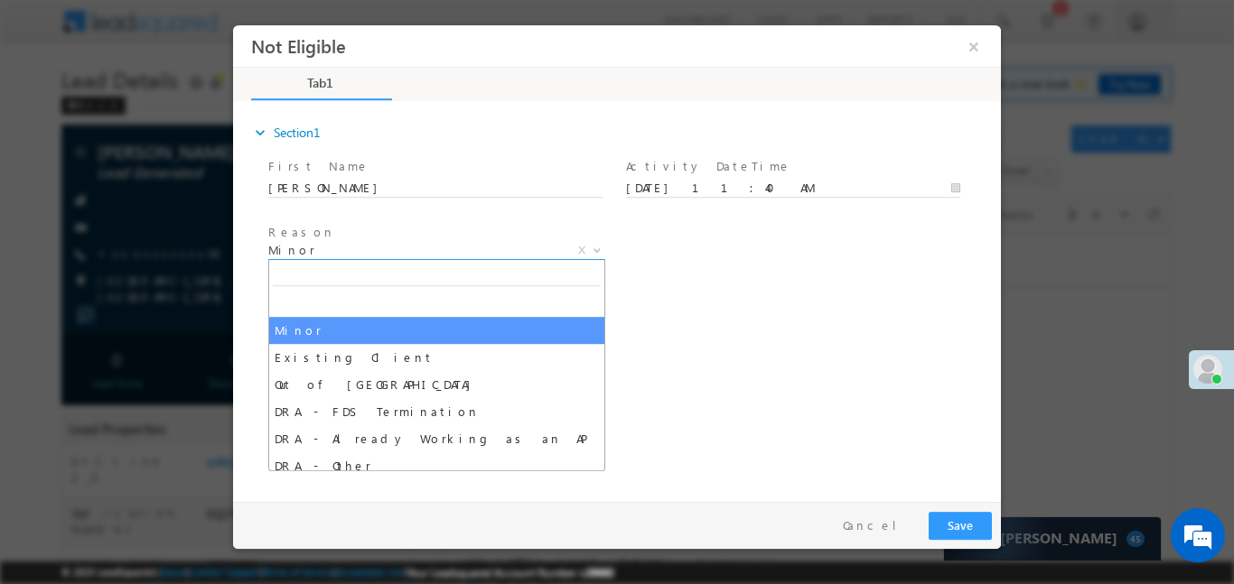
click at [506, 252] on span "Minor" at bounding box center [415, 249] width 294 height 16
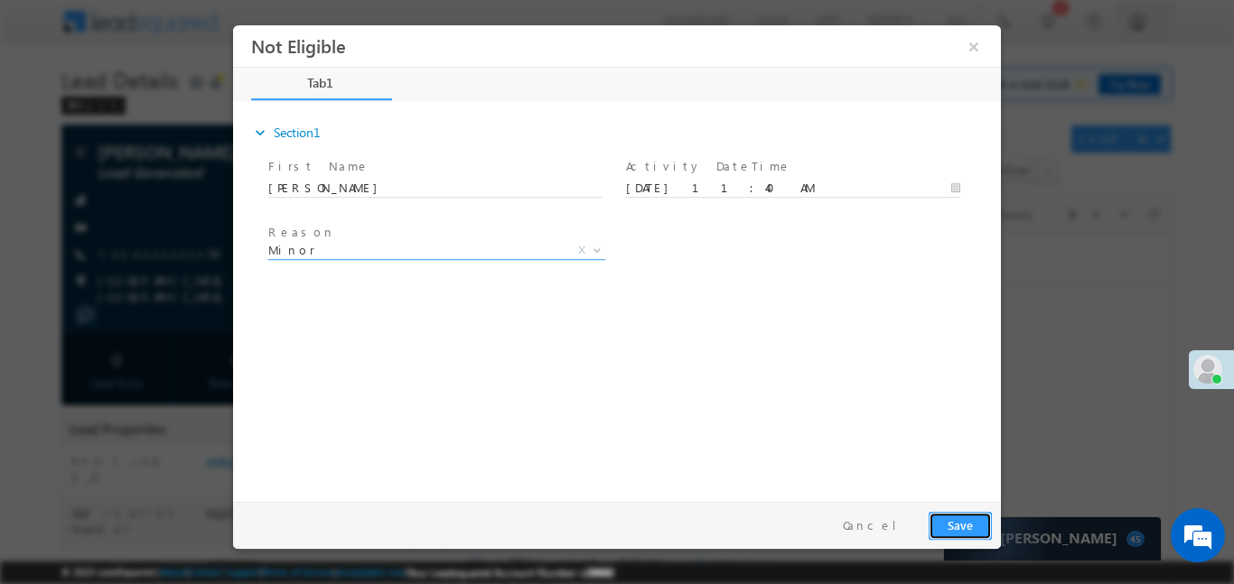
click at [980, 529] on button "Save" at bounding box center [959, 525] width 63 height 28
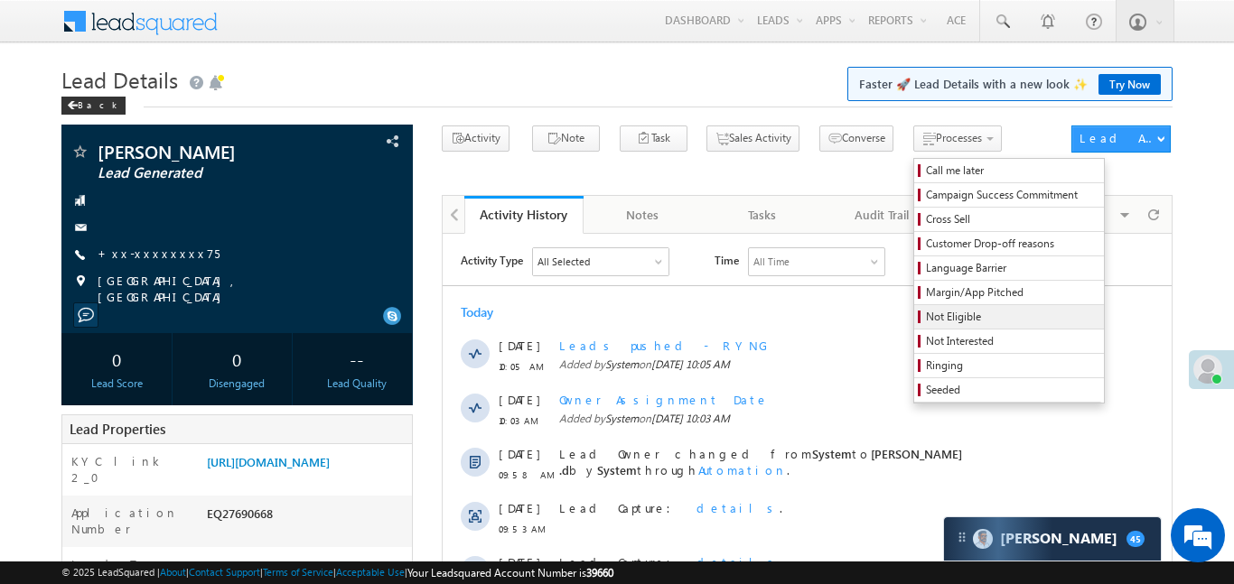
click at [934, 316] on span "Not Eligible" at bounding box center [1012, 317] width 172 height 16
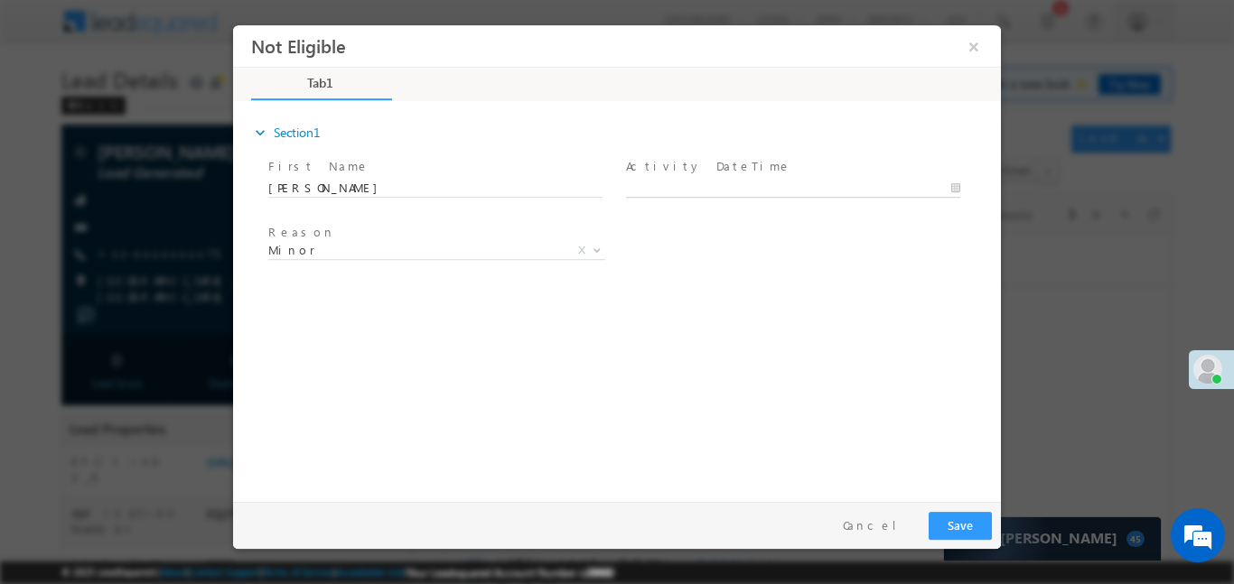
type input "[DATE] 11:41 AM"
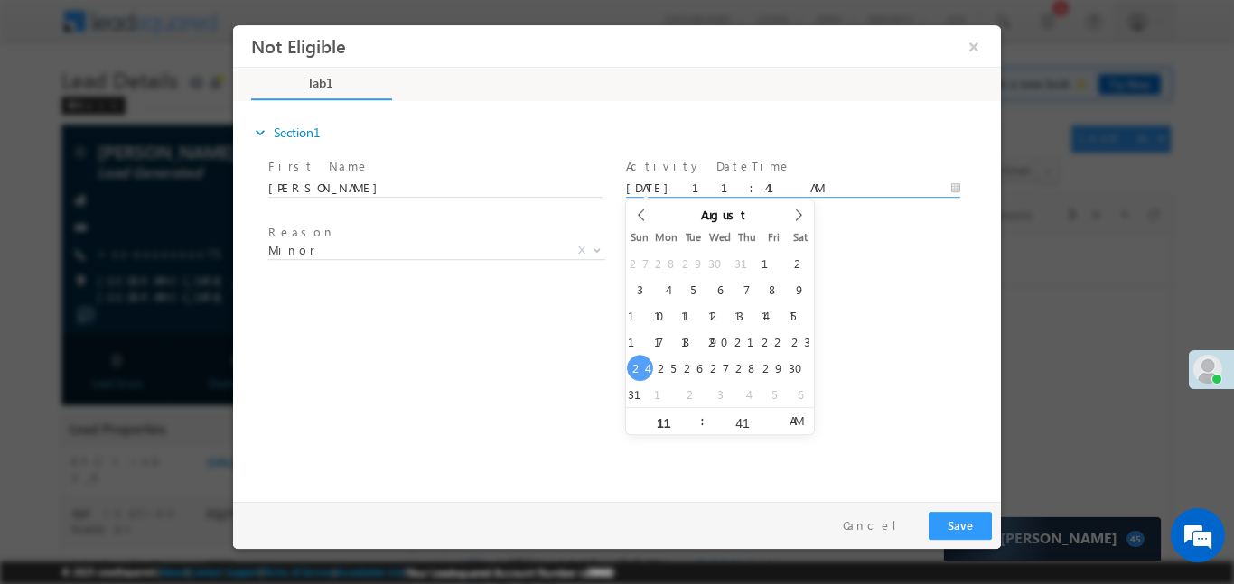
click at [701, 185] on input "24/08/25 11:41 AM" at bounding box center [793, 188] width 334 height 18
click at [967, 529] on button "Save" at bounding box center [959, 525] width 63 height 28
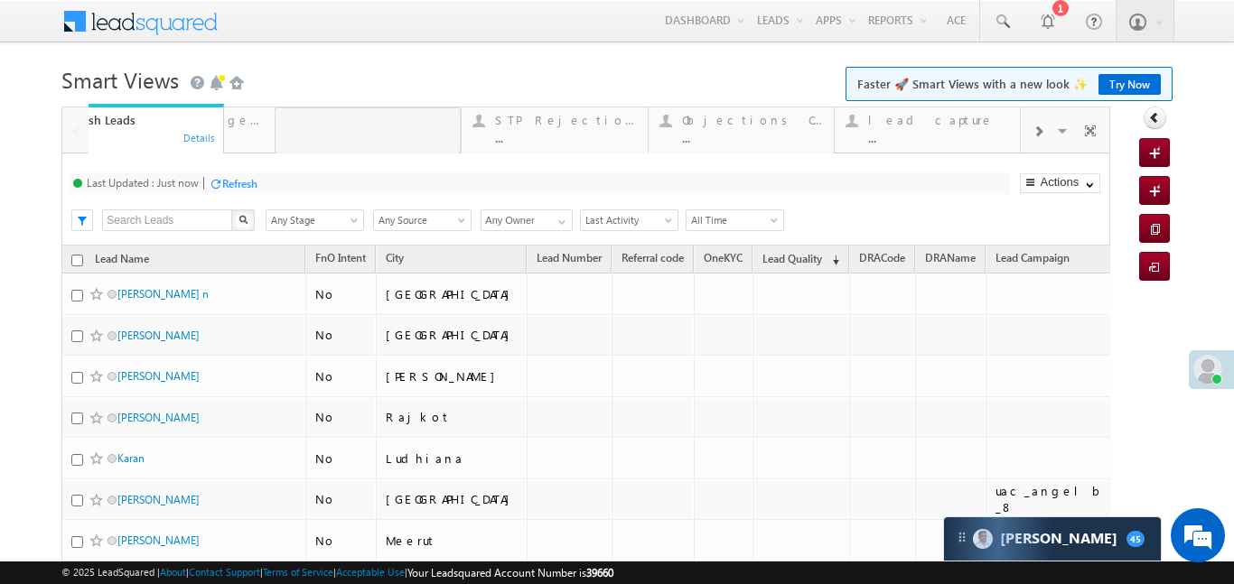
drag, startPoint x: 946, startPoint y: 123, endPoint x: 149, endPoint y: 135, distance: 796.7
